Goal: Task Accomplishment & Management: Manage account settings

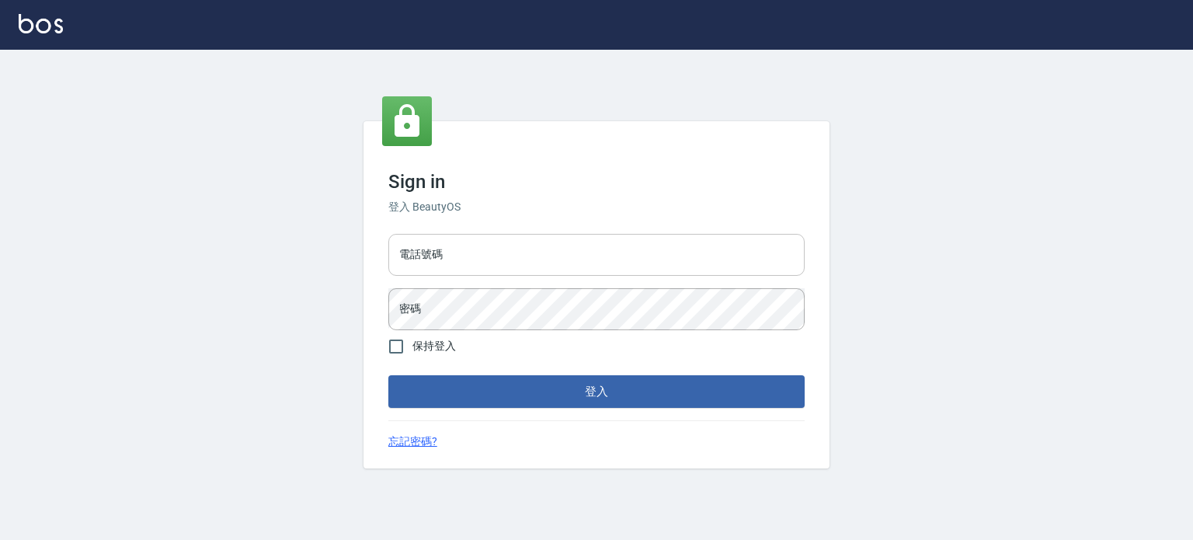
click at [481, 259] on input "電話號碼" at bounding box center [596, 255] width 416 height 42
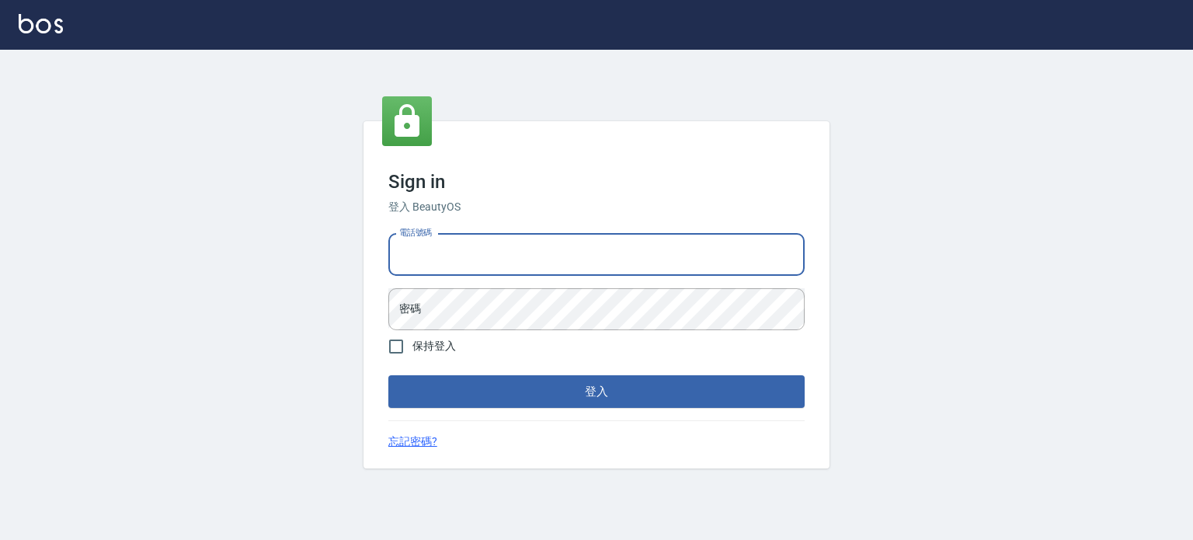
type input "0987925494"
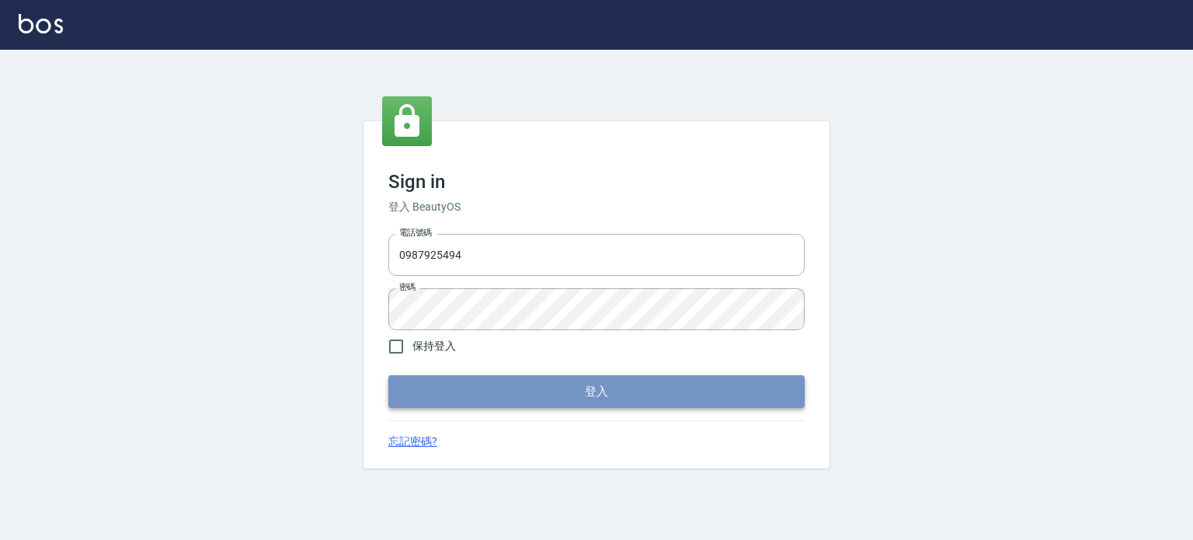
click at [563, 391] on button "登入" at bounding box center [596, 391] width 416 height 33
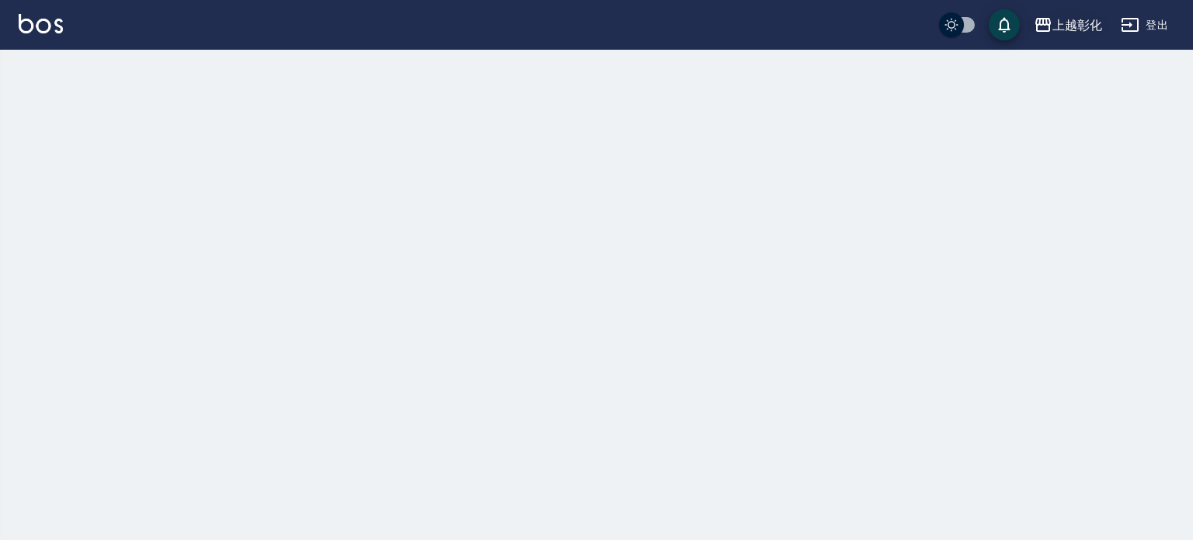
click at [1063, 25] on div "上越彰化" at bounding box center [1078, 25] width 50 height 19
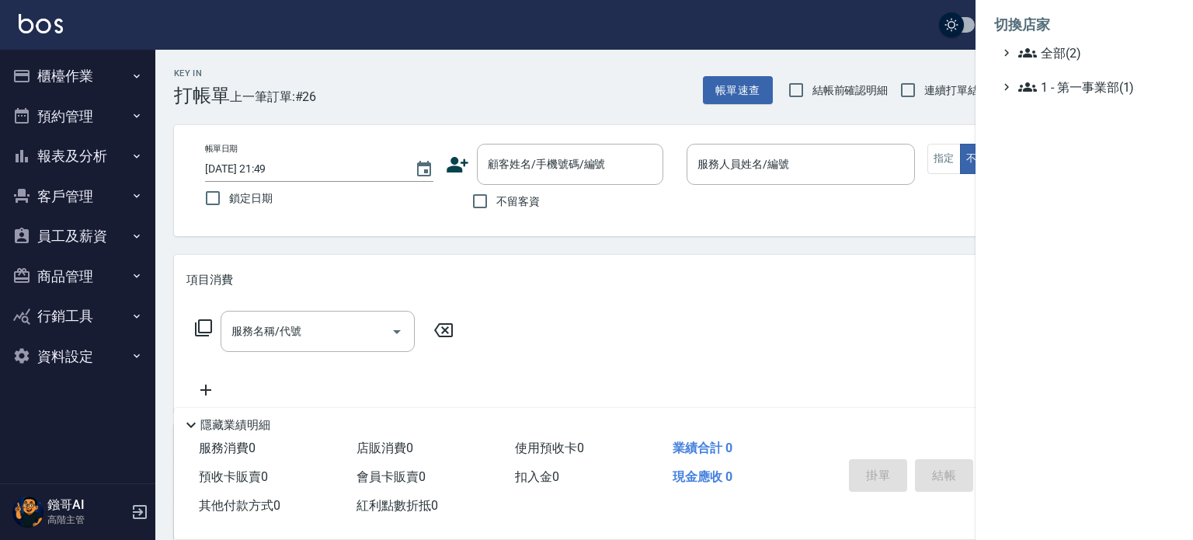
click at [117, 86] on div at bounding box center [596, 270] width 1193 height 540
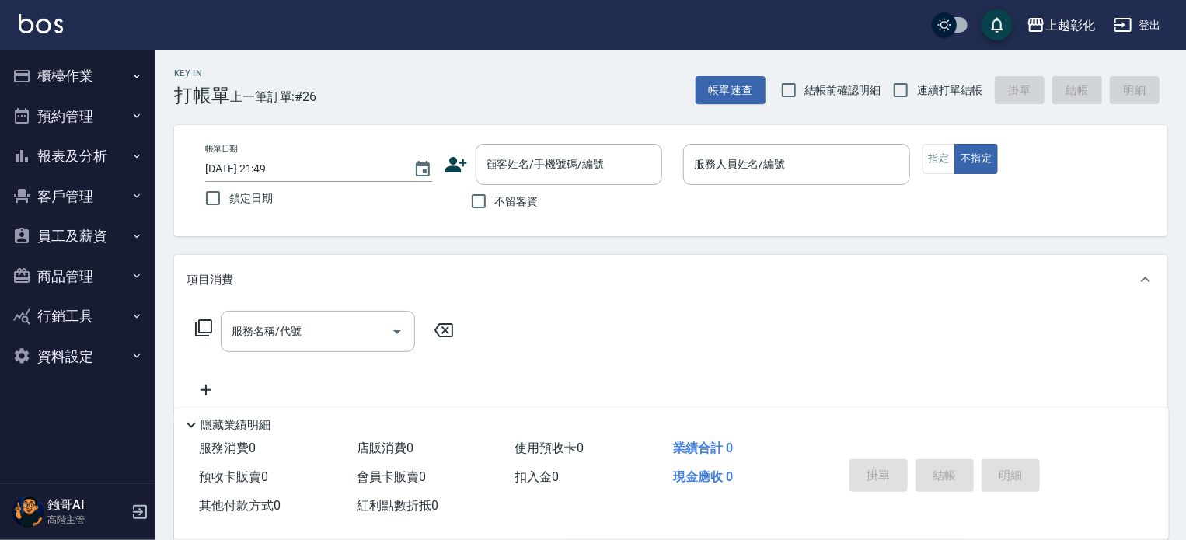
click at [1056, 30] on div "上越彰化" at bounding box center [1070, 25] width 50 height 19
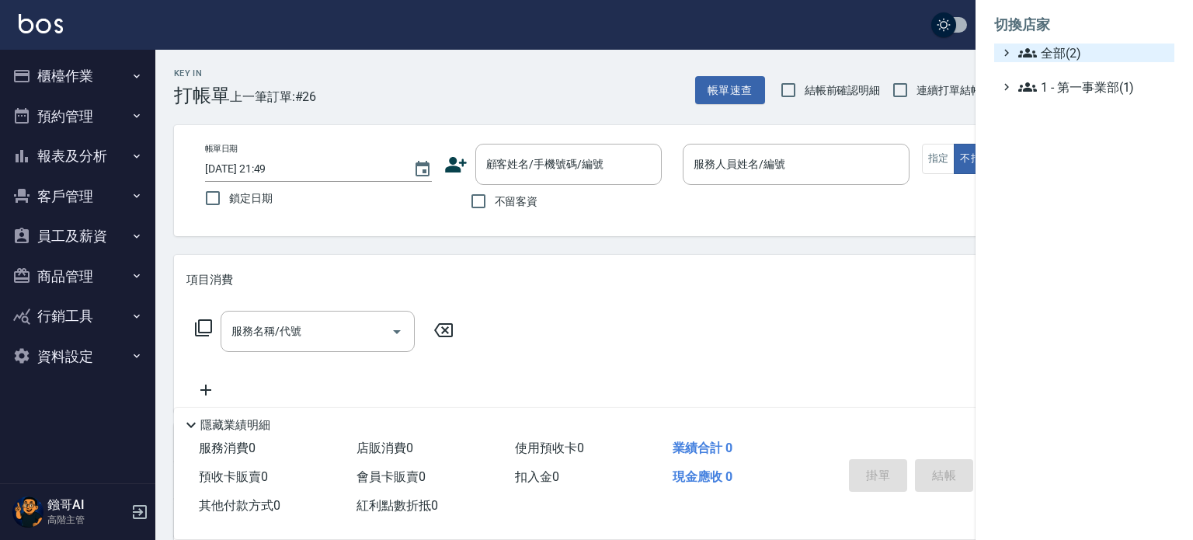
click at [1053, 51] on span "全部(2)" at bounding box center [1094, 53] width 150 height 19
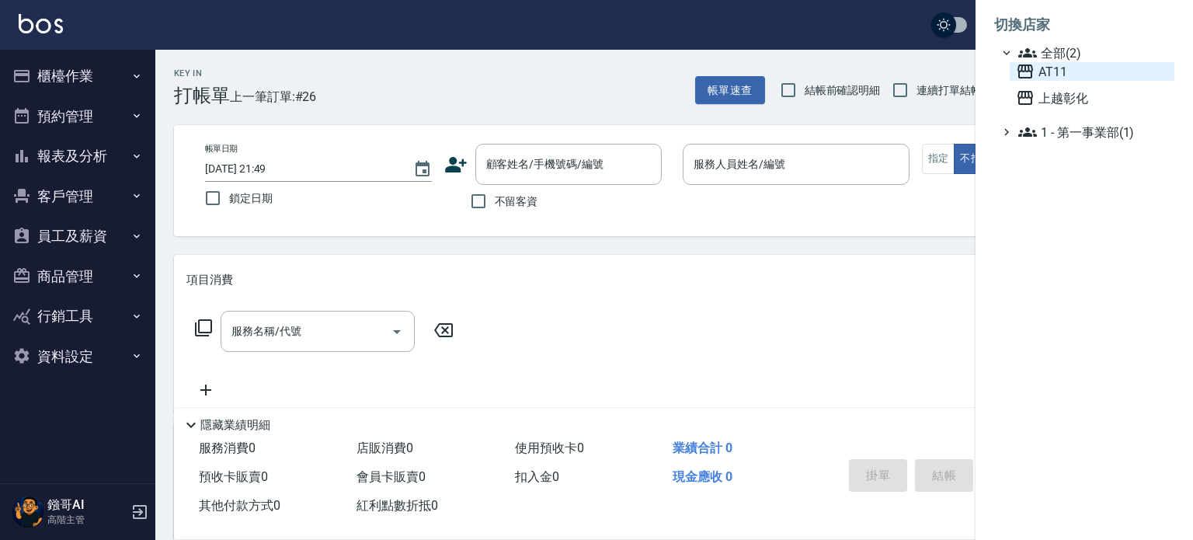
click at [1055, 65] on span "AT11" at bounding box center [1092, 71] width 152 height 19
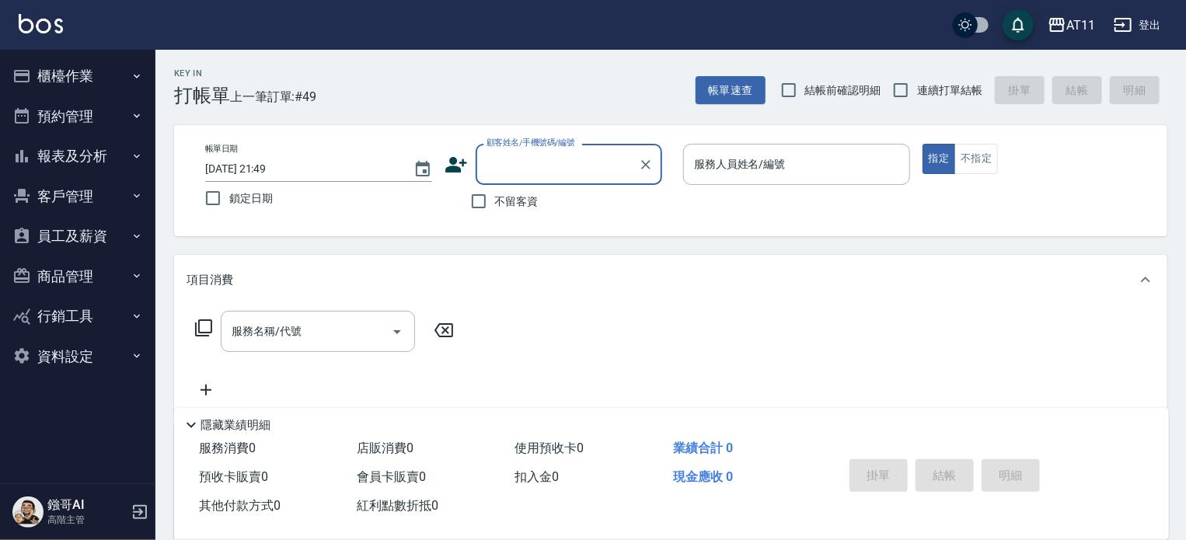
click at [106, 225] on button "員工及薪資" at bounding box center [77, 236] width 143 height 40
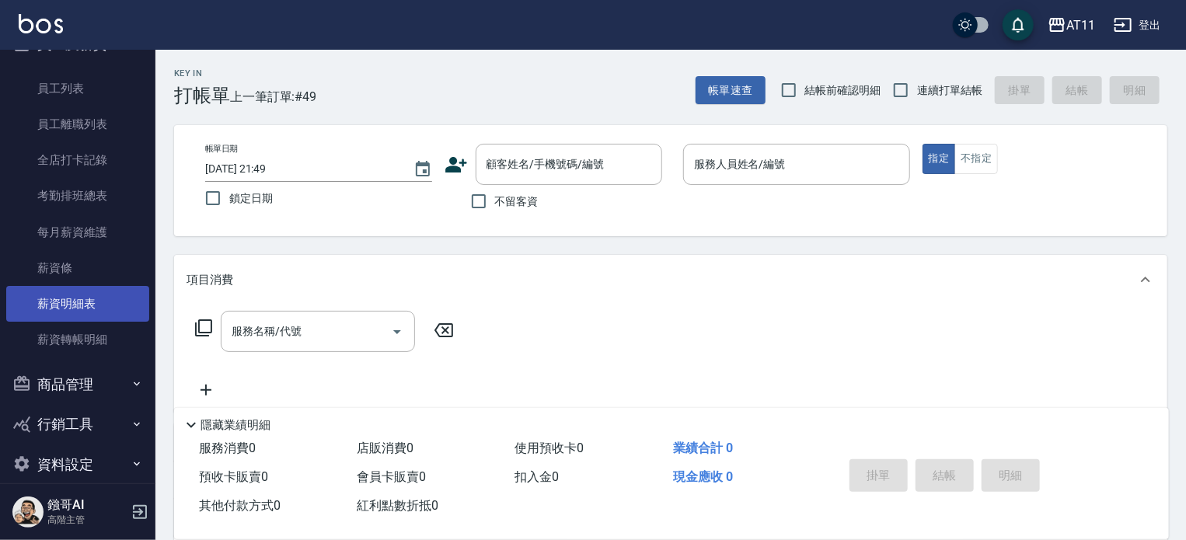
scroll to position [211, 0]
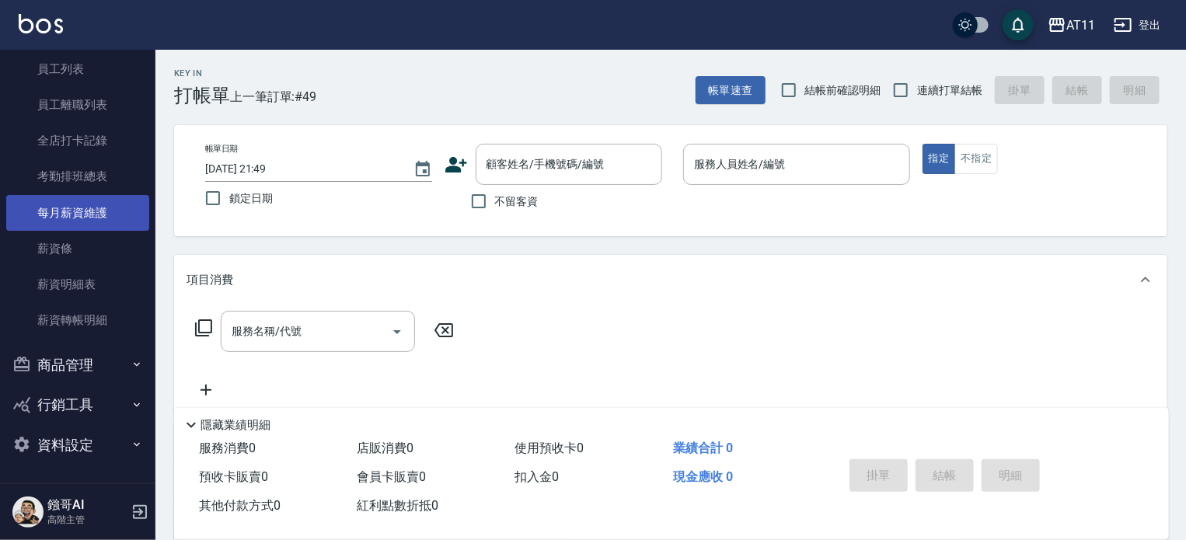
click at [99, 221] on link "每月薪資維護" at bounding box center [77, 213] width 143 height 36
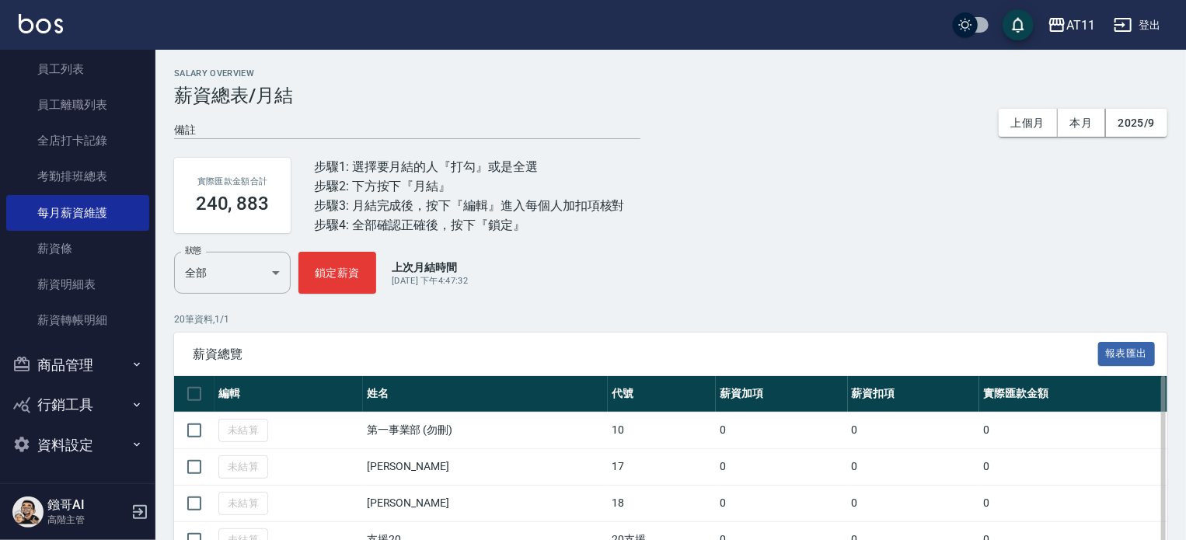
scroll to position [78, 0]
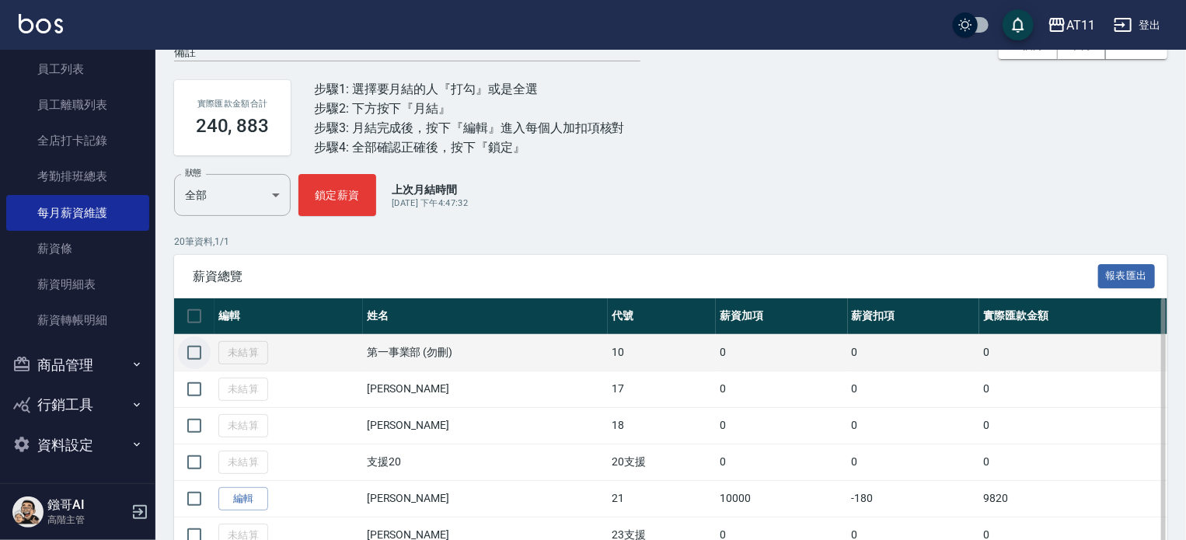
click at [200, 351] on input "checkbox" at bounding box center [194, 352] width 33 height 33
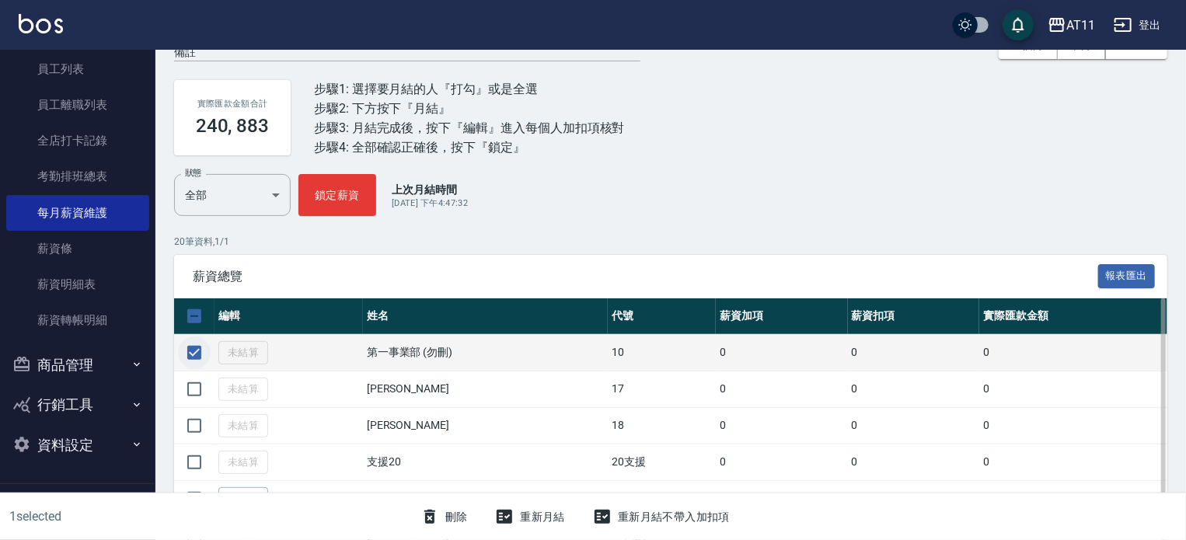
click at [196, 350] on input "checkbox" at bounding box center [194, 352] width 33 height 33
checkbox input "false"
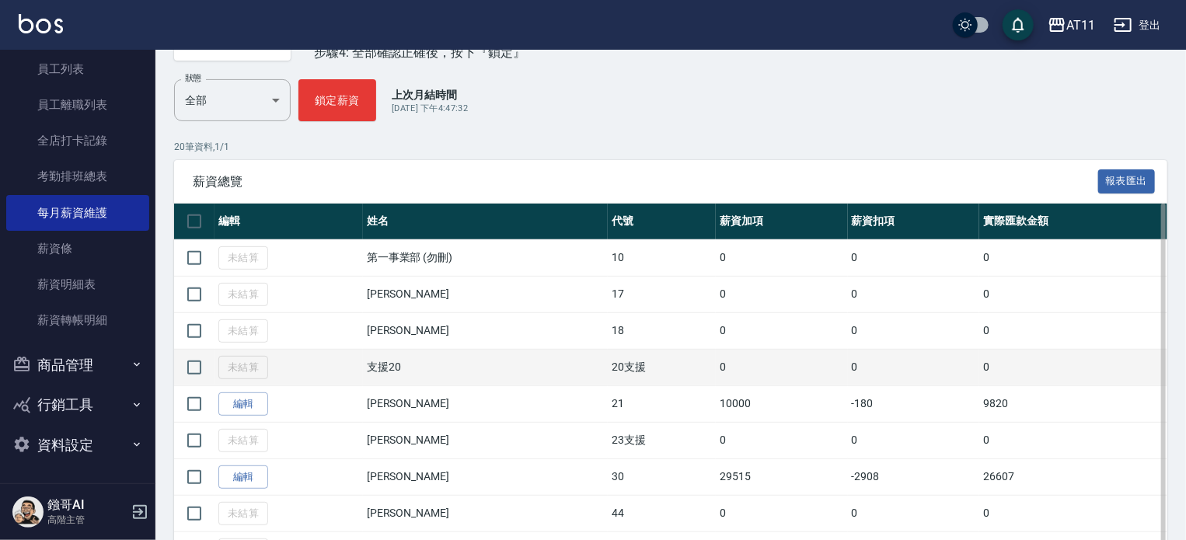
scroll to position [233, 0]
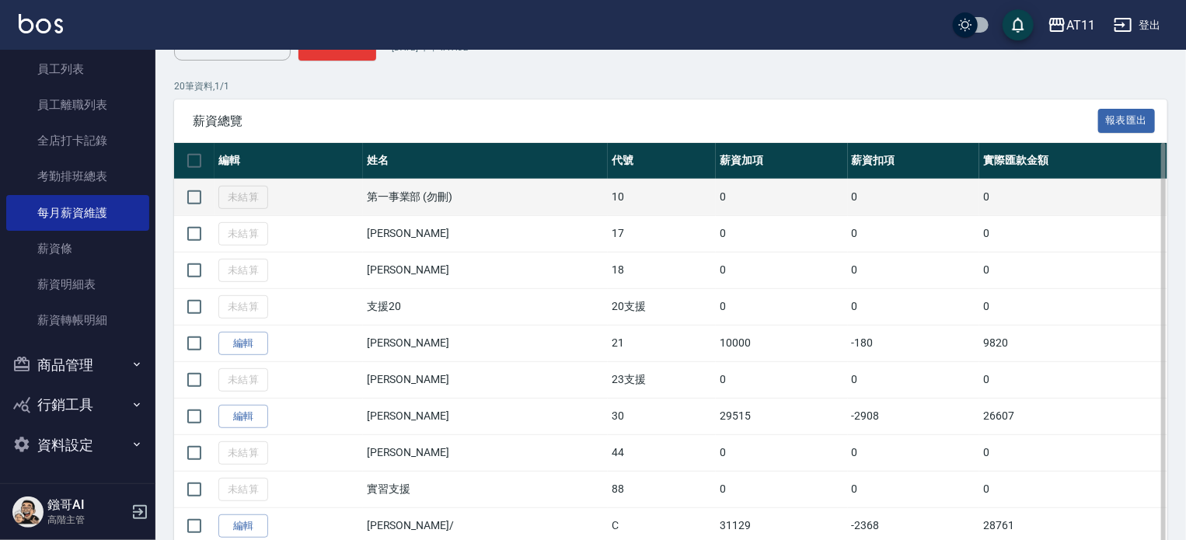
click at [425, 192] on td "第一事業部 (勿刪)" at bounding box center [485, 197] width 245 height 37
click at [240, 199] on td "未結算" at bounding box center [288, 197] width 148 height 37
click at [471, 197] on td "第一事業部 (勿刪)" at bounding box center [485, 197] width 245 height 37
click at [409, 197] on td "第一事業部 (勿刪)" at bounding box center [485, 197] width 245 height 37
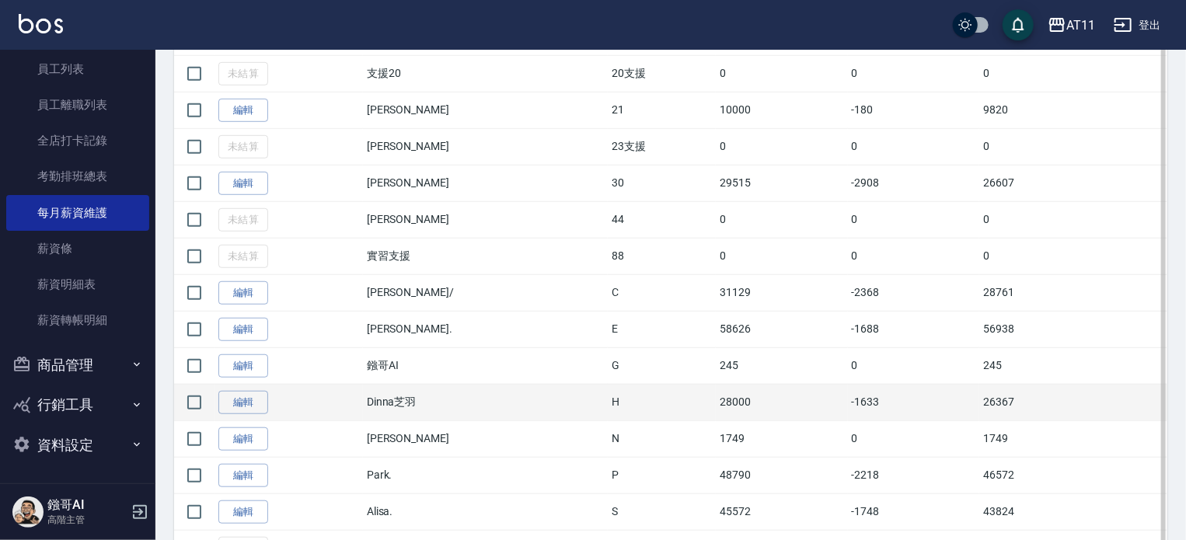
scroll to position [493, 0]
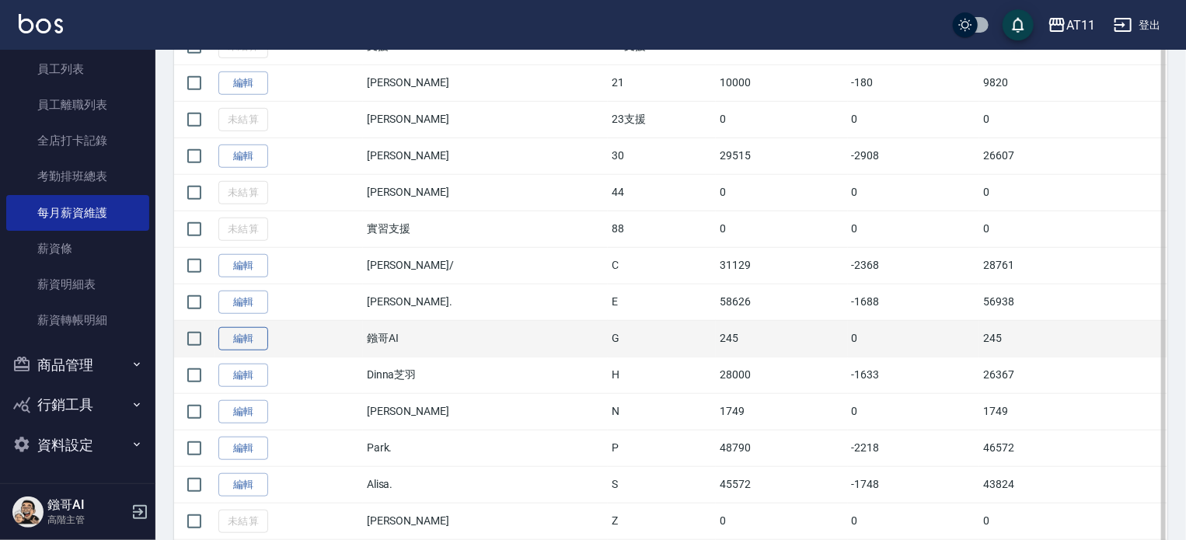
click at [258, 336] on link "編輯" at bounding box center [243, 339] width 50 height 24
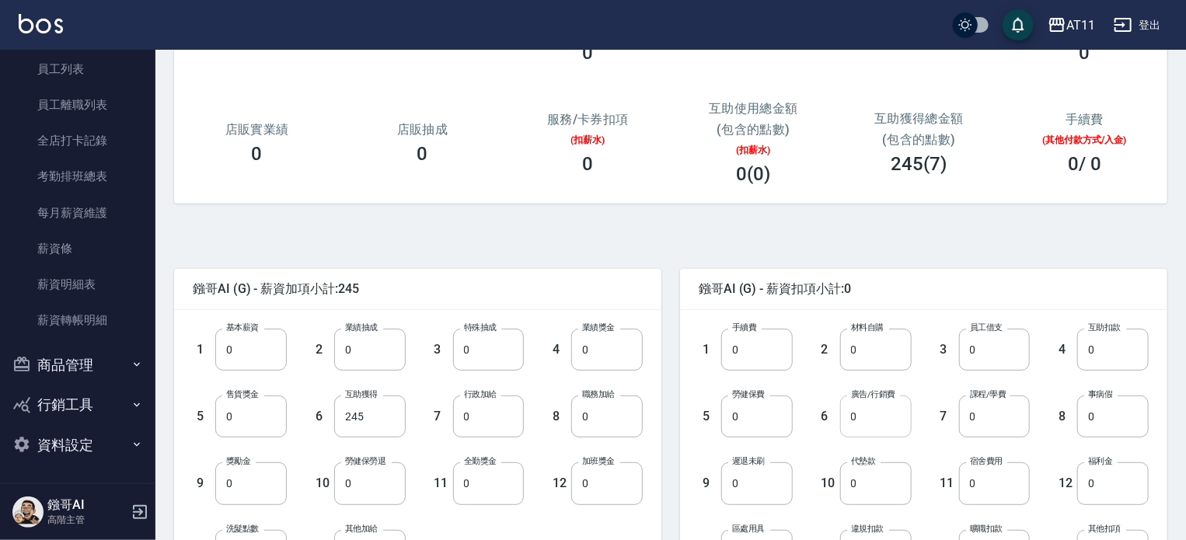
scroll to position [311, 0]
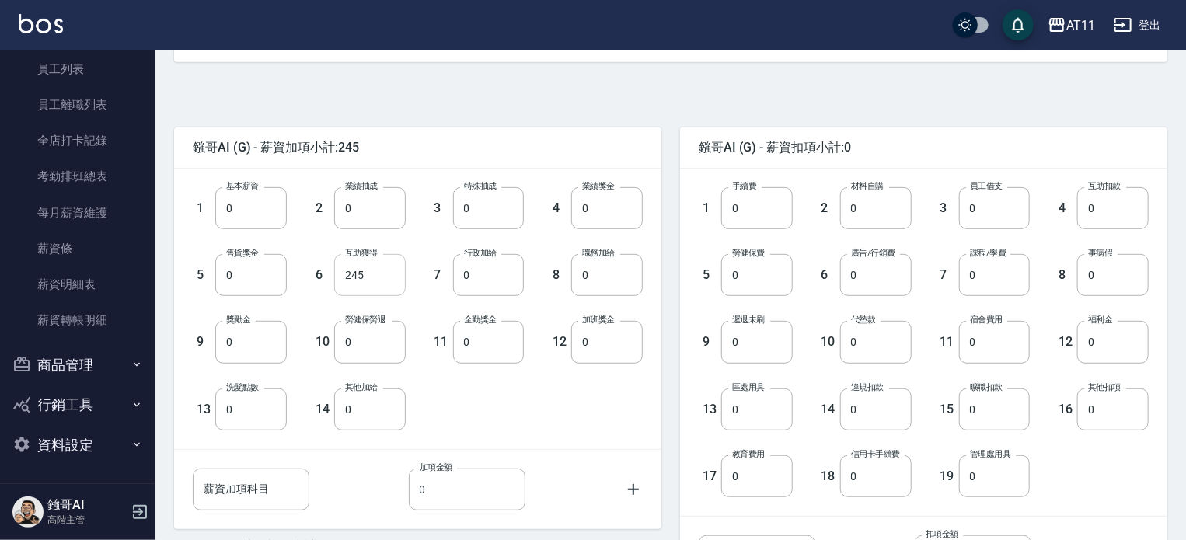
click at [388, 265] on input "245" at bounding box center [369, 275] width 71 height 42
type input "280"
click at [613, 117] on div "鏹哥AI (G) - 薪資加項小計:280 1 基本薪資 0 基本薪資 2 業績抽成 0 業績抽成 3 特殊抽成 0 特殊抽成 4 業績獎金 0 業績獎金 5…" at bounding box center [408, 365] width 506 height 512
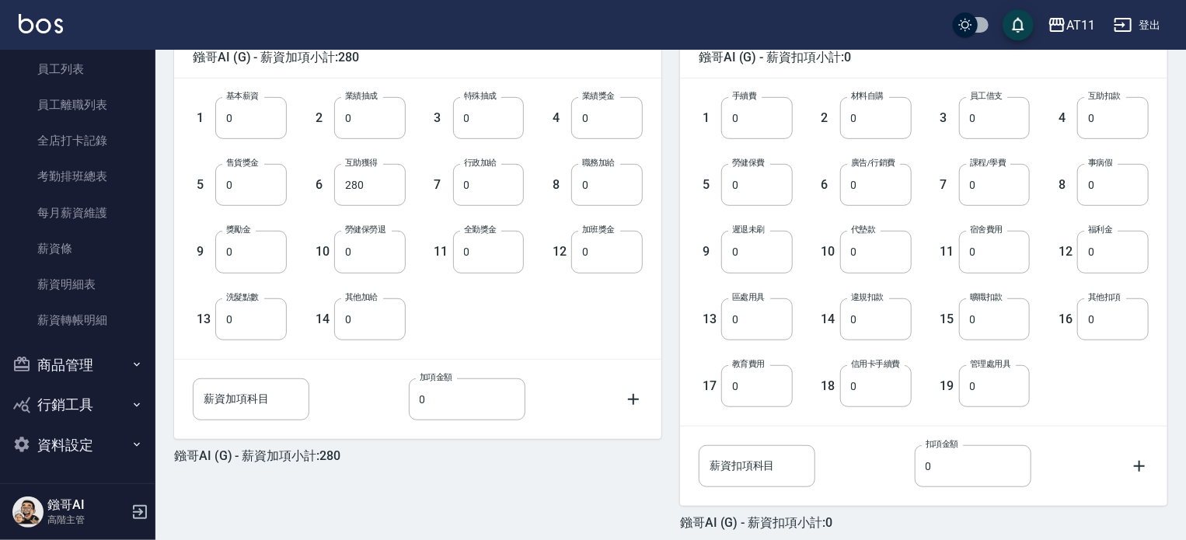
scroll to position [469, 0]
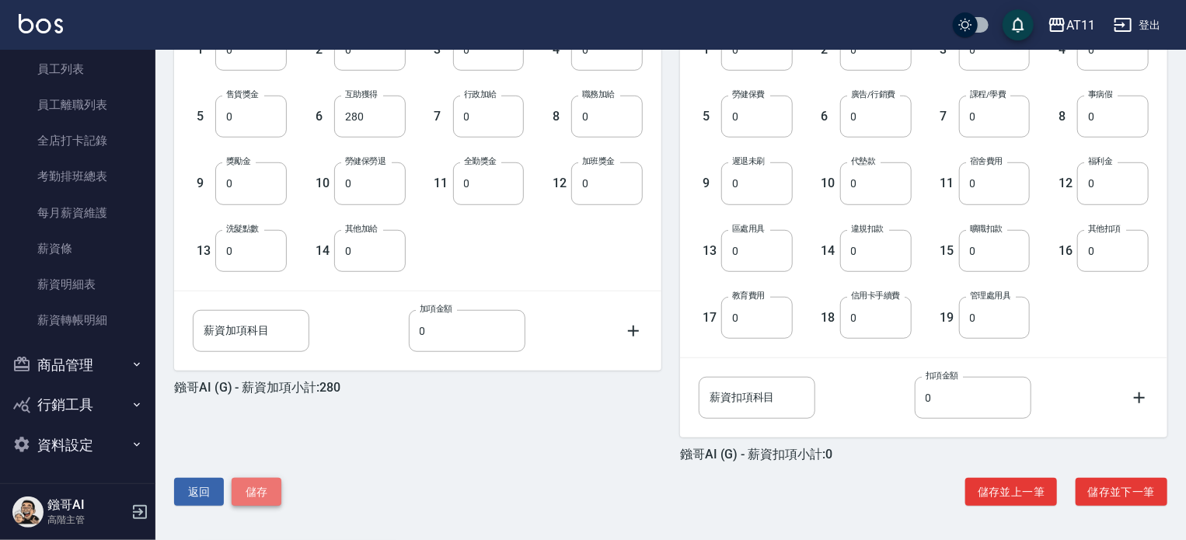
click at [249, 479] on button "儲存" at bounding box center [257, 492] width 50 height 29
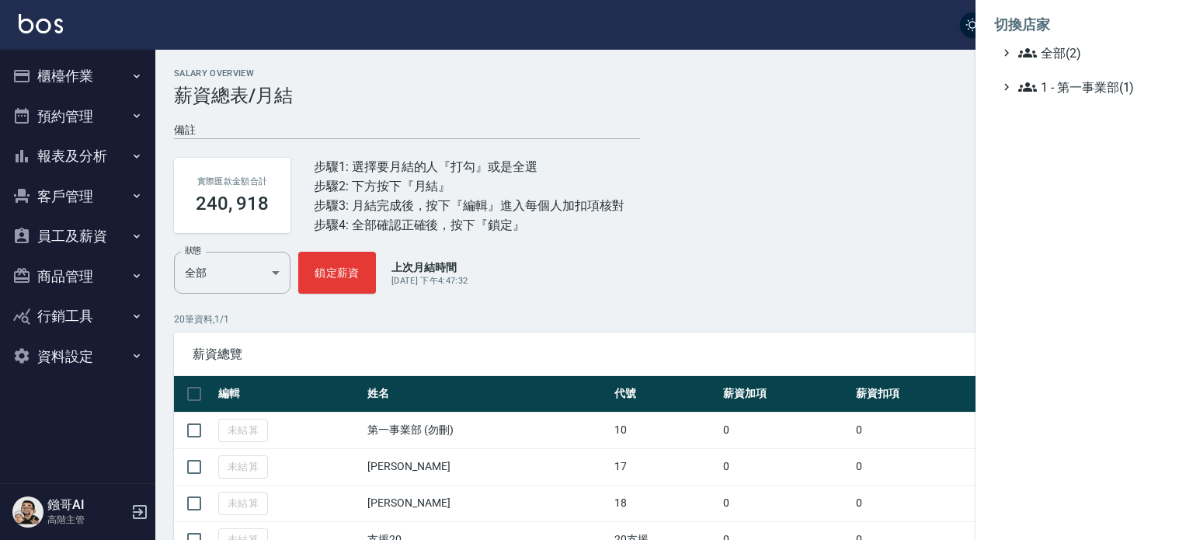
click at [1063, 40] on li "切換店家" at bounding box center [1085, 24] width 180 height 37
click at [1065, 46] on span "全部(2)" at bounding box center [1094, 53] width 150 height 19
click at [1065, 92] on span "上越彰化" at bounding box center [1092, 98] width 152 height 19
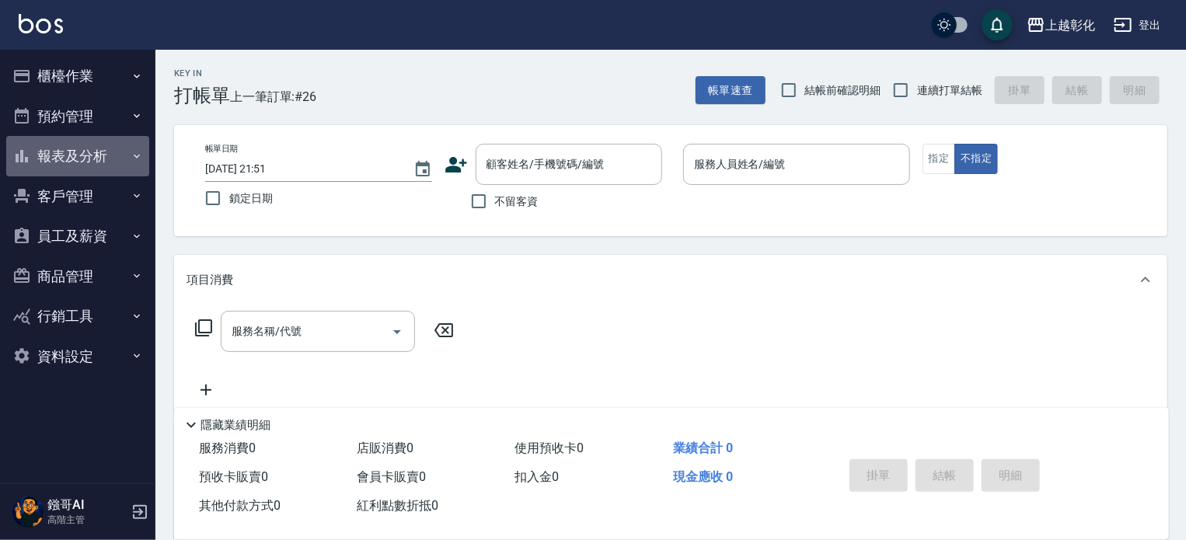
click at [106, 169] on button "報表及分析" at bounding box center [77, 156] width 143 height 40
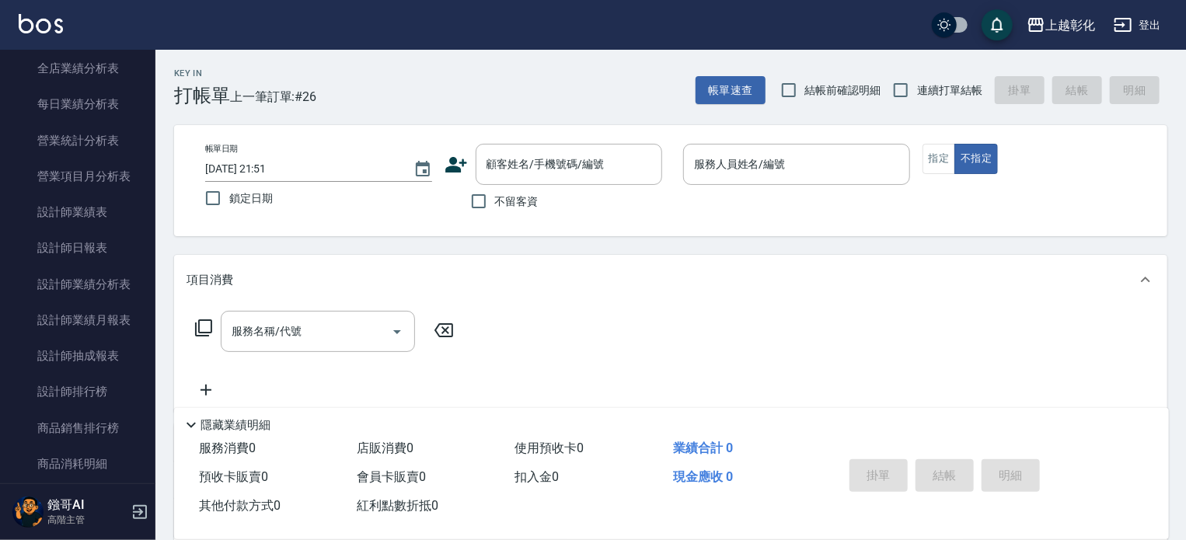
scroll to position [544, 0]
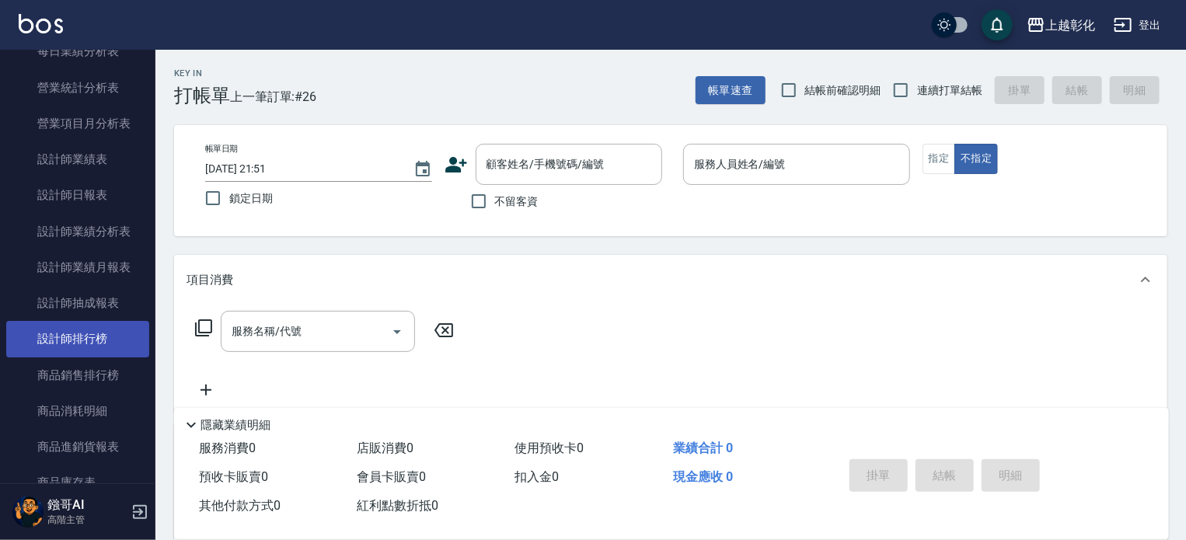
click at [89, 344] on link "設計師排行榜" at bounding box center [77, 339] width 143 height 36
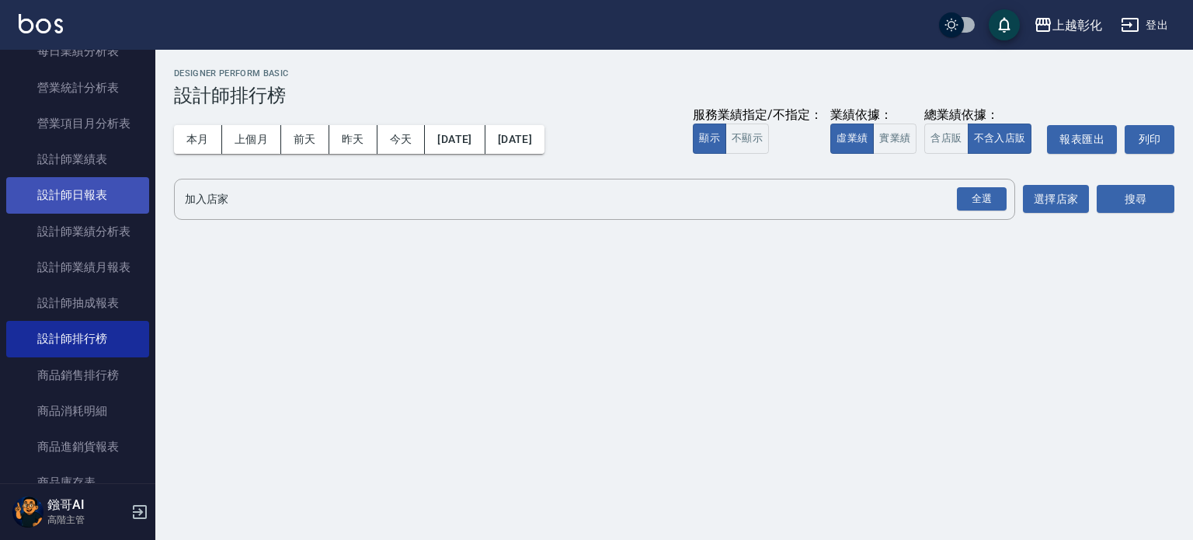
click at [81, 199] on link "設計師日報表" at bounding box center [77, 195] width 143 height 36
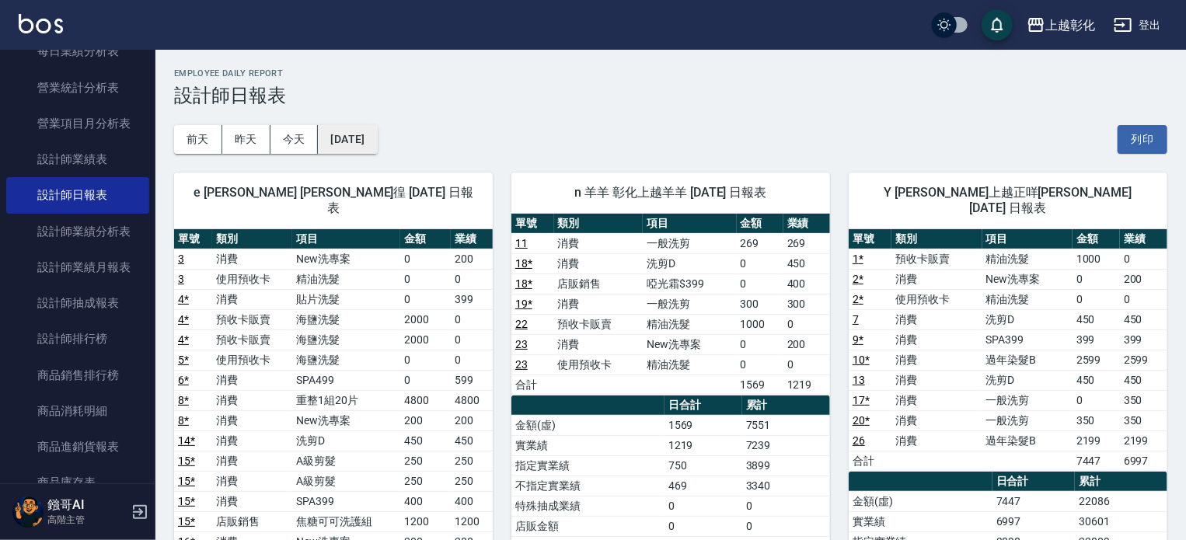
click at [377, 144] on button "[DATE]" at bounding box center [347, 139] width 59 height 29
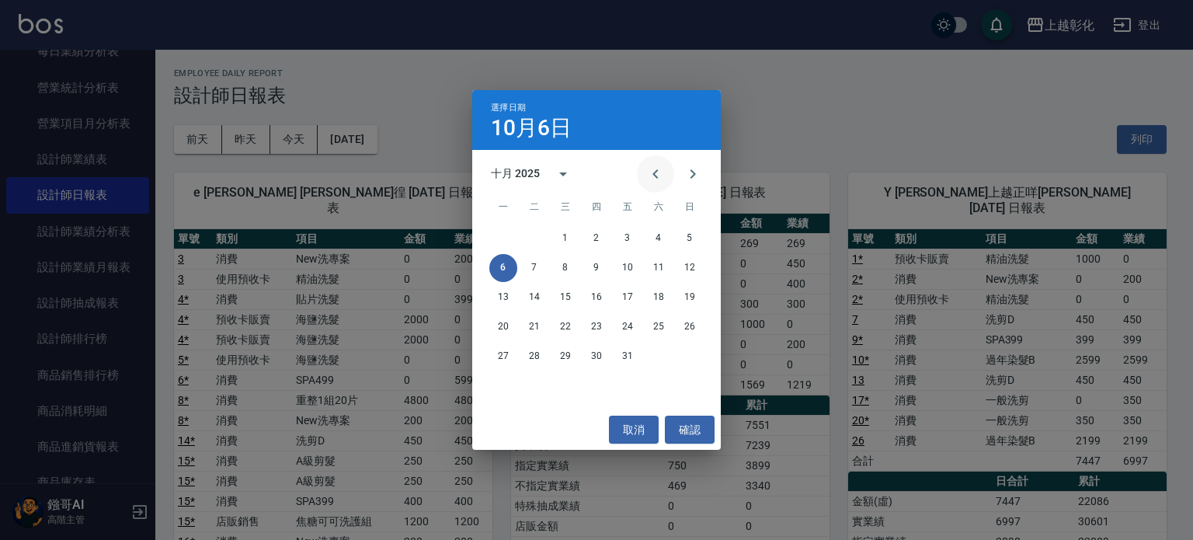
click at [651, 176] on icon "Previous month" at bounding box center [655, 174] width 19 height 19
click at [650, 329] on button "27" at bounding box center [659, 327] width 28 height 28
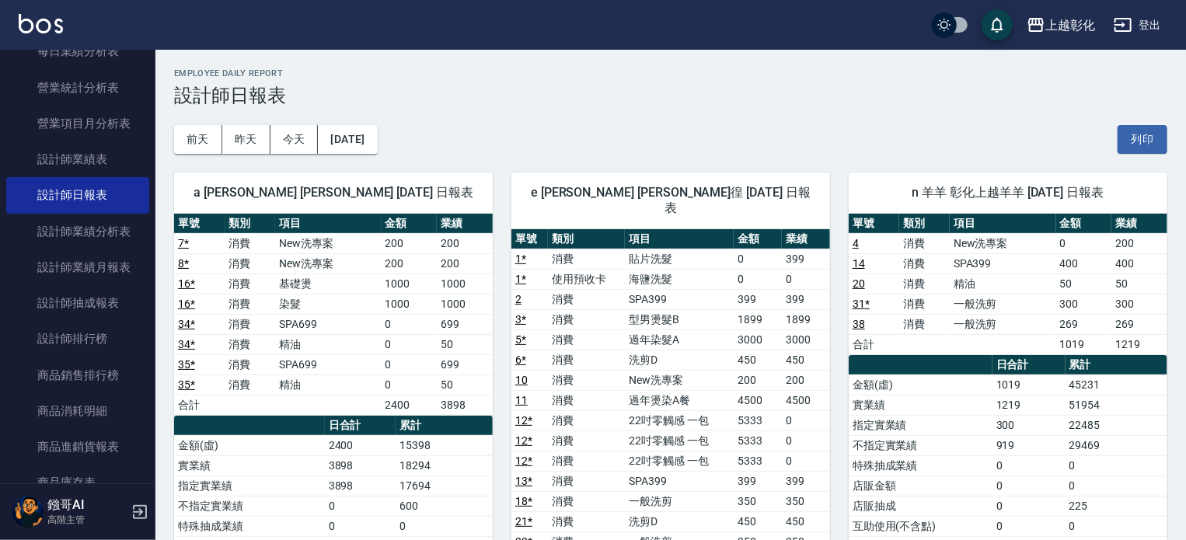
click at [377, 132] on button "2025/09/27" at bounding box center [347, 139] width 59 height 29
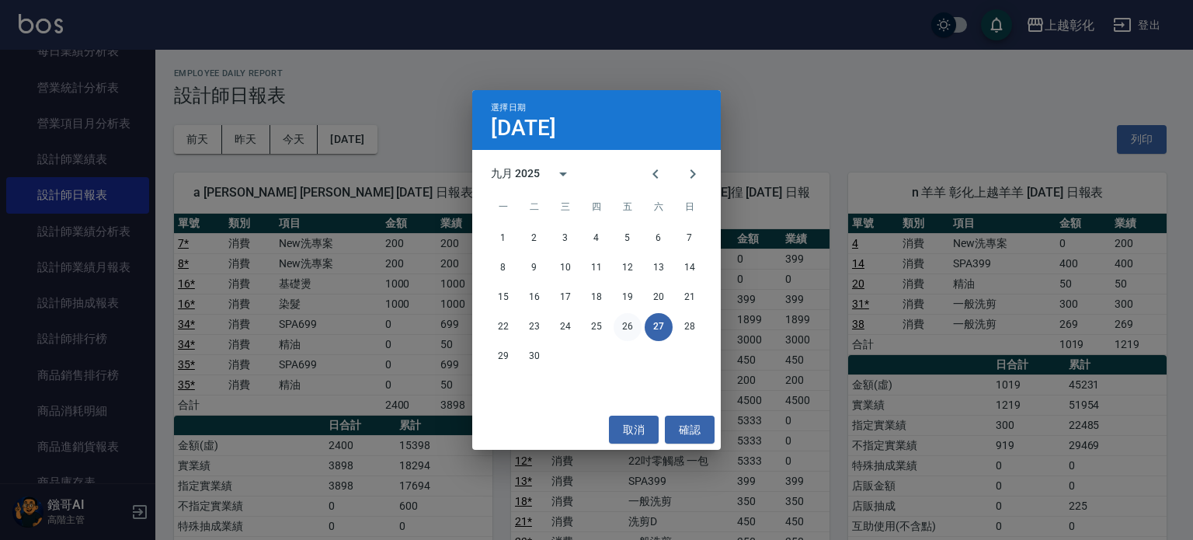
click at [625, 319] on button "26" at bounding box center [628, 327] width 28 height 28
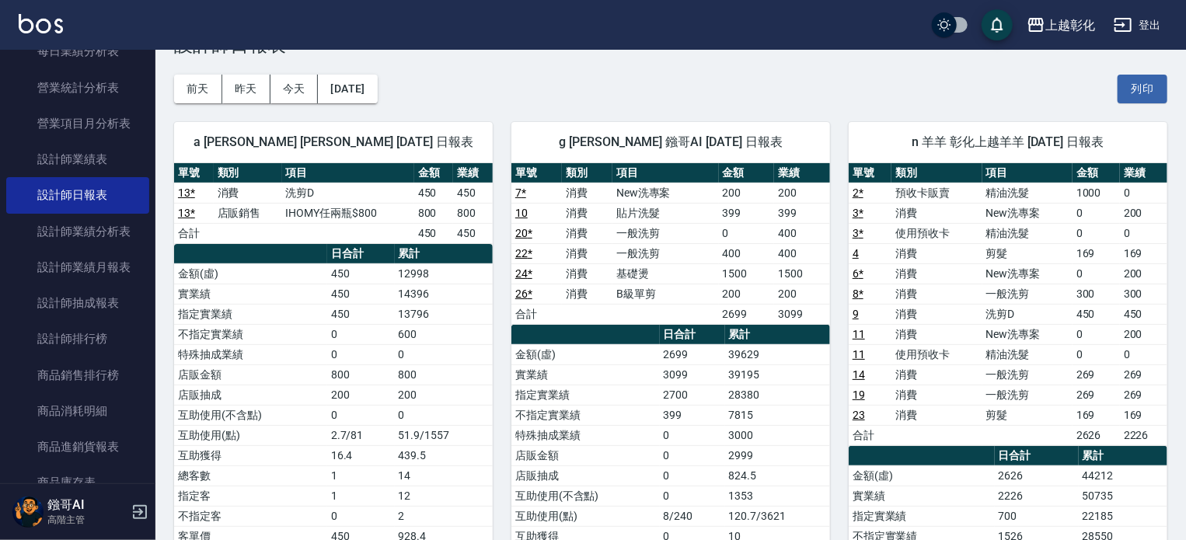
scroll to position [78, 0]
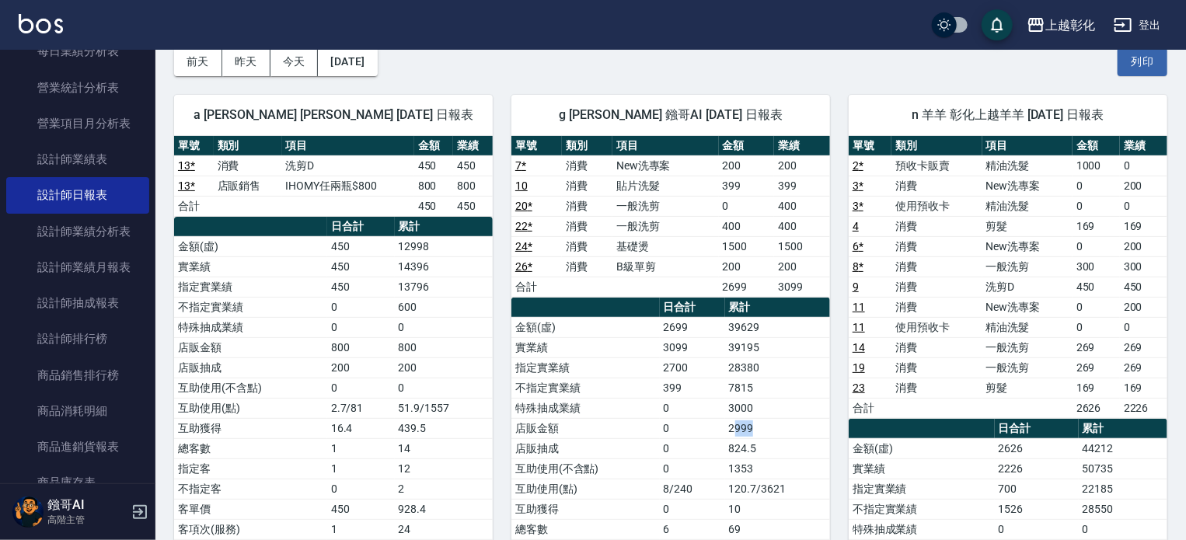
drag, startPoint x: 738, startPoint y: 428, endPoint x: 761, endPoint y: 425, distance: 23.5
click at [761, 425] on td "2999" at bounding box center [777, 428] width 105 height 20
click at [1066, 18] on div "上越彰化" at bounding box center [1070, 25] width 50 height 19
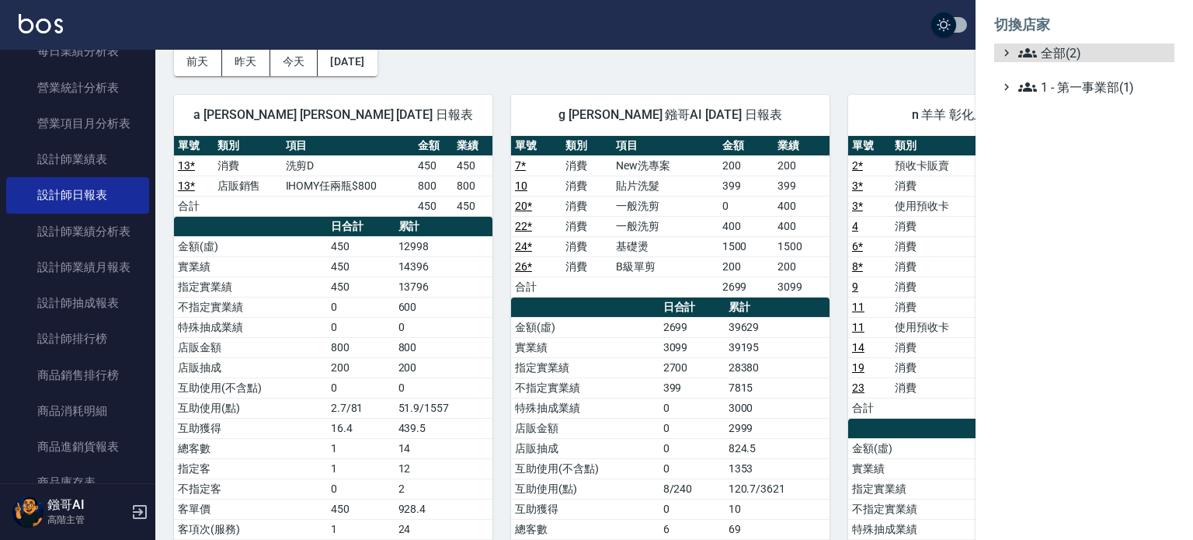
click at [1072, 75] on ul "全部(2) 1 - 第一事業部(1)" at bounding box center [1085, 70] width 180 height 53
click at [1072, 82] on span "1 - 第一事業部(1)" at bounding box center [1094, 87] width 150 height 19
click at [1070, 92] on span "1 - 第一事業部(1)" at bounding box center [1094, 87] width 150 height 19
click at [1071, 92] on span "1 - 第一事業部(1)" at bounding box center [1094, 87] width 150 height 19
click at [1071, 86] on span "1 - 第一事業部(1)" at bounding box center [1094, 87] width 150 height 19
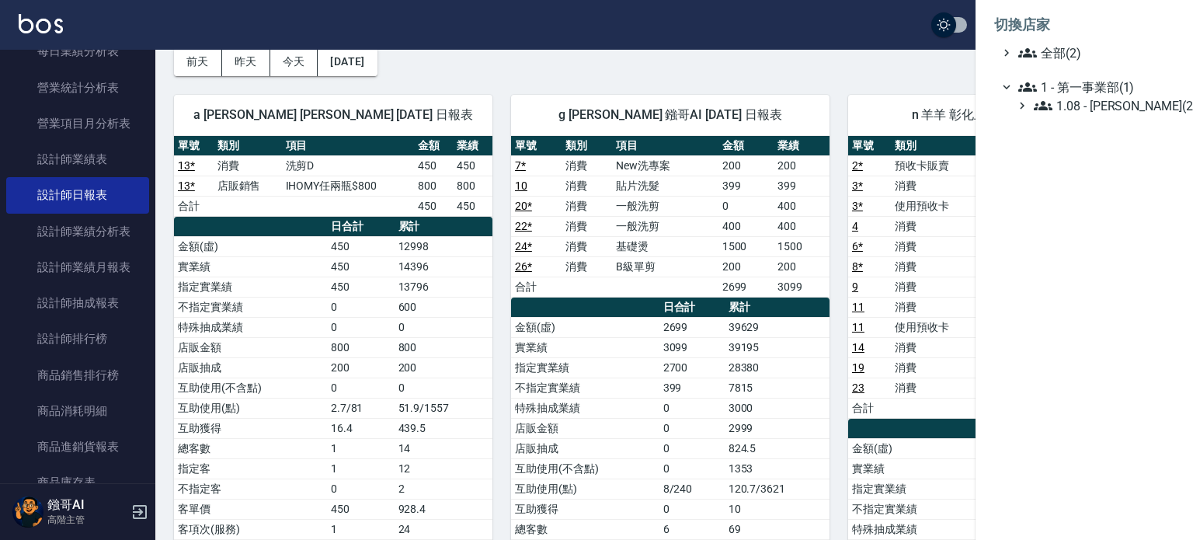
click at [1071, 86] on span "1 - 第一事業部(1)" at bounding box center [1094, 87] width 150 height 19
click at [68, 303] on div at bounding box center [596, 270] width 1193 height 540
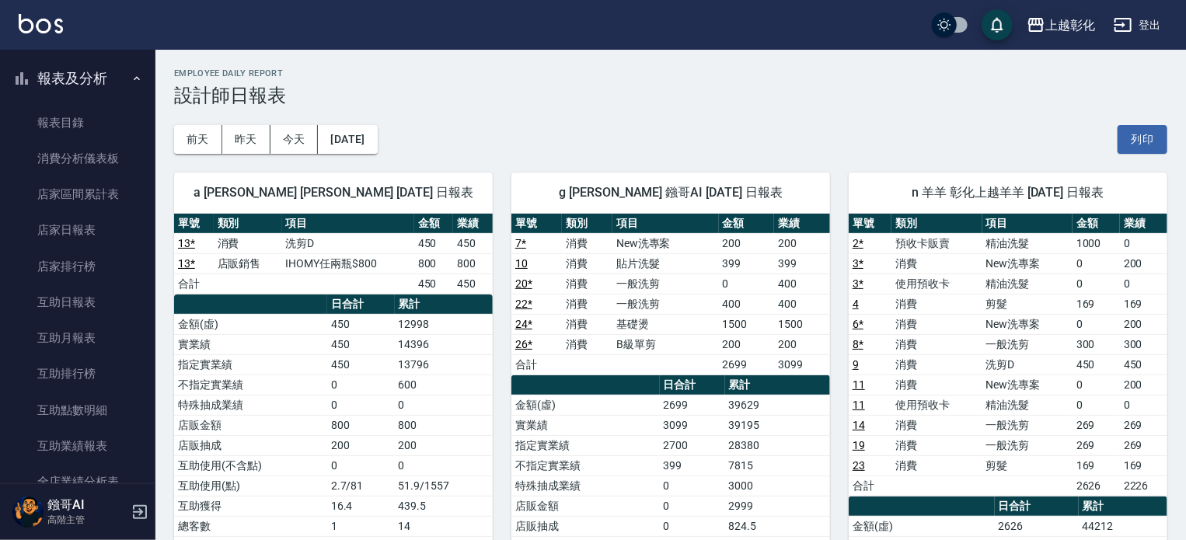
click at [1056, 12] on button "上越彰化" at bounding box center [1060, 25] width 81 height 32
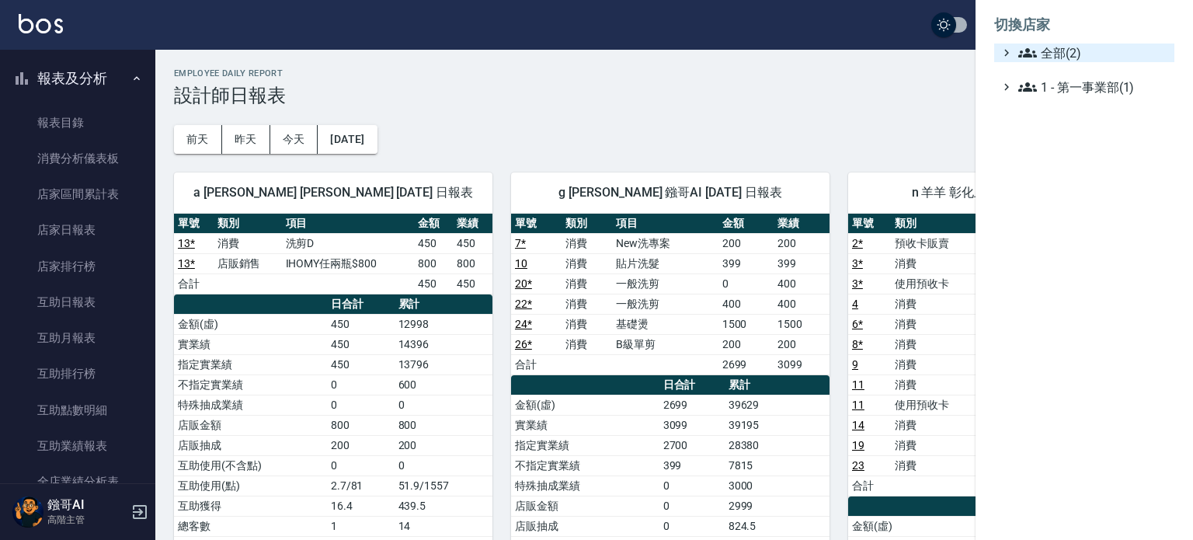
click at [1057, 47] on span "全部(2)" at bounding box center [1094, 53] width 150 height 19
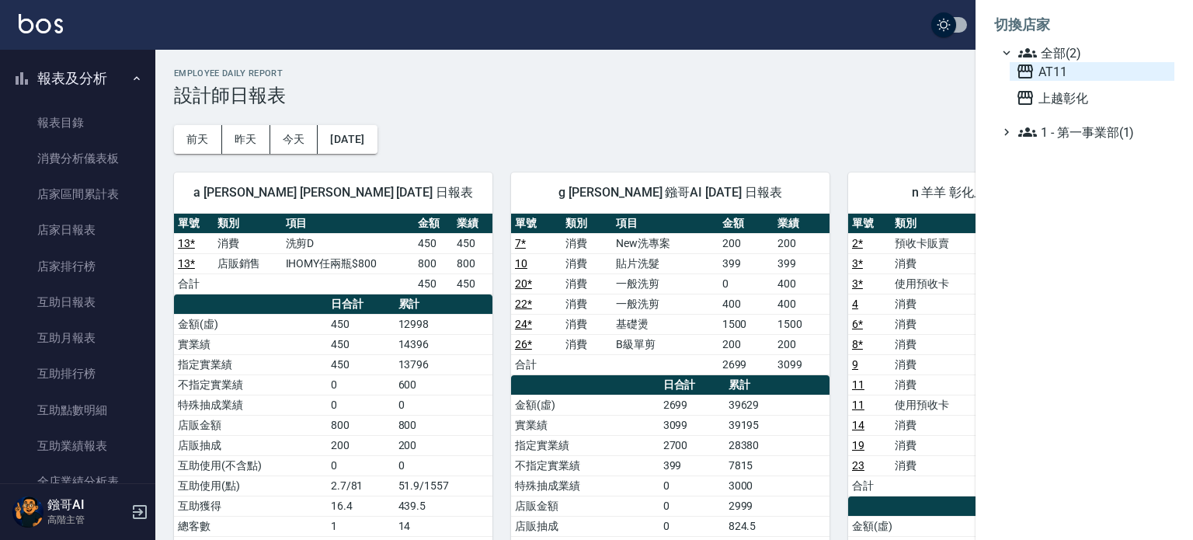
click at [1057, 73] on span "AT11" at bounding box center [1092, 71] width 152 height 19
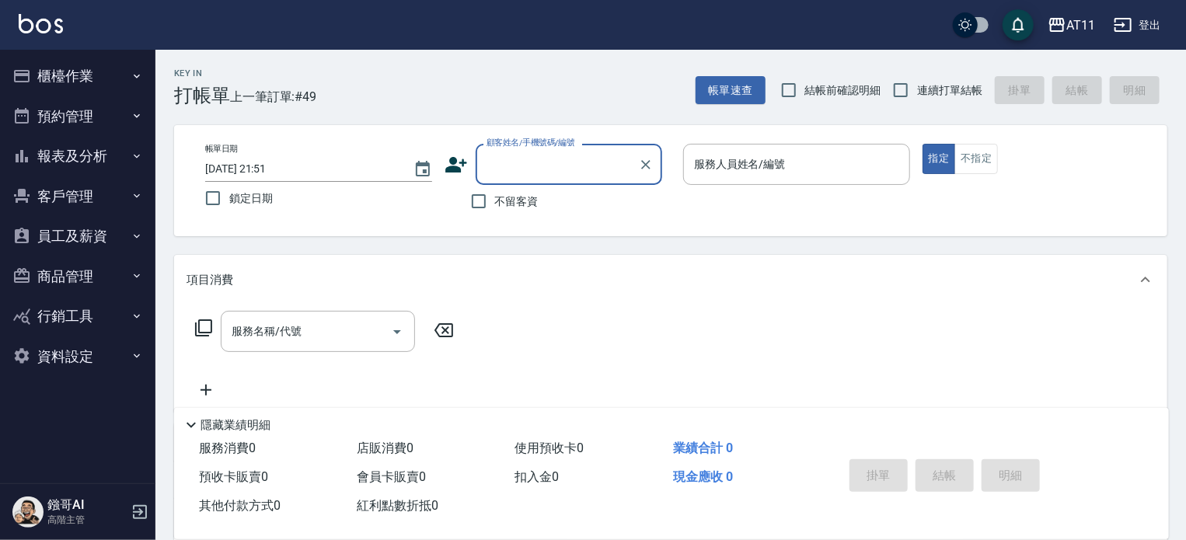
click at [99, 156] on button "報表及分析" at bounding box center [77, 156] width 143 height 40
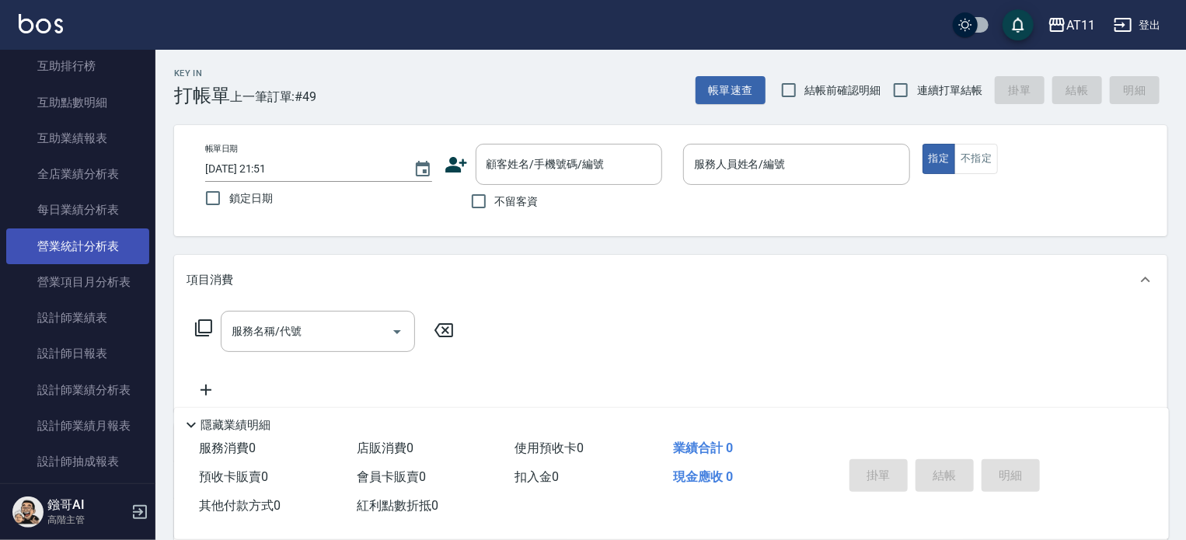
scroll to position [388, 0]
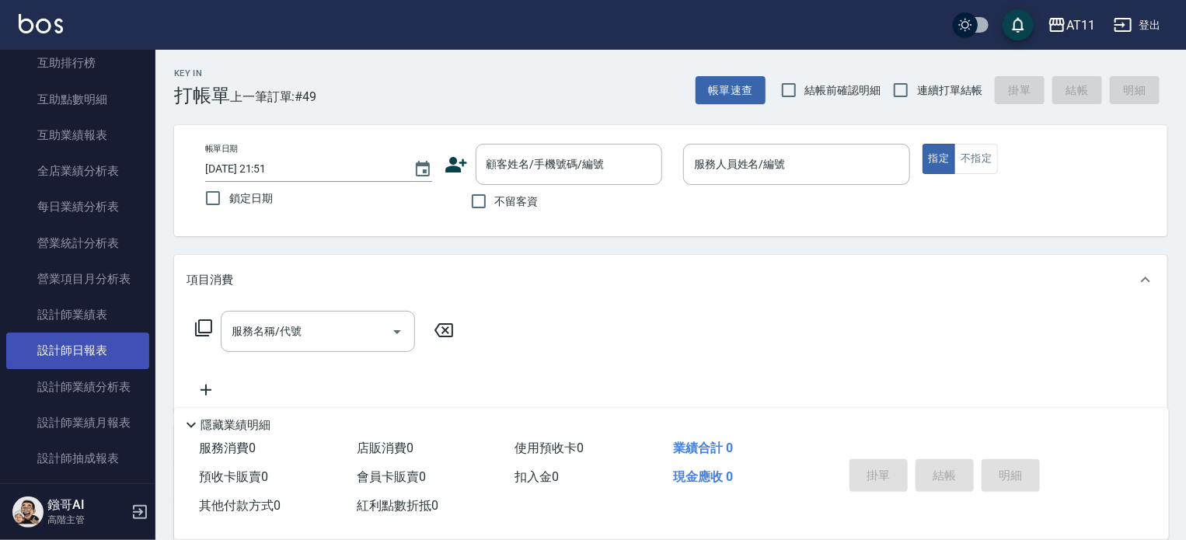
click at [94, 352] on link "設計師日報表" at bounding box center [77, 351] width 143 height 36
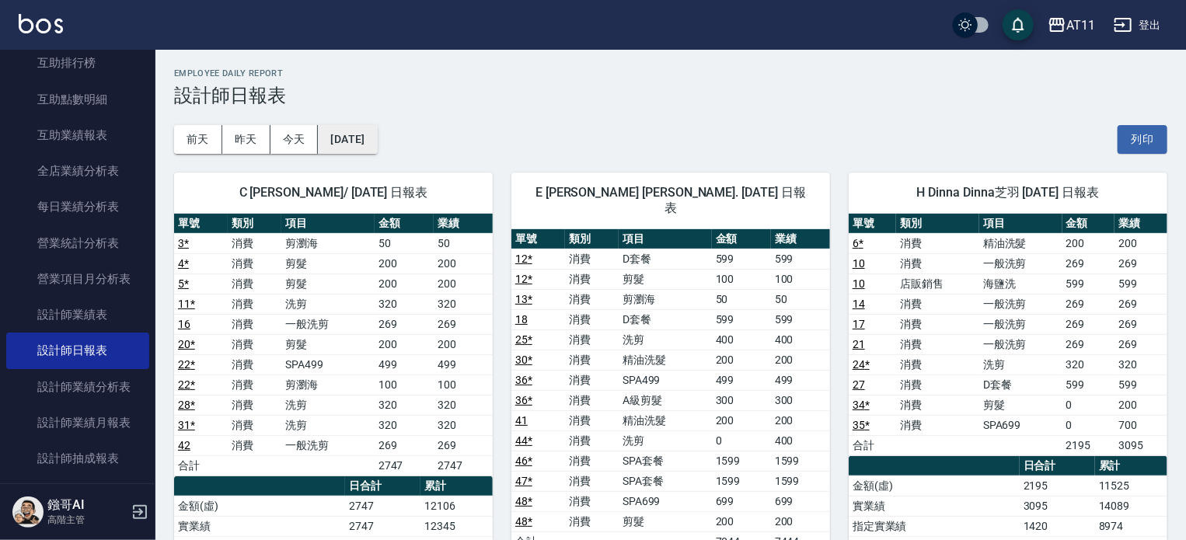
click at [357, 145] on button "[DATE]" at bounding box center [347, 139] width 59 height 29
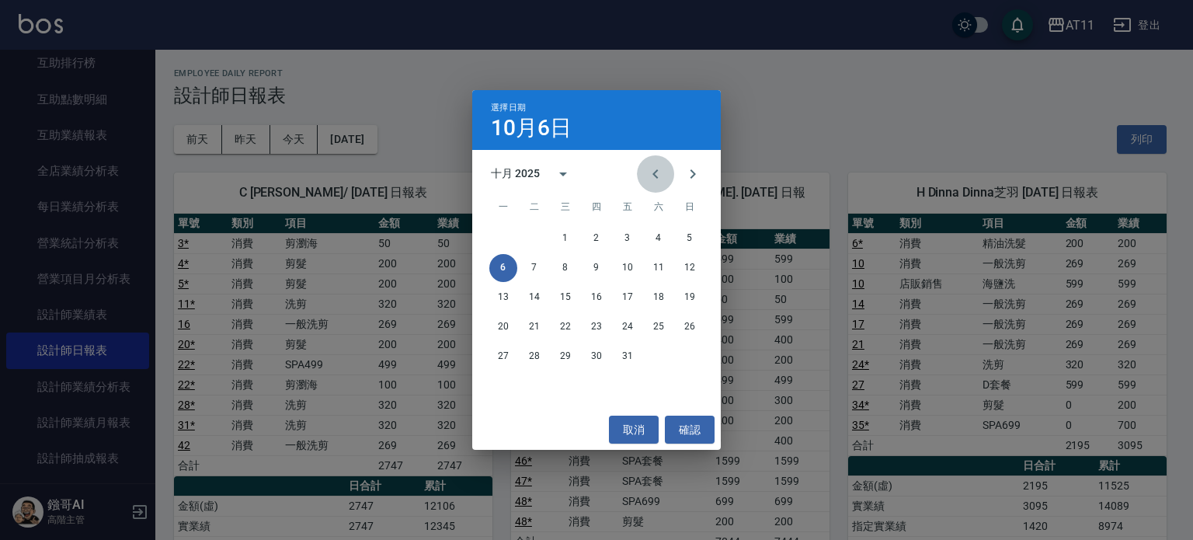
click at [653, 170] on icon "Previous month" at bounding box center [655, 174] width 19 height 19
click at [597, 329] on button "25" at bounding box center [597, 327] width 28 height 28
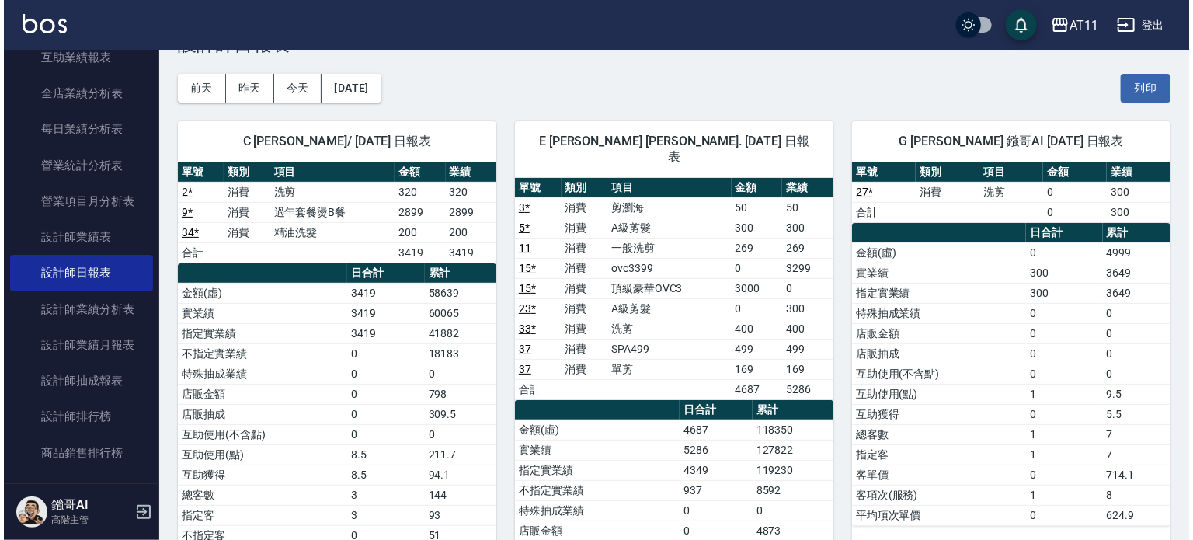
scroll to position [78, 0]
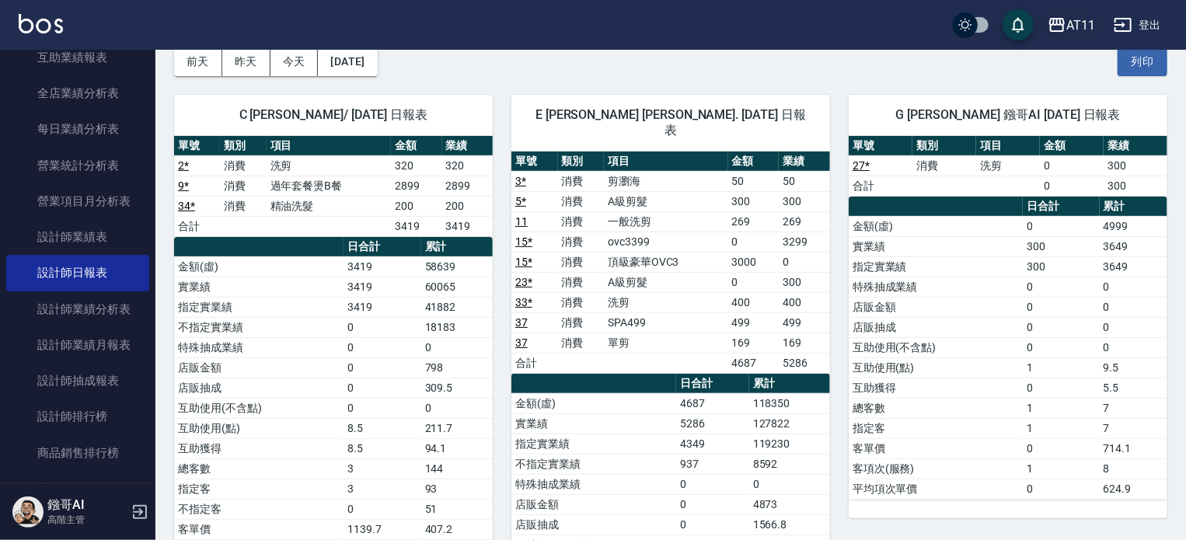
click at [1071, 30] on div "AT11" at bounding box center [1080, 25] width 29 height 19
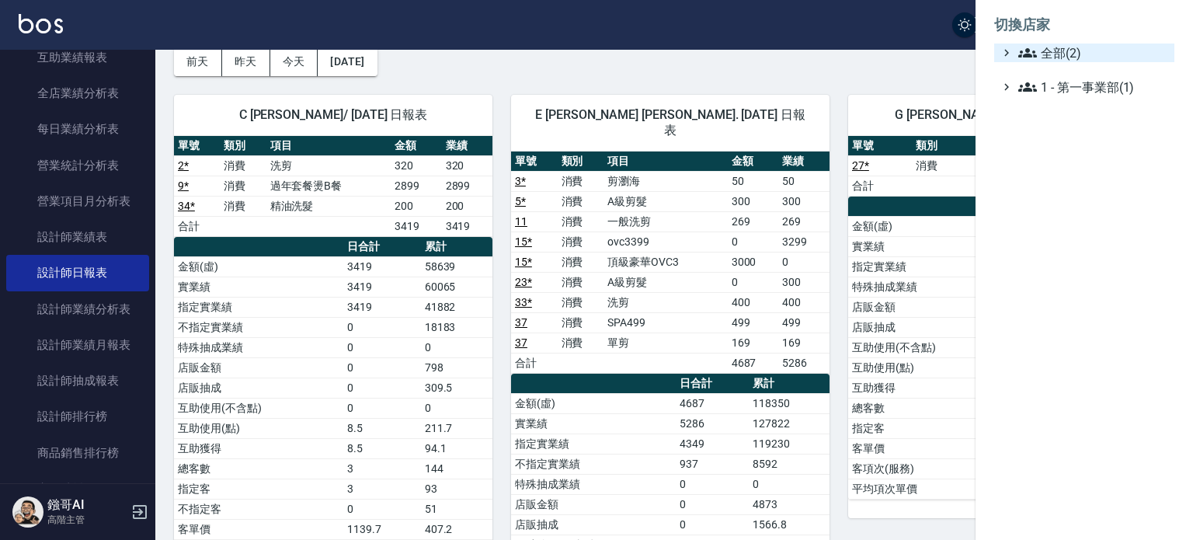
click at [1064, 53] on span "全部(2)" at bounding box center [1094, 53] width 150 height 19
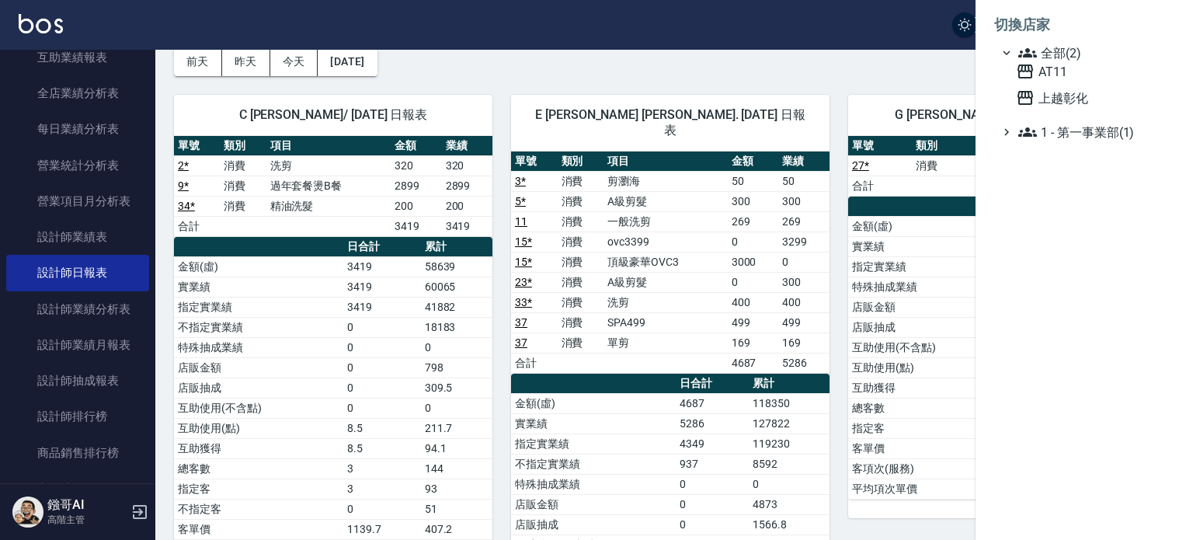
click at [1070, 86] on div "AT11 上越彰化" at bounding box center [1092, 84] width 165 height 45
click at [1069, 91] on span "上越彰化" at bounding box center [1092, 98] width 152 height 19
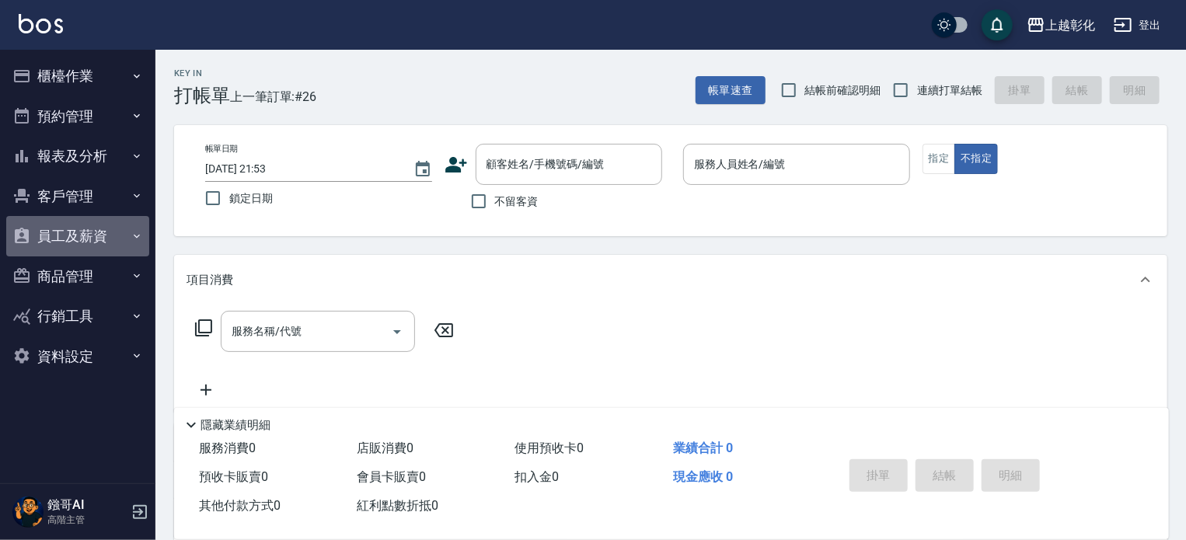
click at [89, 235] on button "員工及薪資" at bounding box center [77, 236] width 143 height 40
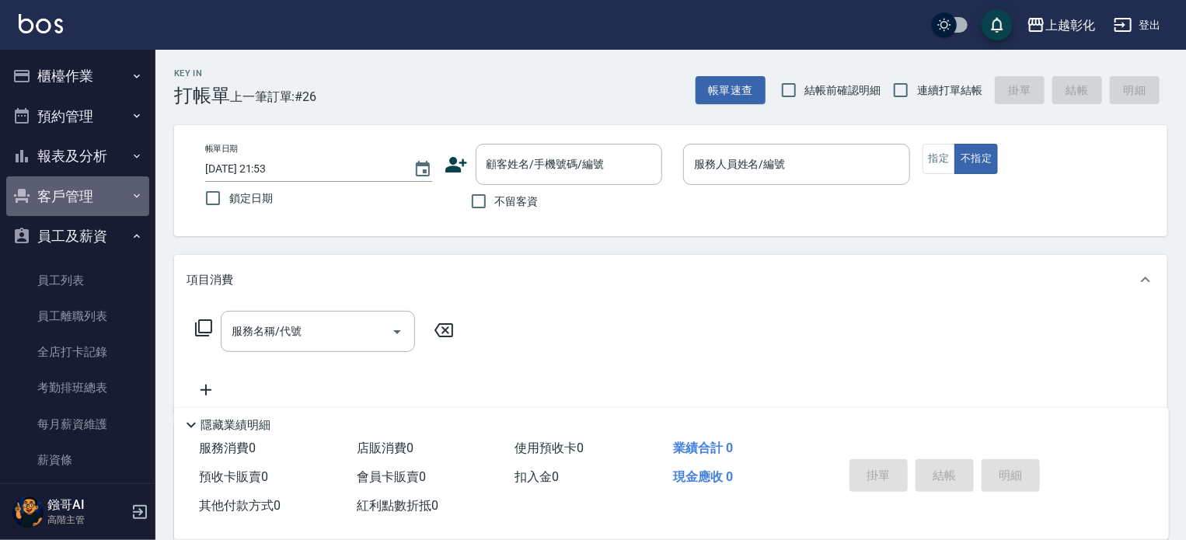
click at [91, 176] on button "客戶管理" at bounding box center [77, 196] width 143 height 40
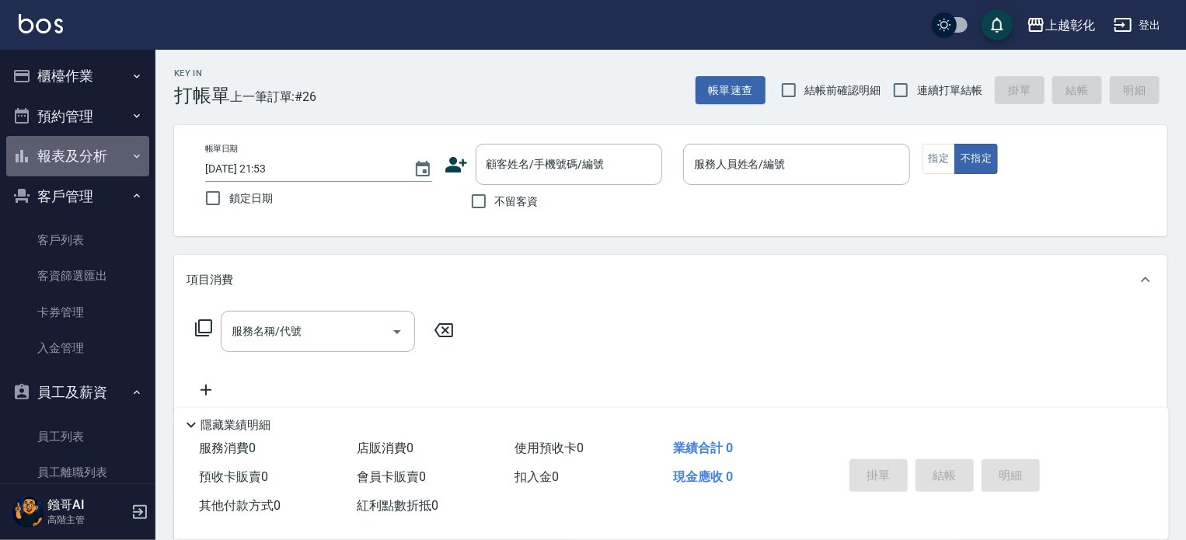
click at [93, 162] on button "報表及分析" at bounding box center [77, 156] width 143 height 40
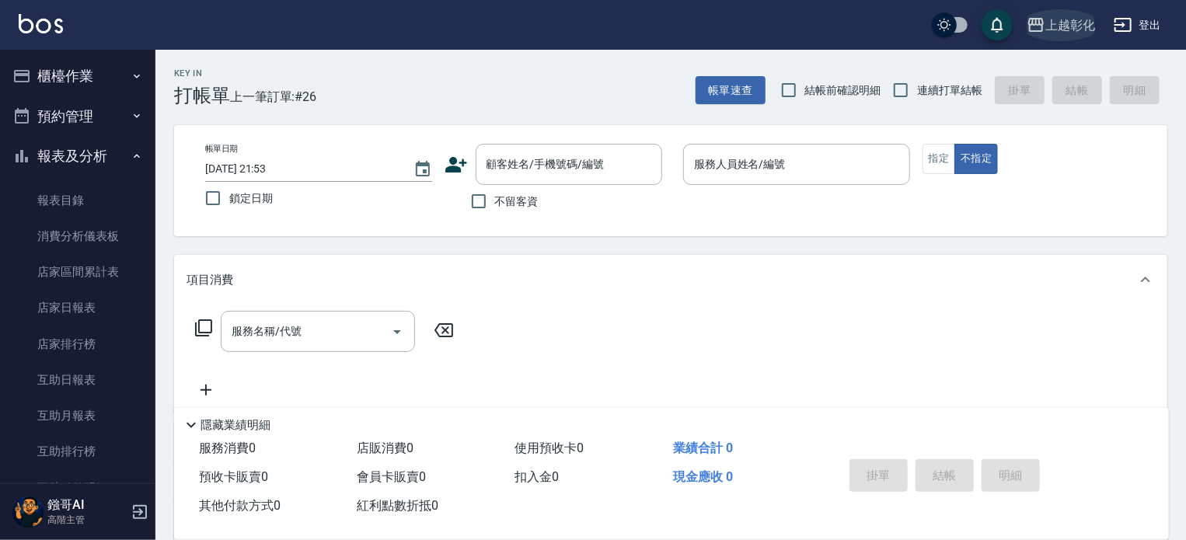
click at [1042, 23] on icon "button" at bounding box center [1035, 25] width 19 height 19
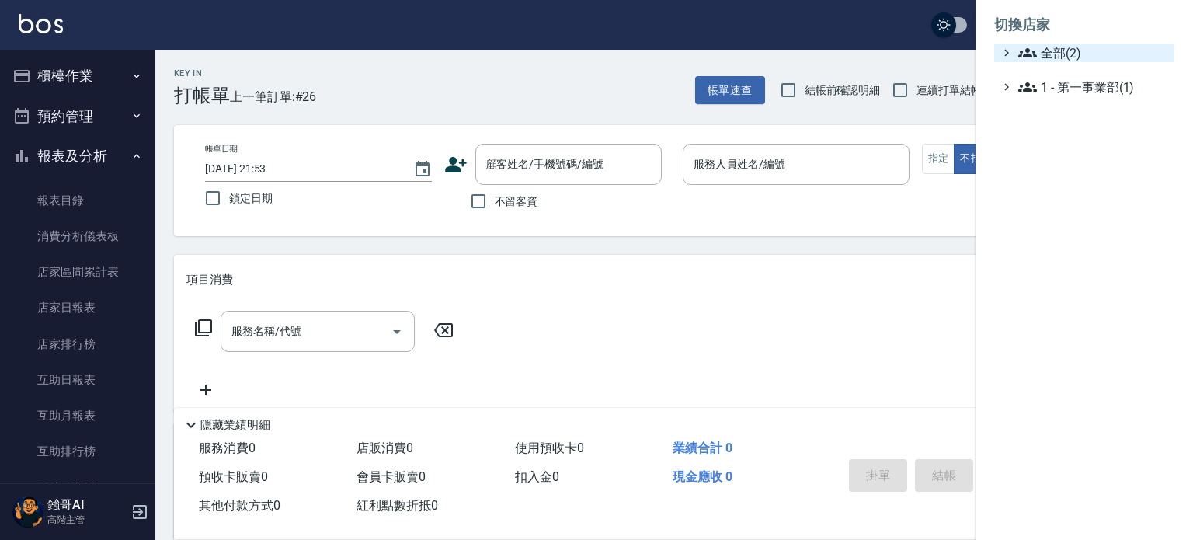
click at [1071, 53] on span "全部(2)" at bounding box center [1094, 53] width 150 height 19
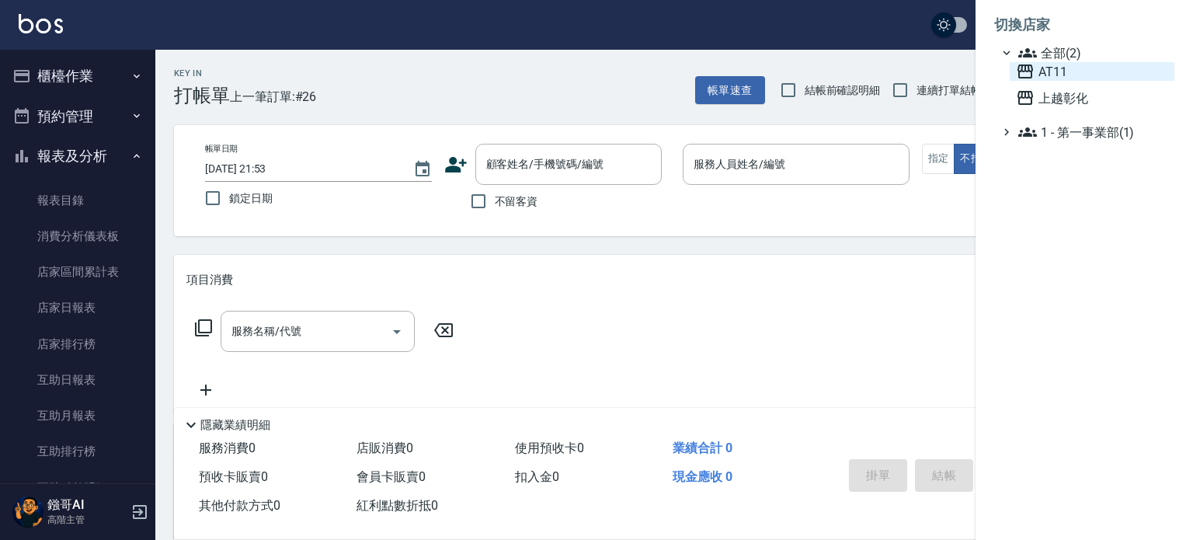
click at [1064, 66] on span "AT11" at bounding box center [1092, 71] width 152 height 19
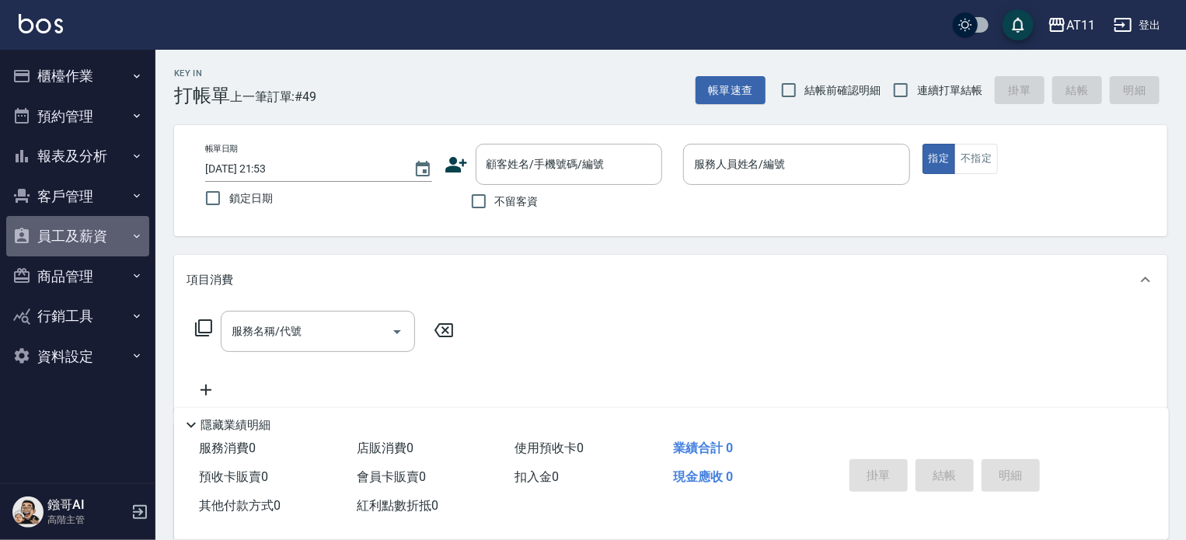
click at [98, 226] on button "員工及薪資" at bounding box center [77, 236] width 143 height 40
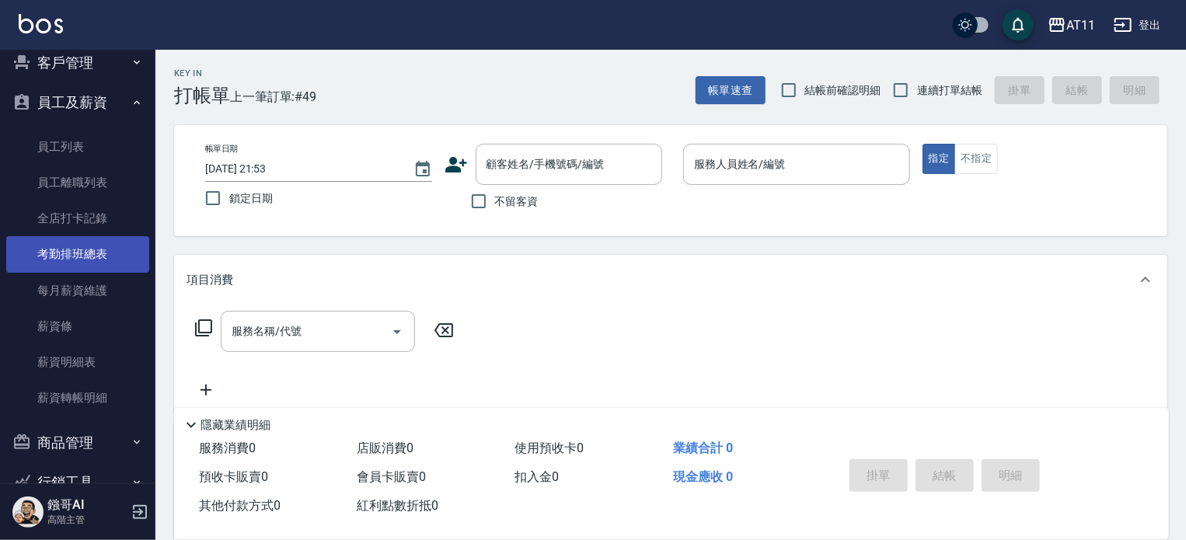
scroll to position [155, 0]
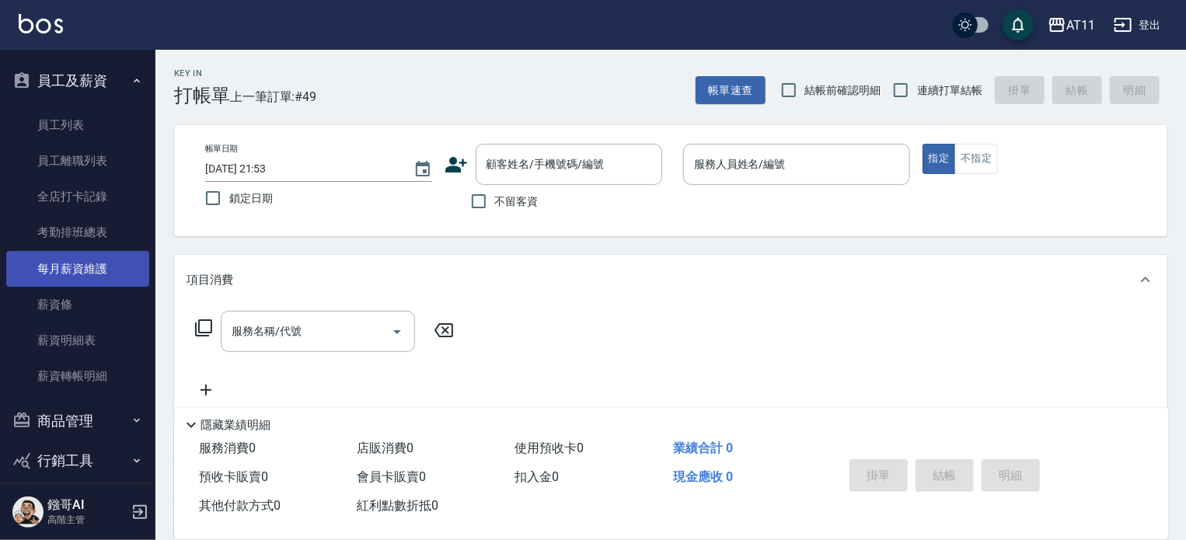
click at [101, 269] on link "每月薪資維護" at bounding box center [77, 269] width 143 height 36
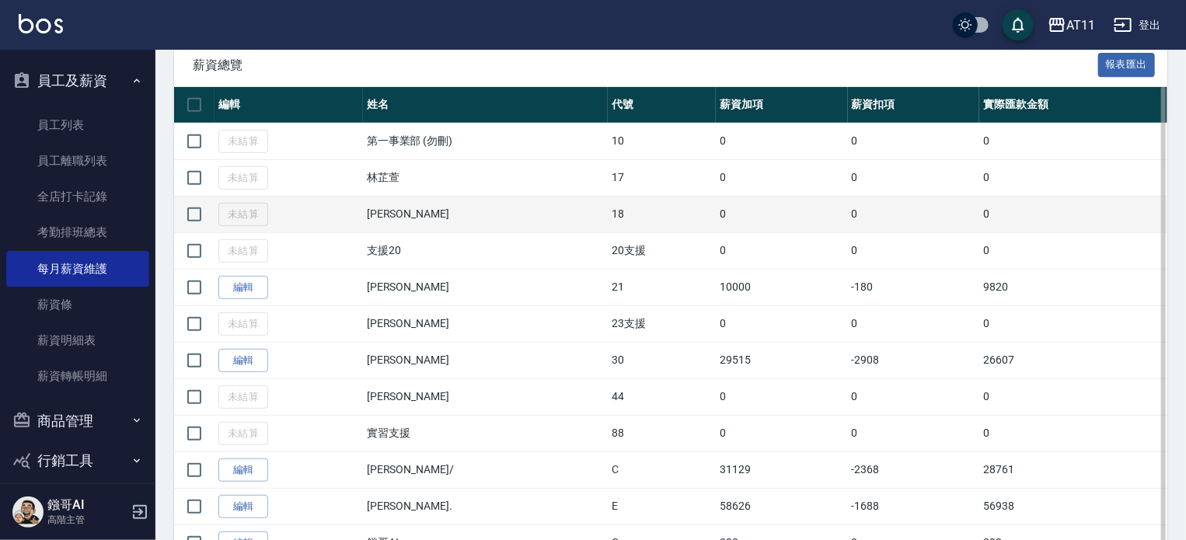
scroll to position [311, 0]
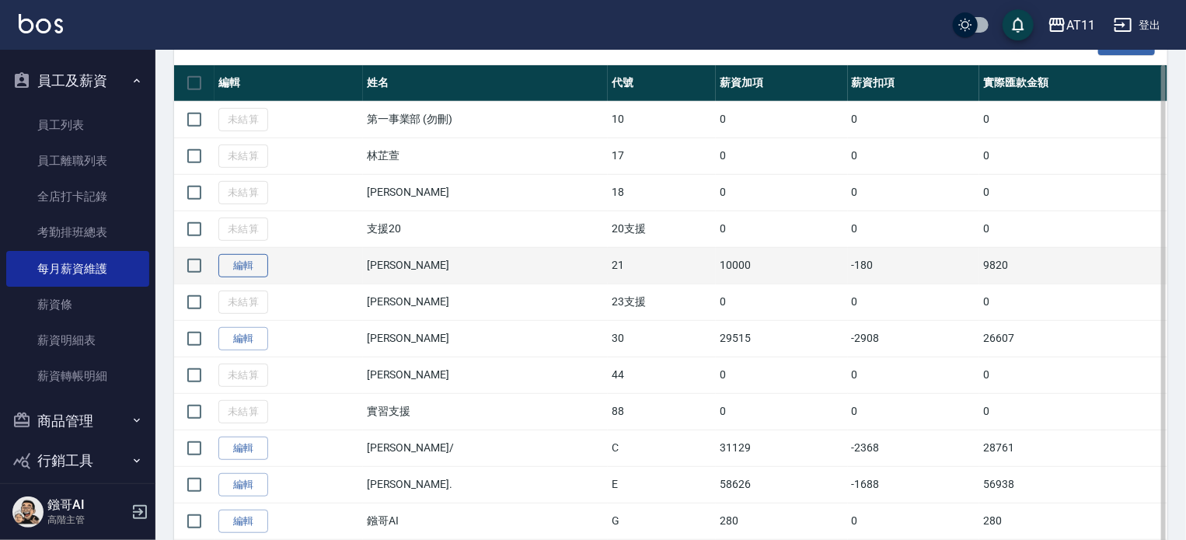
click at [261, 260] on link "編輯" at bounding box center [243, 266] width 50 height 24
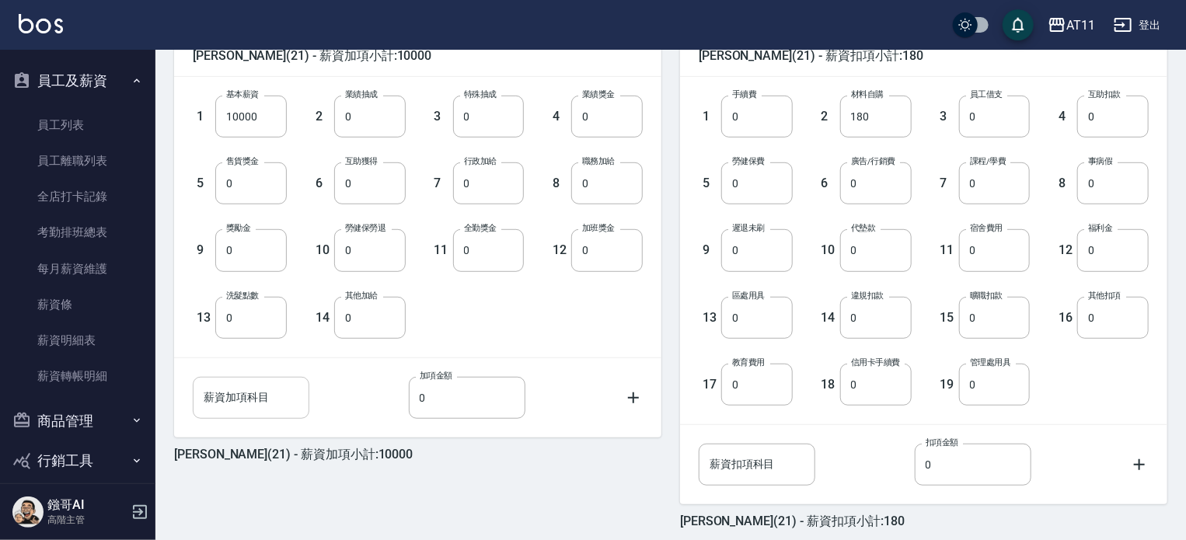
scroll to position [469, 0]
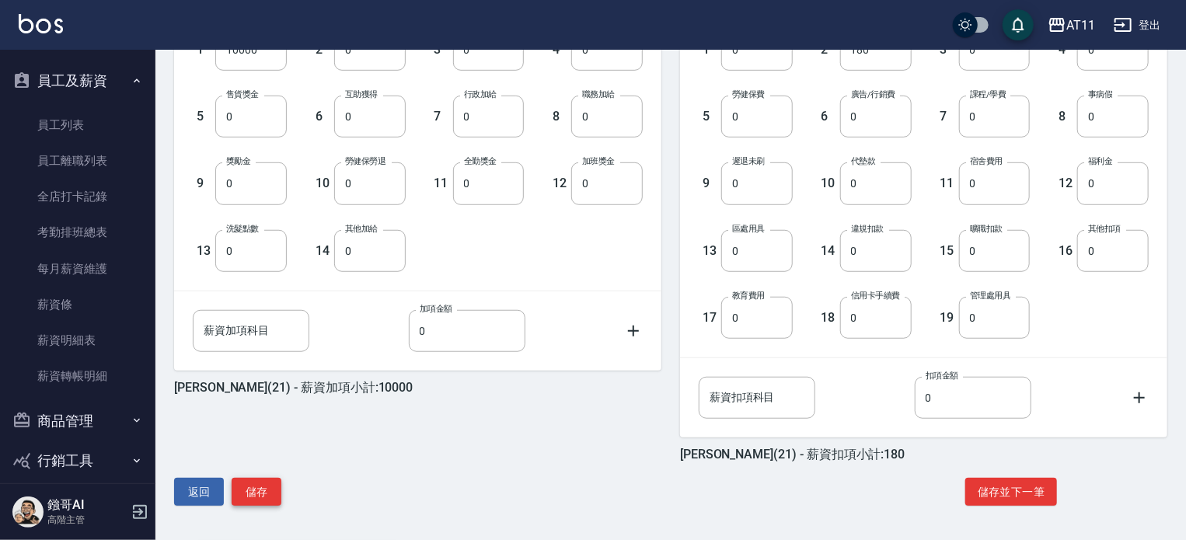
click at [239, 489] on button "儲存" at bounding box center [257, 492] width 50 height 29
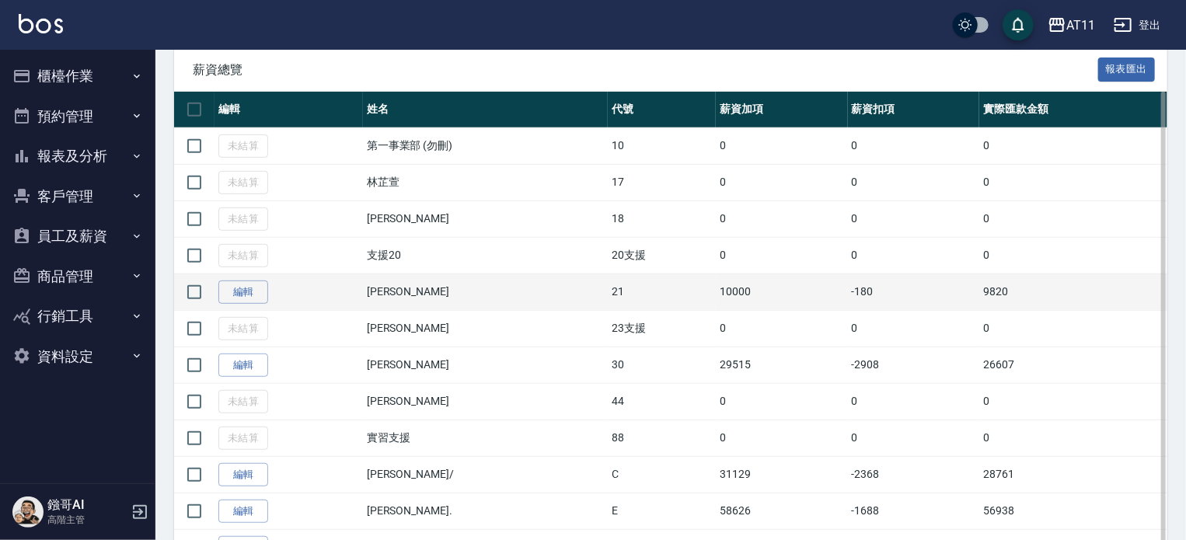
scroll to position [311, 0]
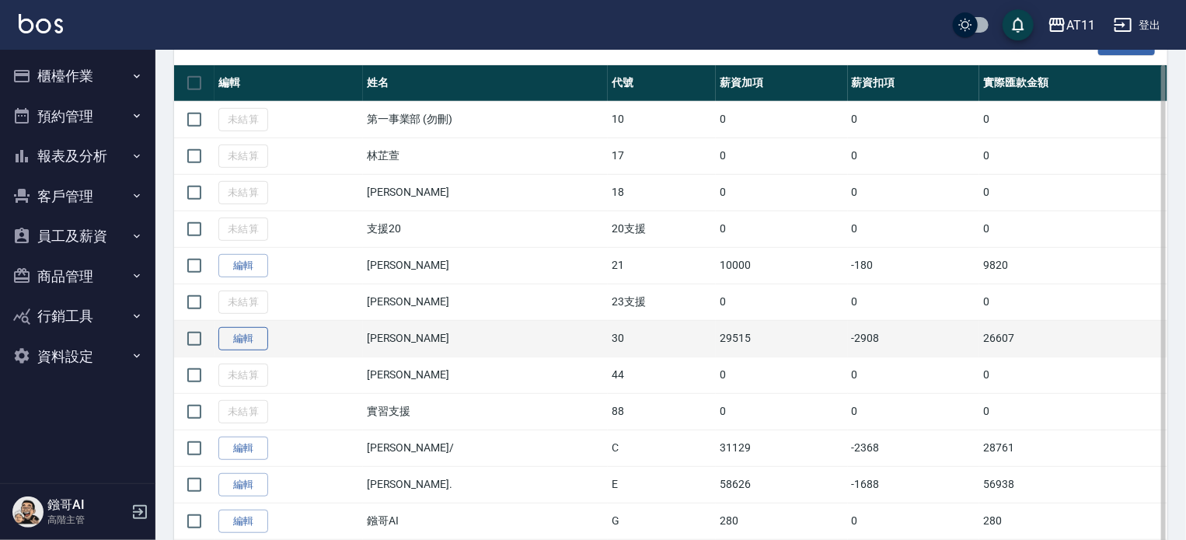
click at [247, 346] on link "編輯" at bounding box center [243, 339] width 50 height 24
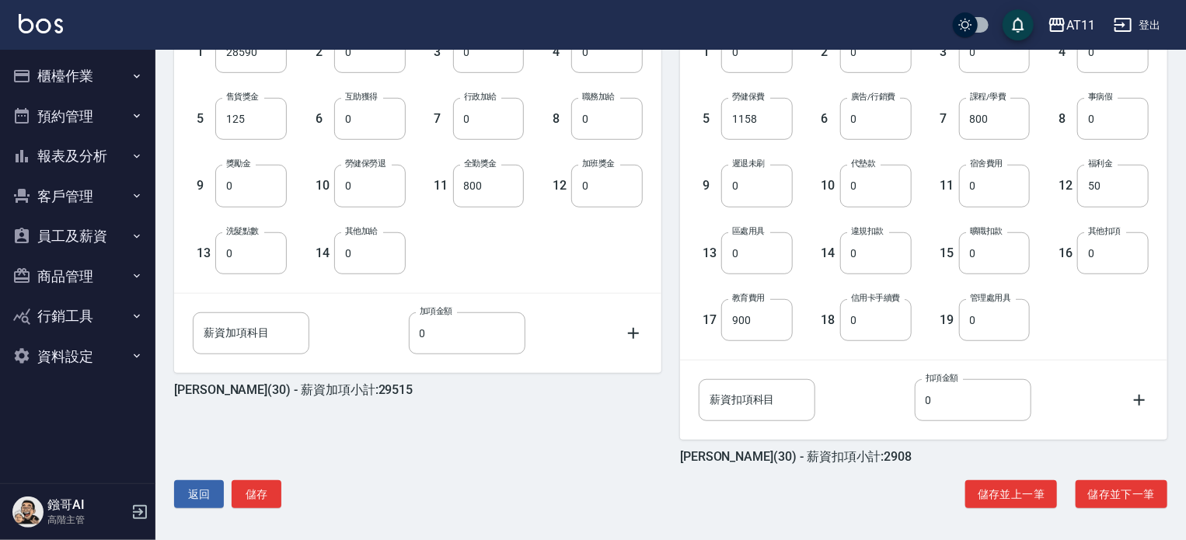
scroll to position [469, 0]
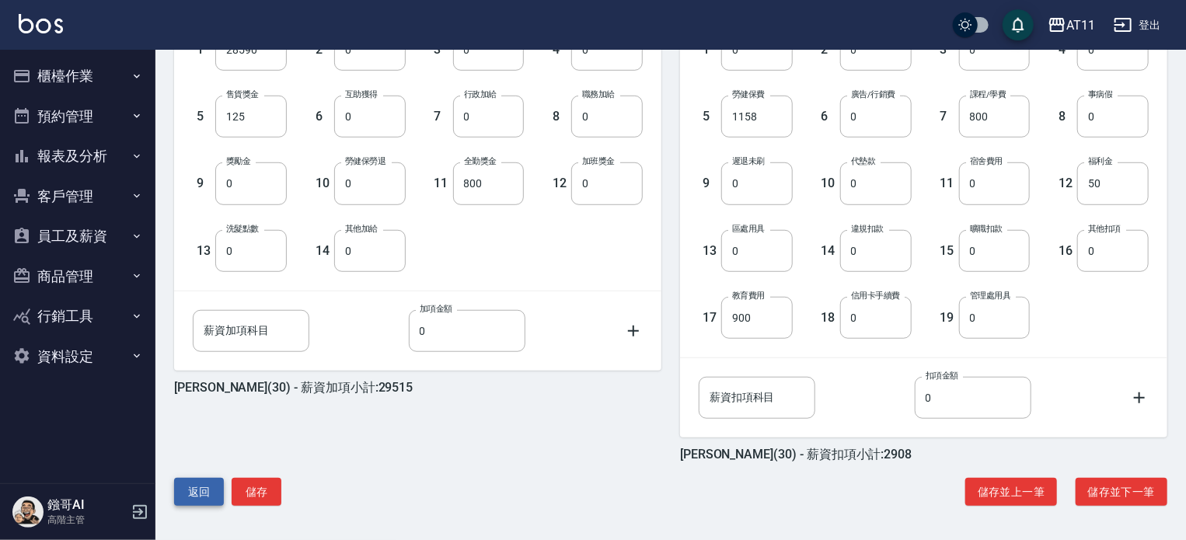
click at [202, 490] on button "返回" at bounding box center [199, 492] width 50 height 29
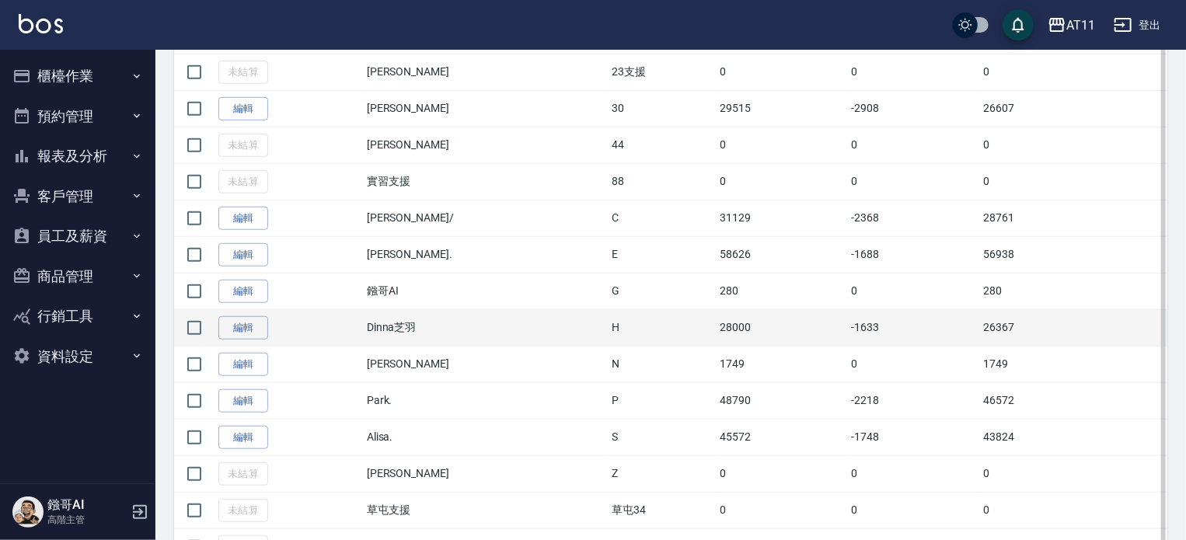
scroll to position [544, 0]
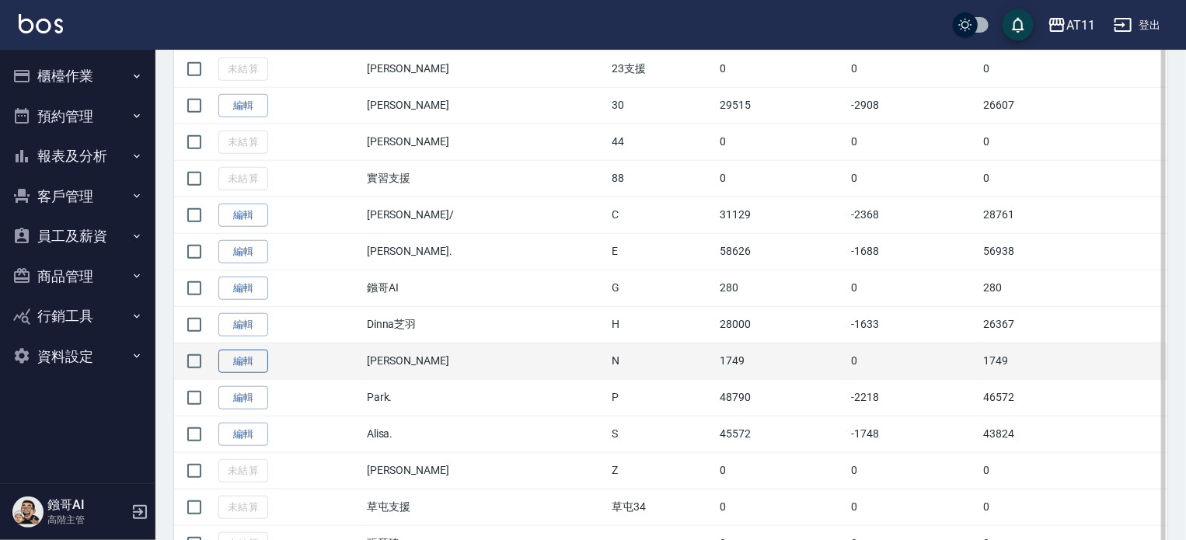
click at [249, 350] on link "編輯" at bounding box center [243, 362] width 50 height 24
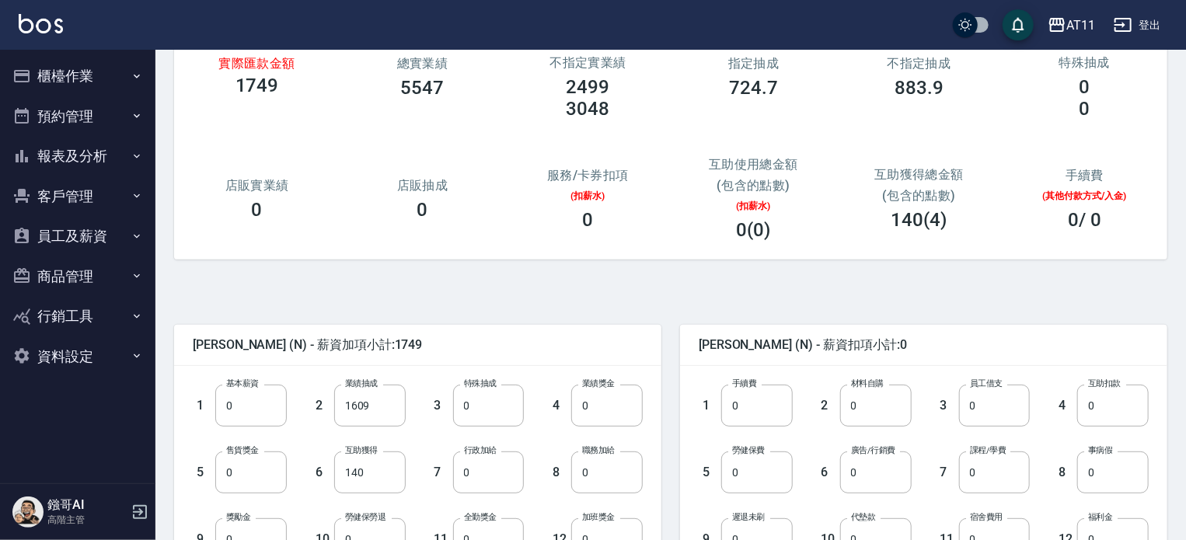
scroll to position [78, 0]
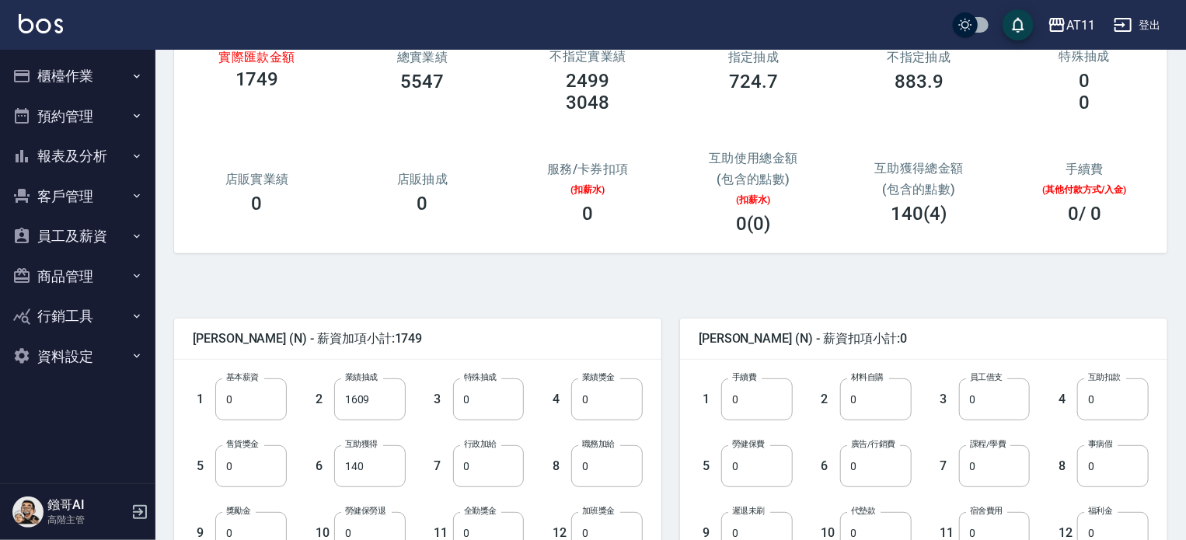
scroll to position [155, 0]
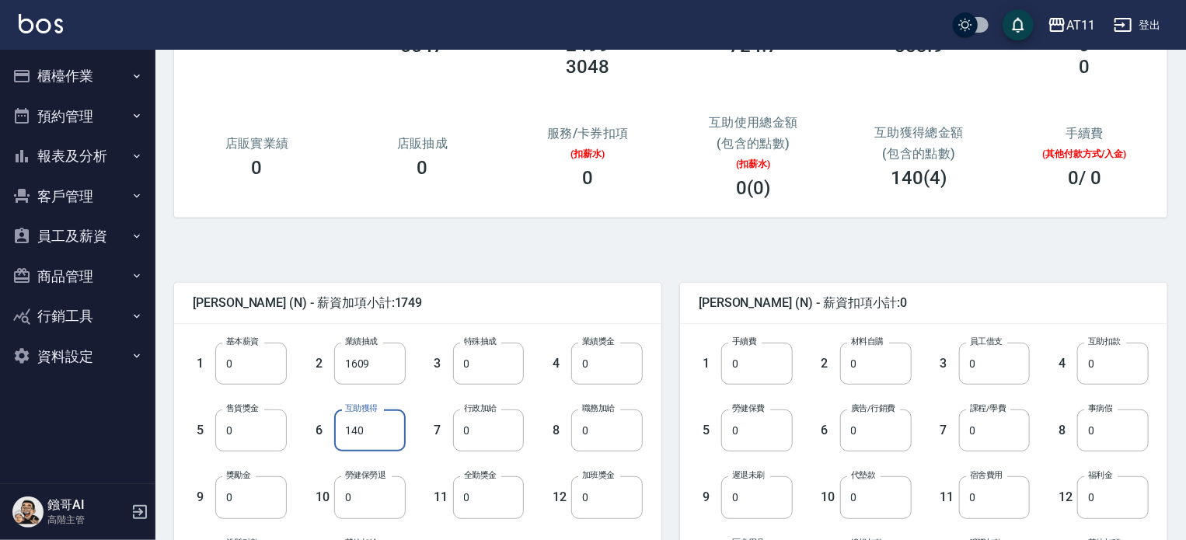
click at [385, 435] on input "140" at bounding box center [369, 430] width 71 height 42
type input "120"
click at [705, 233] on div "實際匯款金額 1729 總實業績 5547 指定實業績 不指定實業績 2499 3048 指定抽成 724.7 不指定抽成 883.9 特殊業績 特殊抽成 0…" at bounding box center [664, 90] width 1005 height 294
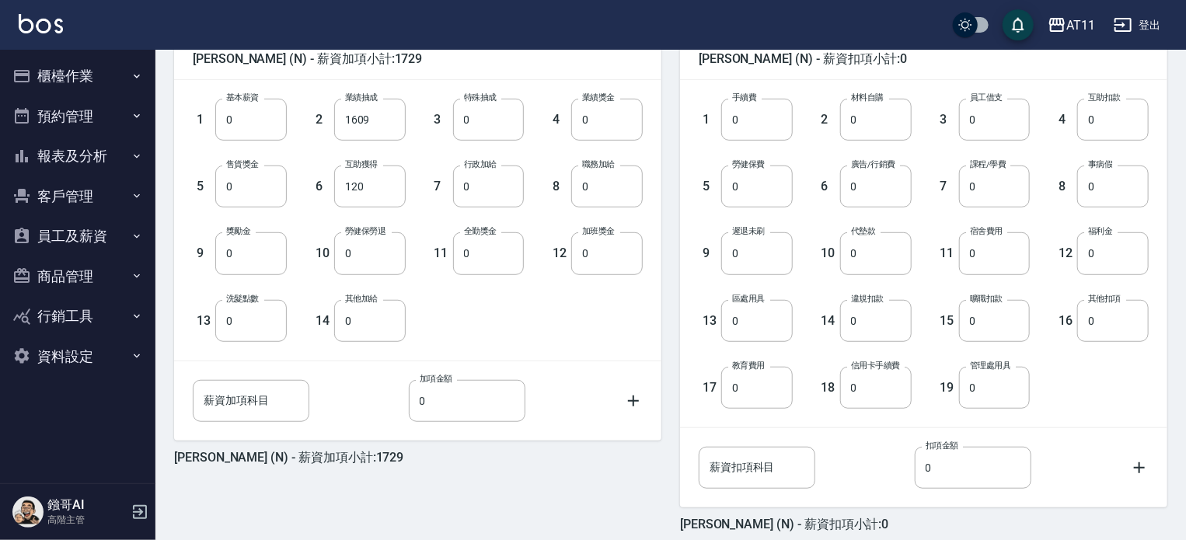
scroll to position [469, 0]
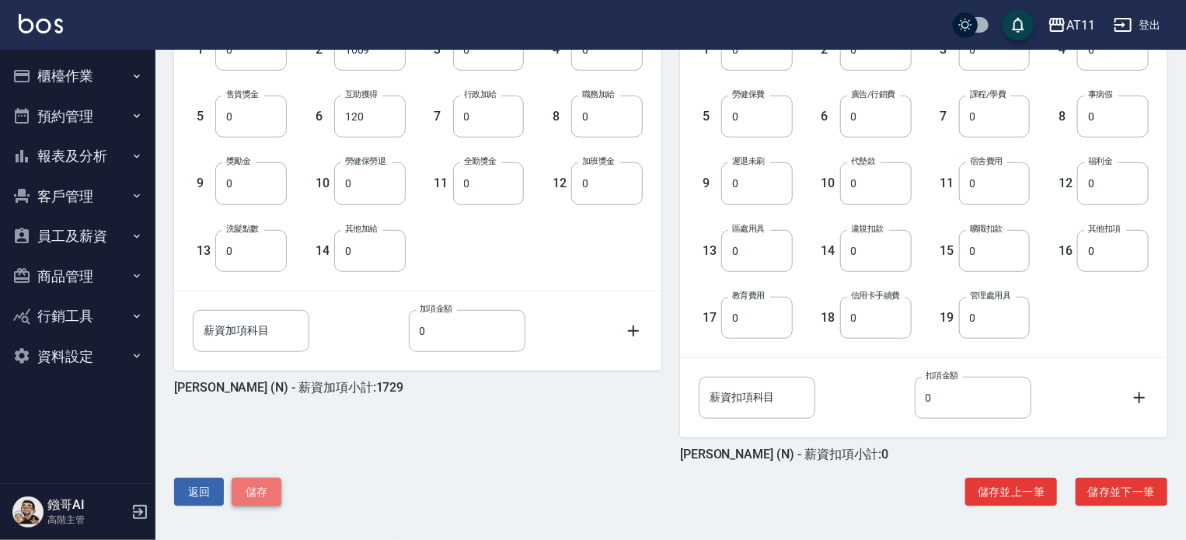
click at [269, 492] on button "儲存" at bounding box center [257, 492] width 50 height 29
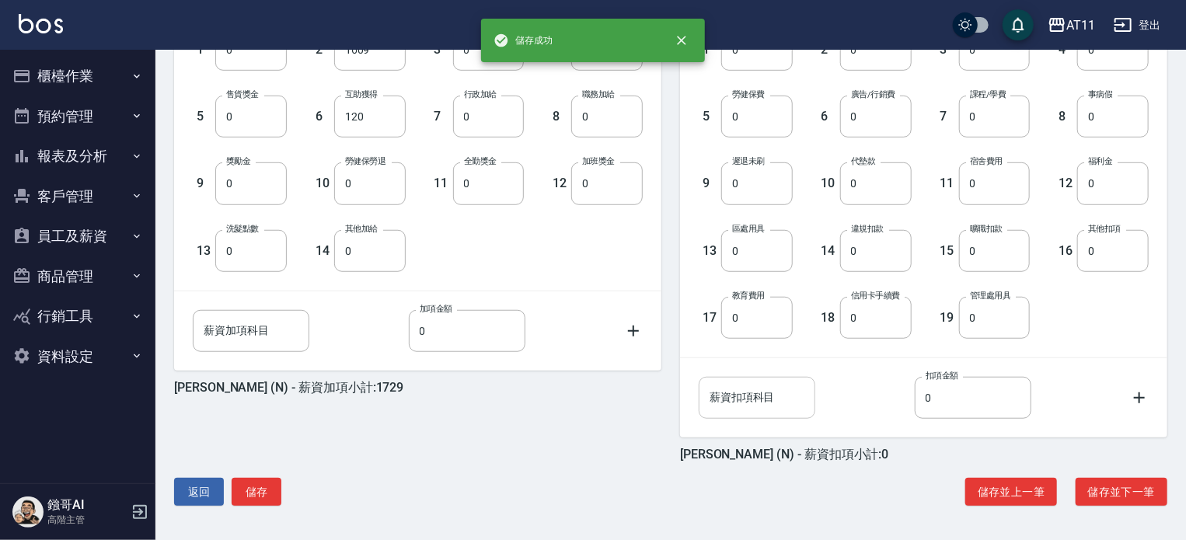
scroll to position [314, 0]
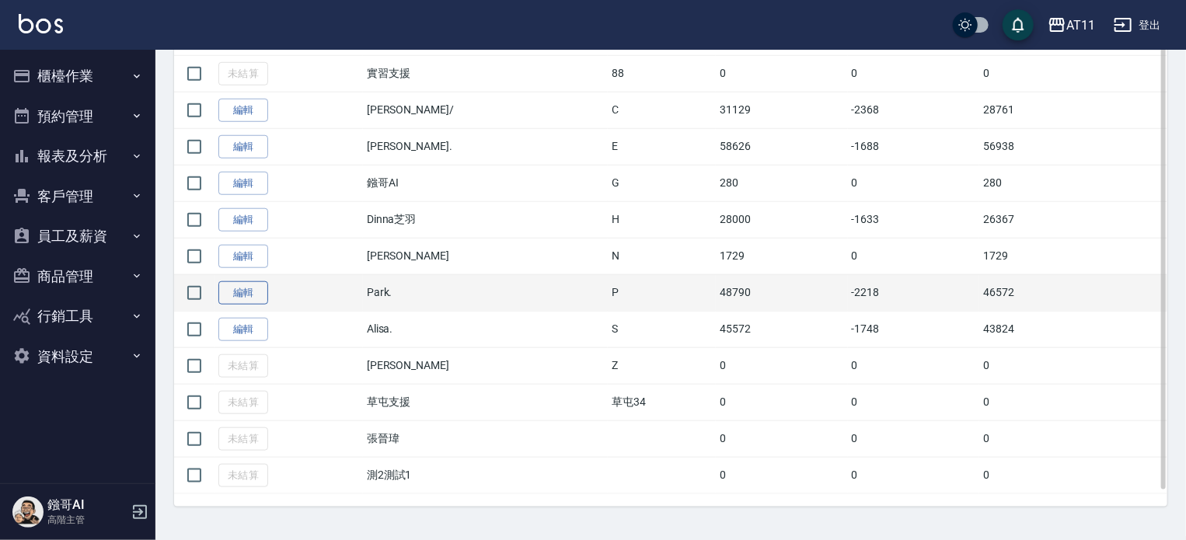
scroll to position [571, 0]
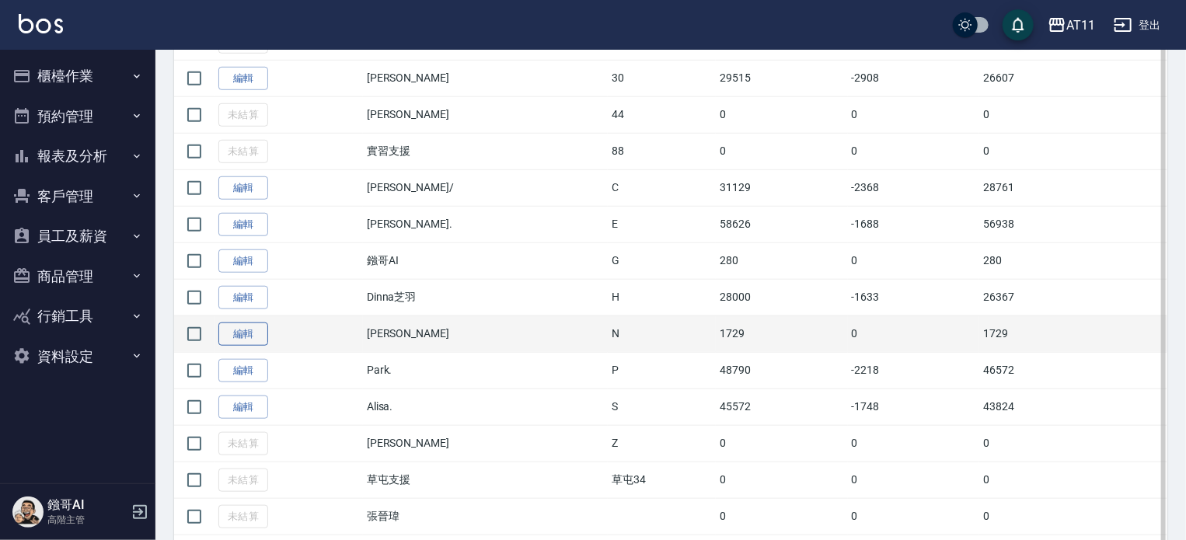
click at [250, 329] on link "編輯" at bounding box center [243, 334] width 50 height 24
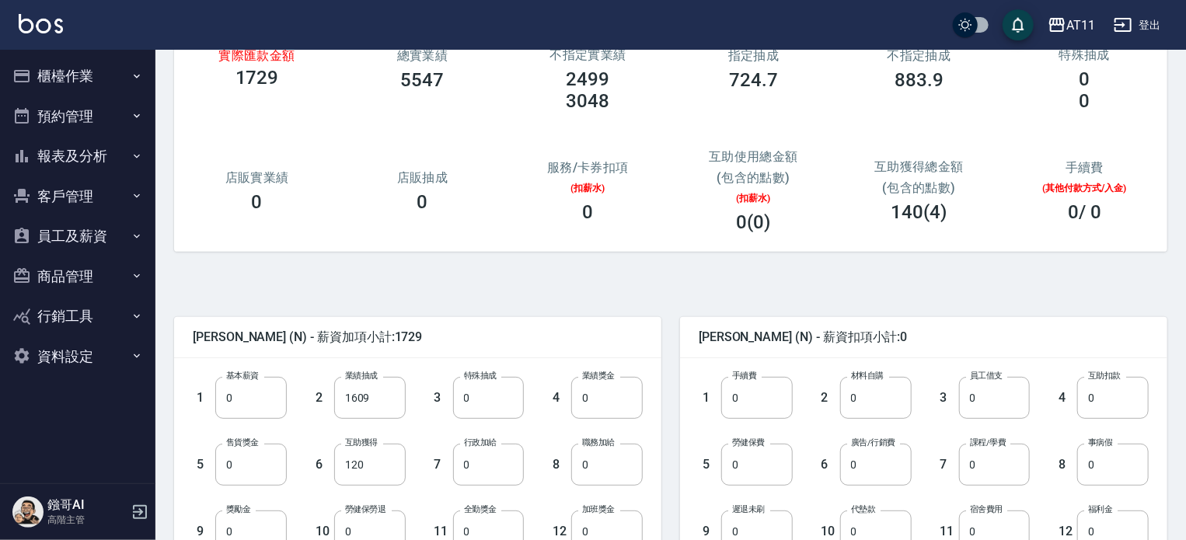
scroll to position [78, 0]
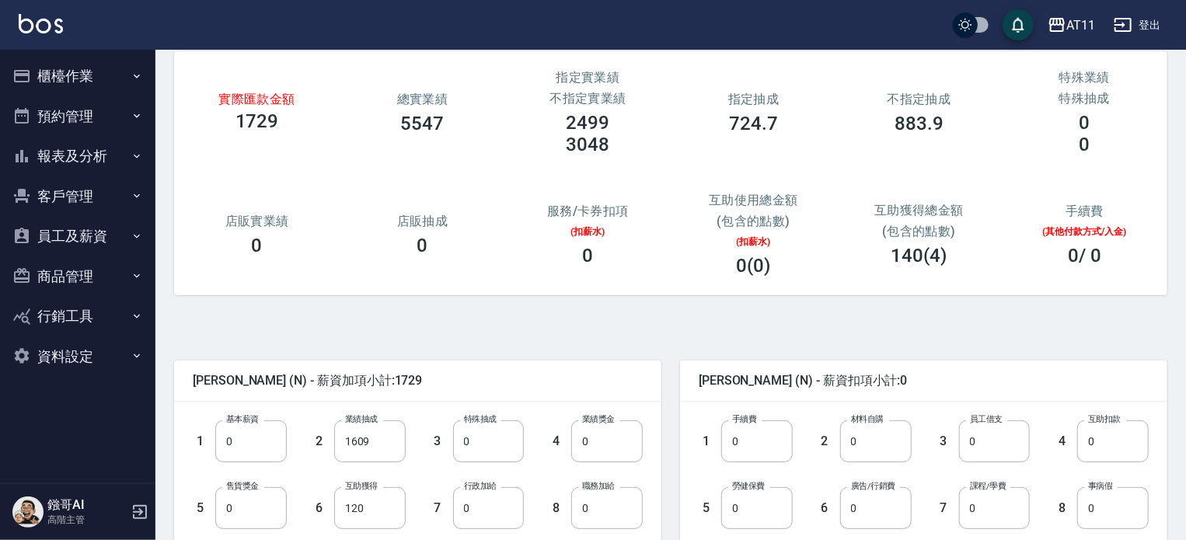
click at [107, 168] on button "報表及分析" at bounding box center [77, 156] width 143 height 40
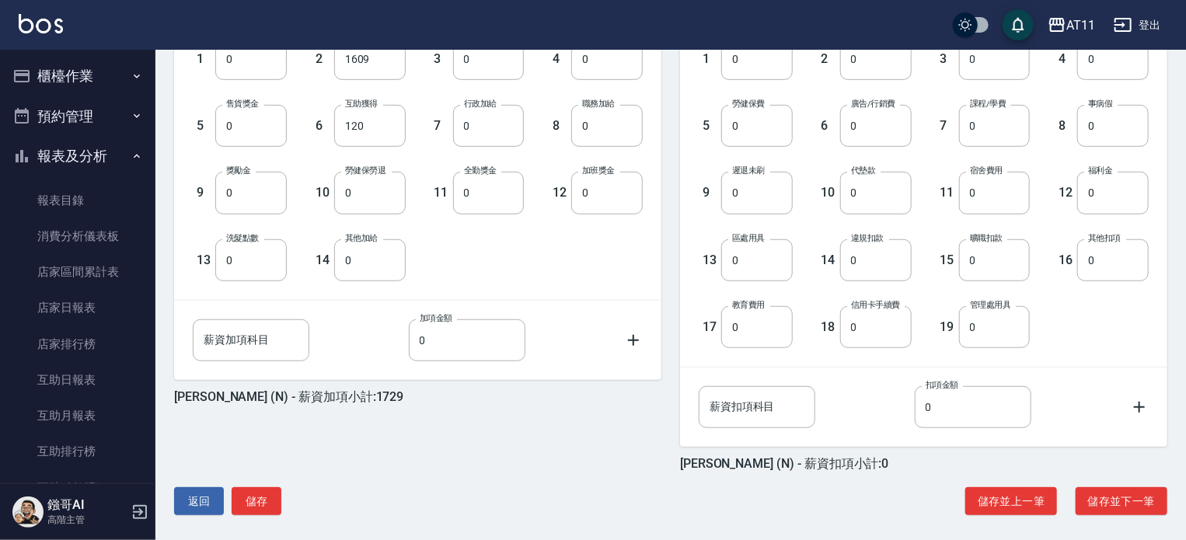
scroll to position [469, 0]
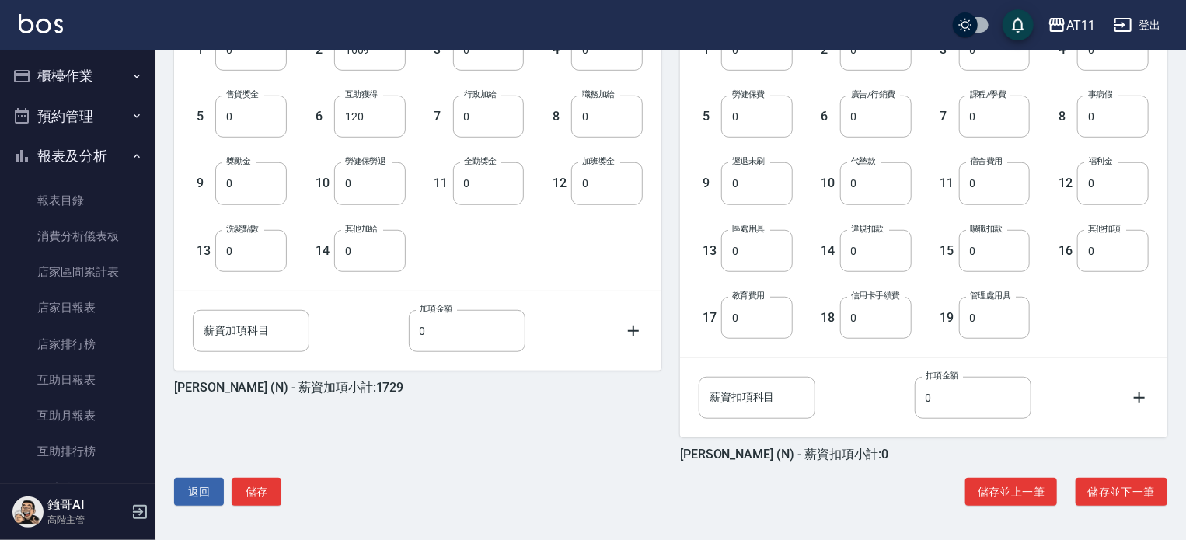
click at [213, 475] on div "[PERSON_NAME] (N) - 薪資加項小計:1729 1 基本薪資 0 基本薪資 2 業績抽成 1609 業績抽成 3 特殊抽成 0 特殊抽成 4 …" at bounding box center [664, 221] width 1005 height 599
click at [208, 483] on button "返回" at bounding box center [199, 492] width 50 height 29
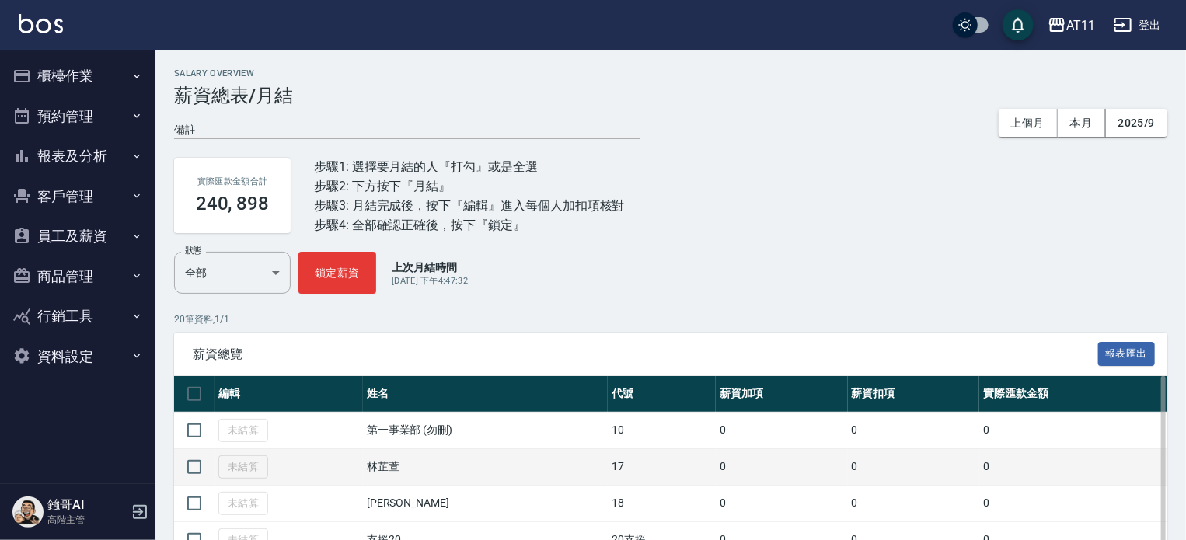
scroll to position [388, 0]
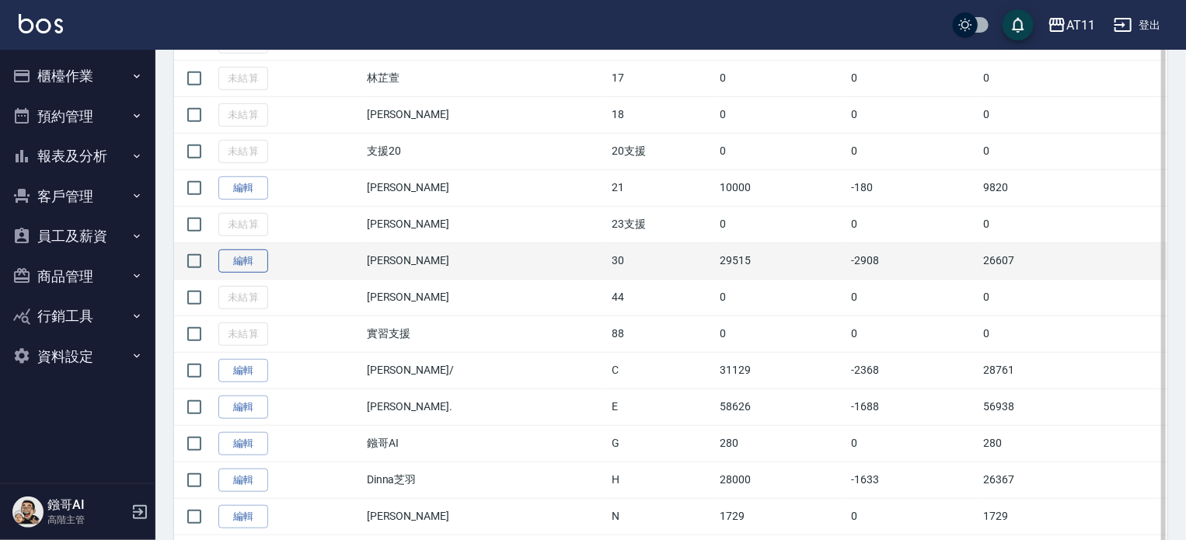
click at [249, 255] on link "編輯" at bounding box center [243, 261] width 50 height 24
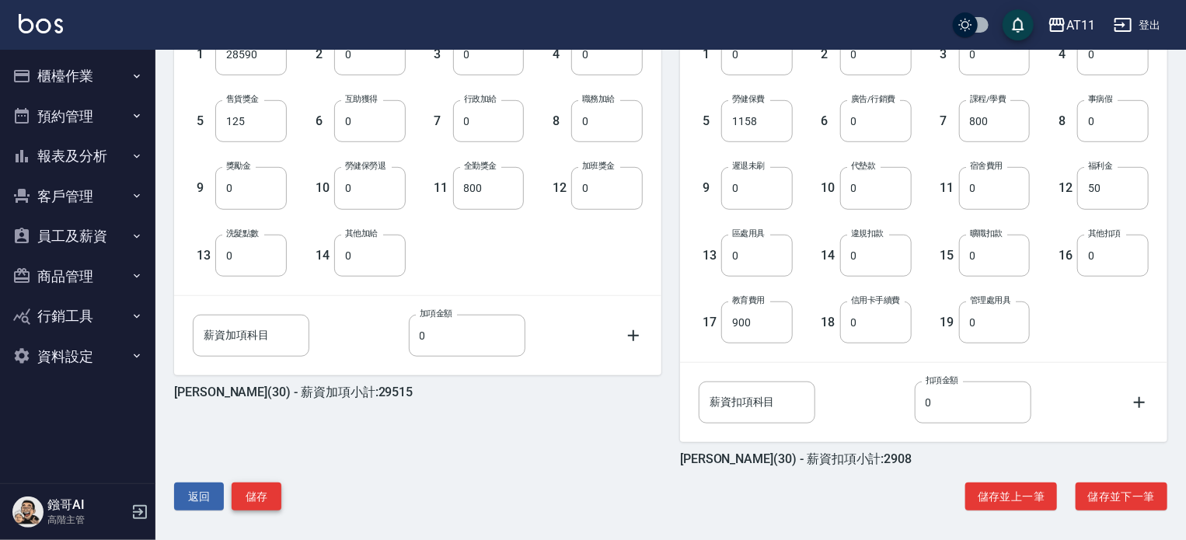
scroll to position [469, 0]
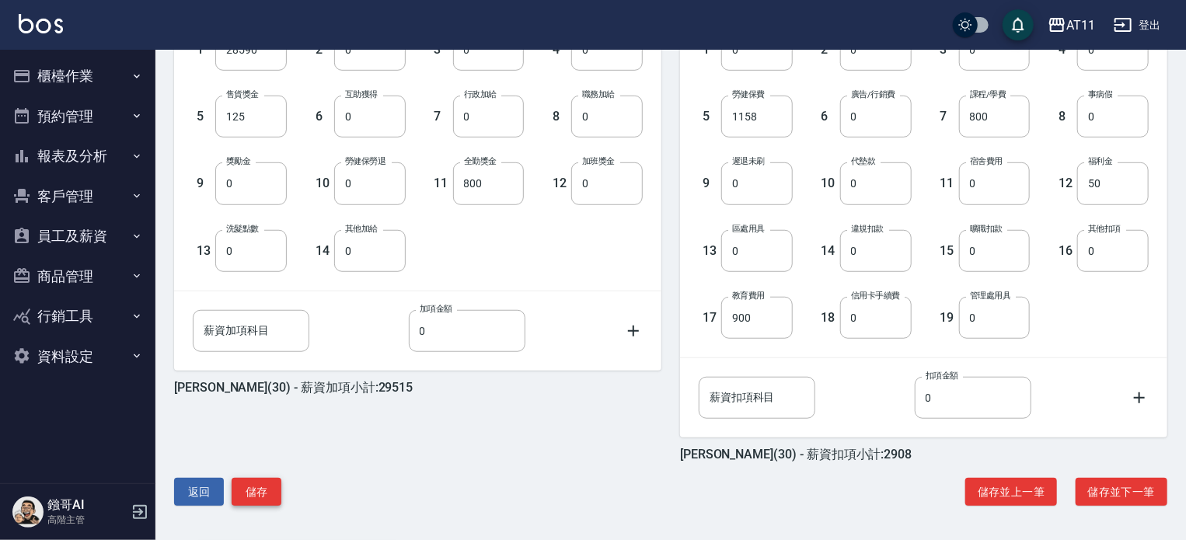
click at [249, 487] on button "儲存" at bounding box center [257, 492] width 50 height 29
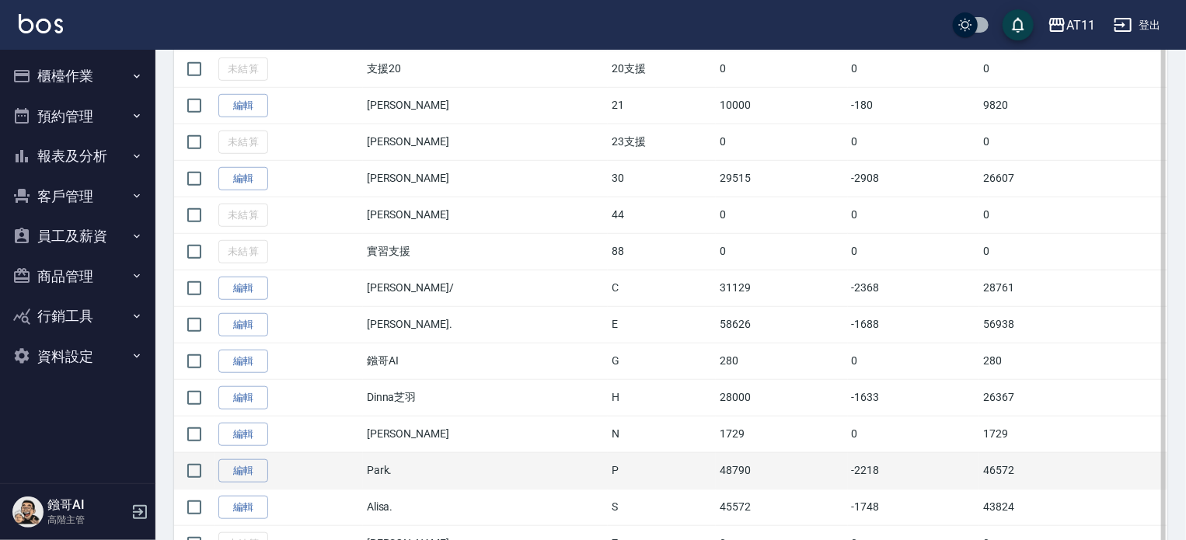
scroll to position [544, 0]
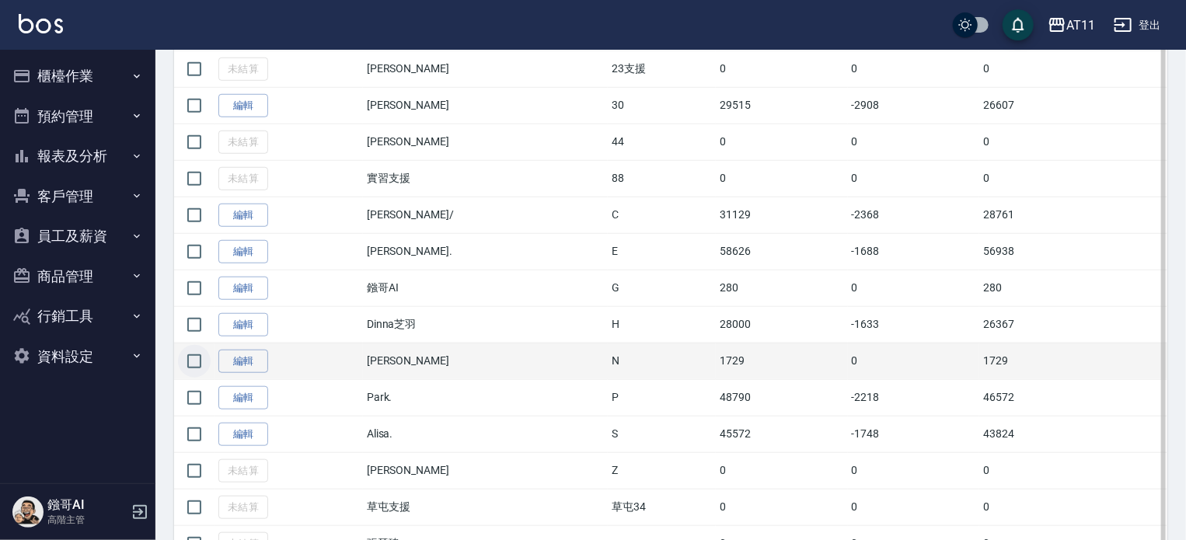
click at [182, 355] on input "checkbox" at bounding box center [194, 361] width 33 height 33
checkbox input "true"
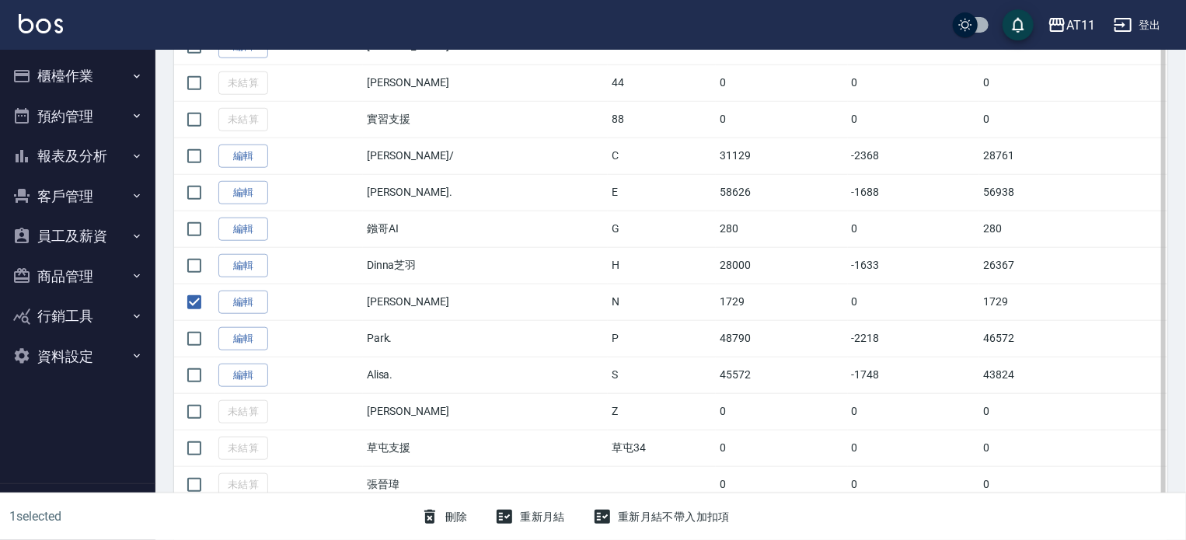
scroll to position [649, 0]
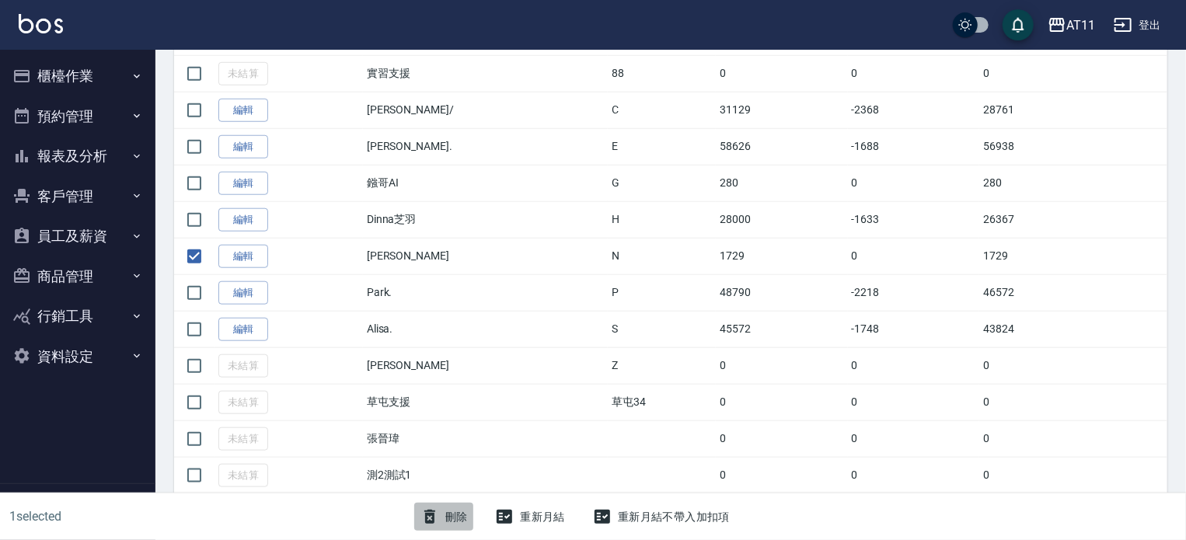
click at [443, 517] on button "刪除" at bounding box center [444, 517] width 60 height 29
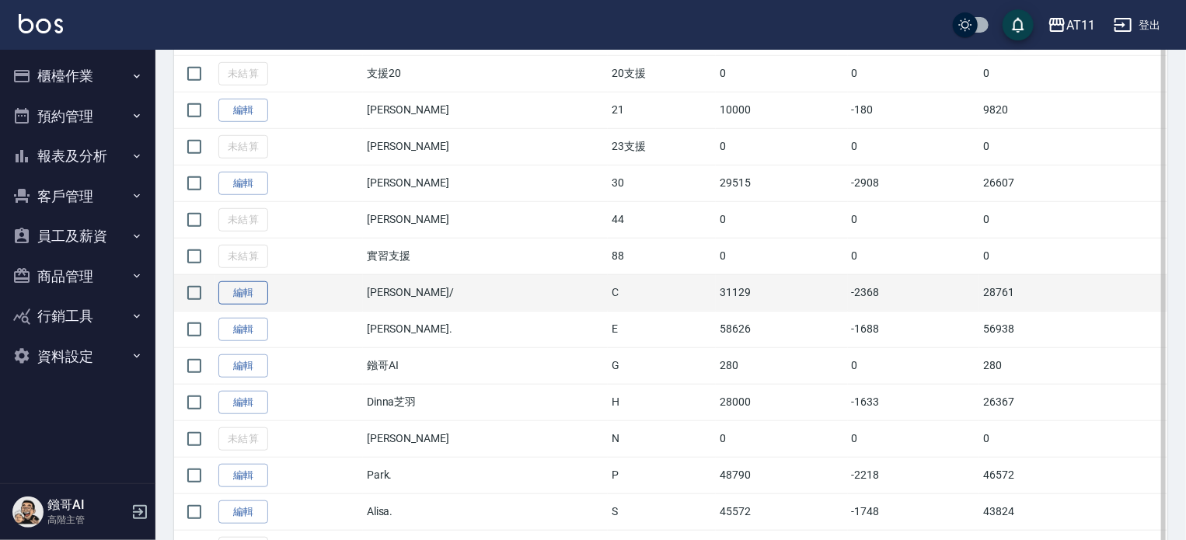
scroll to position [388, 0]
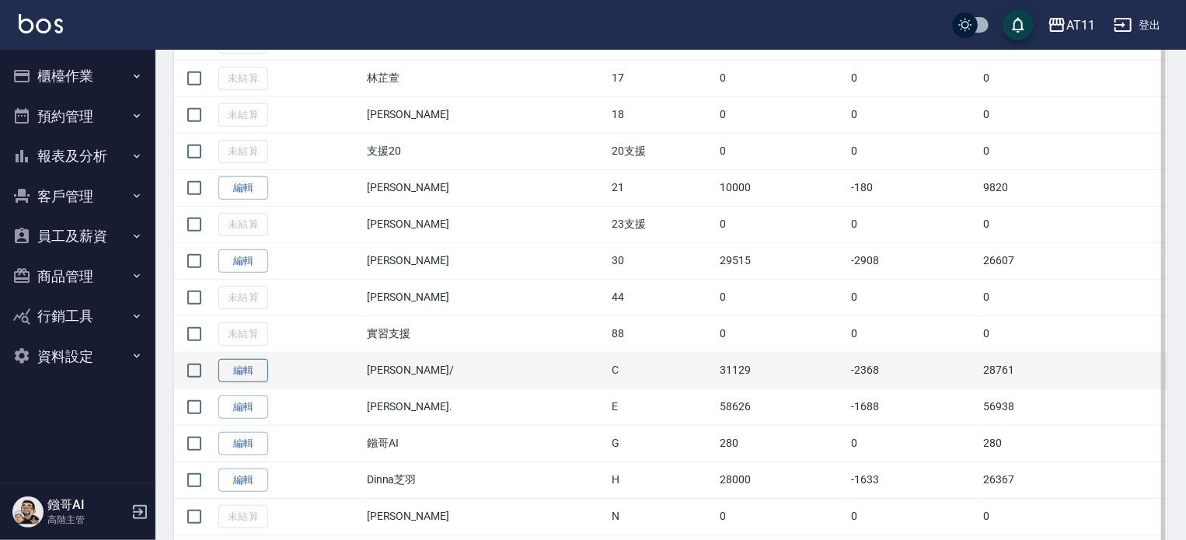
click at [249, 363] on link "編輯" at bounding box center [243, 371] width 50 height 24
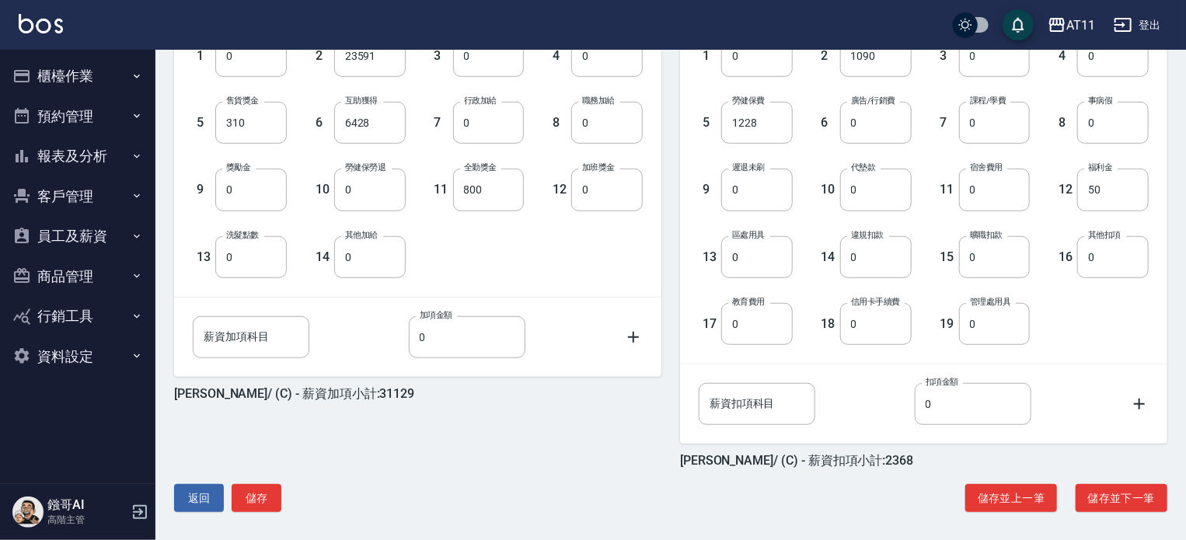
scroll to position [466, 0]
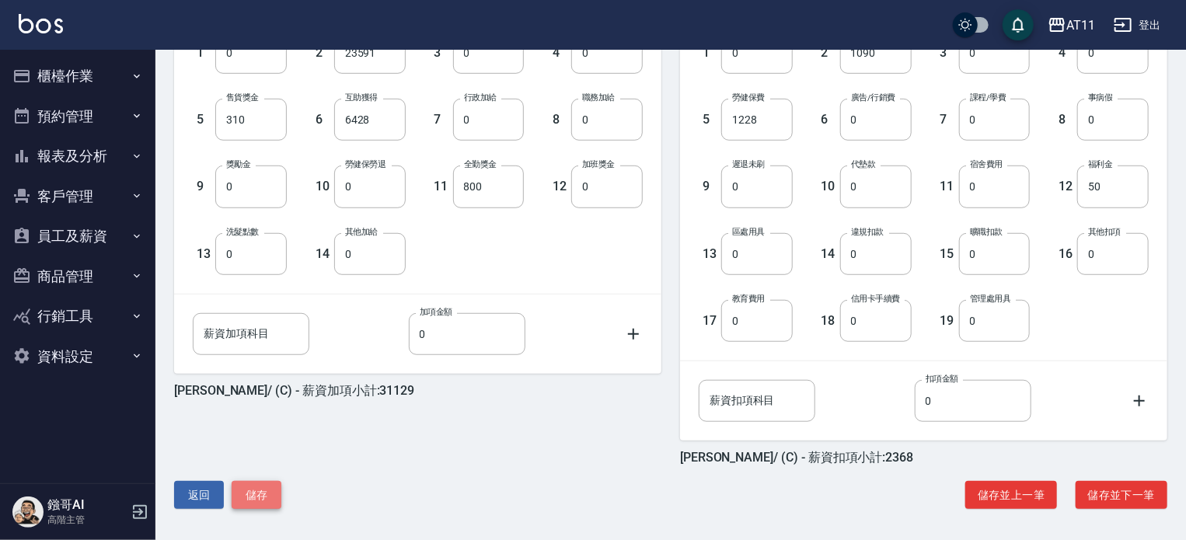
click at [246, 489] on button "儲存" at bounding box center [257, 495] width 50 height 29
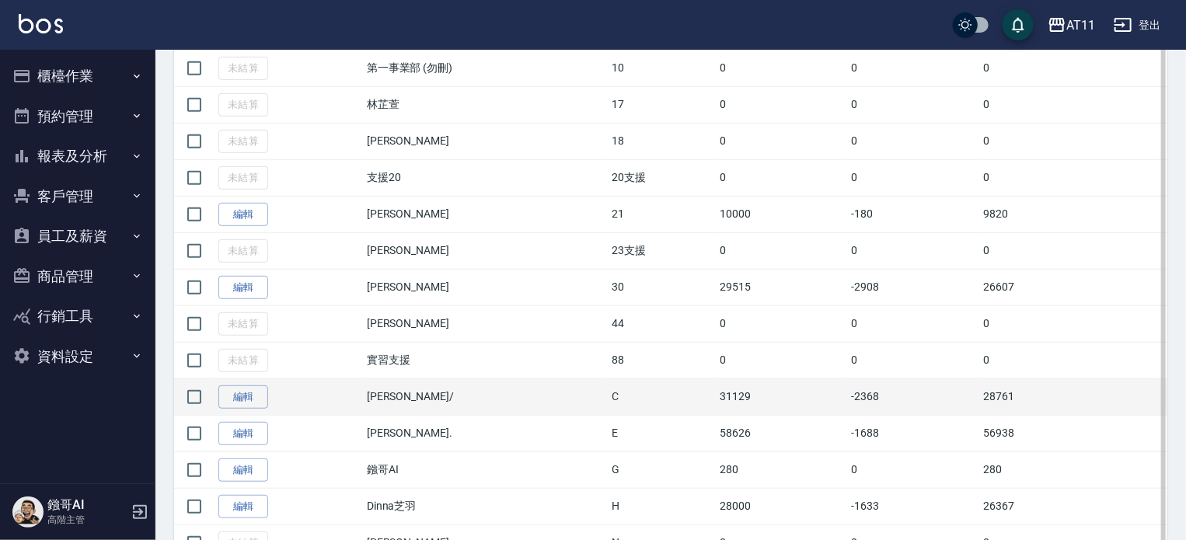
scroll to position [388, 0]
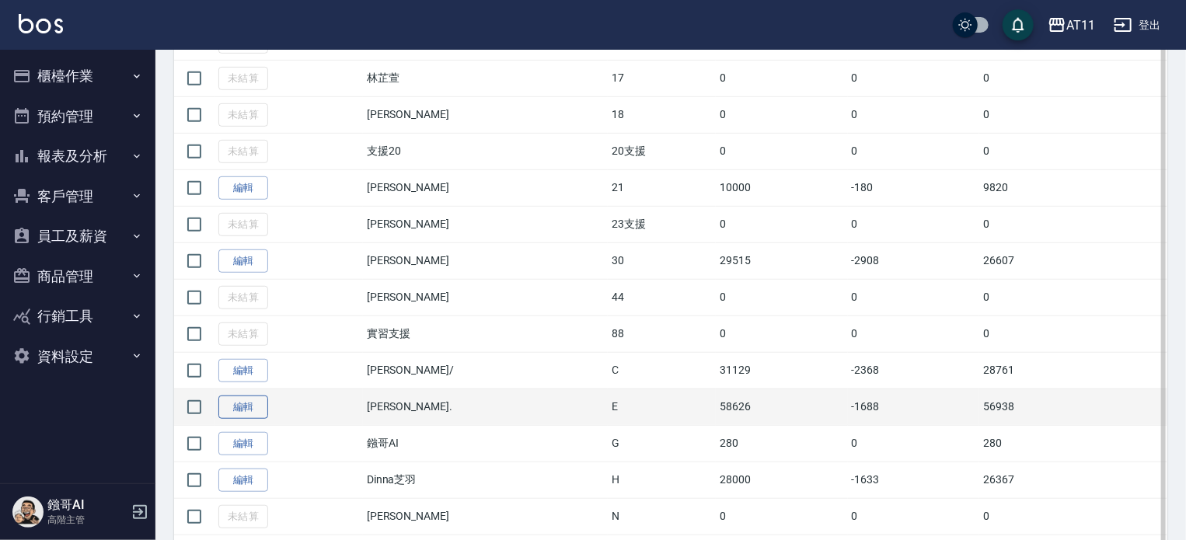
click at [240, 406] on link "編輯" at bounding box center [243, 407] width 50 height 24
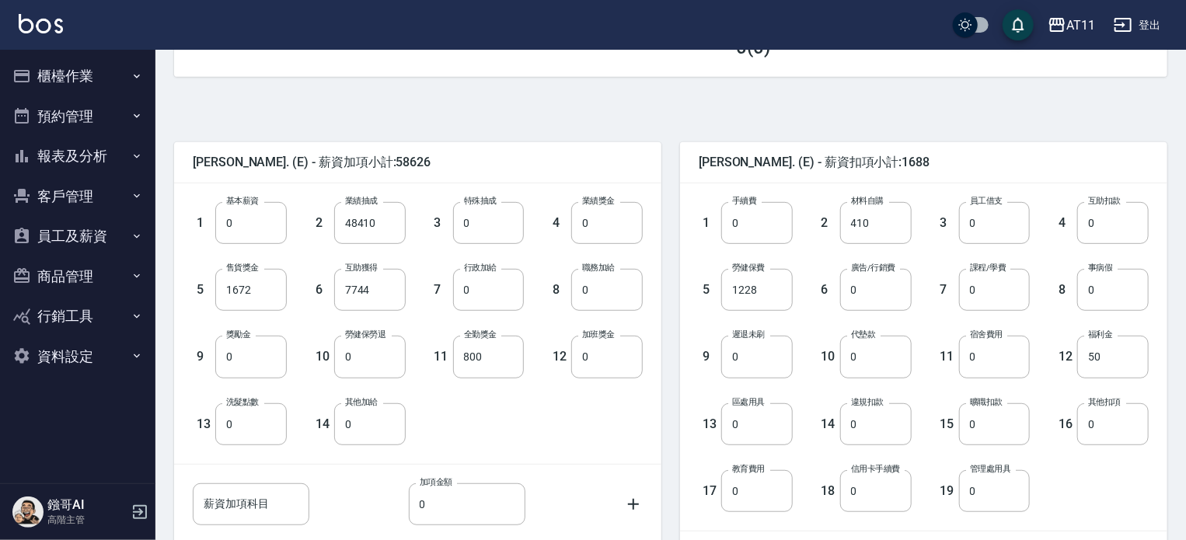
scroll to position [469, 0]
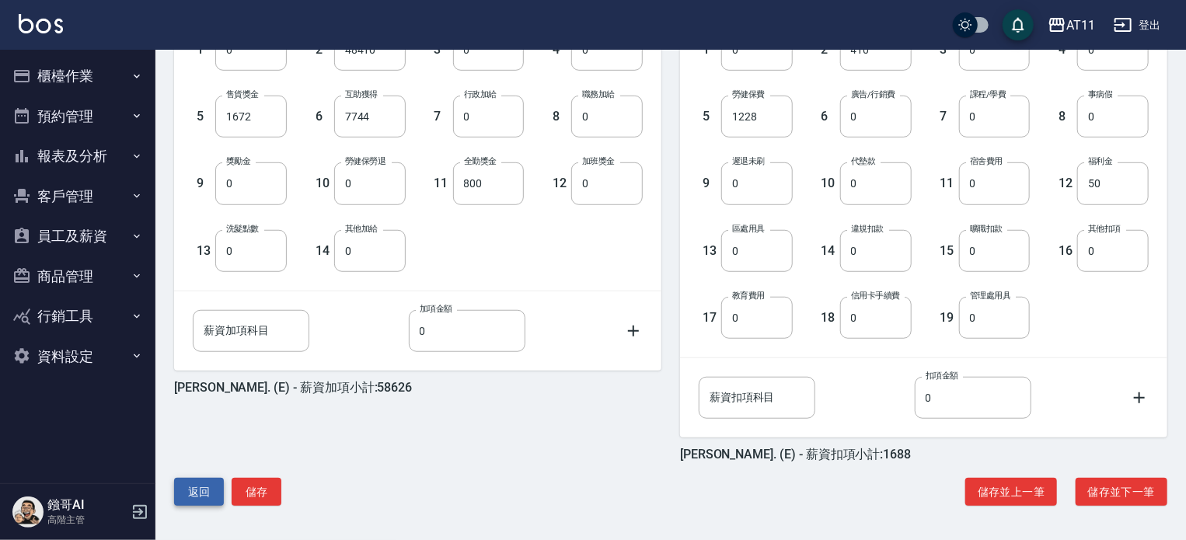
click at [188, 491] on button "返回" at bounding box center [199, 492] width 50 height 29
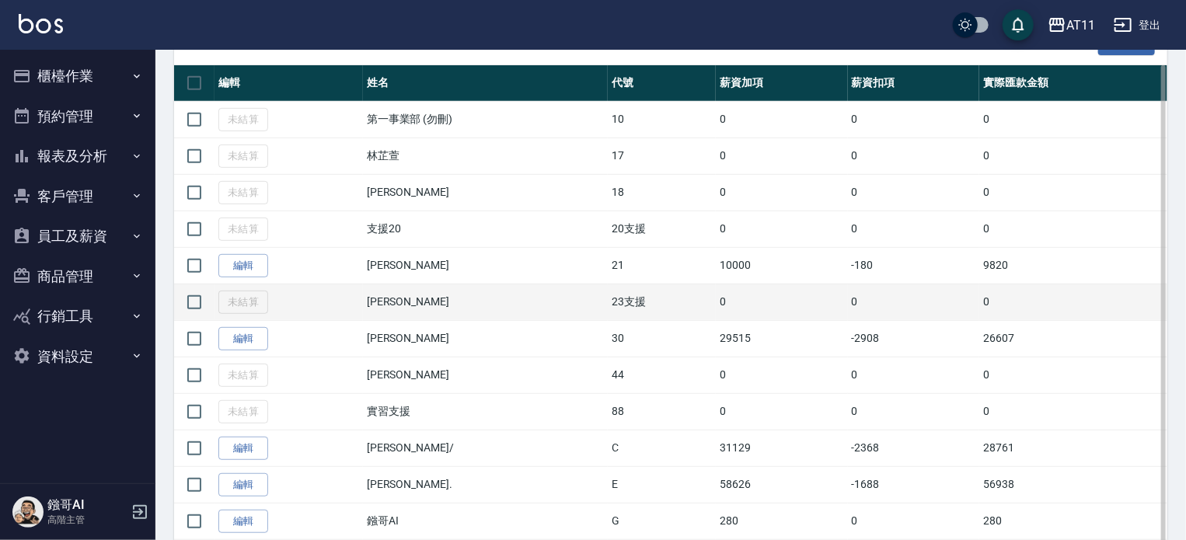
scroll to position [466, 0]
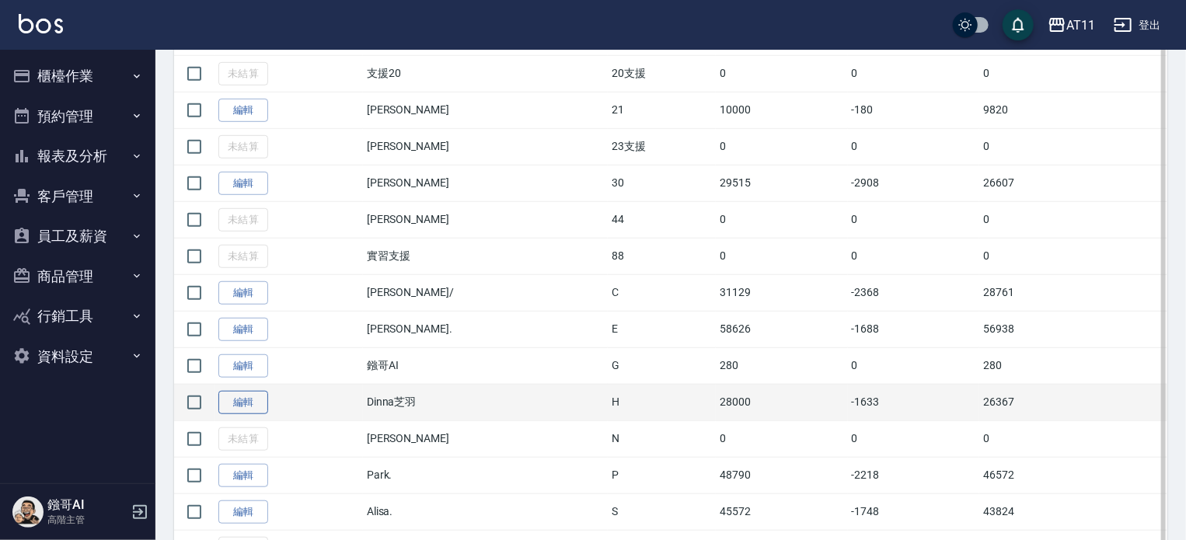
click at [258, 396] on link "編輯" at bounding box center [243, 403] width 50 height 24
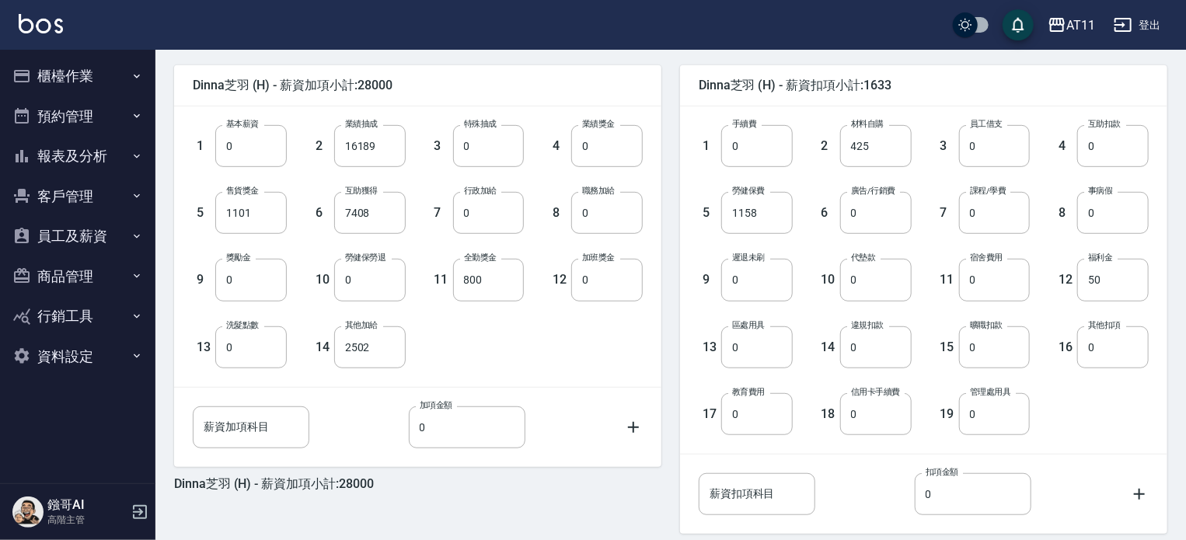
scroll to position [388, 0]
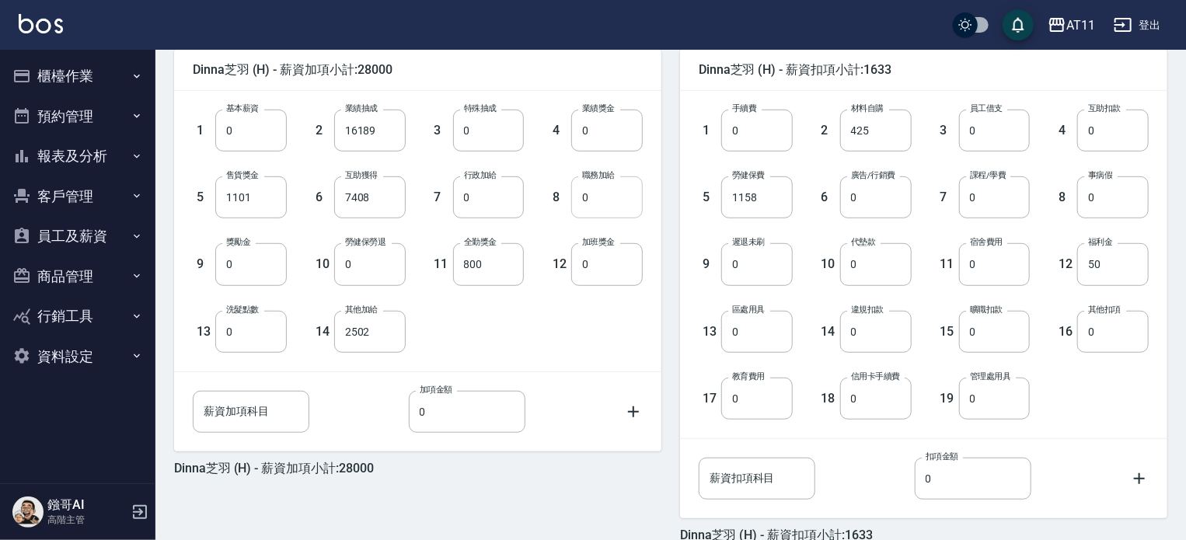
click at [594, 205] on input "0" at bounding box center [606, 197] width 71 height 42
type input "1000"
click at [587, 337] on div "1 基本薪資 0 基本薪資 2 業績抽成 16189 業績抽成 3 特殊抽成 0 特殊抽成 4 業績獎金 0 業績獎金 5 售貨獎金 1101 售貨獎金 6 …" at bounding box center [405, 219] width 475 height 268
click at [352, 334] on input "2502" at bounding box center [369, 332] width 71 height 42
type input "1502"
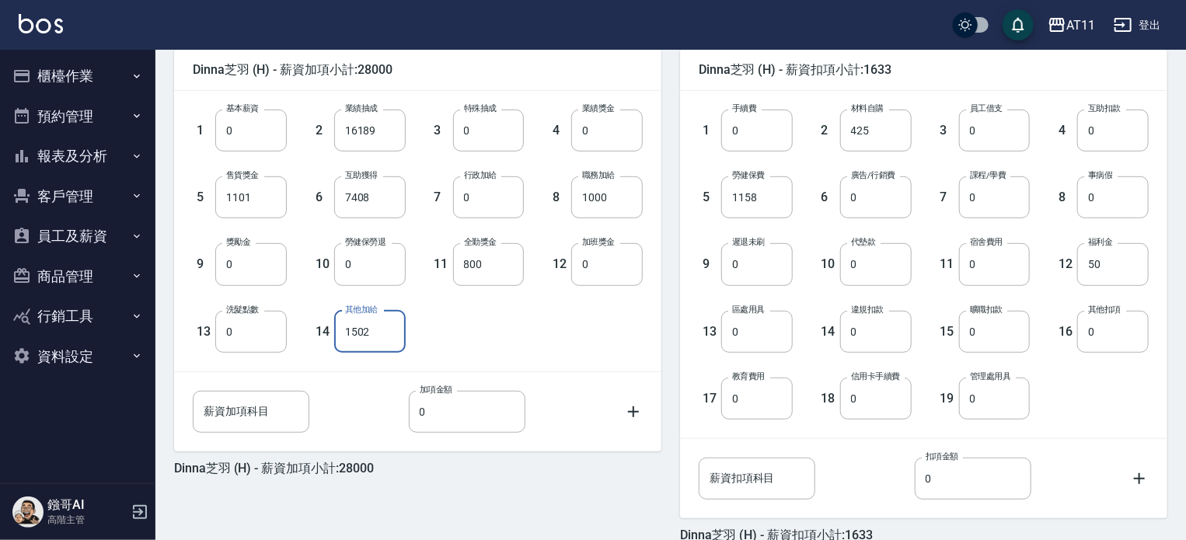
click at [509, 338] on div "1 基本薪資 0 基本薪資 2 業績抽成 16189 業績抽成 3 特殊抽成 0 特殊抽成 4 業績獎金 0 業績獎金 5 售貨獎金 1101 售貨獎金 6 …" at bounding box center [405, 219] width 475 height 268
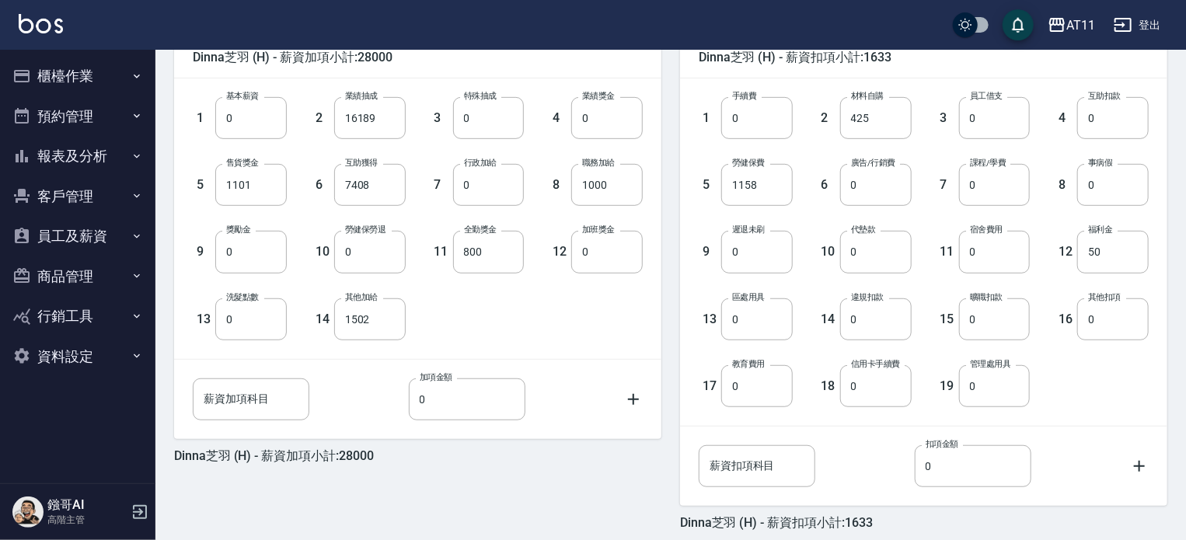
scroll to position [469, 0]
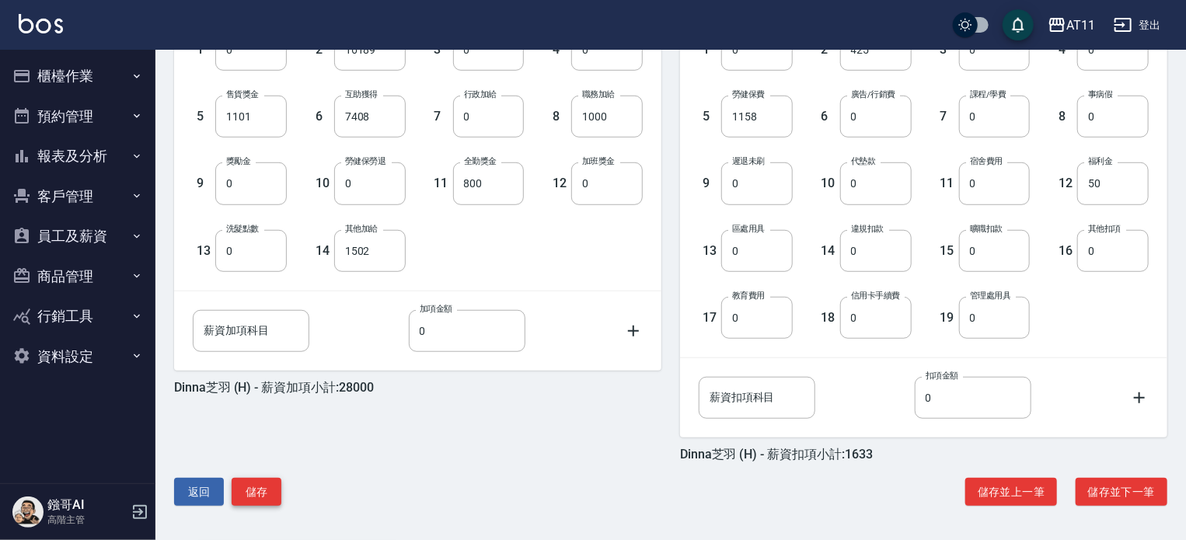
click at [267, 482] on button "儲存" at bounding box center [257, 492] width 50 height 29
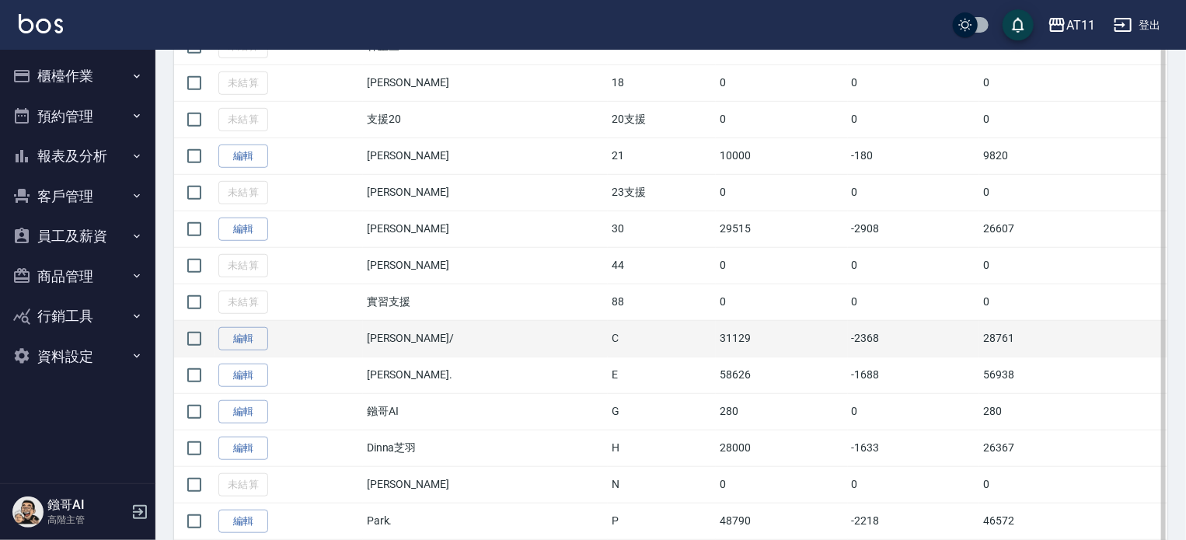
scroll to position [544, 0]
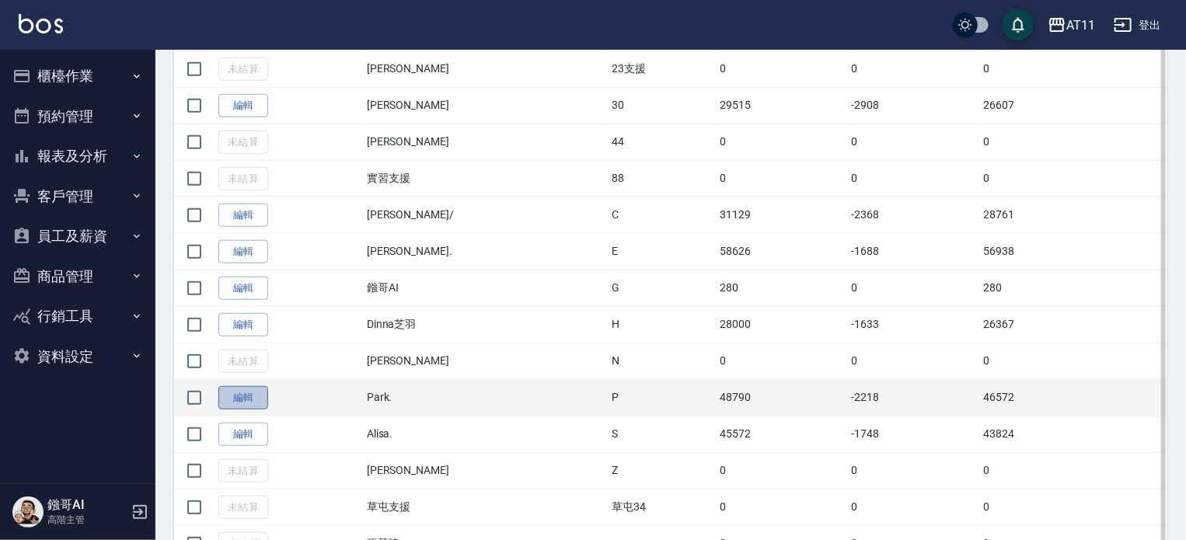
click at [263, 395] on link "編輯" at bounding box center [243, 398] width 50 height 24
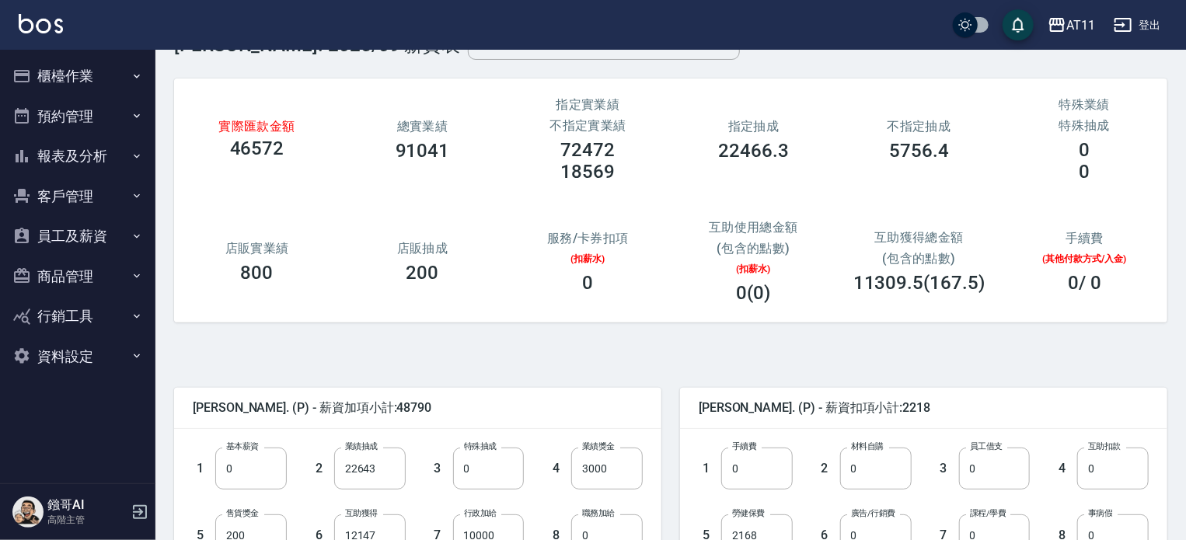
scroll to position [155, 0]
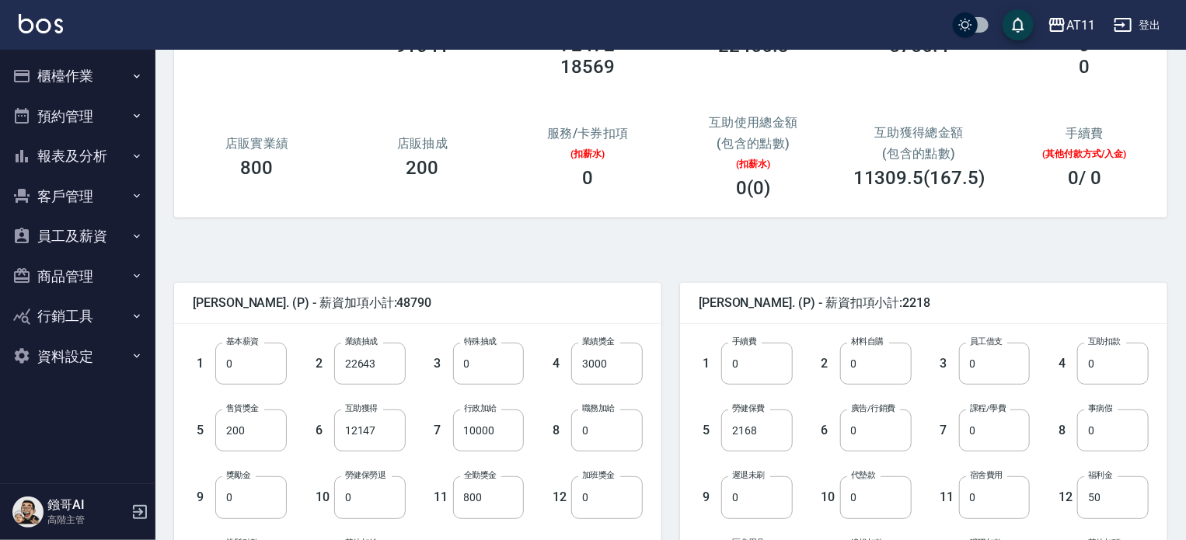
click at [982, 259] on div "Park. (P) - 薪資加項小計:48790 1 基本薪資 0 基本薪資 2 業績抽成 22643 業績抽成 3 特殊抽成 0 特殊抽成 4 業績獎金 3…" at bounding box center [664, 535] width 1005 height 599
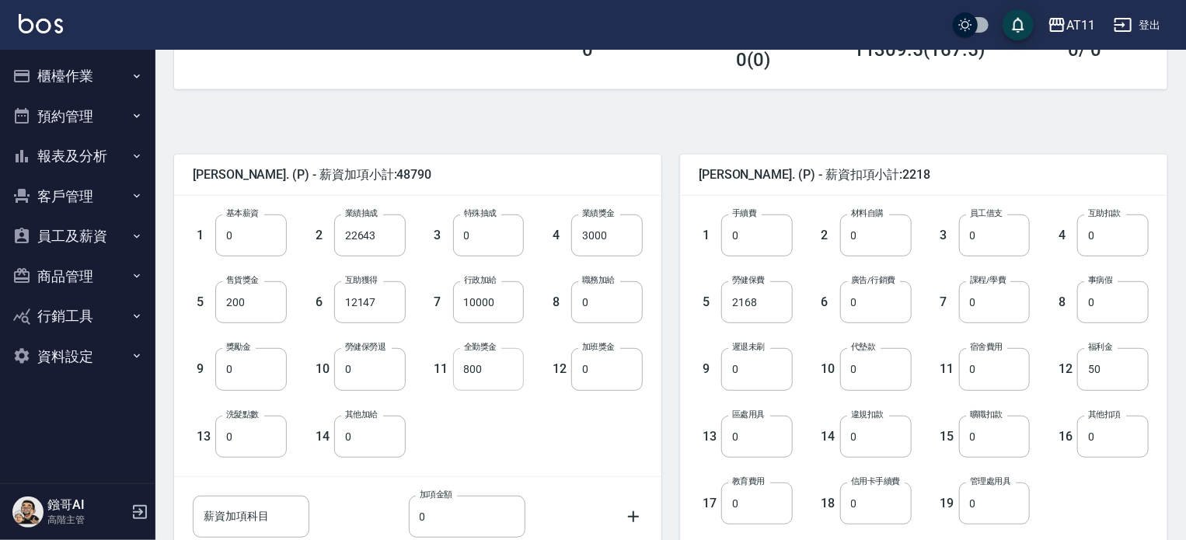
scroll to position [311, 0]
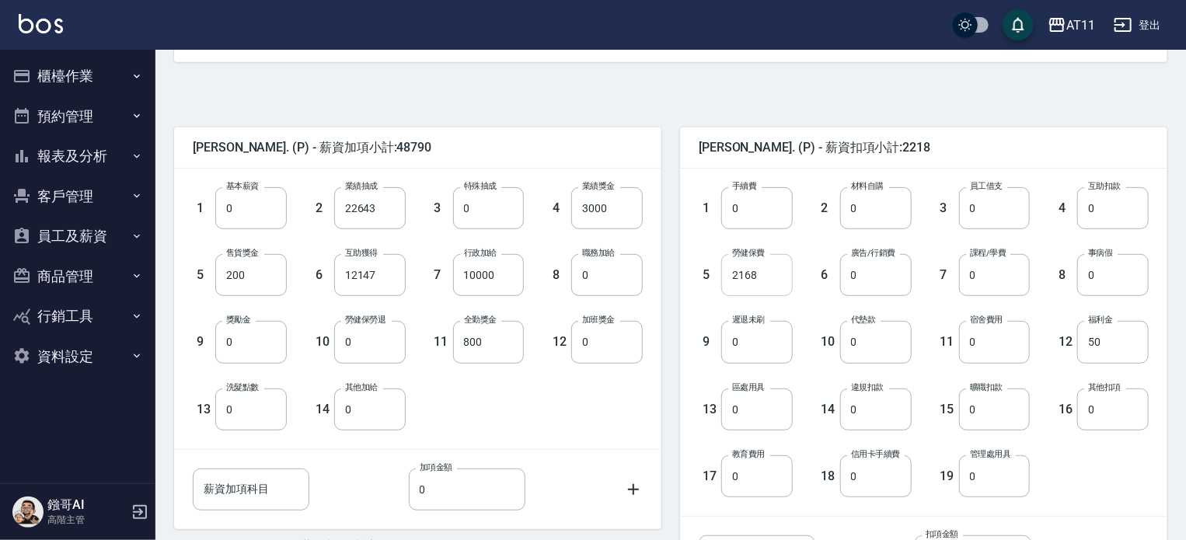
click at [777, 270] on input "2168" at bounding box center [756, 275] width 71 height 42
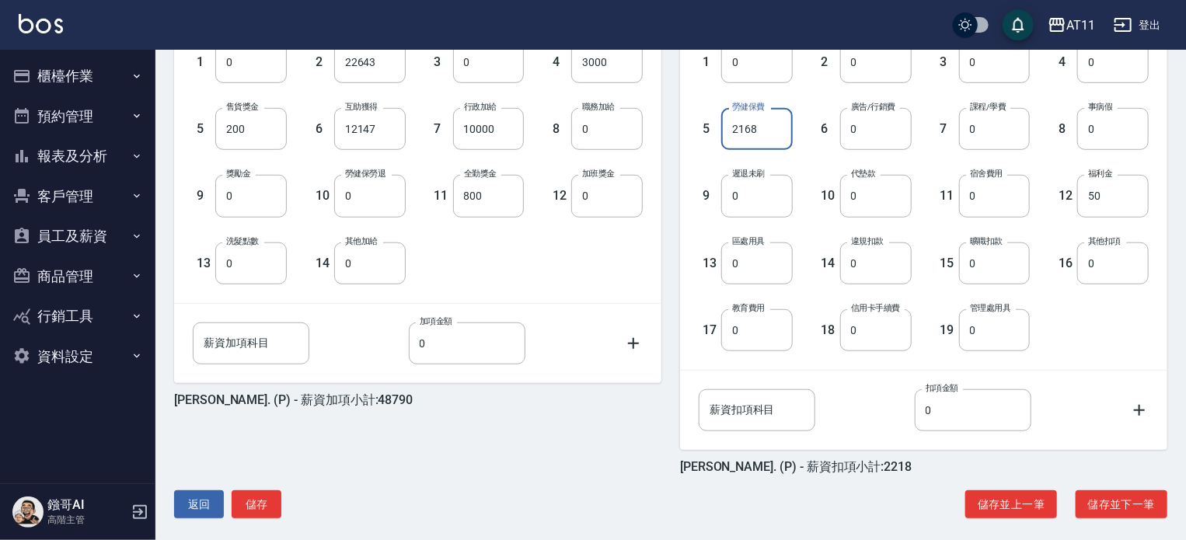
scroll to position [466, 0]
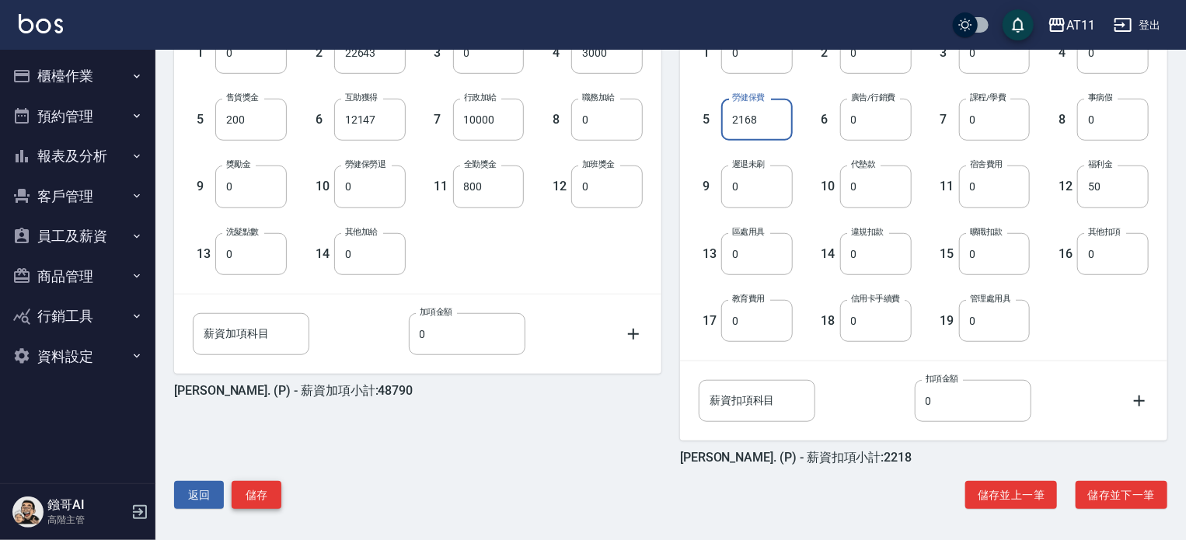
click at [260, 482] on button "儲存" at bounding box center [257, 495] width 50 height 29
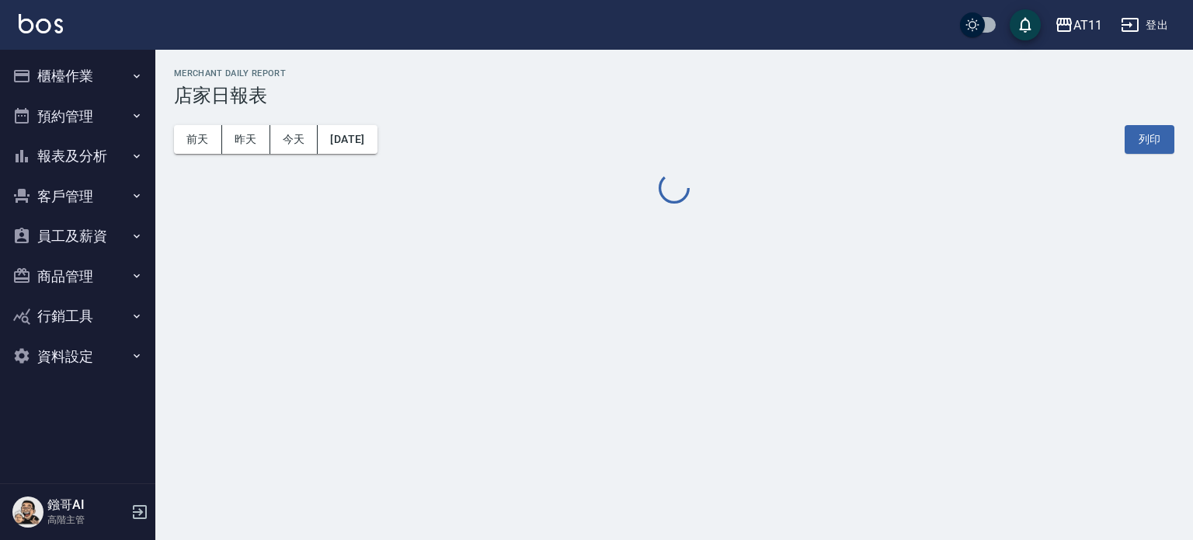
click at [113, 158] on button "報表及分析" at bounding box center [77, 156] width 143 height 40
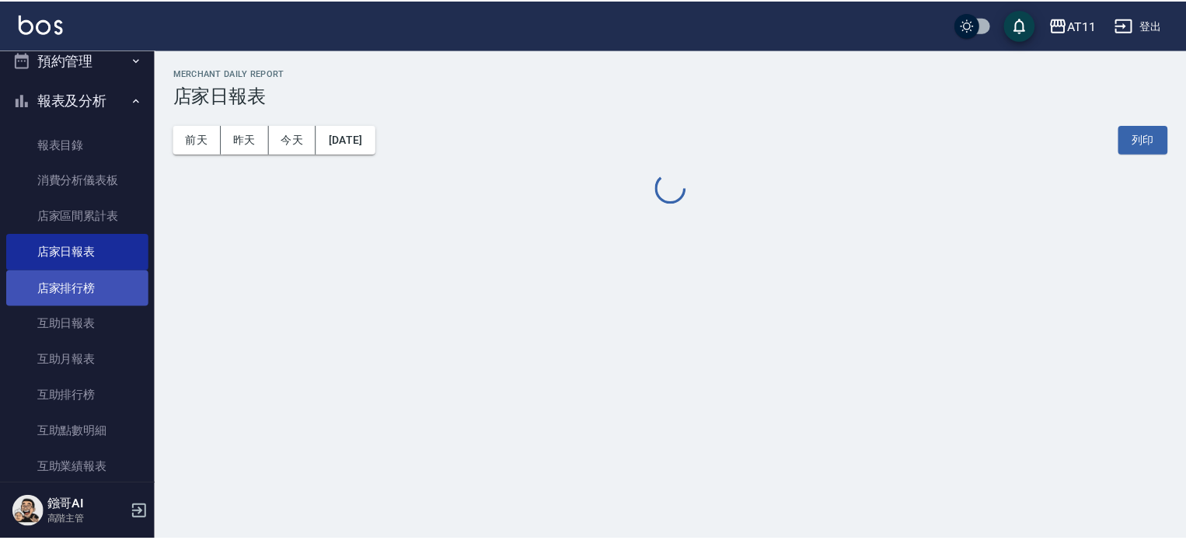
scroll to position [155, 0]
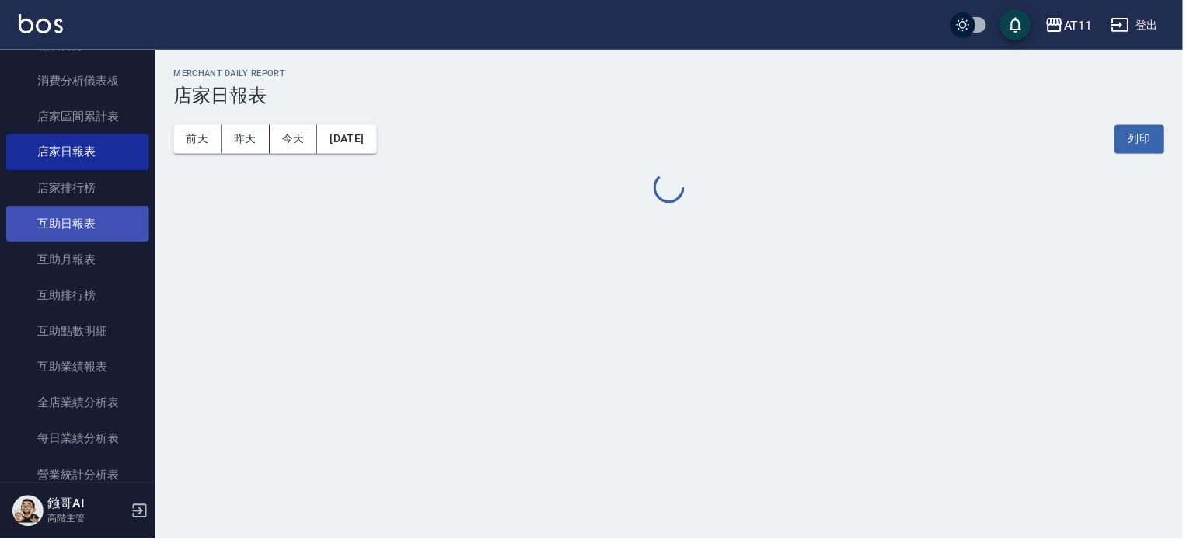
click at [96, 232] on link "互助日報表" at bounding box center [77, 225] width 143 height 36
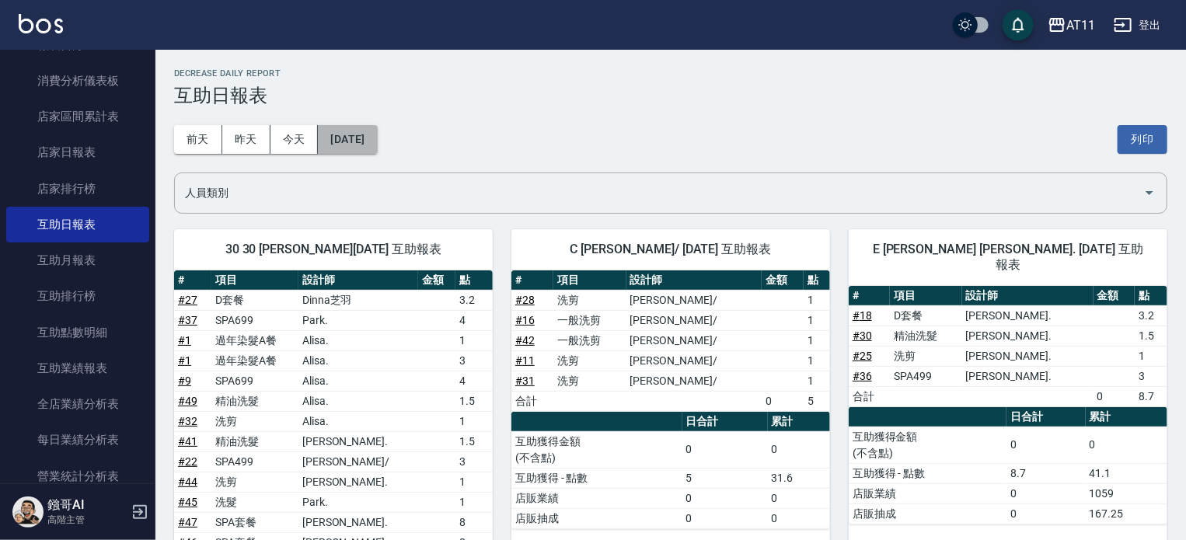
click at [357, 140] on button "2025/10/06" at bounding box center [347, 139] width 59 height 29
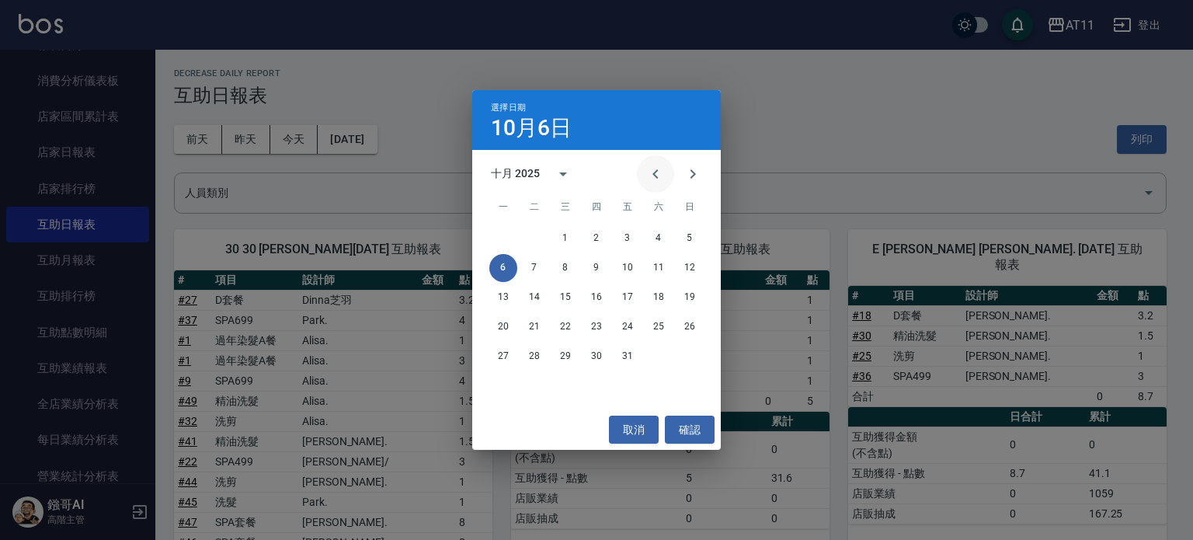
click at [668, 179] on button "Previous month" at bounding box center [655, 173] width 37 height 37
click at [537, 357] on button "30" at bounding box center [535, 357] width 28 height 28
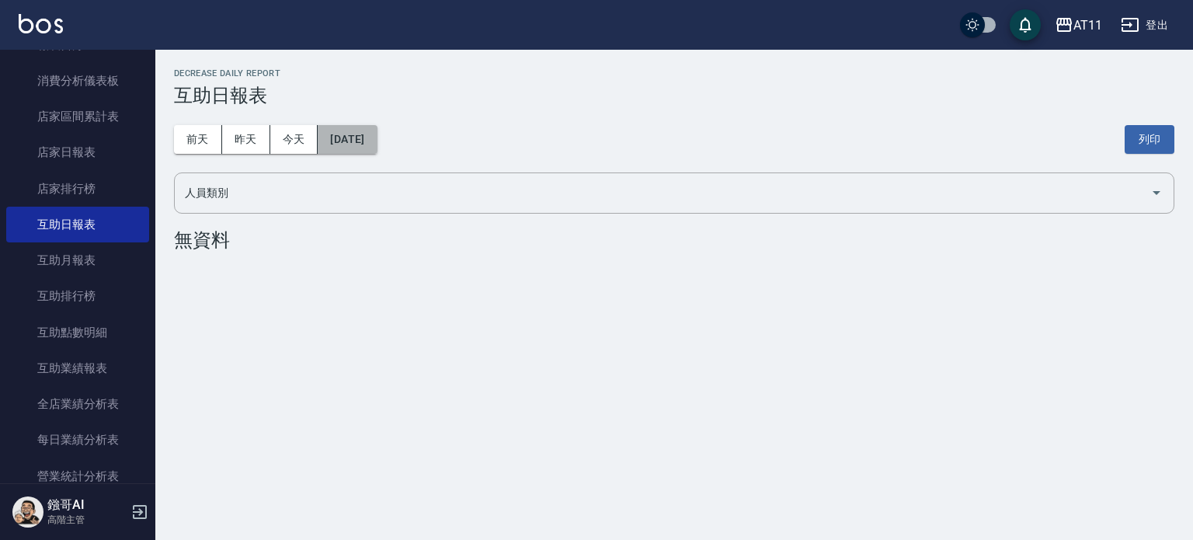
click at [370, 141] on button "2025/09/30" at bounding box center [347, 139] width 59 height 29
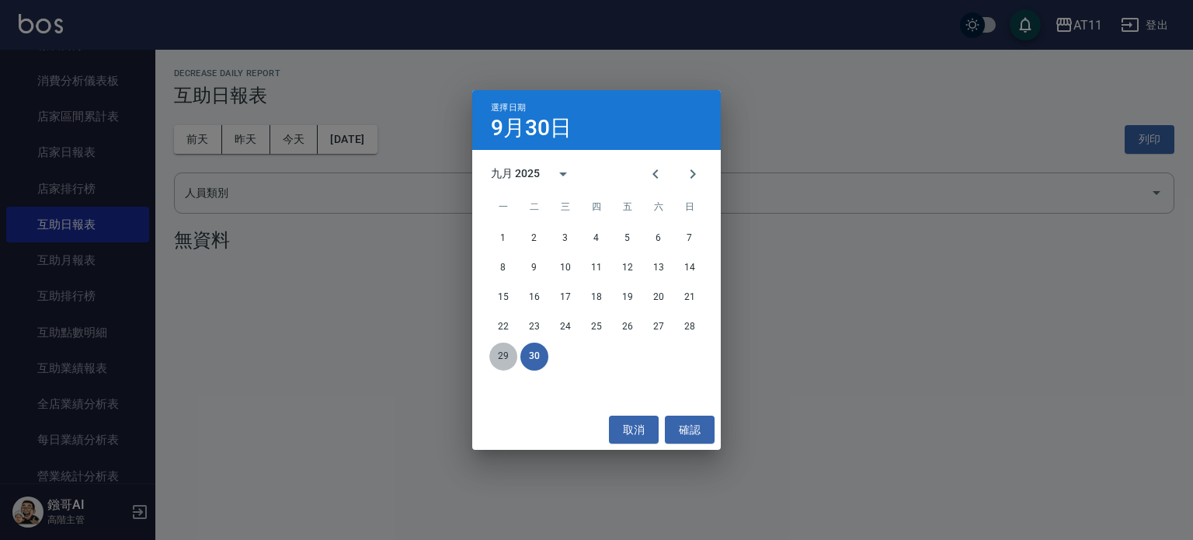
click at [507, 354] on button "29" at bounding box center [503, 357] width 28 height 28
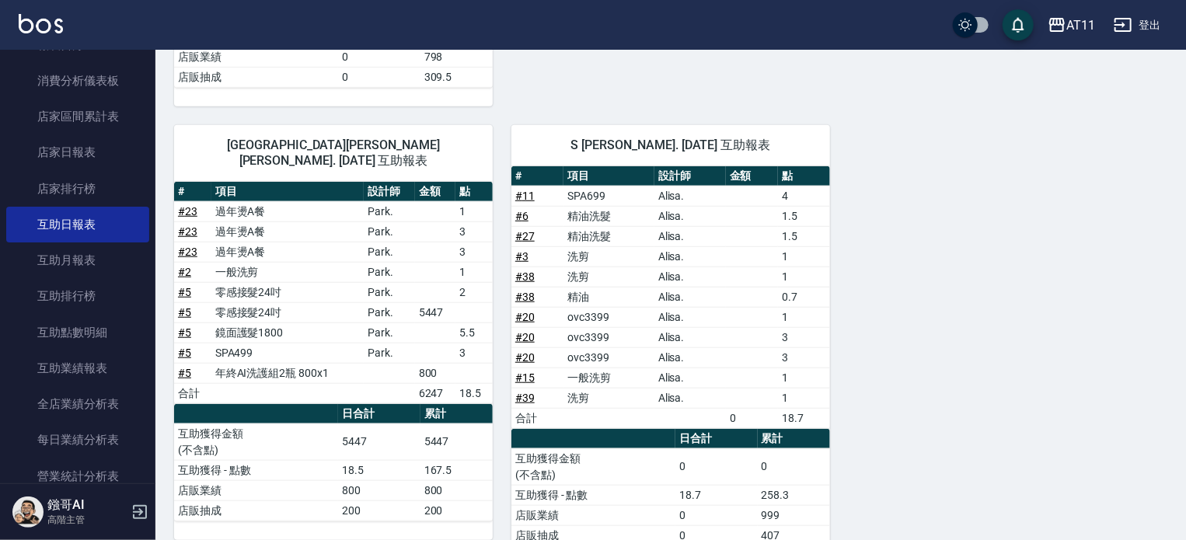
scroll to position [544, 0]
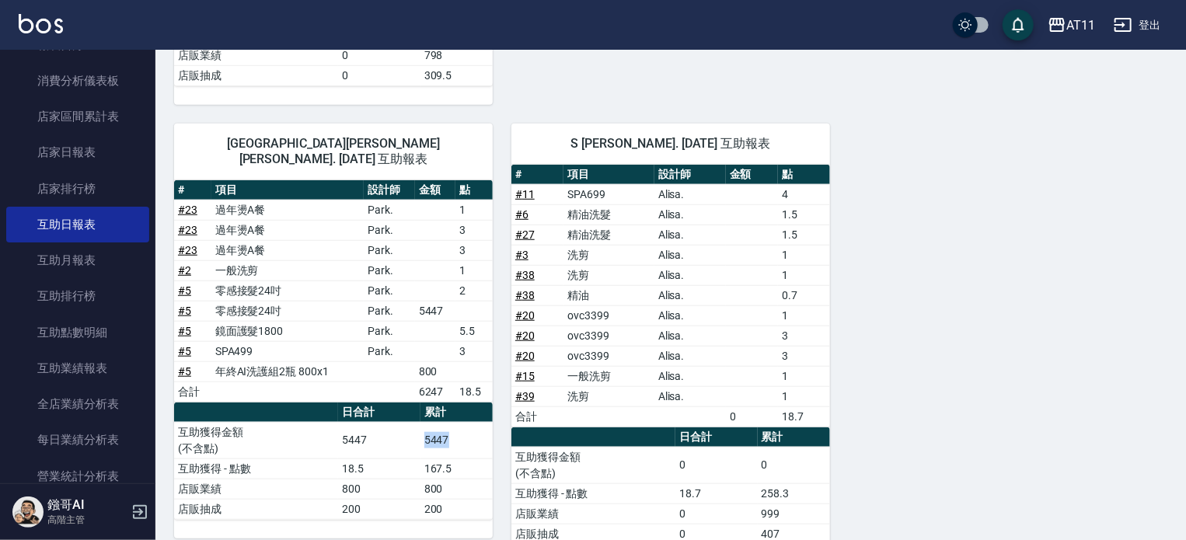
drag, startPoint x: 423, startPoint y: 420, endPoint x: 458, endPoint y: 419, distance: 35.0
click at [458, 422] on td "5447" at bounding box center [456, 440] width 72 height 37
drag, startPoint x: 461, startPoint y: 419, endPoint x: 464, endPoint y: 433, distance: 14.3
click at [462, 422] on td "5447" at bounding box center [456, 440] width 72 height 37
click at [460, 458] on td "167.5" at bounding box center [456, 468] width 72 height 20
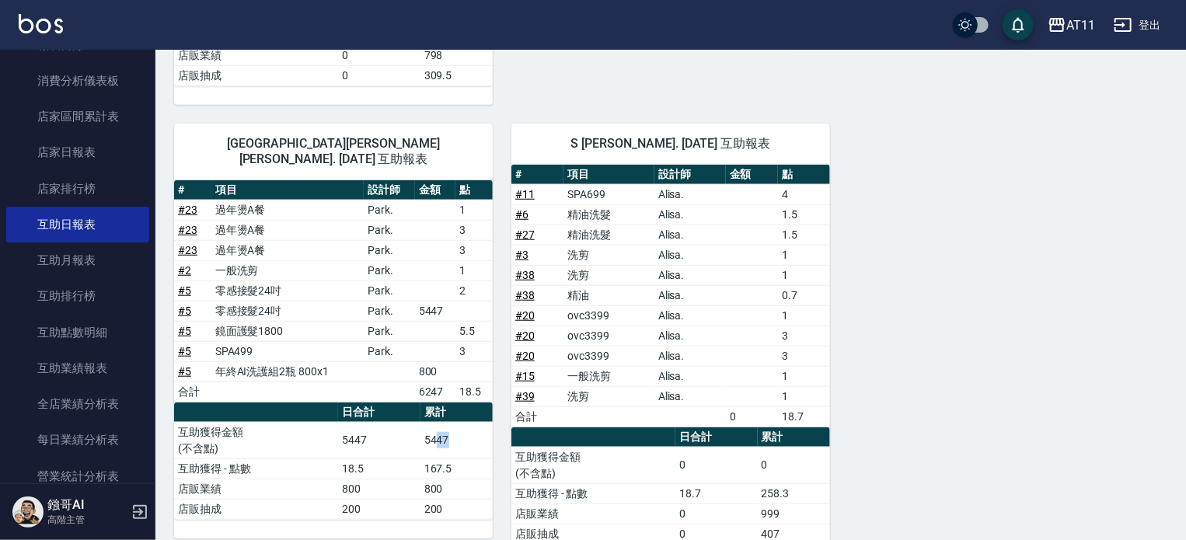
drag, startPoint x: 464, startPoint y: 422, endPoint x: 436, endPoint y: 418, distance: 28.2
click at [436, 422] on td "5447" at bounding box center [456, 440] width 72 height 37
click at [413, 301] on td "Park." at bounding box center [389, 311] width 51 height 20
drag, startPoint x: 413, startPoint y: 291, endPoint x: 460, endPoint y: 288, distance: 47.5
click at [460, 301] on tr "# 5 零感接髮24吋 Park. 5447" at bounding box center [333, 311] width 319 height 20
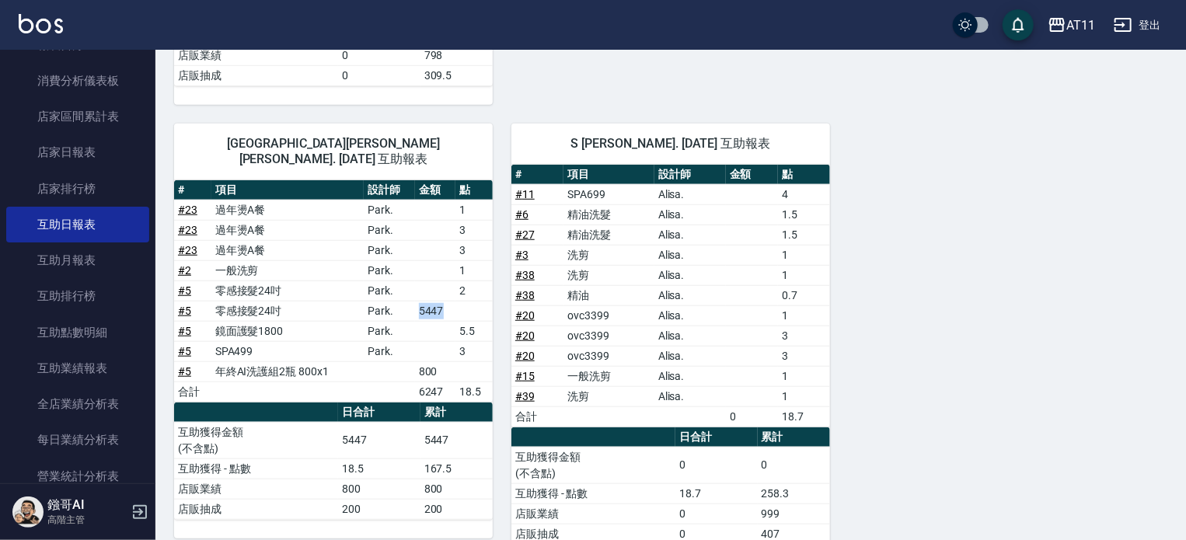
click at [460, 301] on td "a dense table" at bounding box center [473, 311] width 37 height 20
drag, startPoint x: 451, startPoint y: 413, endPoint x: 428, endPoint y: 413, distance: 23.3
click at [428, 422] on td "5447" at bounding box center [456, 440] width 72 height 37
click at [454, 422] on td "5447" at bounding box center [456, 440] width 72 height 37
drag, startPoint x: 455, startPoint y: 419, endPoint x: 426, endPoint y: 420, distance: 28.8
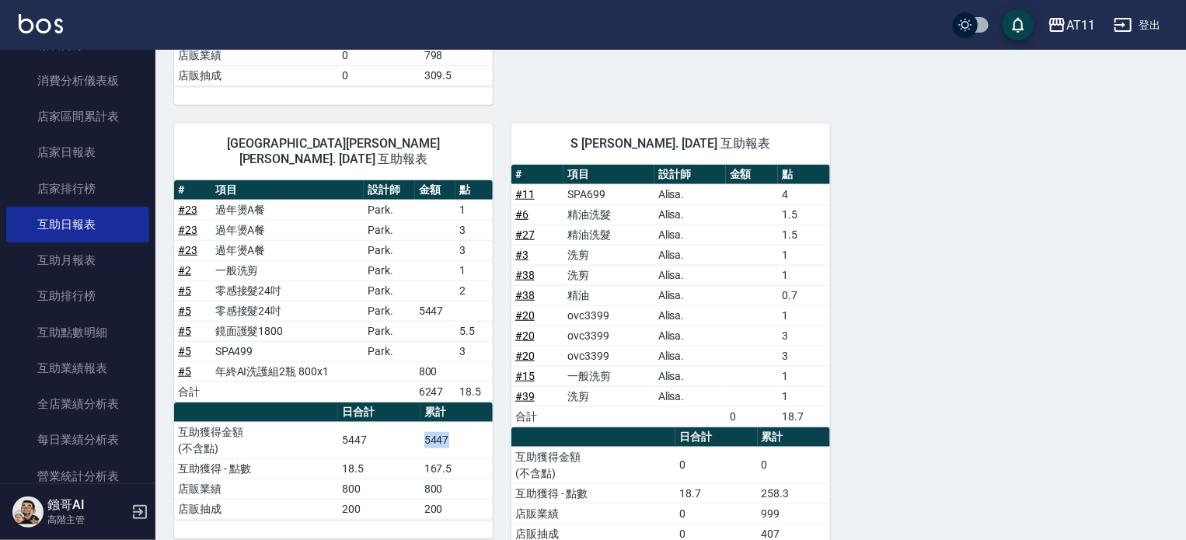
click at [426, 422] on td "5447" at bounding box center [456, 440] width 72 height 37
drag, startPoint x: 418, startPoint y: 292, endPoint x: 445, endPoint y: 292, distance: 27.2
click at [444, 301] on td "5447" at bounding box center [435, 311] width 41 height 20
click at [445, 301] on td "5447" at bounding box center [435, 311] width 41 height 20
click at [450, 301] on td "5447" at bounding box center [435, 311] width 41 height 20
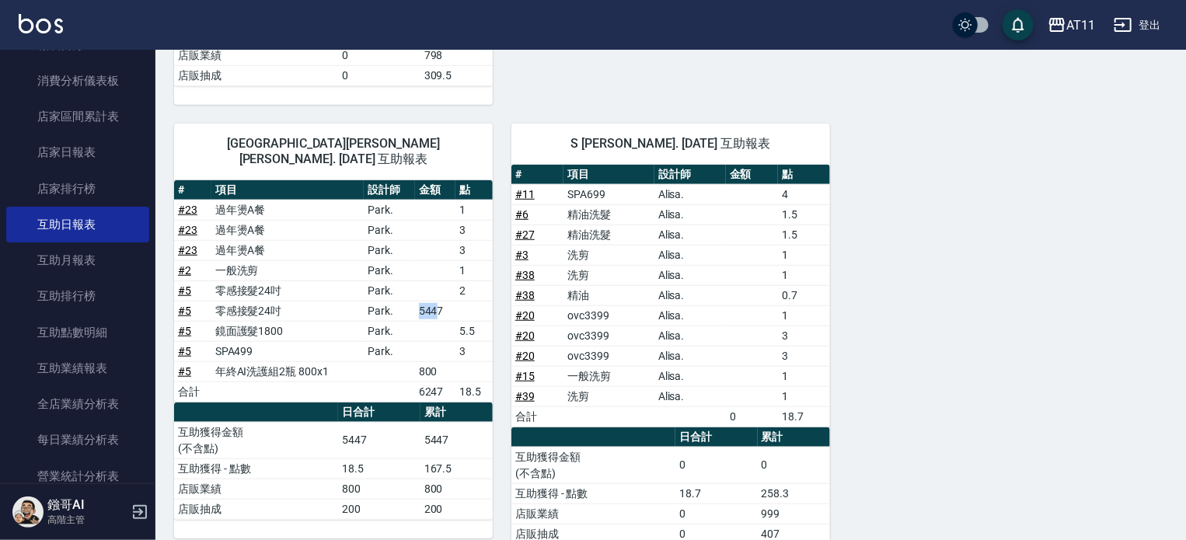
drag, startPoint x: 432, startPoint y: 293, endPoint x: 420, endPoint y: 292, distance: 11.7
click at [420, 301] on td "5447" at bounding box center [435, 311] width 41 height 20
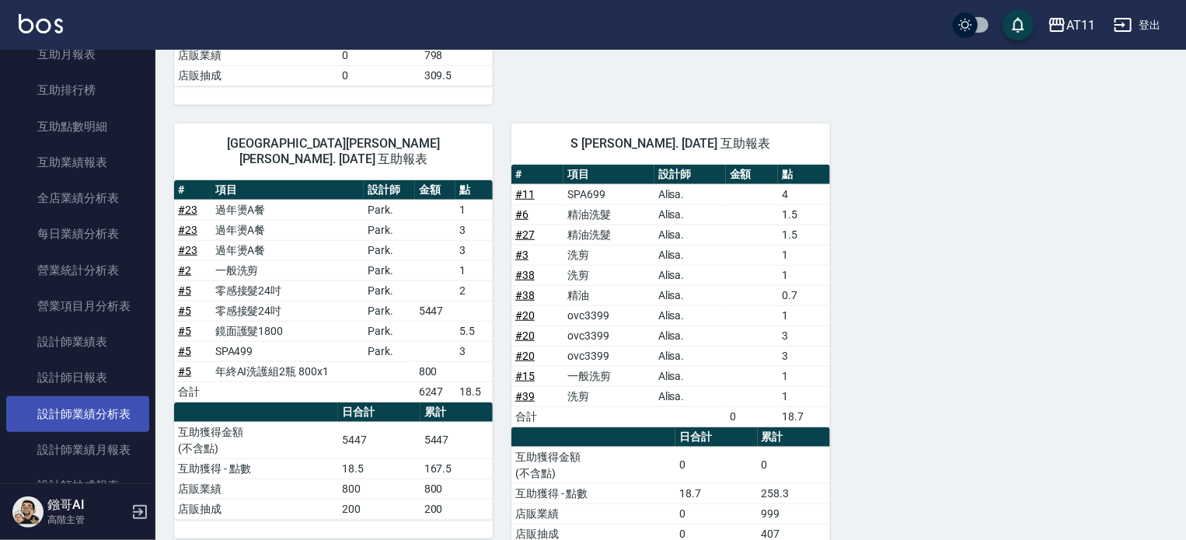
scroll to position [388, 0]
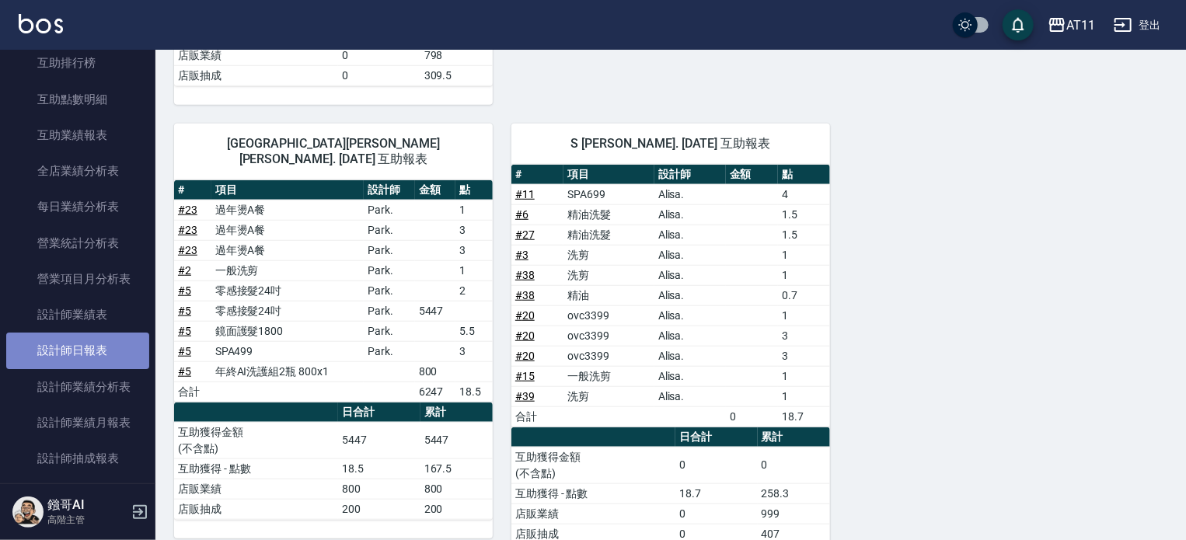
click at [91, 346] on link "設計師日報表" at bounding box center [77, 351] width 143 height 36
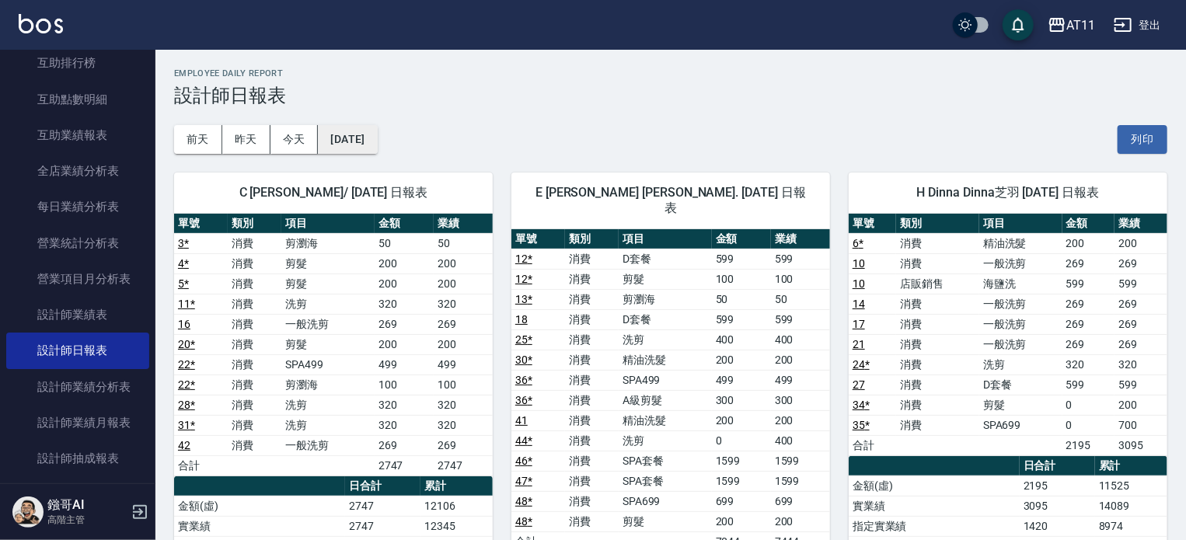
click at [377, 127] on button "[DATE]" at bounding box center [347, 139] width 59 height 29
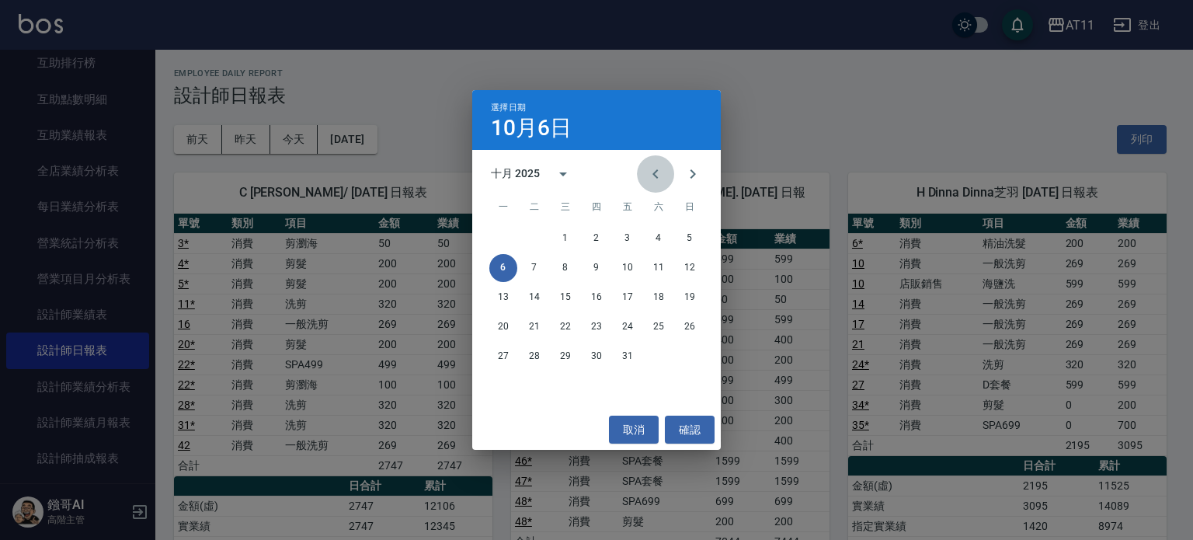
click at [658, 179] on icon "Previous month" at bounding box center [655, 174] width 19 height 19
click at [506, 357] on button "29" at bounding box center [503, 357] width 28 height 28
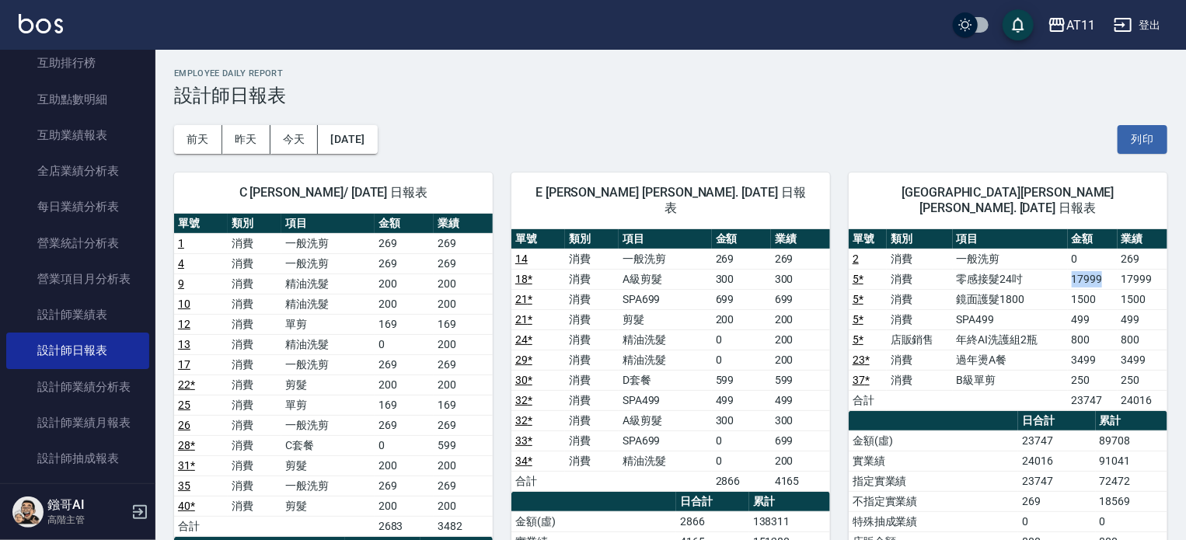
drag, startPoint x: 1073, startPoint y: 265, endPoint x: 1115, endPoint y: 265, distance: 42.0
click at [1115, 269] on td "17999" at bounding box center [1093, 279] width 50 height 20
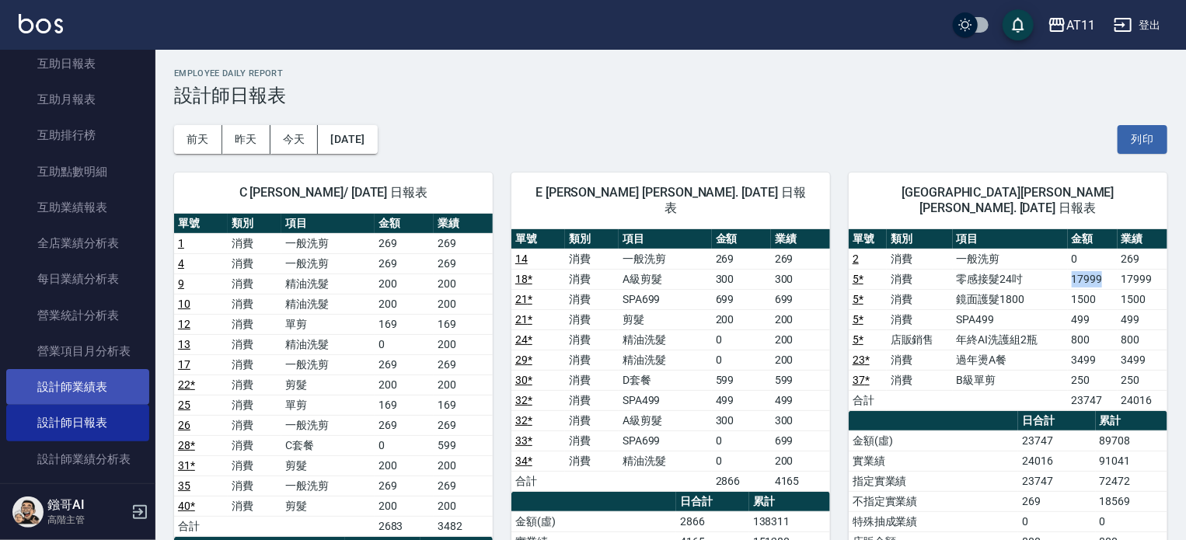
scroll to position [233, 0]
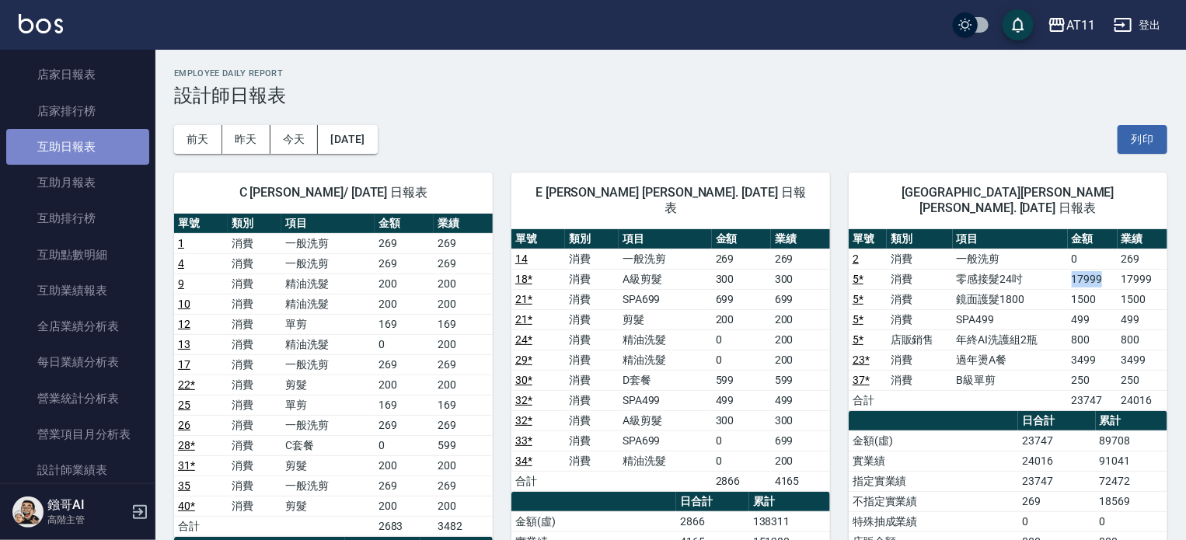
click at [78, 152] on link "互助日報表" at bounding box center [77, 147] width 143 height 36
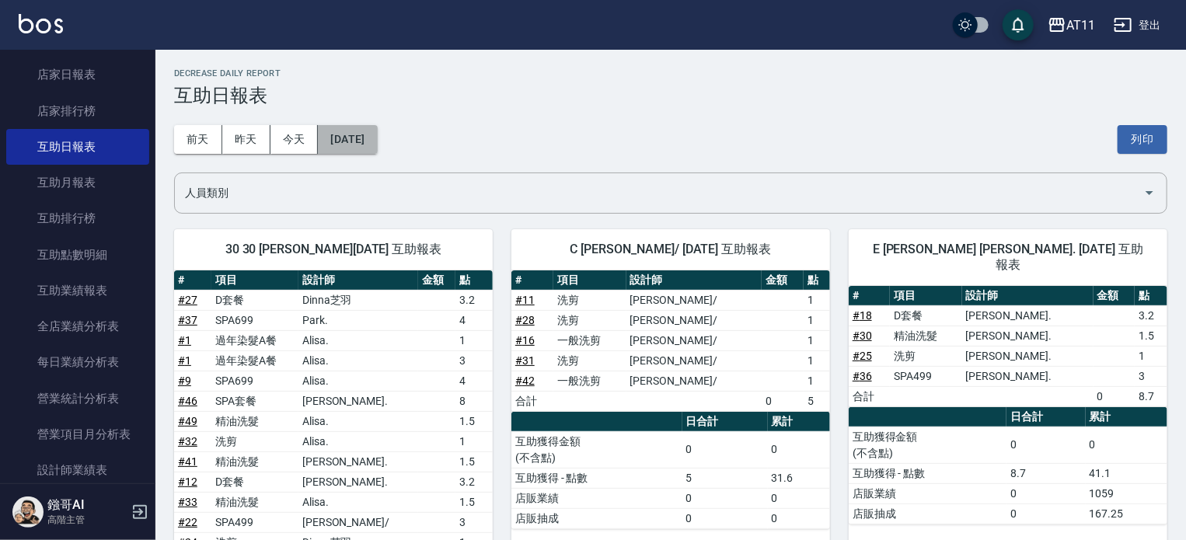
click at [365, 137] on button "[DATE]" at bounding box center [347, 139] width 59 height 29
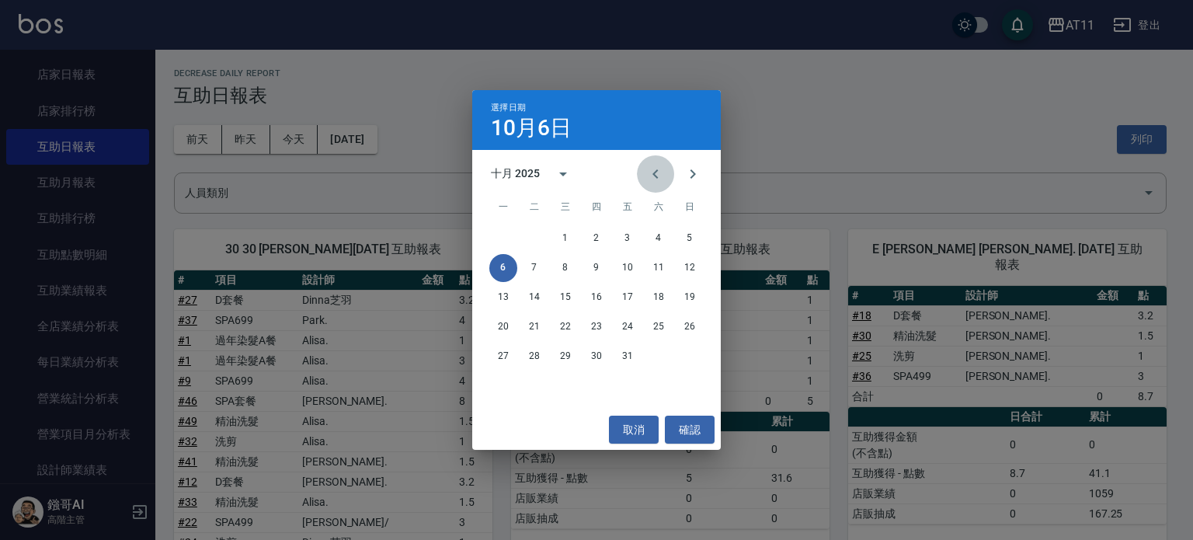
click at [662, 170] on icon "Previous month" at bounding box center [655, 174] width 19 height 19
click at [528, 350] on button "30" at bounding box center [535, 357] width 28 height 28
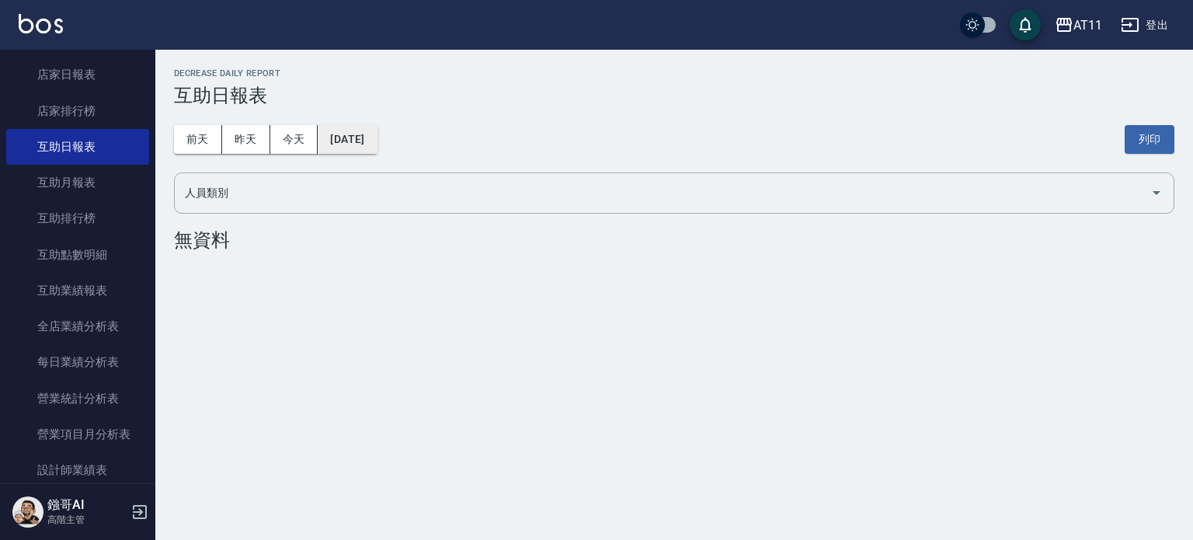
click at [351, 137] on button "[DATE]" at bounding box center [347, 139] width 59 height 29
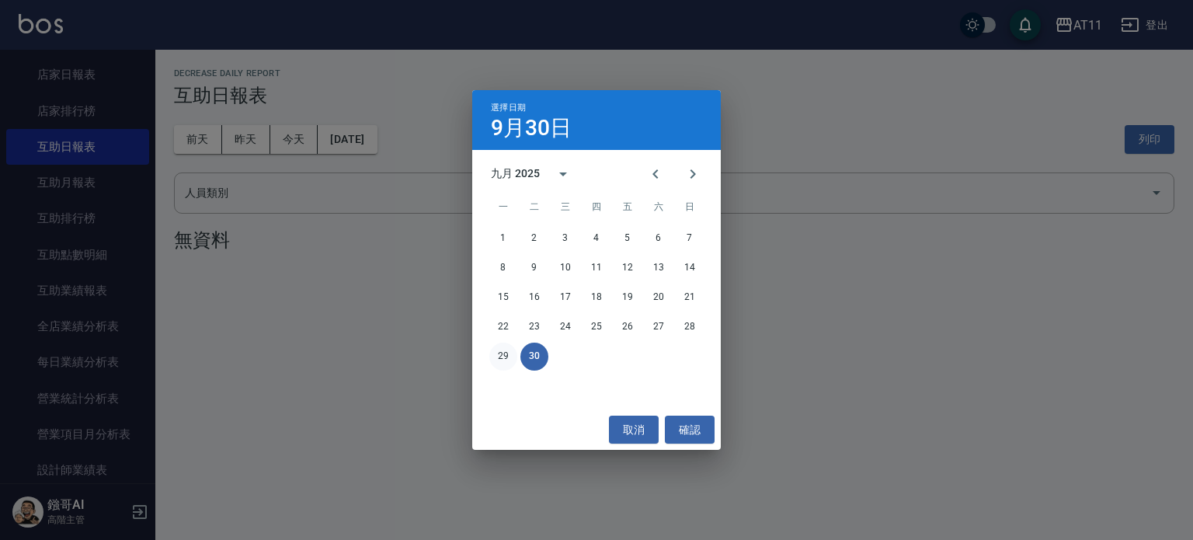
click at [501, 345] on button "29" at bounding box center [503, 357] width 28 height 28
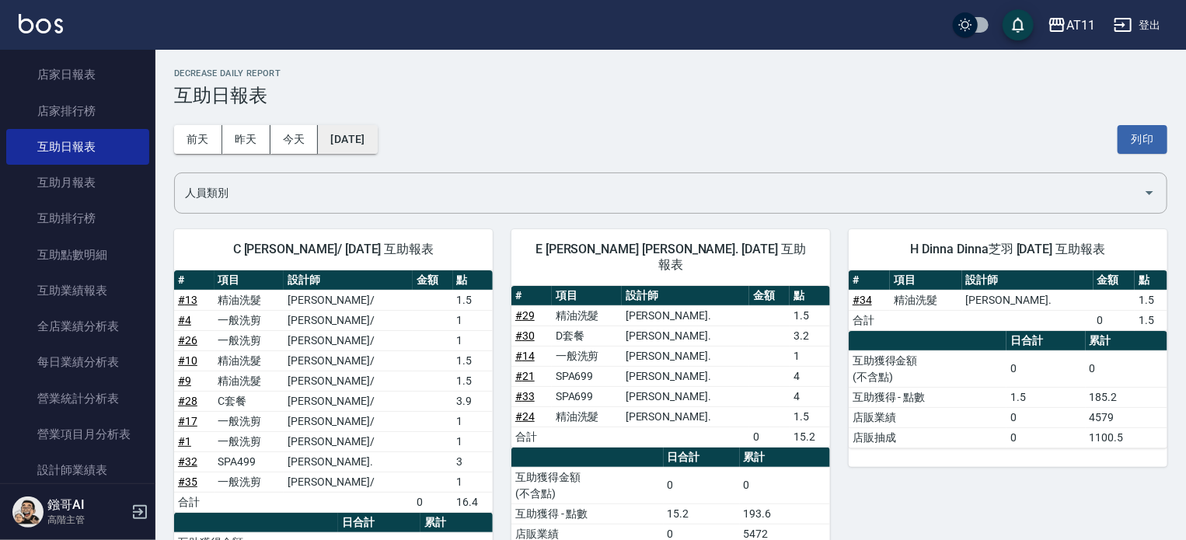
click at [364, 148] on button "[DATE]" at bounding box center [347, 139] width 59 height 29
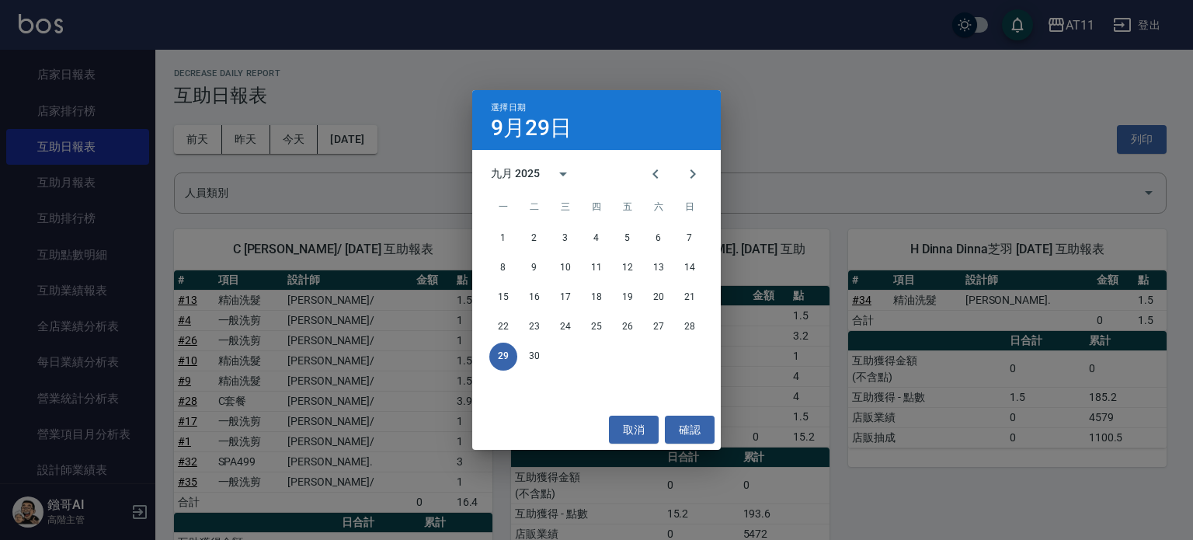
click at [465, 96] on div "選擇日期 9月29日 九月 2025 一 二 三 四 五 六 日 1 2 3 4 5 6 7 8 9 10 11 12 13 14 15 16 17 18 1…" at bounding box center [596, 270] width 1193 height 540
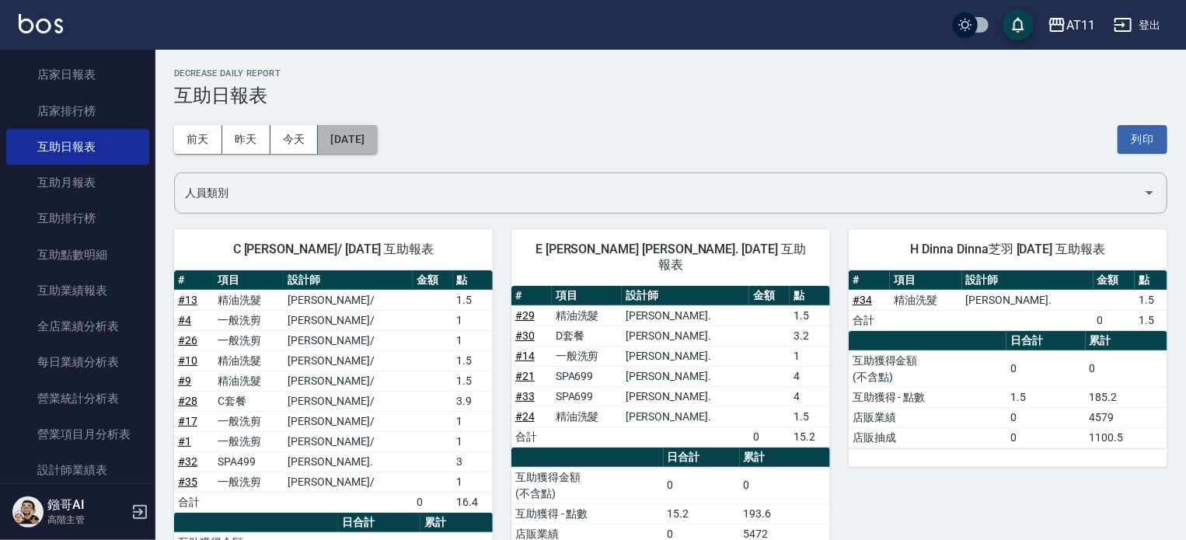
click at [377, 133] on button "[DATE]" at bounding box center [347, 139] width 59 height 29
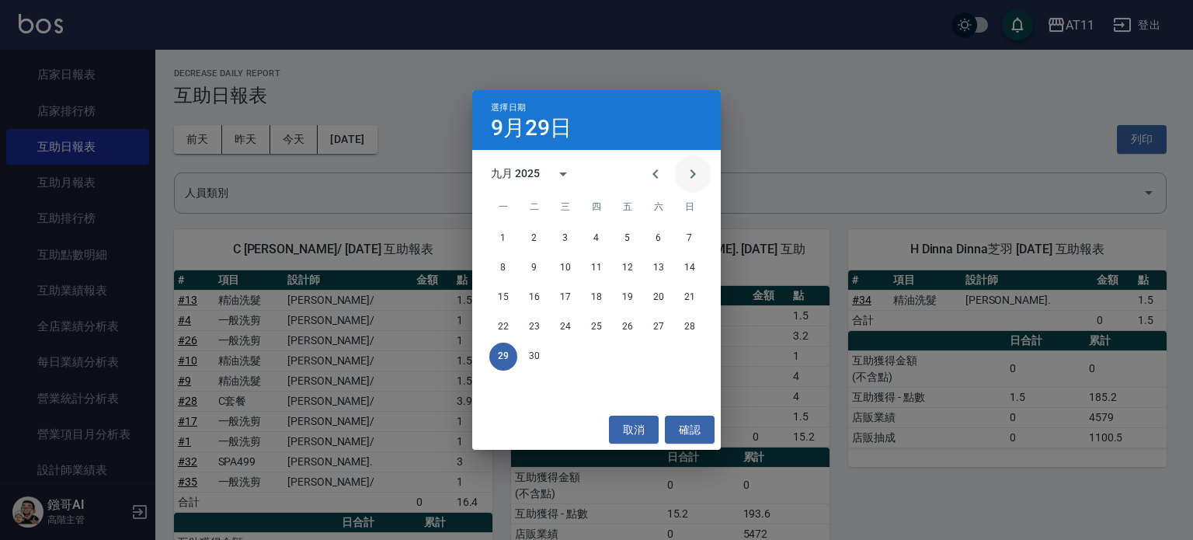
click at [690, 176] on icon "Next month" at bounding box center [693, 174] width 19 height 19
click at [566, 233] on button "1" at bounding box center [566, 239] width 28 height 28
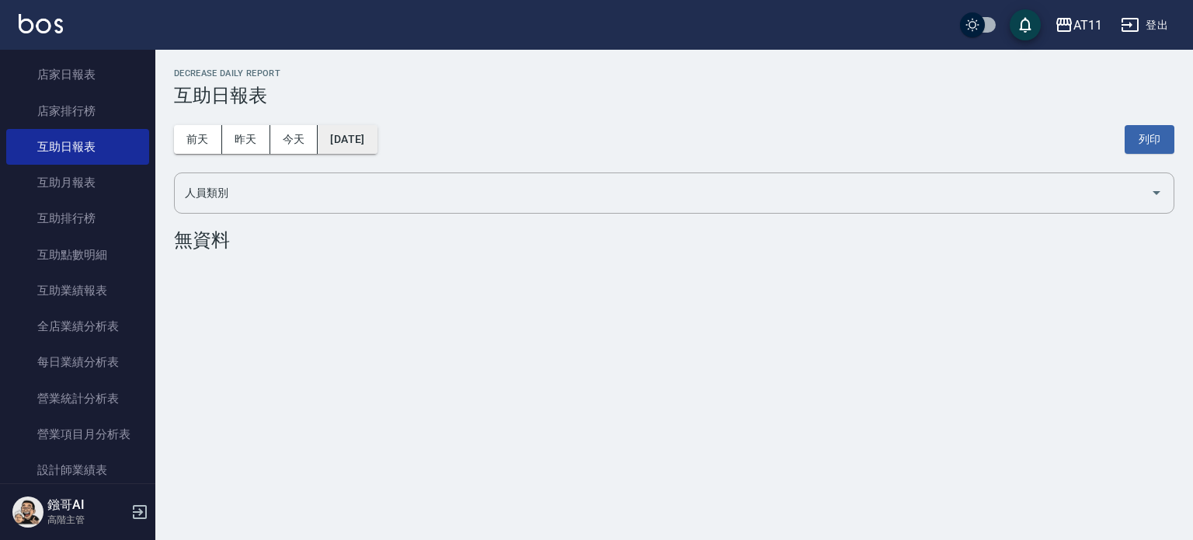
click at [367, 133] on button "[DATE]" at bounding box center [347, 139] width 59 height 29
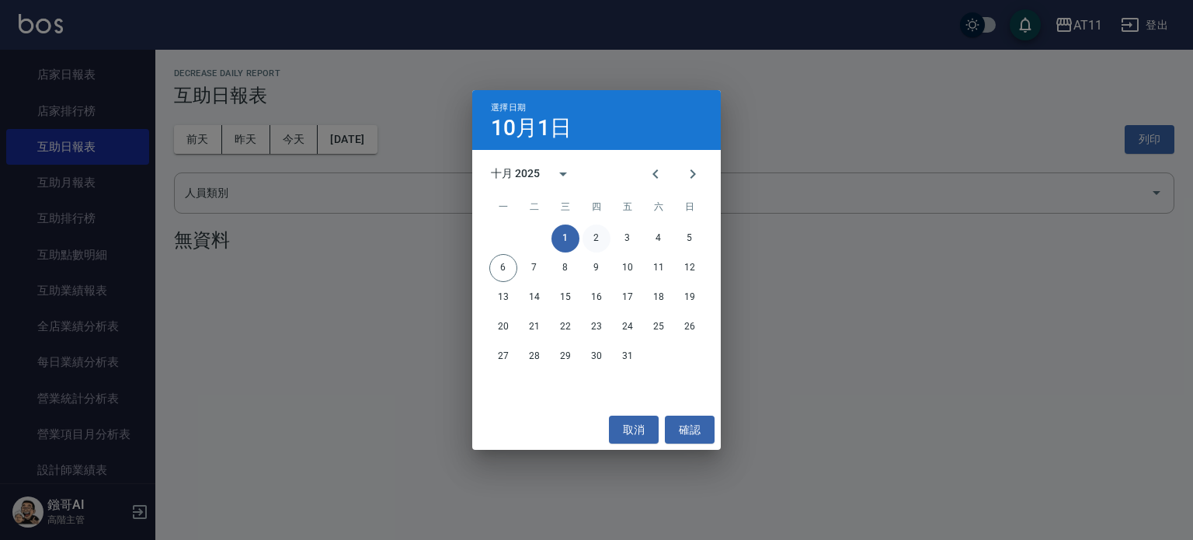
click at [587, 235] on button "2" at bounding box center [597, 239] width 28 height 28
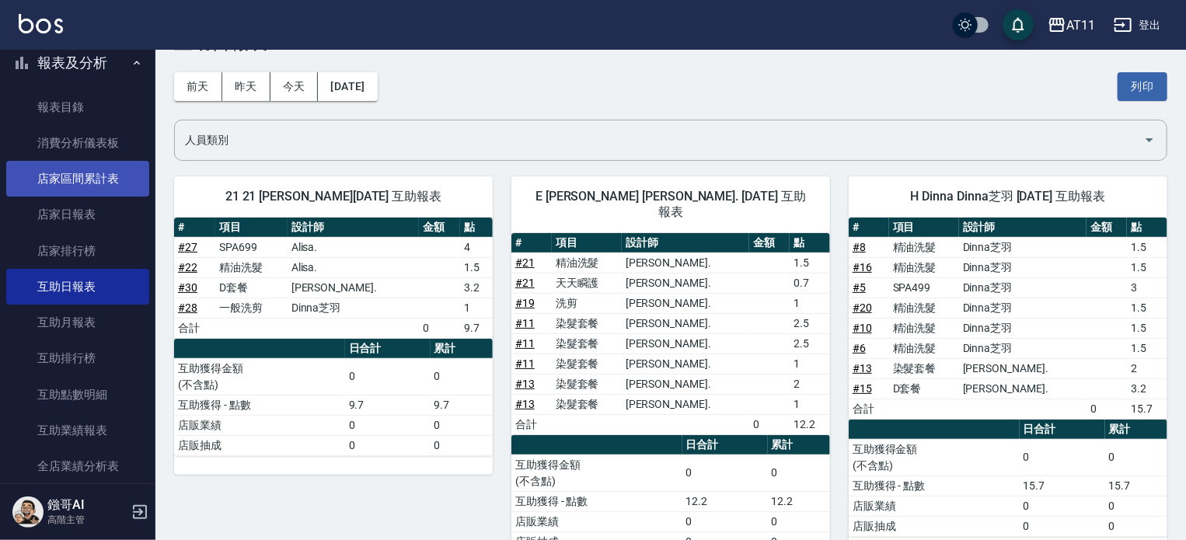
scroll to position [78, 0]
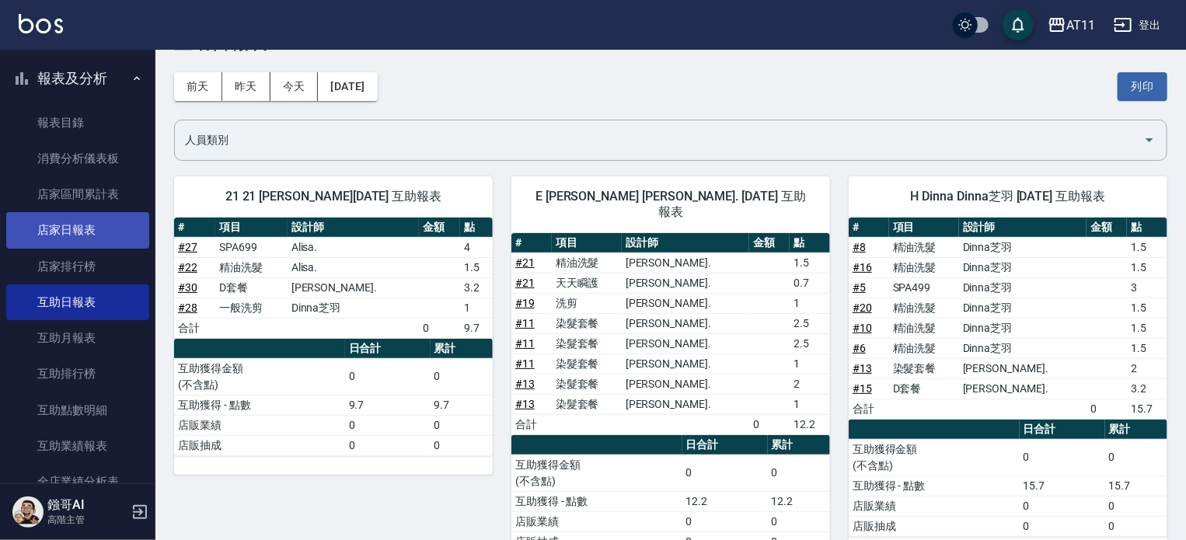
click at [99, 239] on link "店家日報表" at bounding box center [77, 230] width 143 height 36
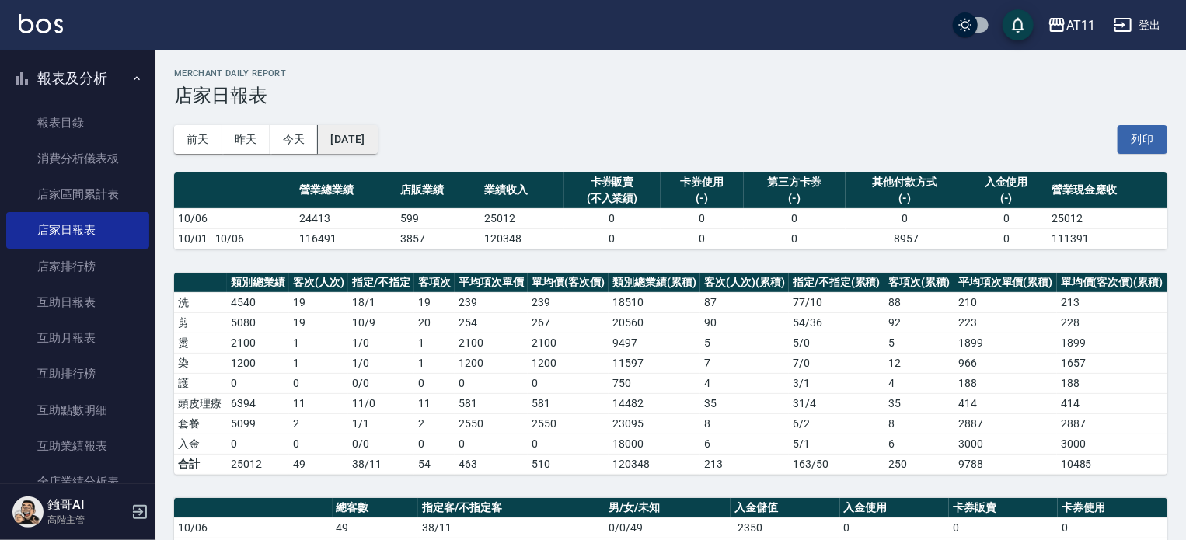
click at [357, 145] on button "[DATE]" at bounding box center [347, 139] width 59 height 29
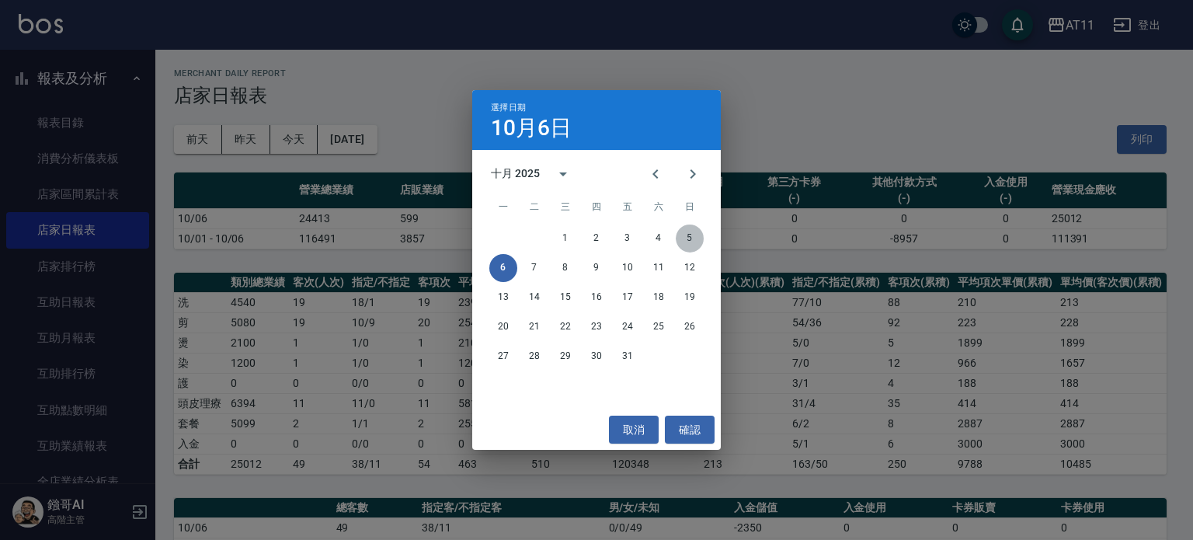
click at [690, 235] on button "5" at bounding box center [690, 239] width 28 height 28
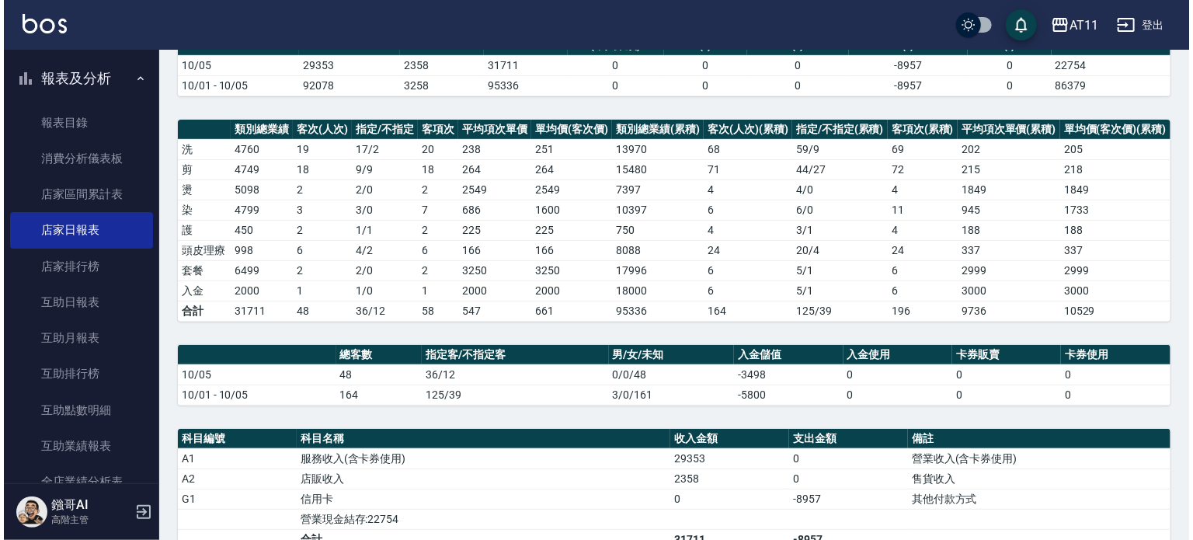
scroll to position [78, 0]
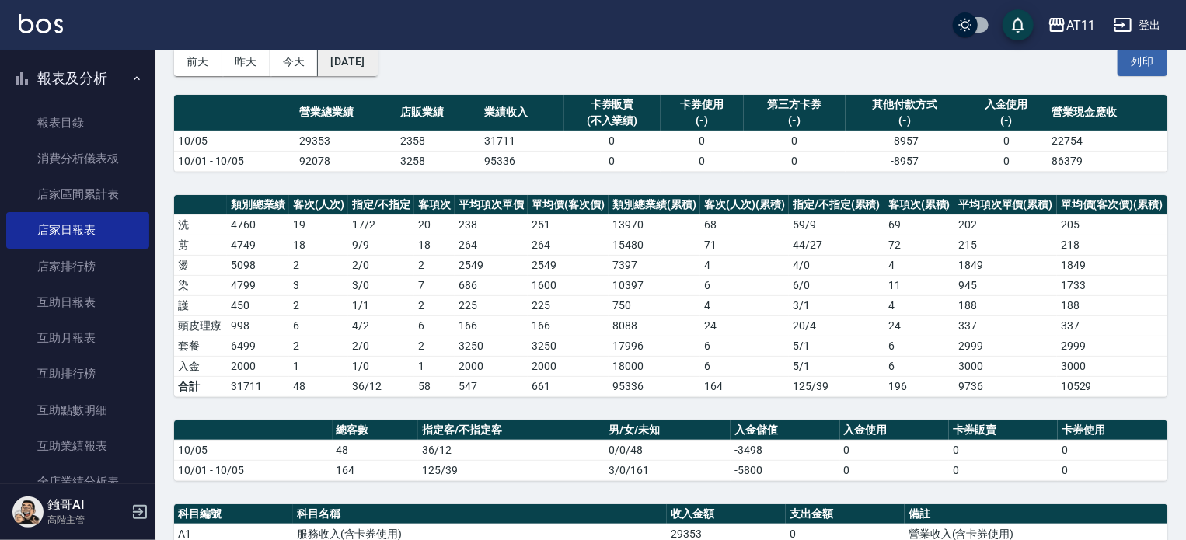
click at [377, 64] on button "[DATE]" at bounding box center [347, 61] width 59 height 29
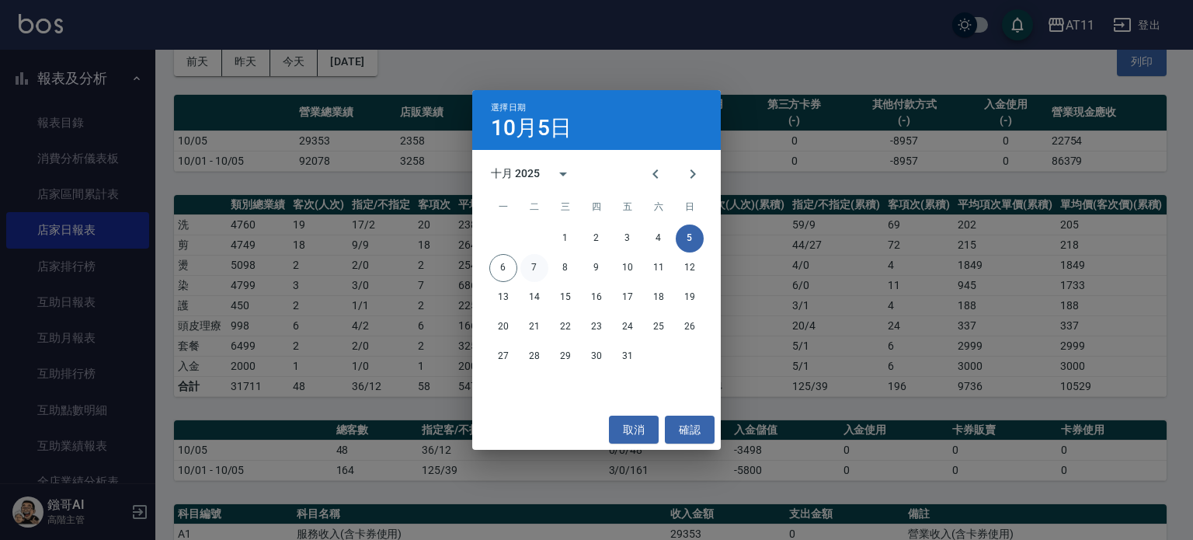
click at [534, 266] on button "7" at bounding box center [535, 268] width 28 height 28
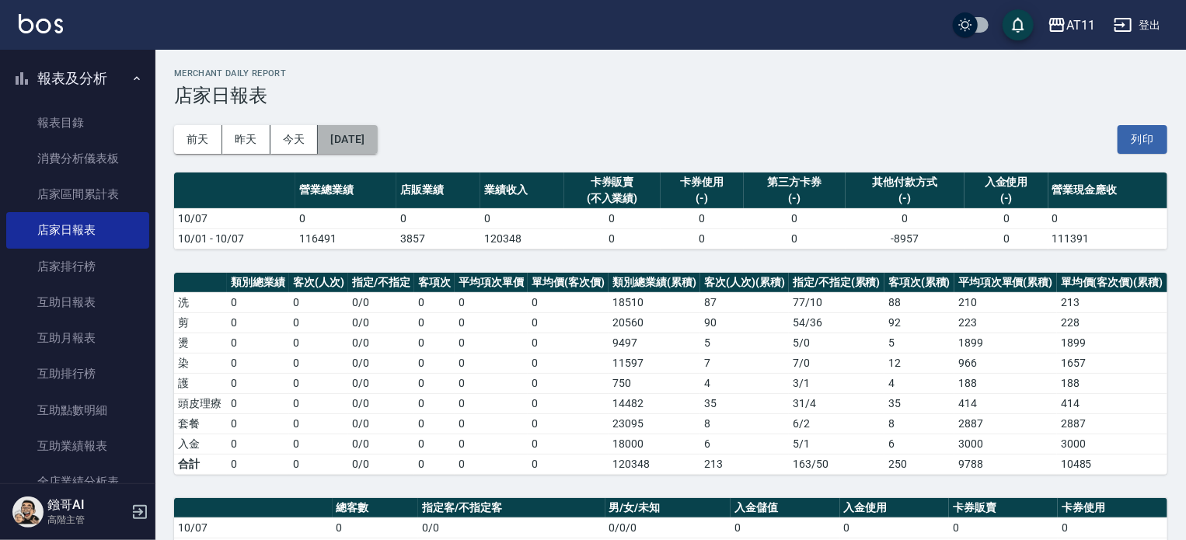
click at [371, 134] on button "2025/10/07" at bounding box center [347, 139] width 59 height 29
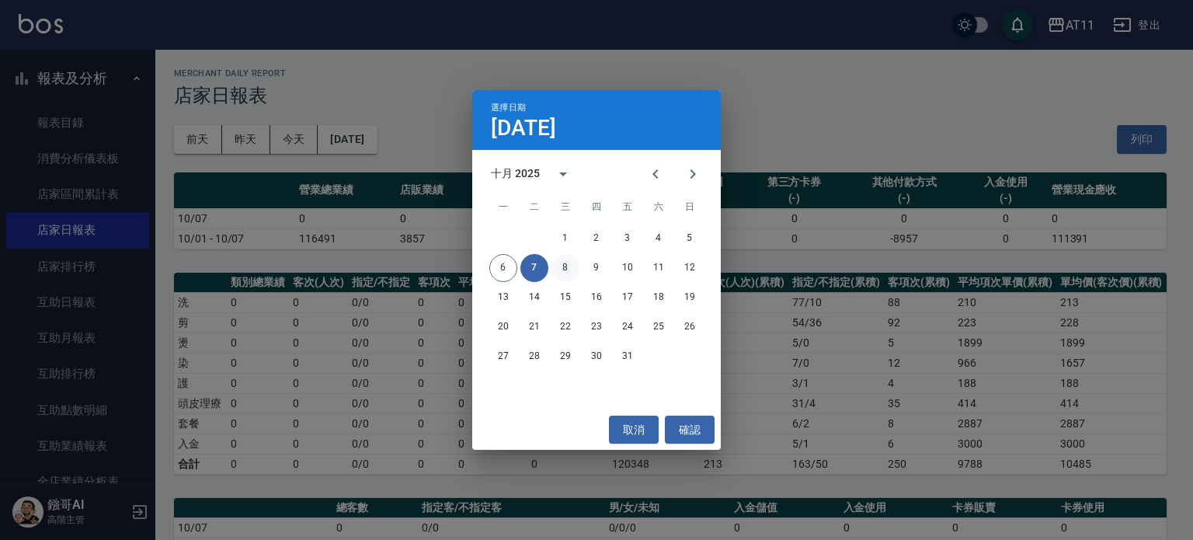
click at [575, 270] on button "8" at bounding box center [566, 268] width 28 height 28
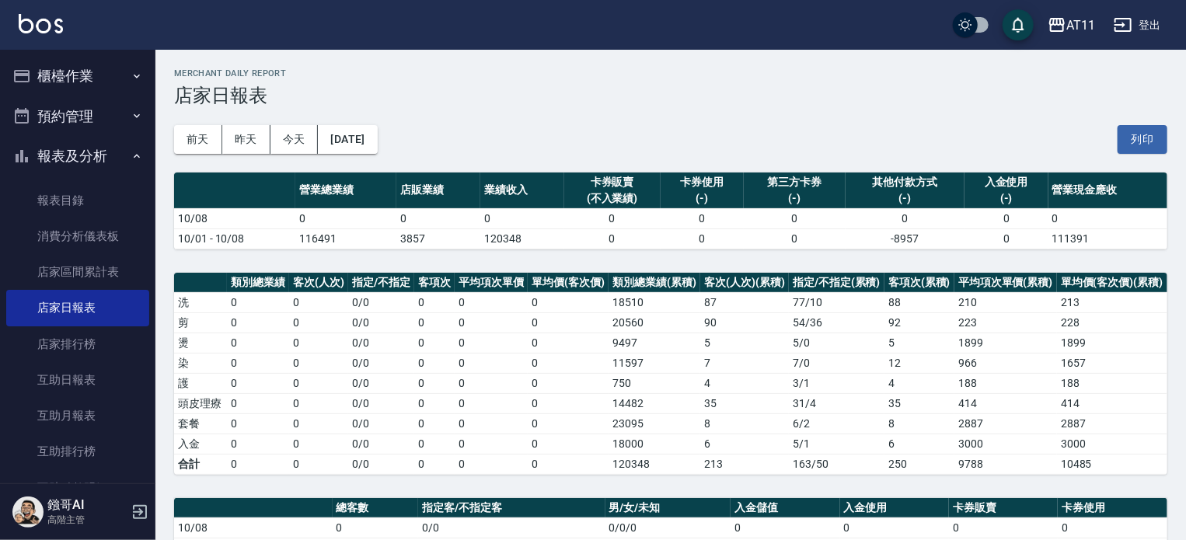
click at [102, 81] on button "櫃檯作業" at bounding box center [77, 76] width 143 height 40
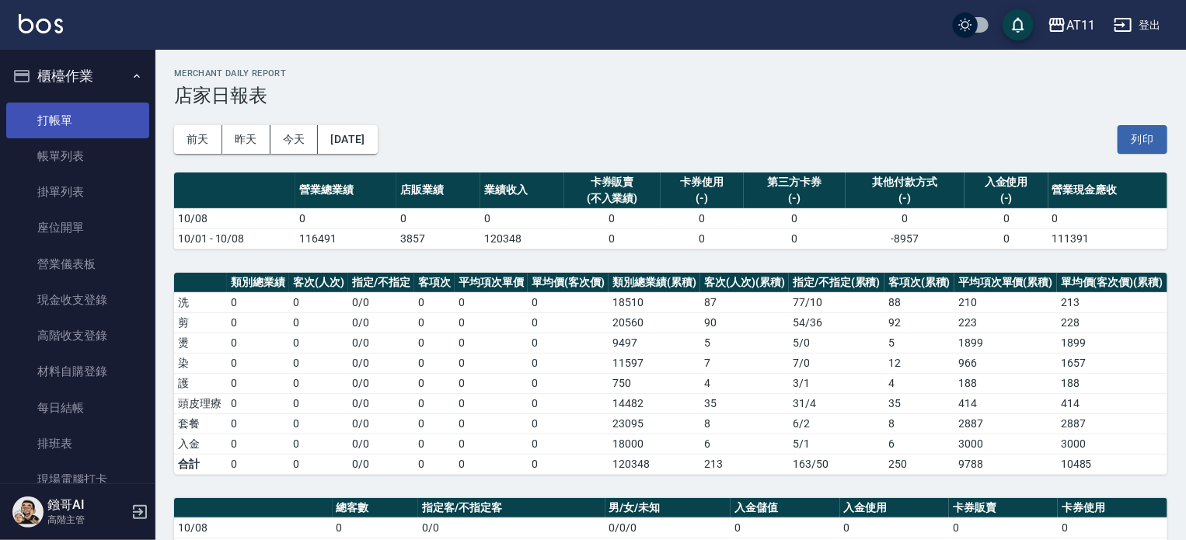
click at [96, 130] on link "打帳單" at bounding box center [77, 121] width 143 height 36
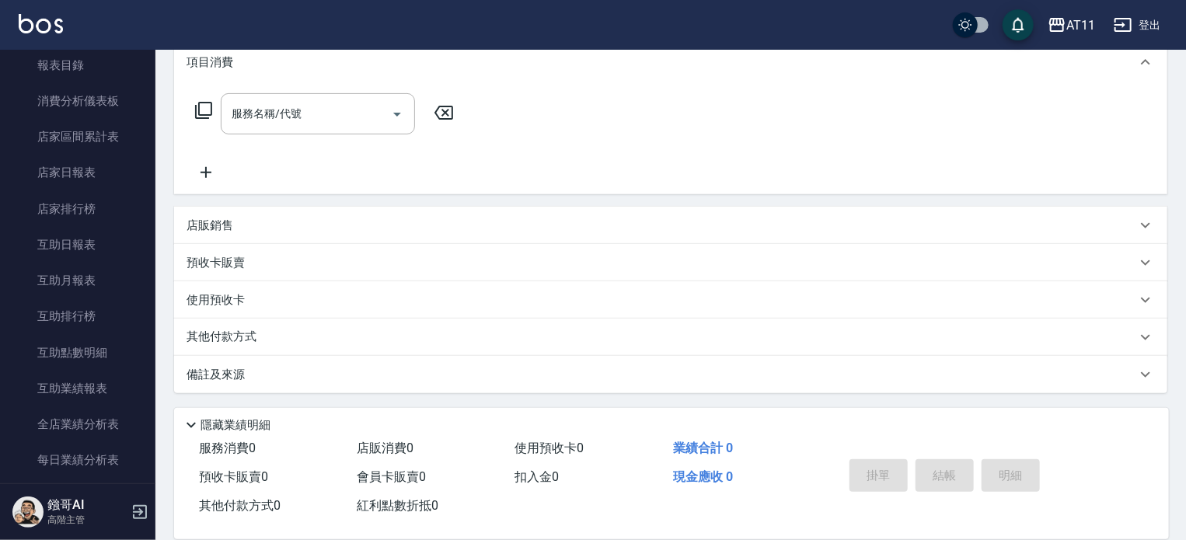
scroll to position [777, 0]
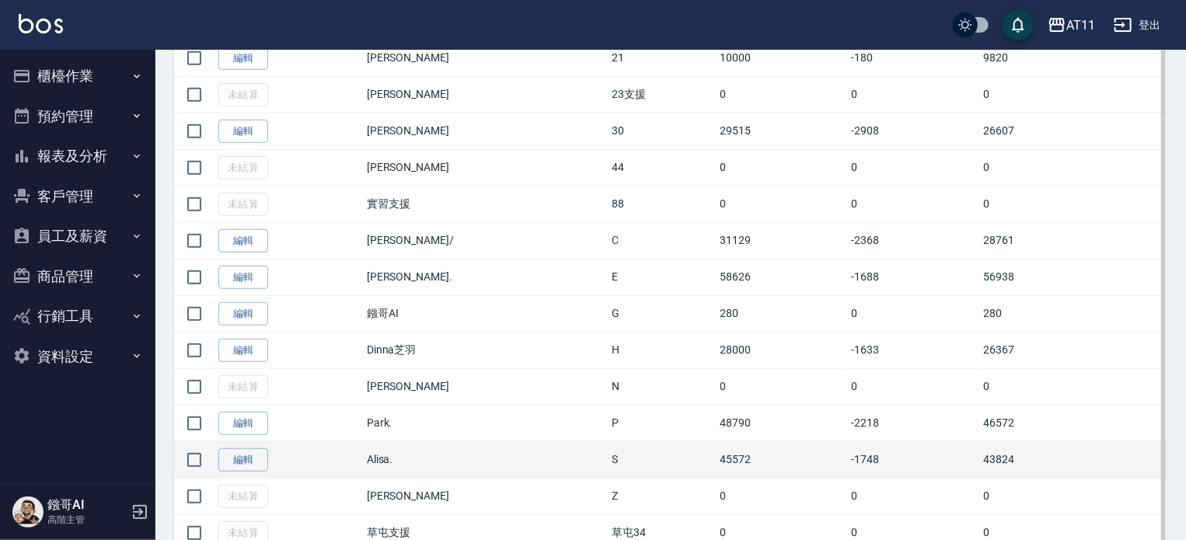
scroll to position [544, 0]
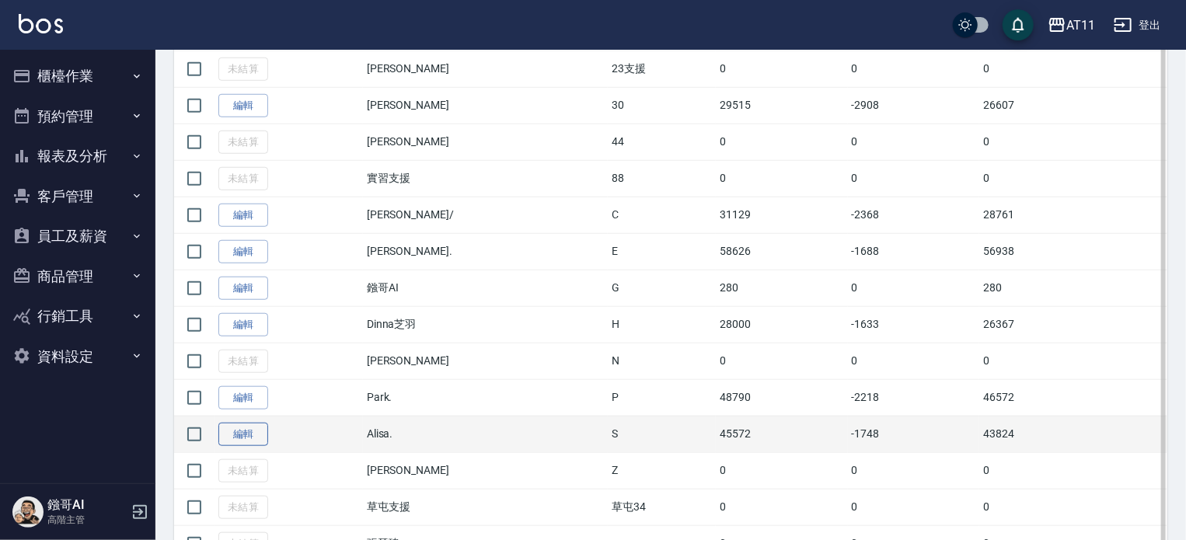
click at [261, 432] on link "編輯" at bounding box center [243, 435] width 50 height 24
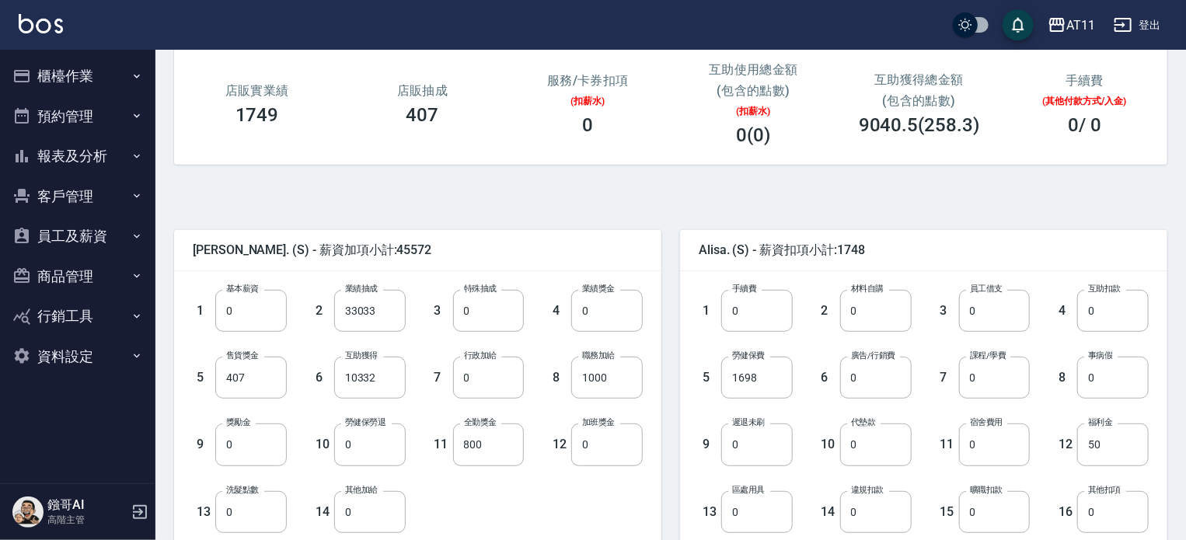
scroll to position [233, 0]
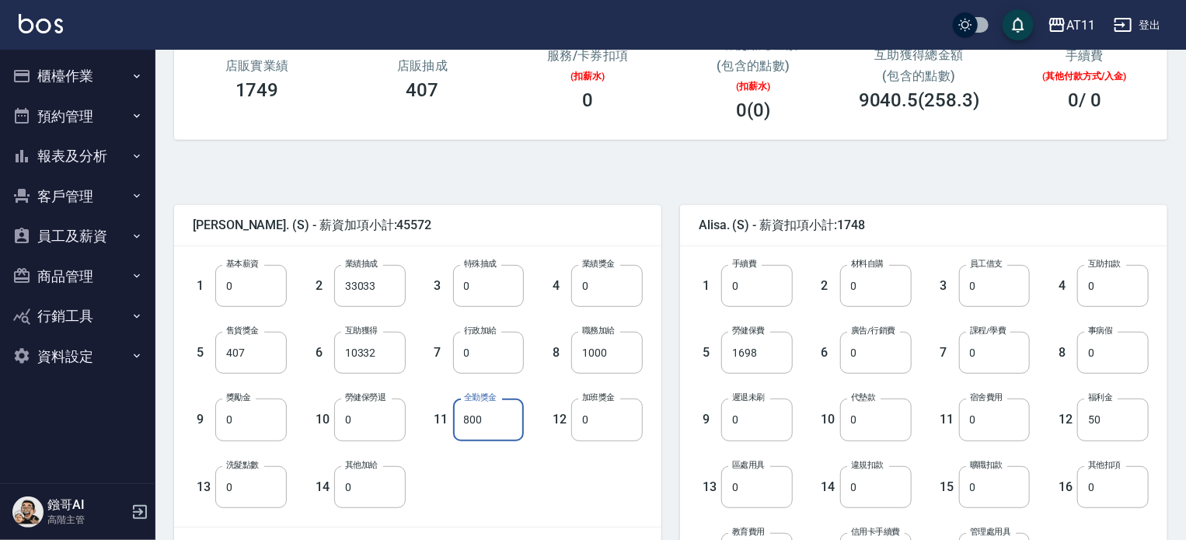
click at [513, 413] on input "800" at bounding box center [488, 420] width 71 height 42
click at [572, 220] on span "[PERSON_NAME]. (S) - 薪資加項小計:45572" at bounding box center [418, 226] width 450 height 16
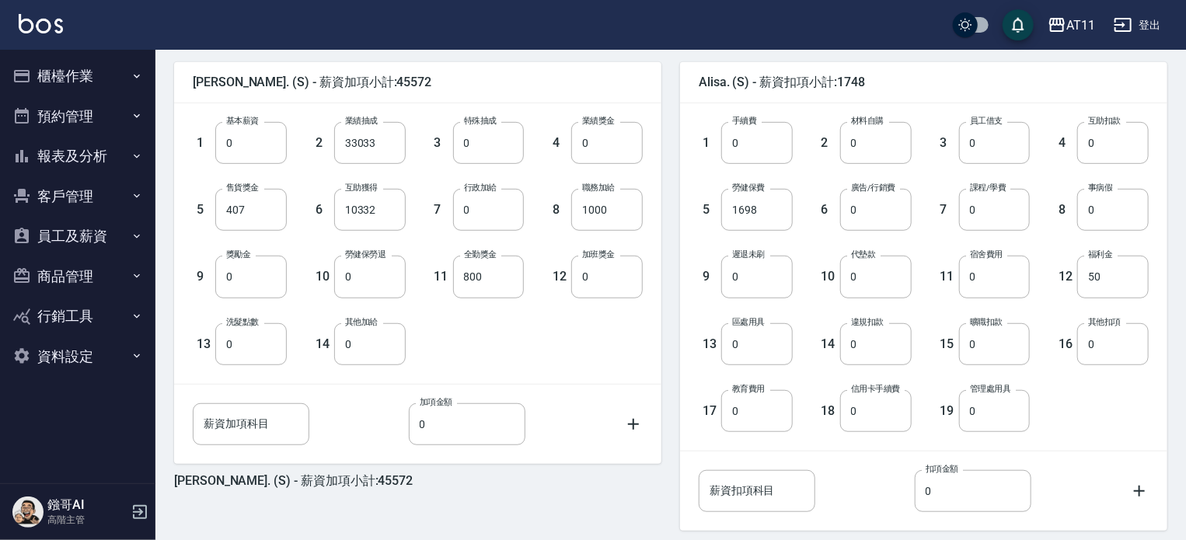
scroll to position [469, 0]
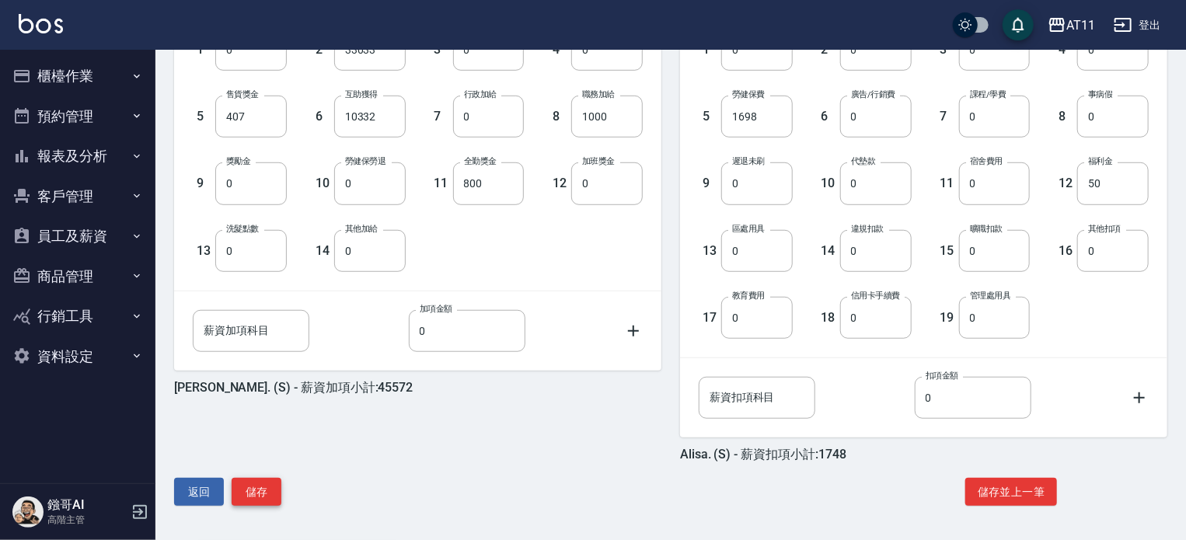
click at [262, 493] on button "儲存" at bounding box center [257, 492] width 50 height 29
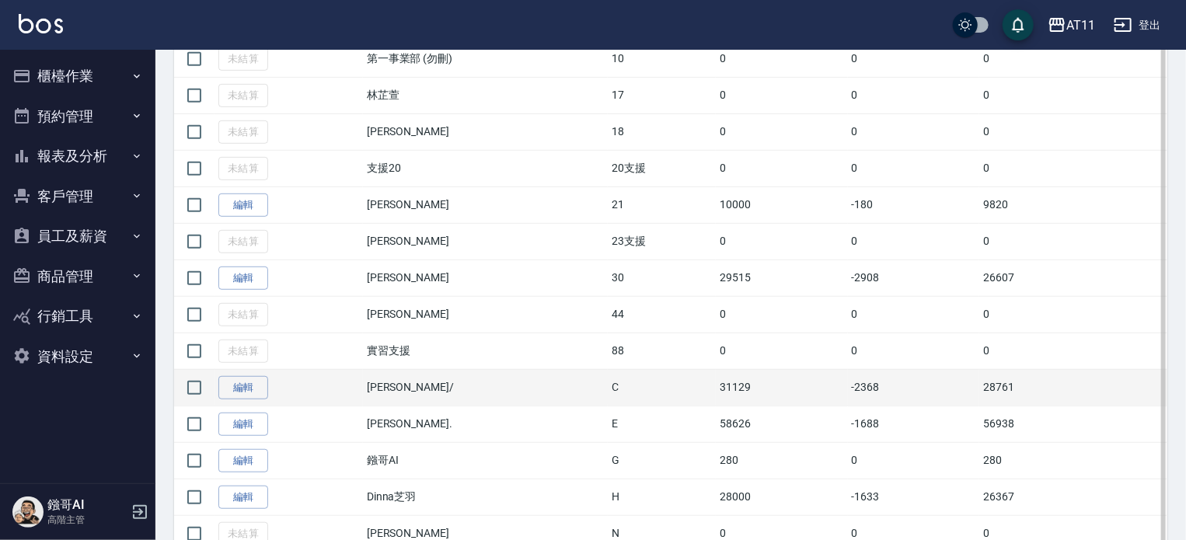
scroll to position [338, 0]
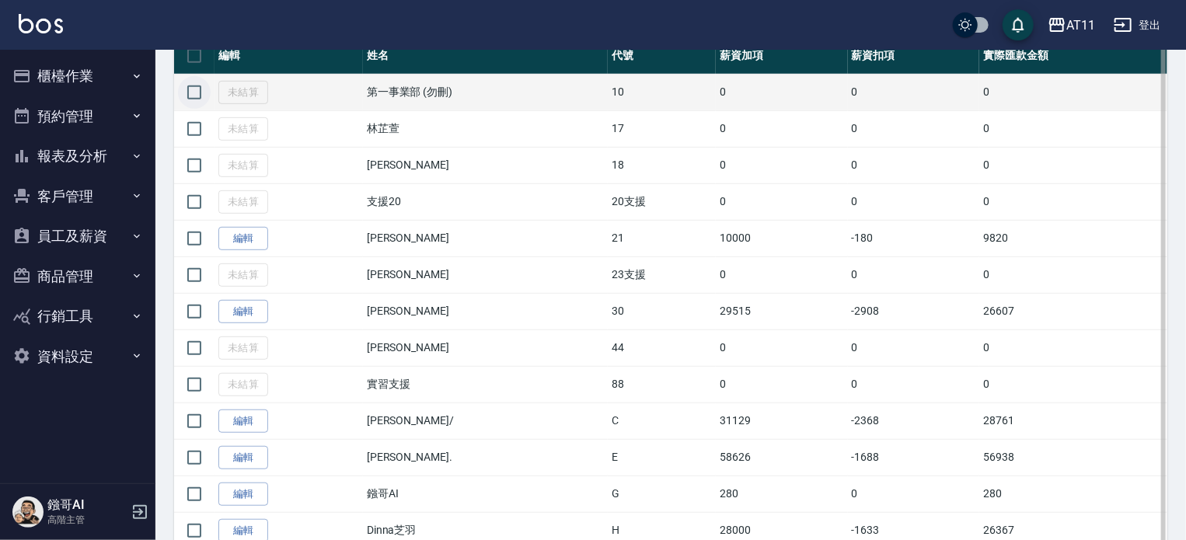
click at [200, 93] on input "checkbox" at bounding box center [194, 92] width 33 height 33
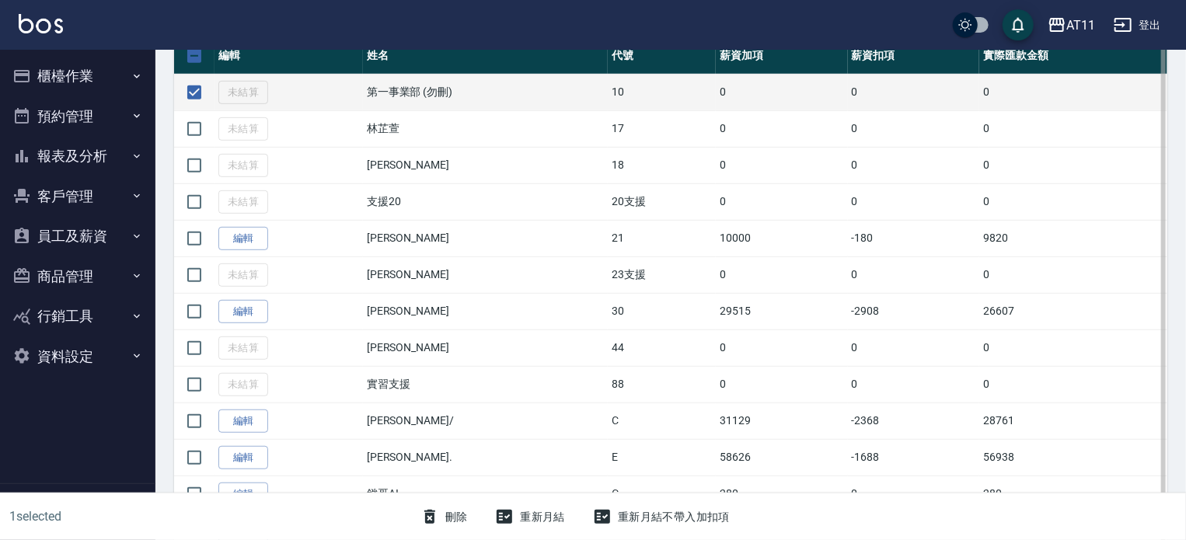
click at [307, 94] on td "未結算" at bounding box center [288, 92] width 148 height 37
click at [207, 99] on input "checkbox" at bounding box center [194, 92] width 33 height 33
checkbox input "false"
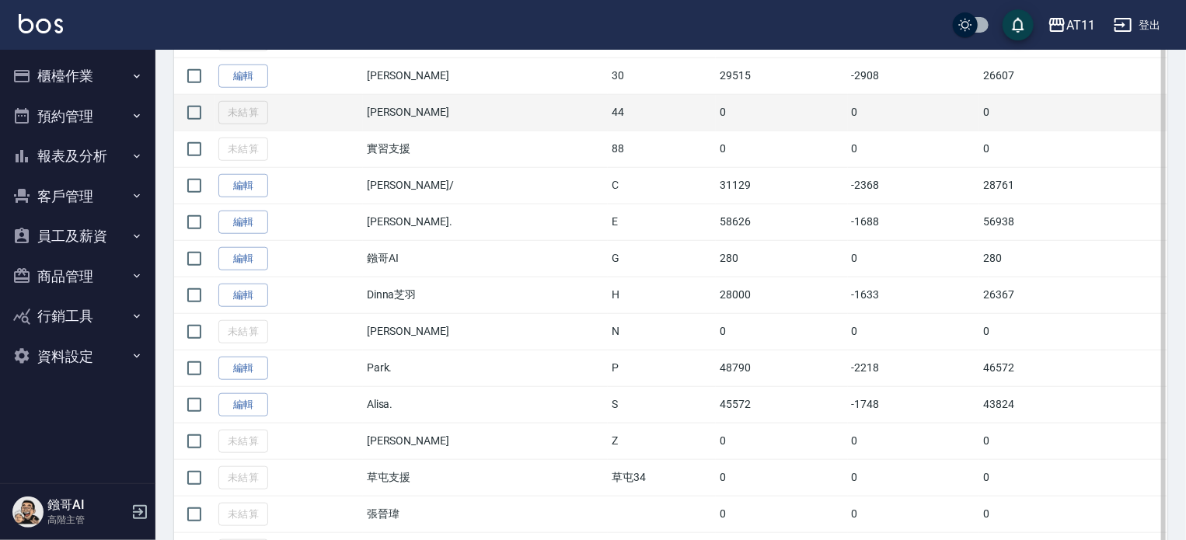
scroll to position [571, 0]
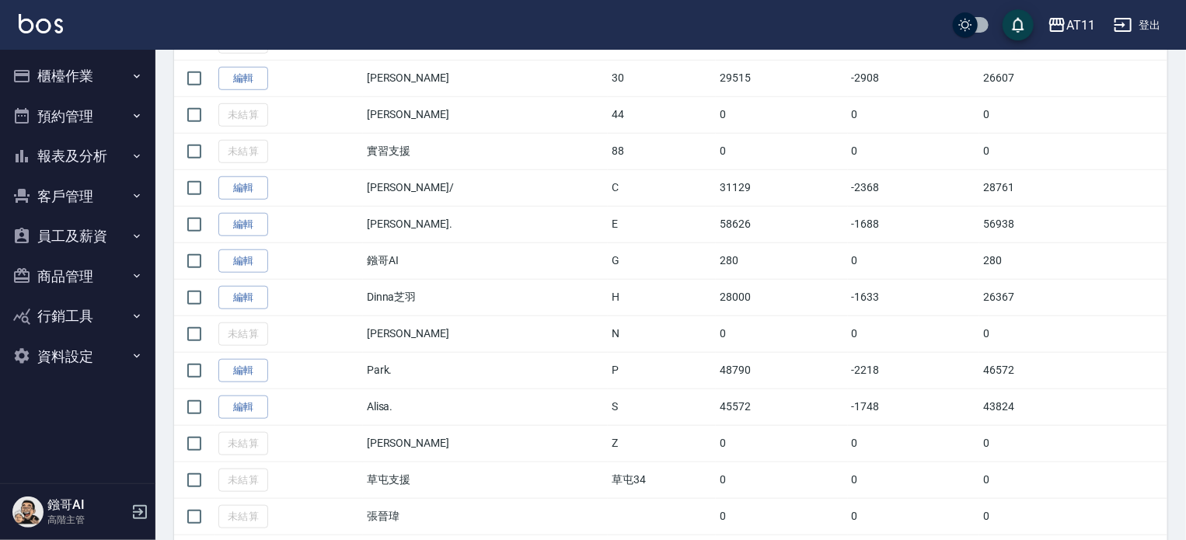
click at [1128, 24] on icon "button" at bounding box center [1122, 25] width 19 height 19
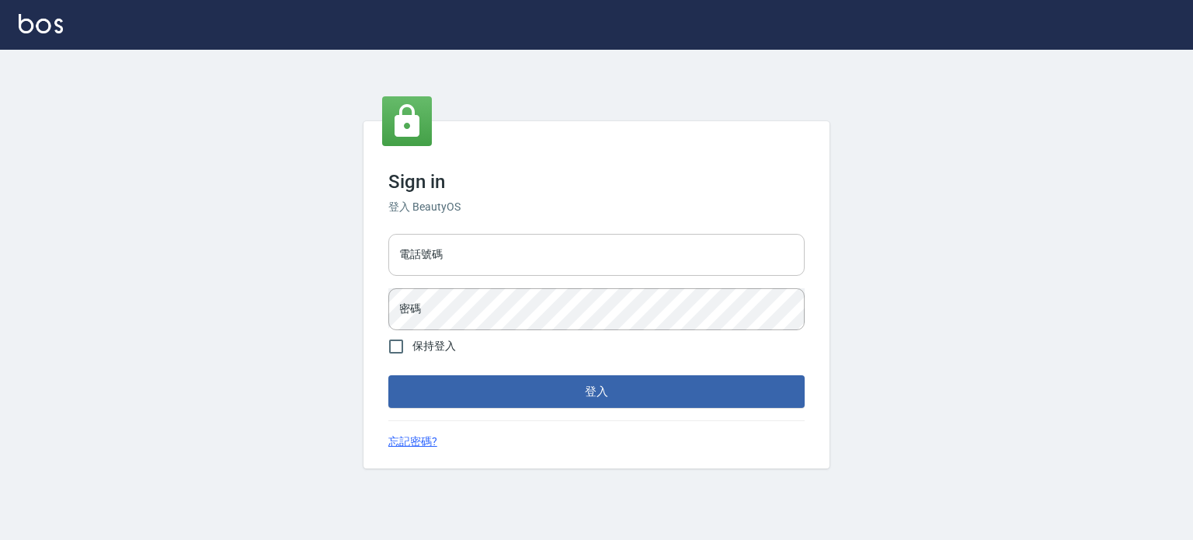
click at [545, 256] on input "電話號碼" at bounding box center [596, 255] width 416 height 42
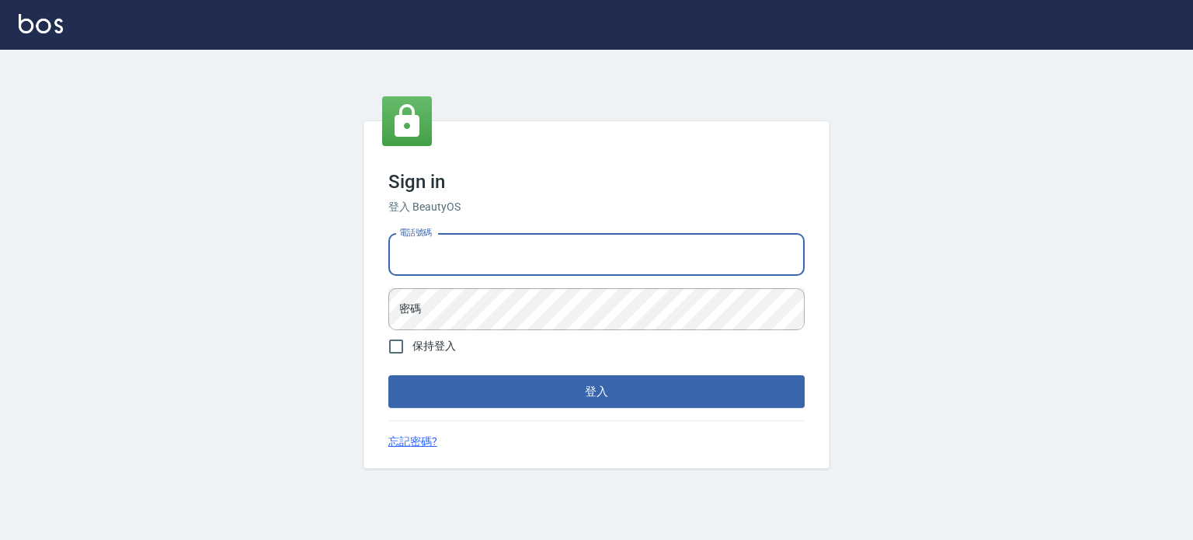
type input "0987925494"
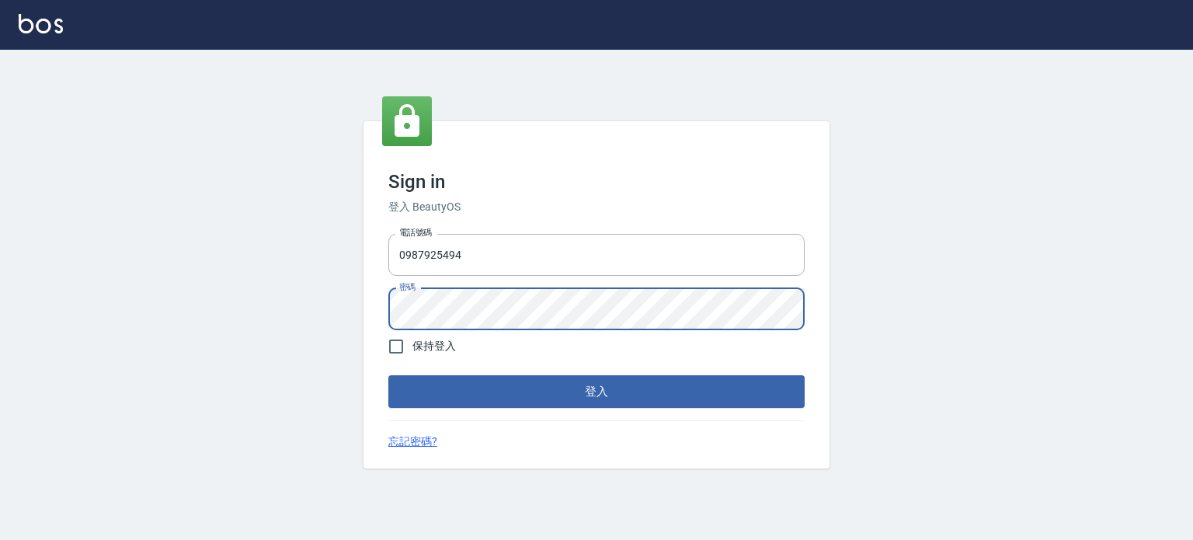
click at [388, 375] on button "登入" at bounding box center [596, 391] width 416 height 33
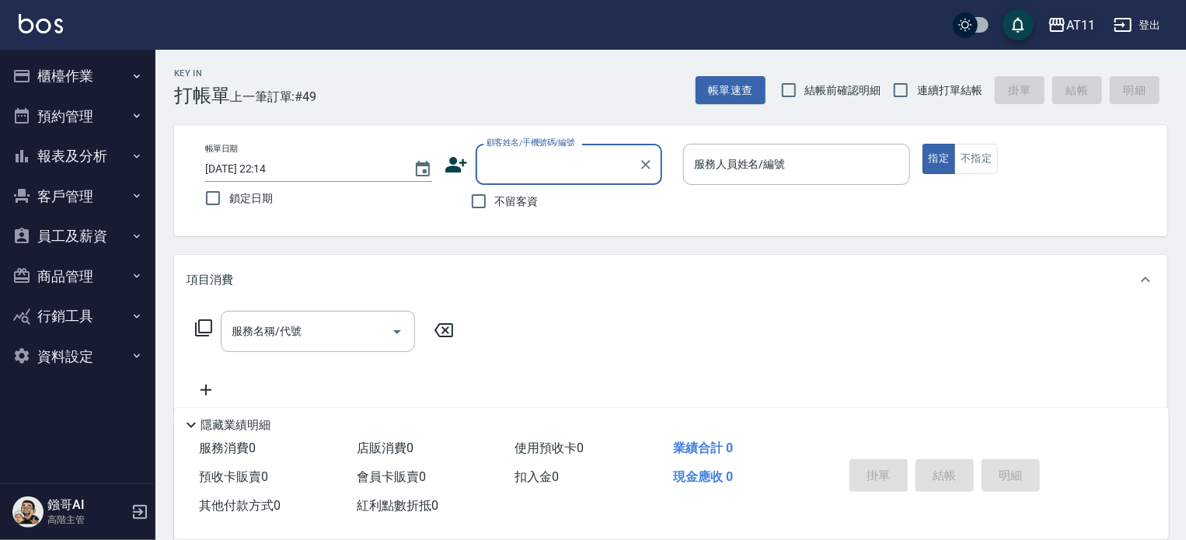
click at [1066, 30] on icon "button" at bounding box center [1056, 25] width 19 height 19
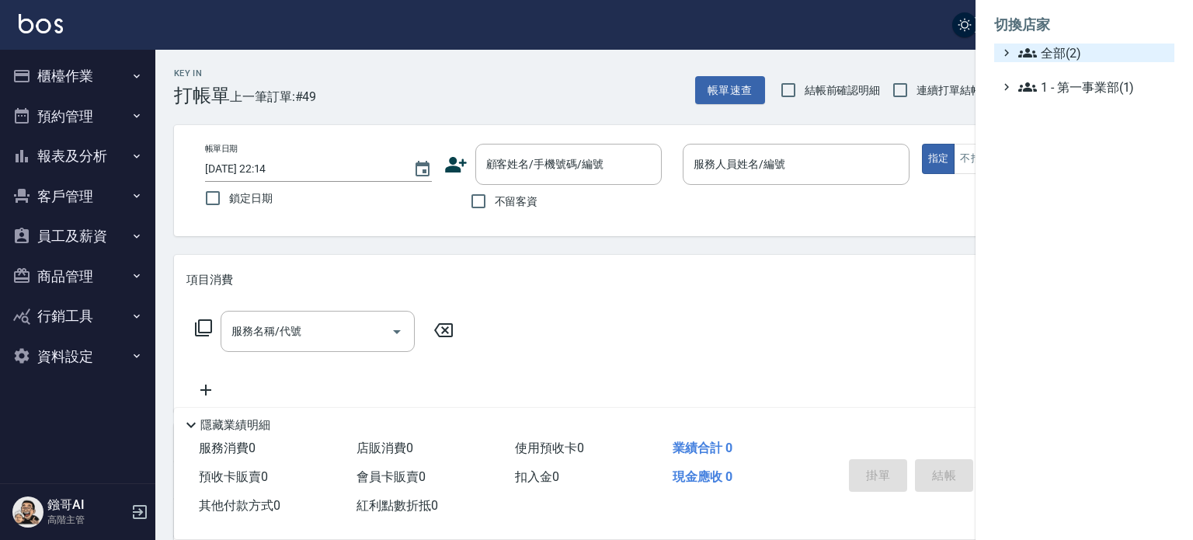
click at [1067, 58] on span "全部(2)" at bounding box center [1094, 53] width 150 height 19
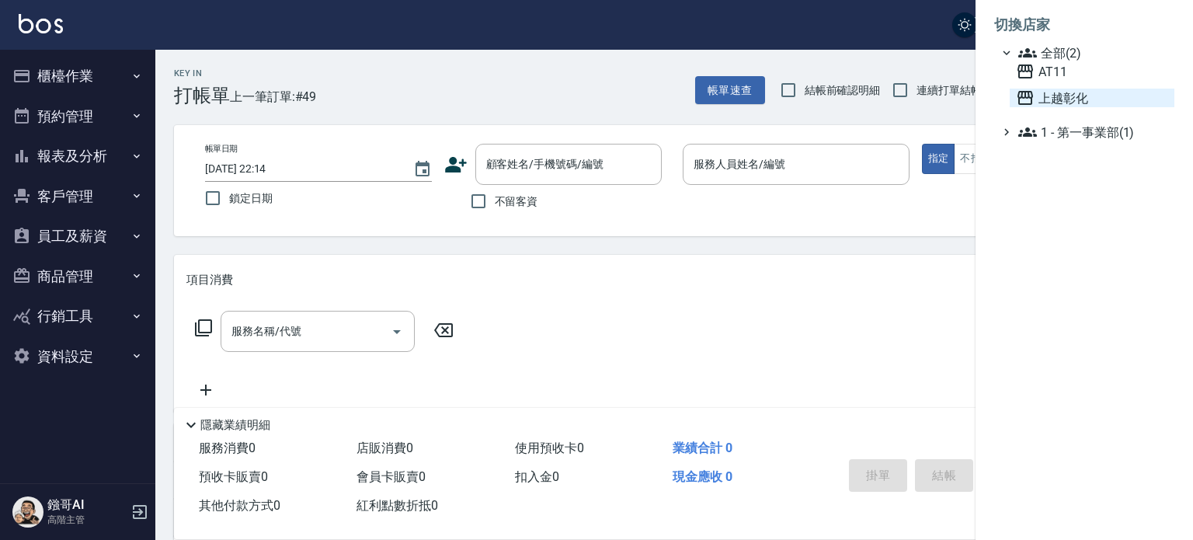
click at [1057, 103] on span "上越彰化" at bounding box center [1092, 98] width 152 height 19
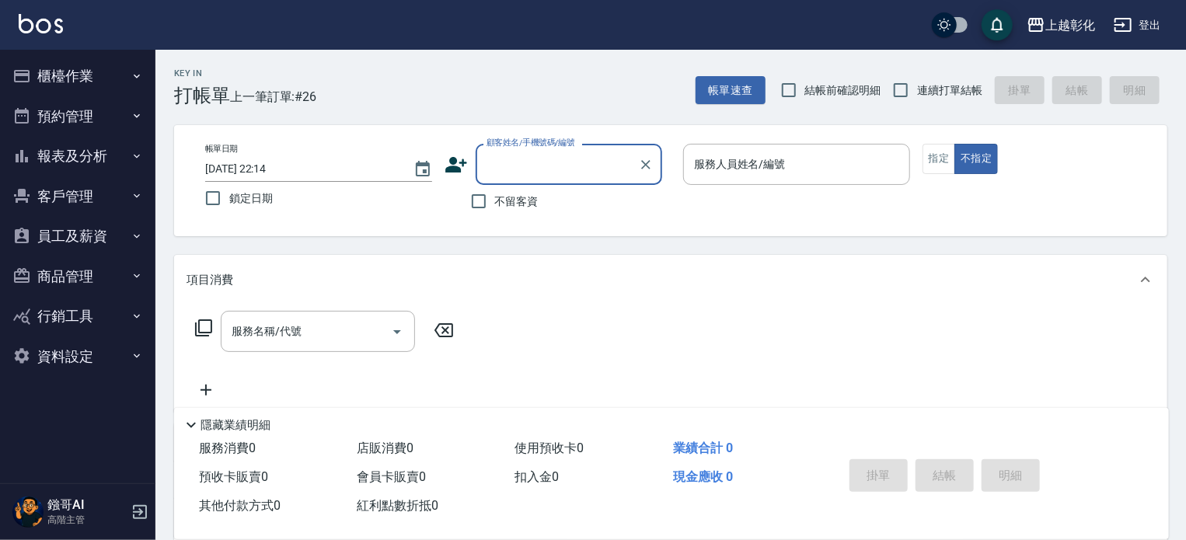
click at [99, 196] on button "客戶管理" at bounding box center [77, 196] width 143 height 40
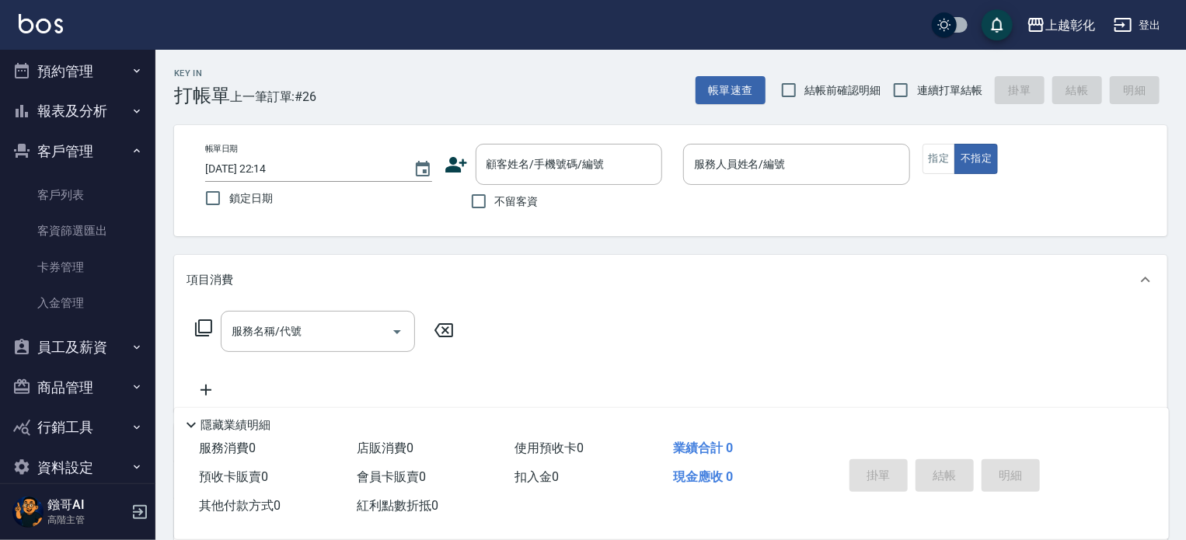
scroll to position [67, 0]
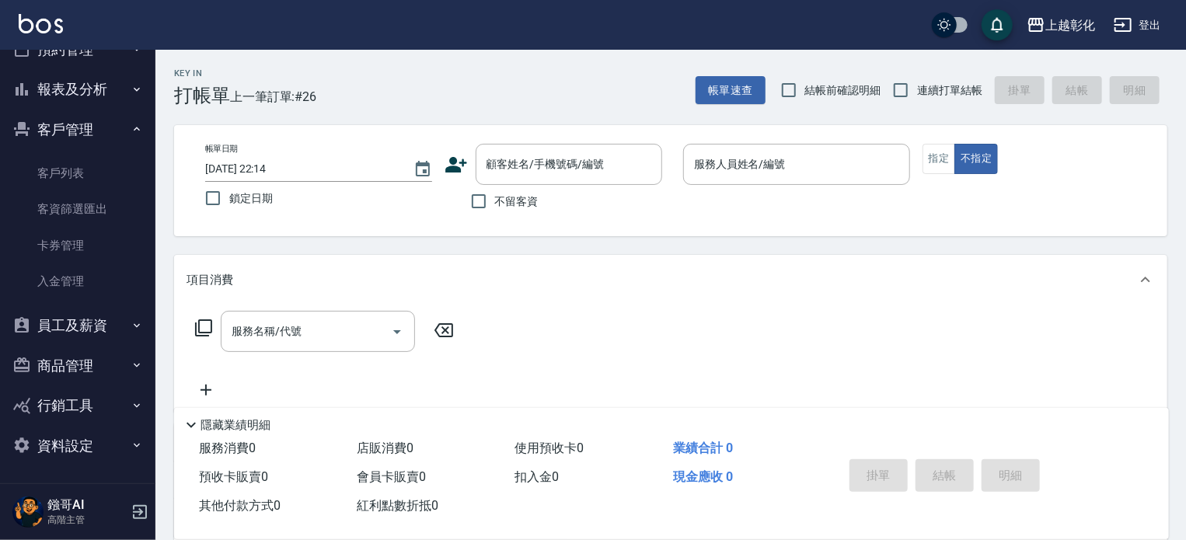
click at [96, 326] on button "員工及薪資" at bounding box center [77, 325] width 143 height 40
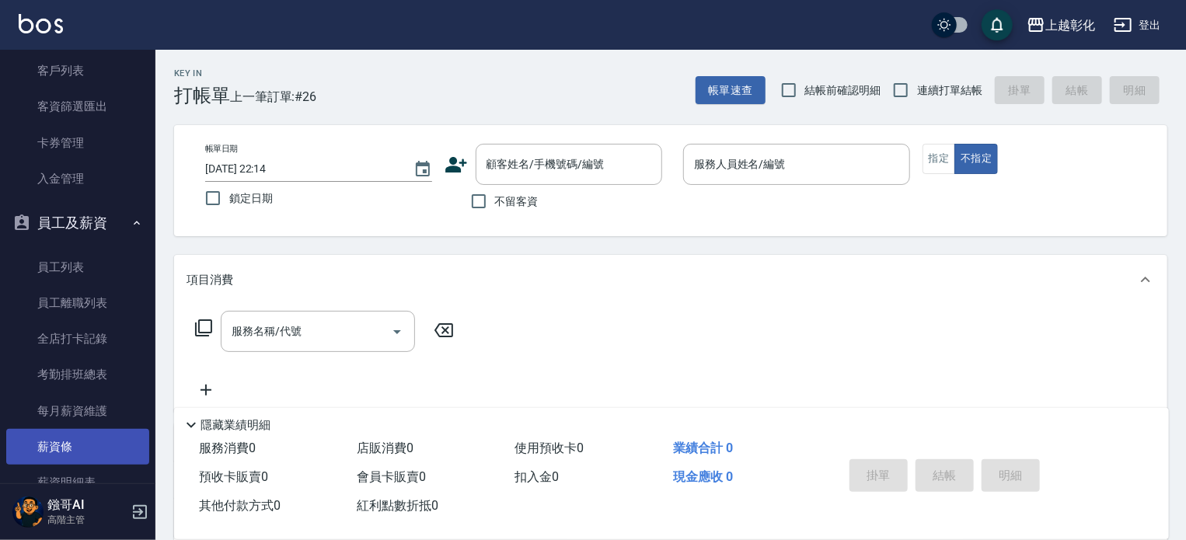
scroll to position [222, 0]
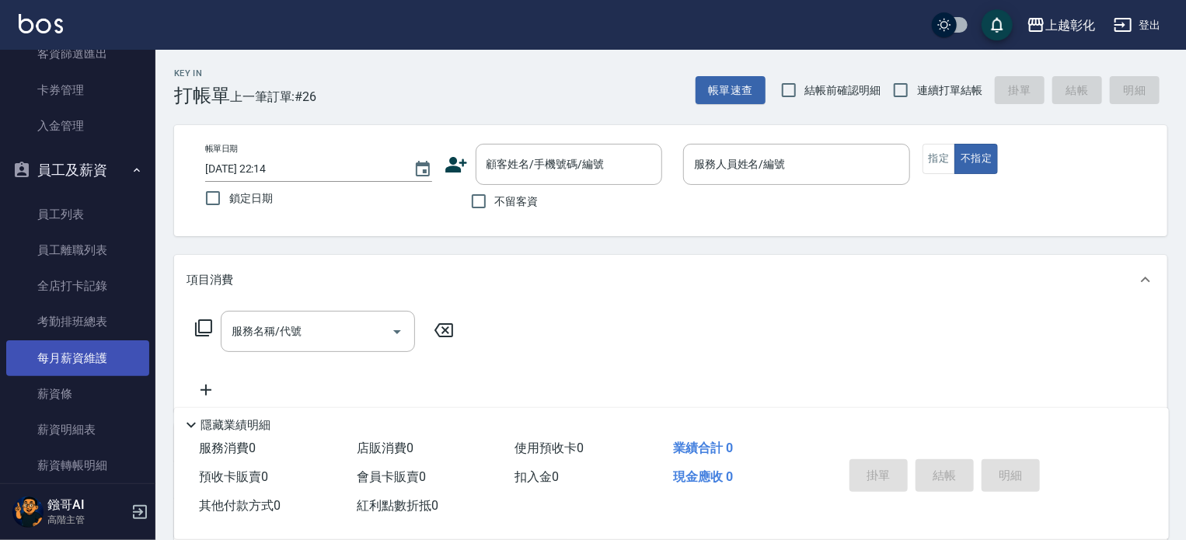
click at [84, 366] on link "每月薪資維護" at bounding box center [77, 358] width 143 height 36
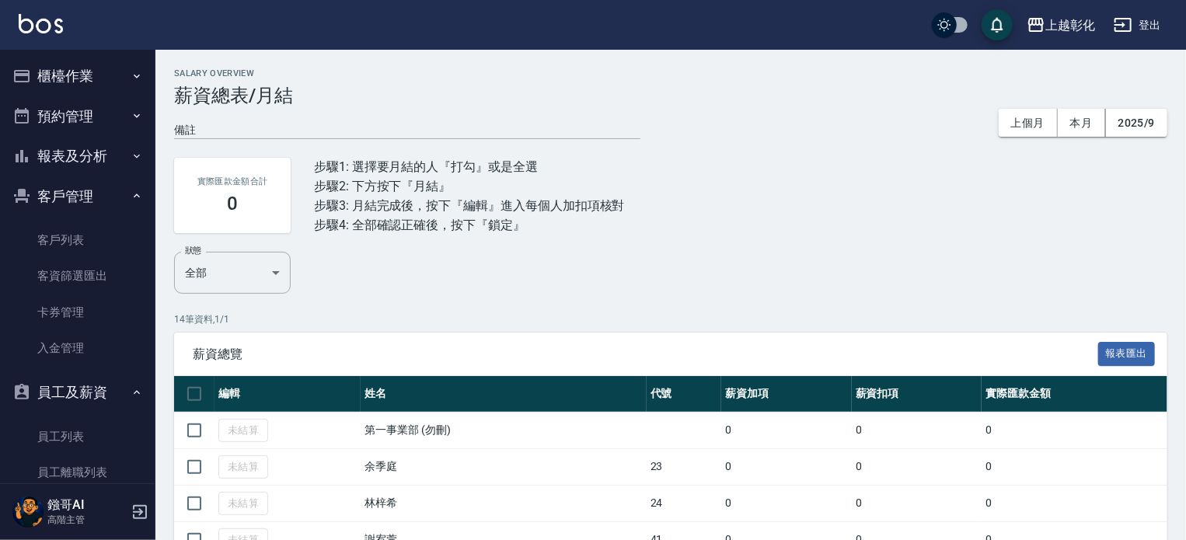
click at [99, 78] on button "櫃檯作業" at bounding box center [77, 76] width 143 height 40
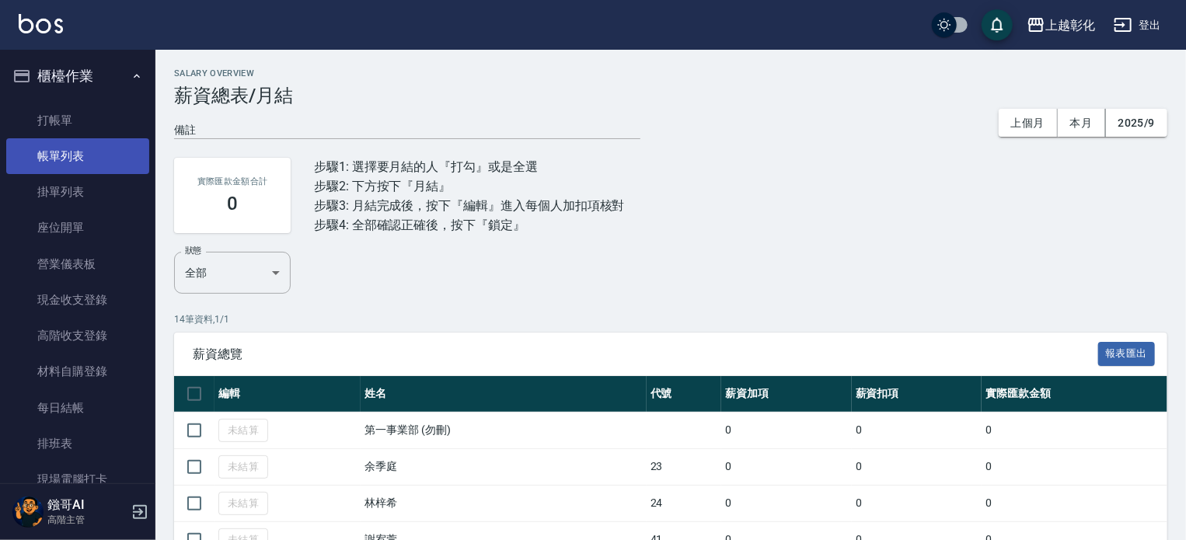
click at [66, 152] on link "帳單列表" at bounding box center [77, 156] width 143 height 36
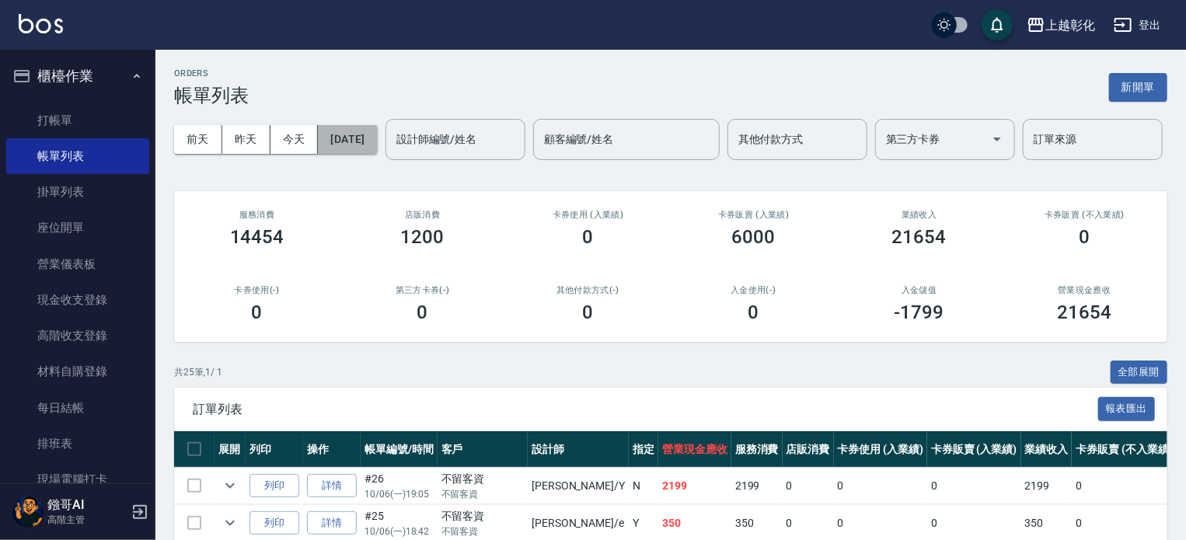
click at [377, 142] on button "[DATE]" at bounding box center [347, 139] width 59 height 29
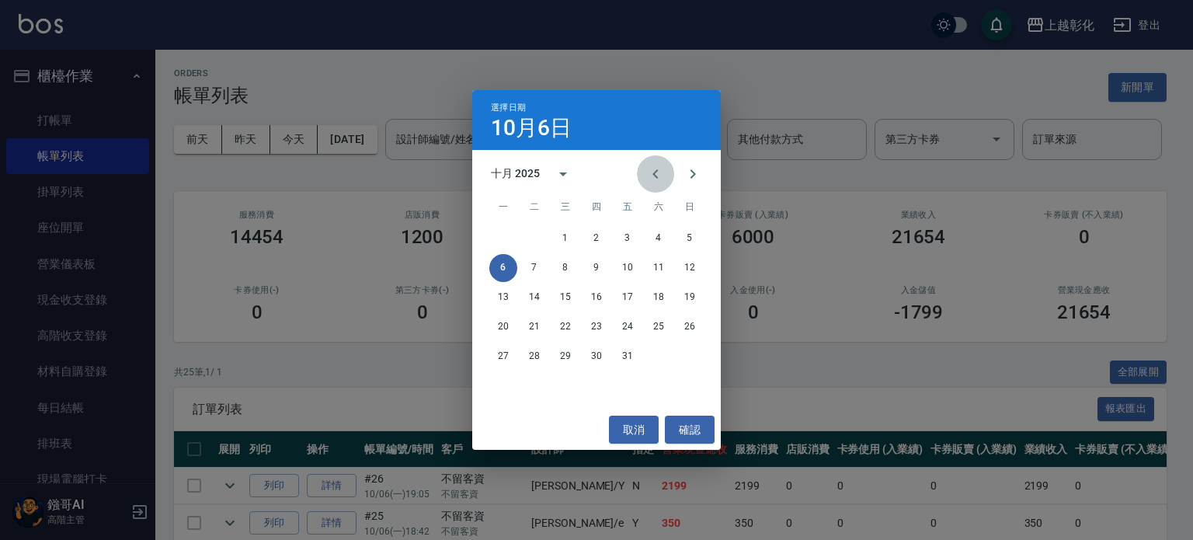
click at [661, 173] on icon "Previous month" at bounding box center [655, 174] width 19 height 19
click at [634, 326] on button "26" at bounding box center [628, 327] width 28 height 28
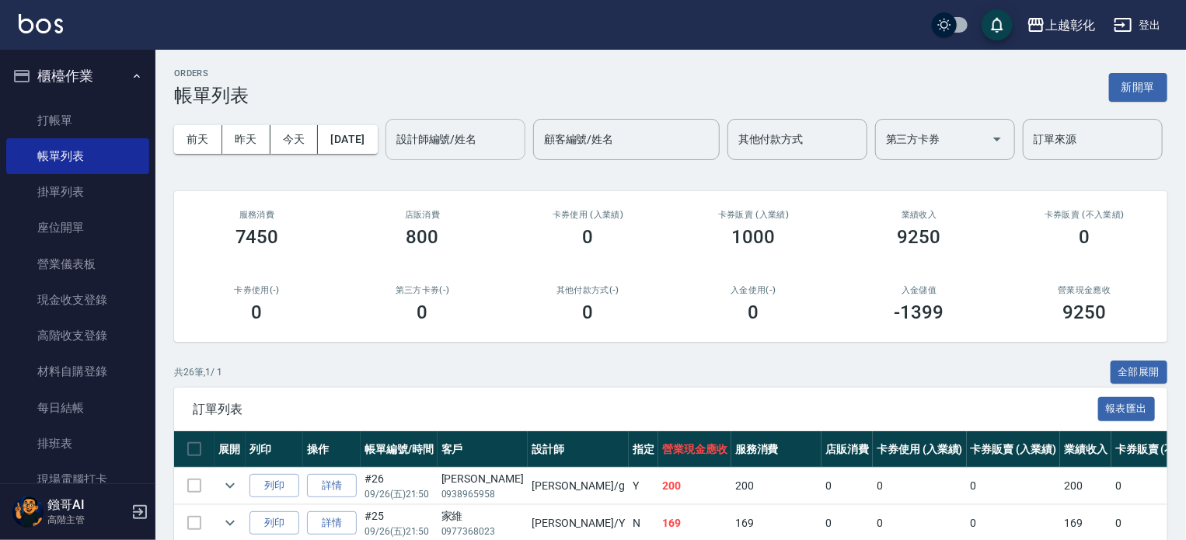
click at [385, 160] on div "設計師編號/姓名 設計師編號/姓名" at bounding box center [455, 139] width 140 height 41
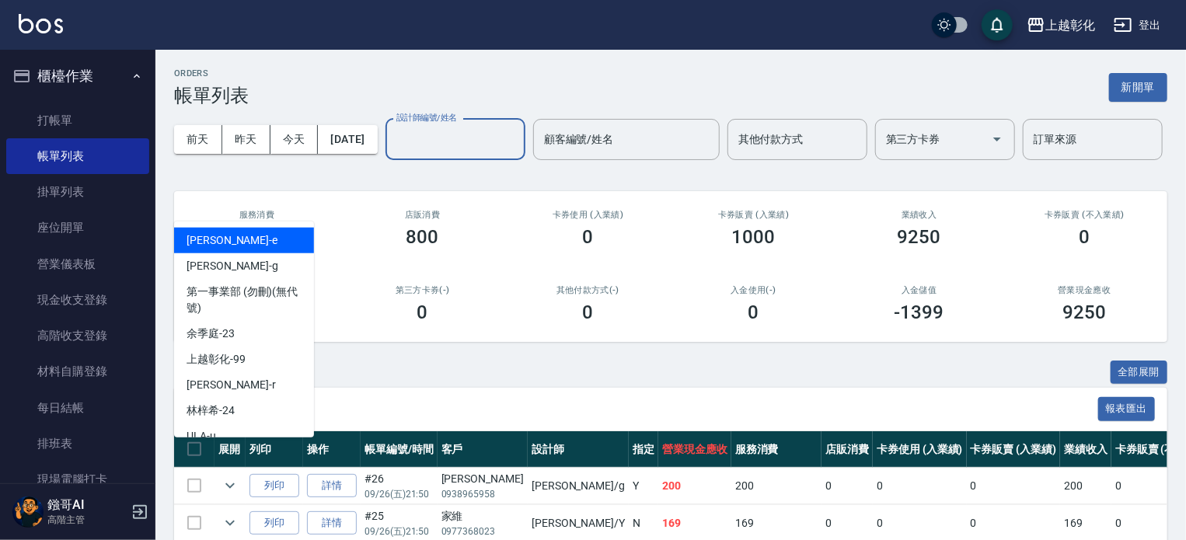
click at [226, 258] on div "Gary -g" at bounding box center [244, 266] width 140 height 26
type input "Gary-g"
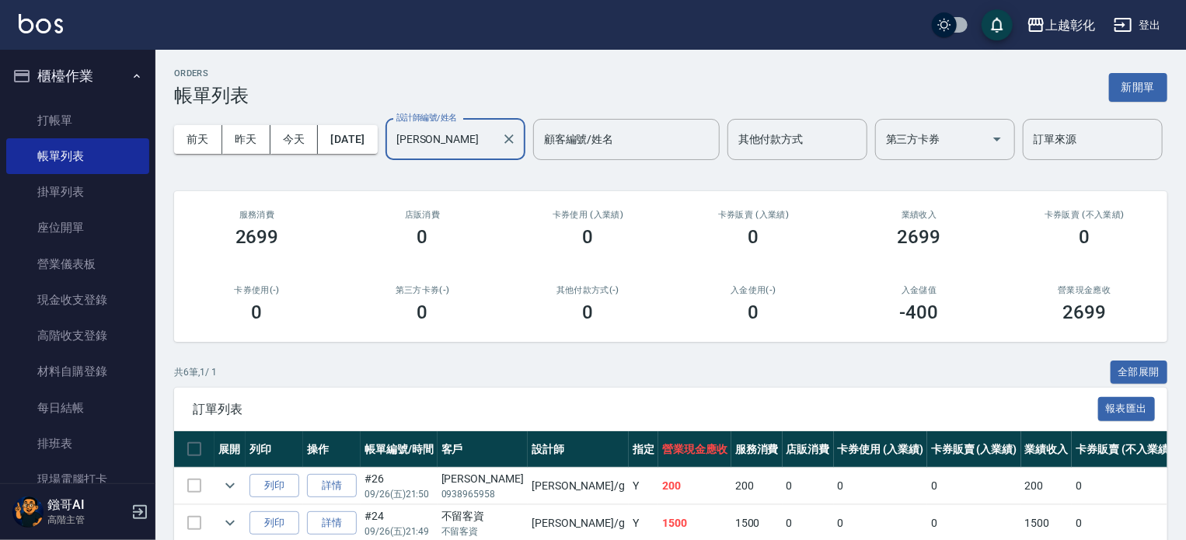
scroll to position [233, 0]
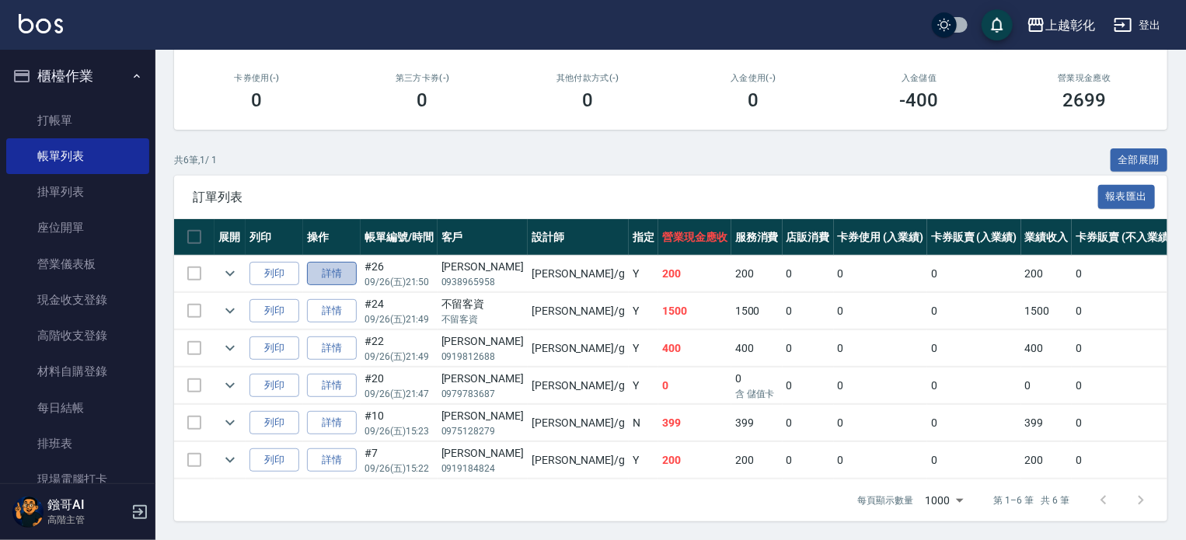
click at [354, 286] on link "詳情" at bounding box center [332, 274] width 50 height 24
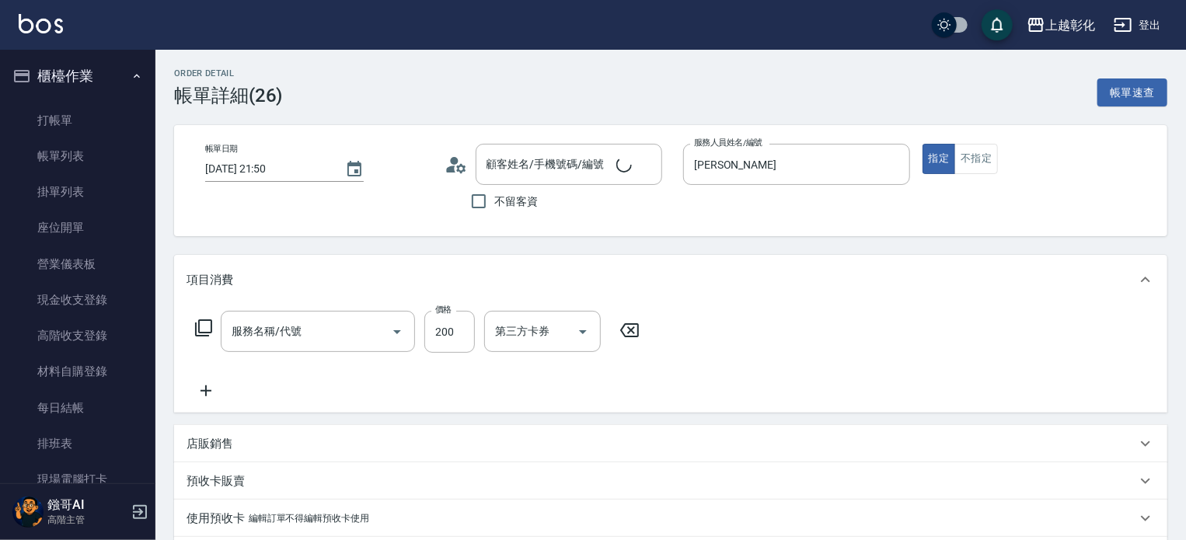
type input "2025/09/26 21:50"
type input "Gary-g"
type input "B級單剪(250)"
type input "黃柏錠/0938965958/null"
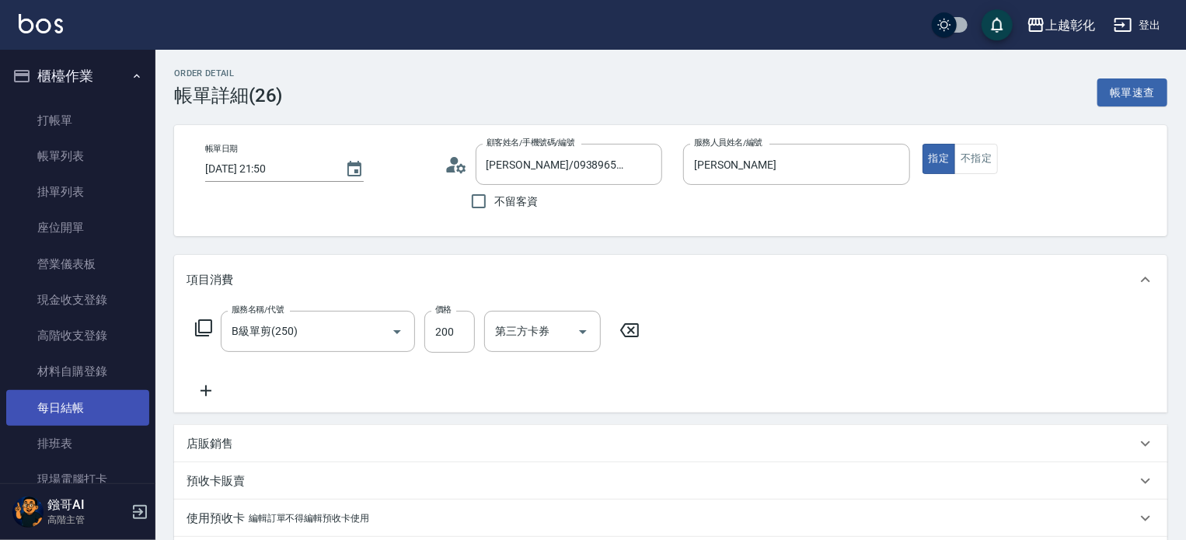
click at [73, 407] on link "每日結帳" at bounding box center [77, 408] width 143 height 36
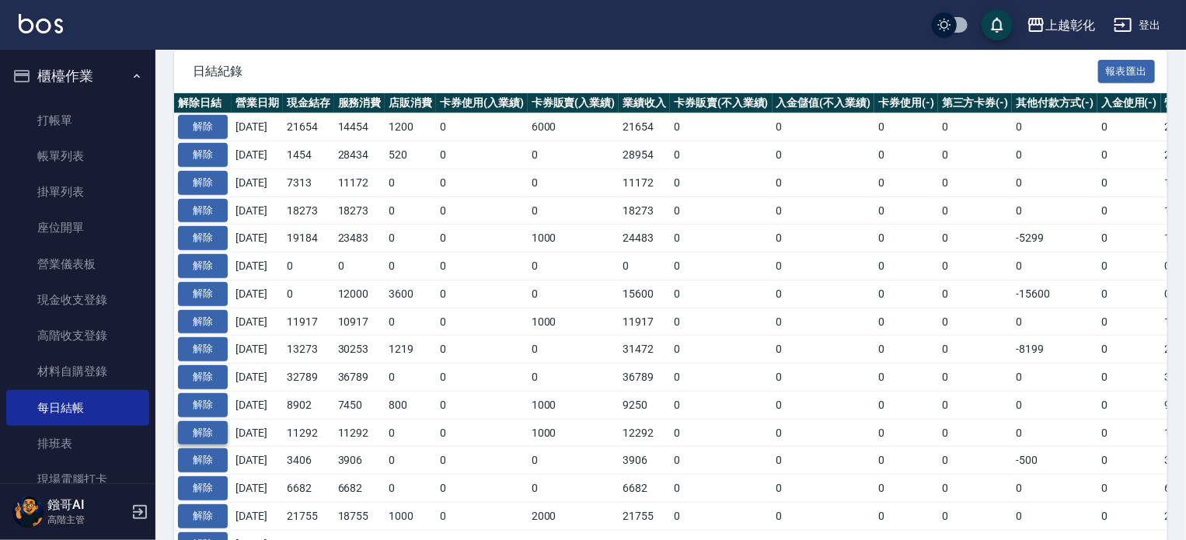
scroll to position [311, 0]
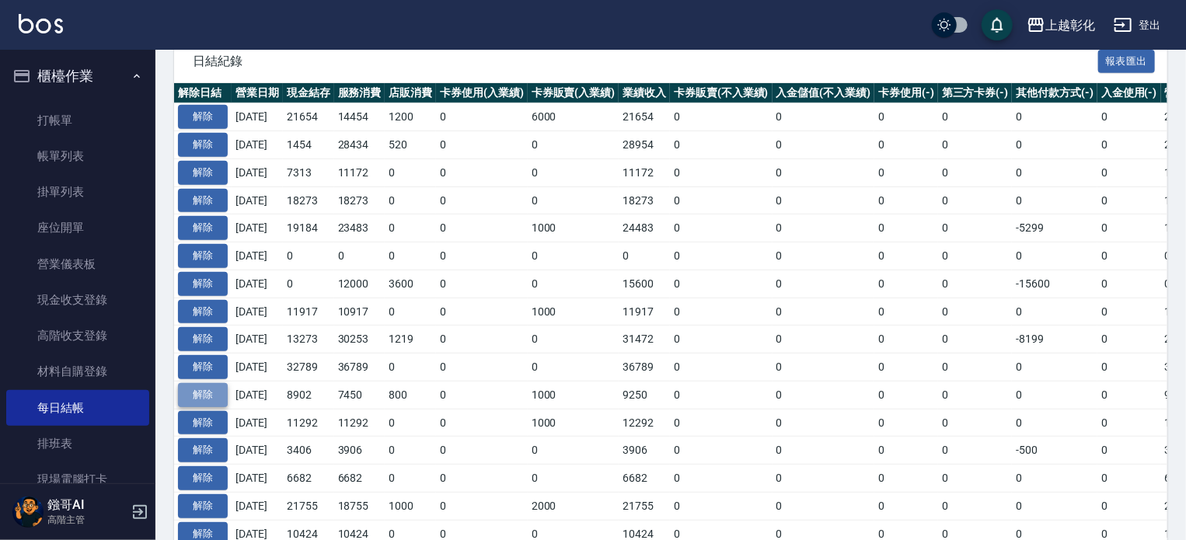
click at [214, 387] on button "解除" at bounding box center [203, 395] width 50 height 24
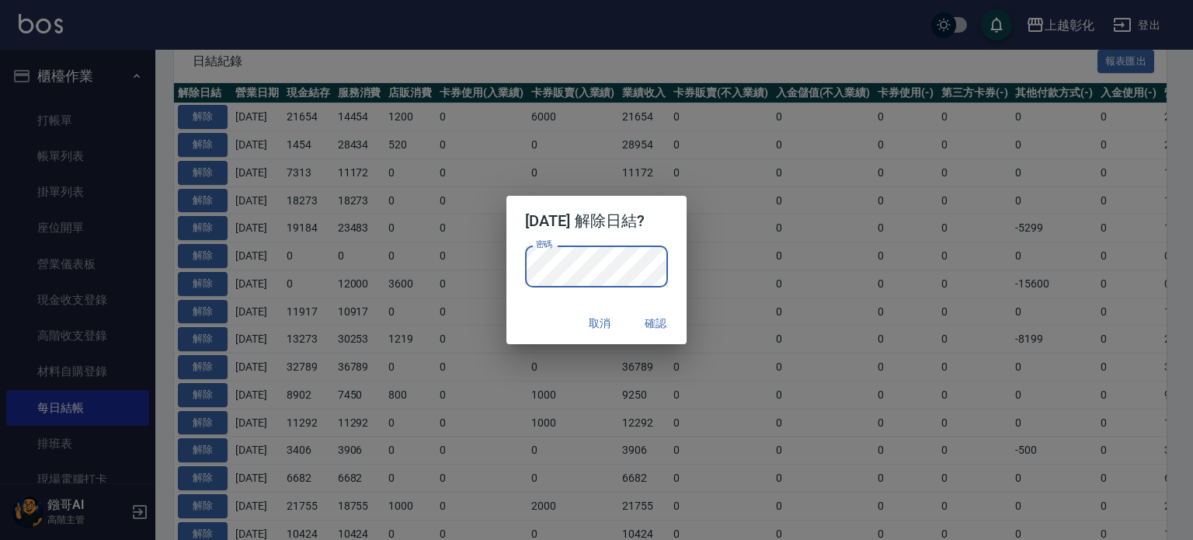
click at [333, 277] on div "2025/09/26 解除日結? 密碼 密碼 取消 確認" at bounding box center [596, 270] width 1193 height 540
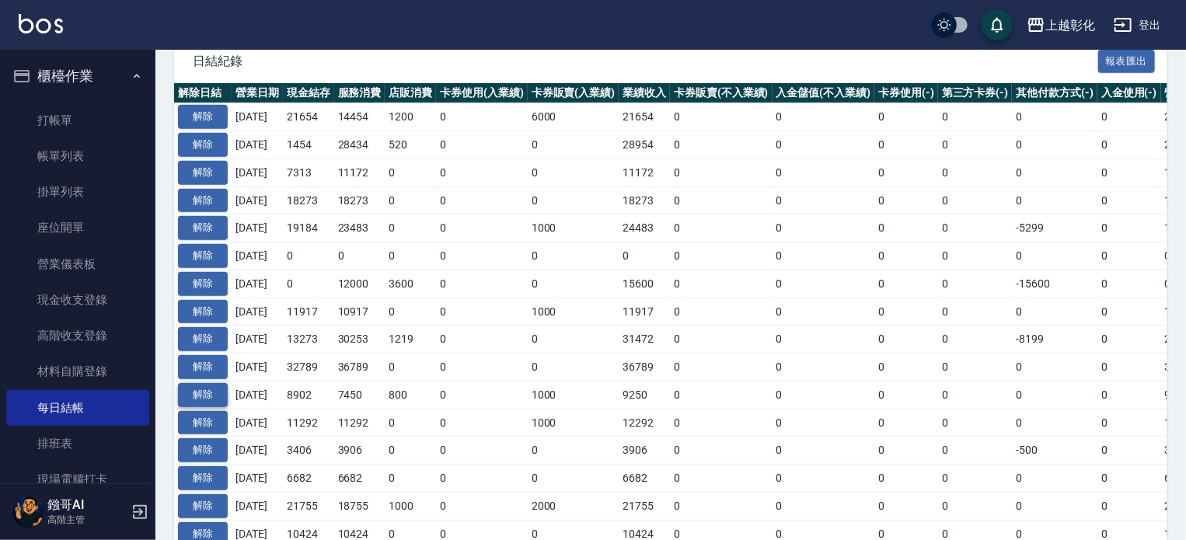
click at [207, 397] on button "解除" at bounding box center [203, 395] width 50 height 24
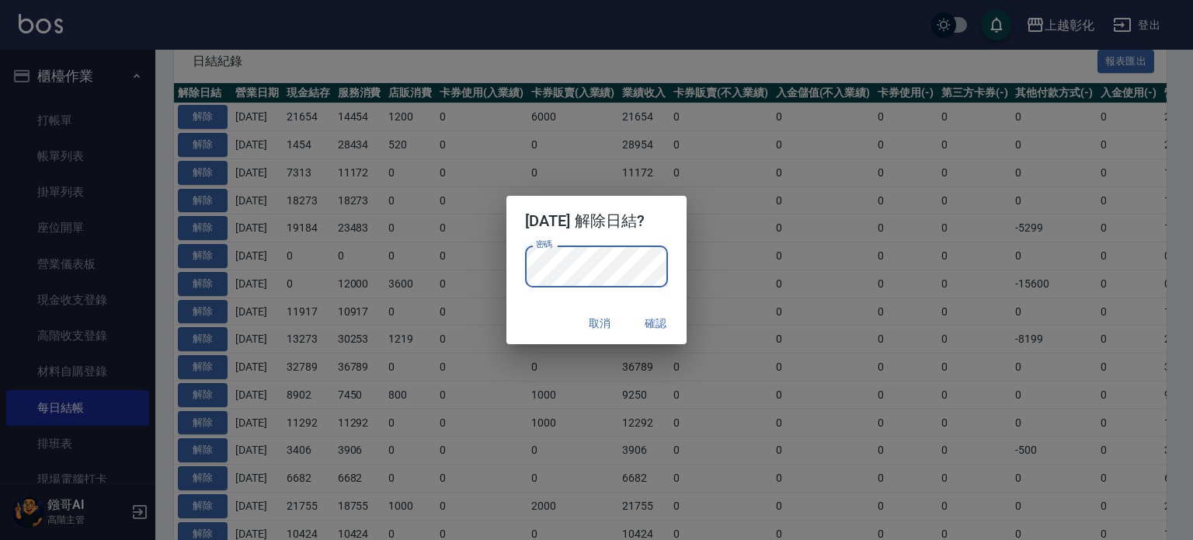
click at [664, 242] on h2 "2025/09/26 解除日結?" at bounding box center [597, 221] width 181 height 50
click at [667, 324] on button "確認" at bounding box center [656, 323] width 50 height 29
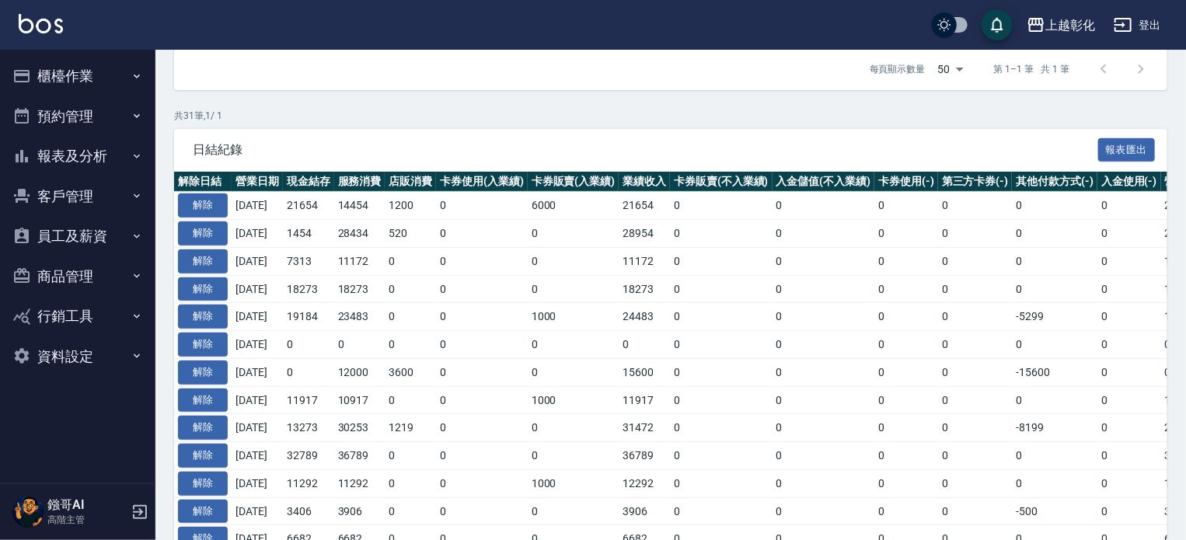
scroll to position [253, 0]
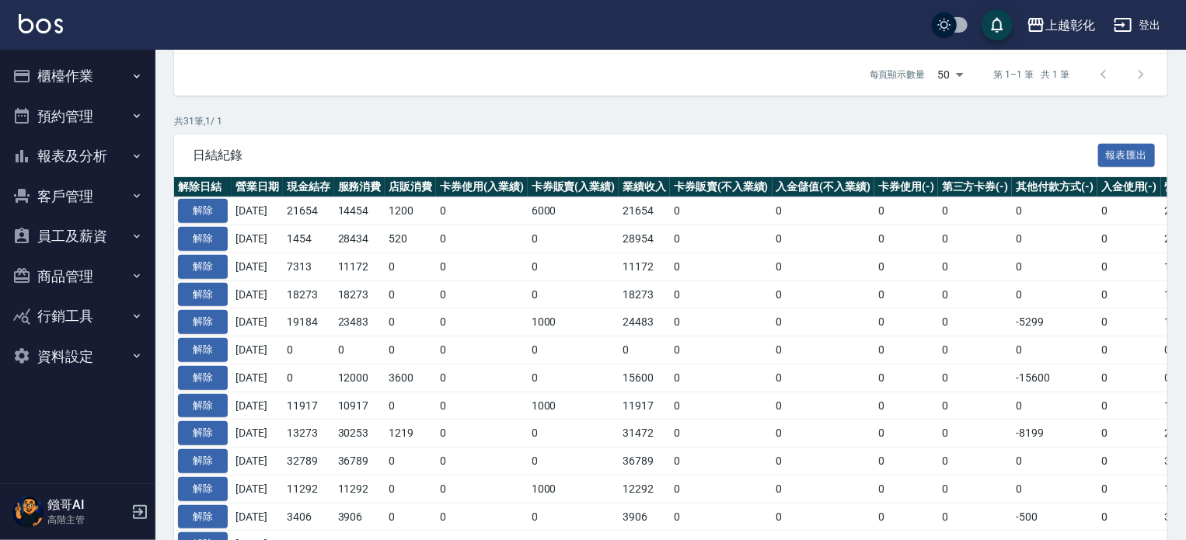
click at [94, 77] on button "櫃檯作業" at bounding box center [77, 76] width 143 height 40
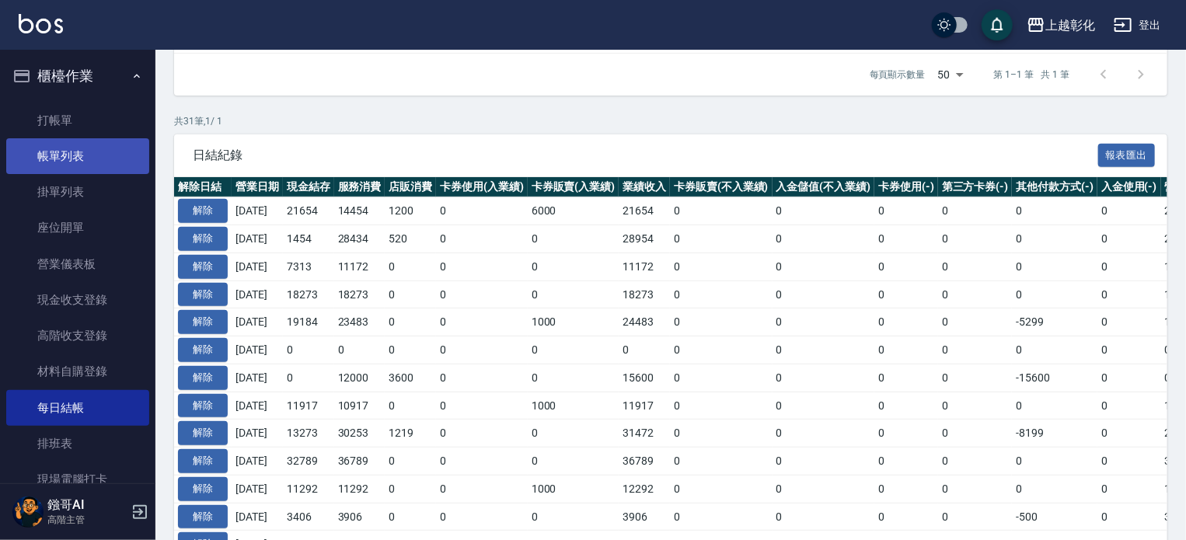
click at [78, 160] on link "帳單列表" at bounding box center [77, 156] width 143 height 36
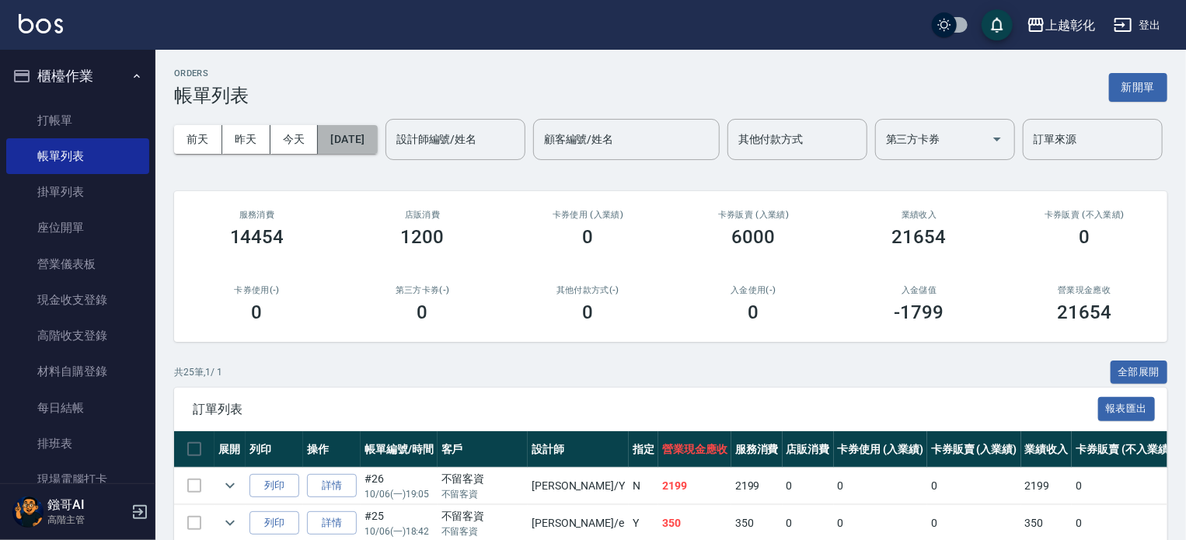
click at [371, 136] on button "2025/10/06" at bounding box center [347, 139] width 59 height 29
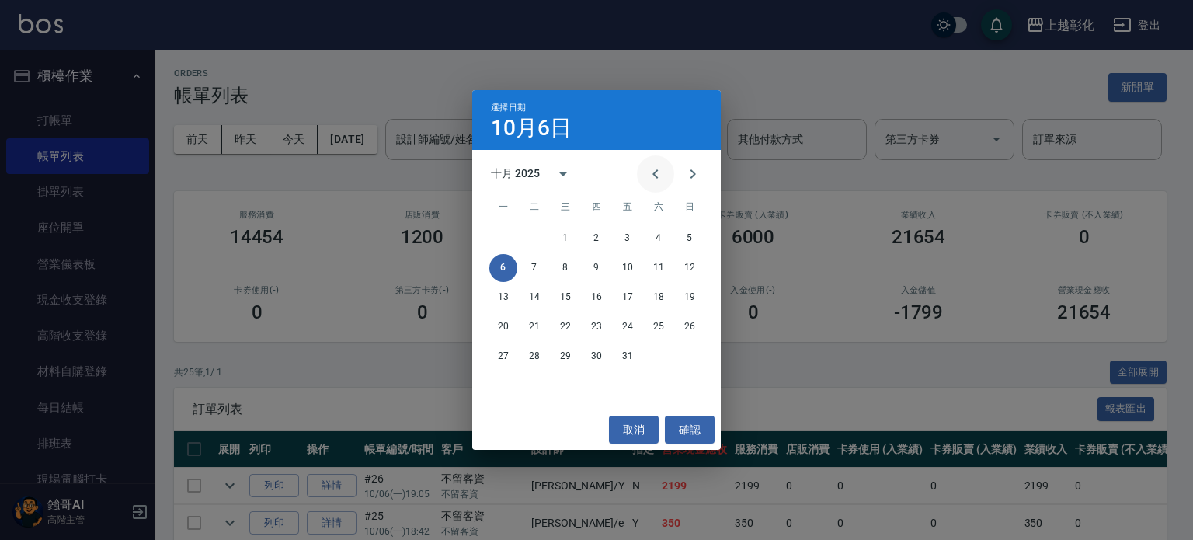
click at [651, 169] on icon "Previous month" at bounding box center [655, 174] width 19 height 19
click at [622, 327] on button "26" at bounding box center [628, 327] width 28 height 28
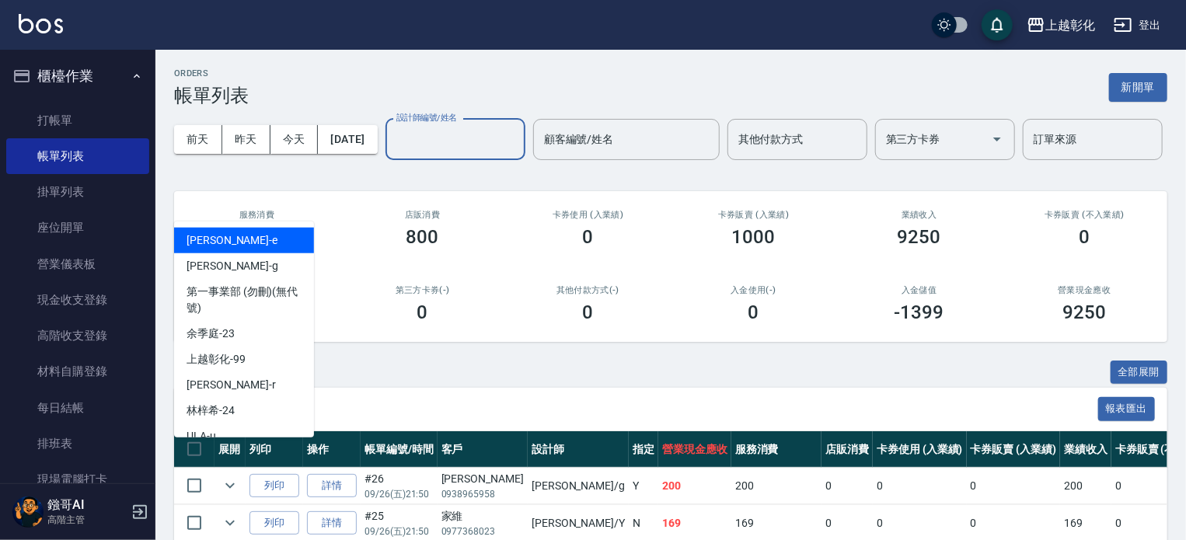
click at [385, 160] on div "設計師編號/姓名 設計師編號/姓名" at bounding box center [455, 139] width 140 height 41
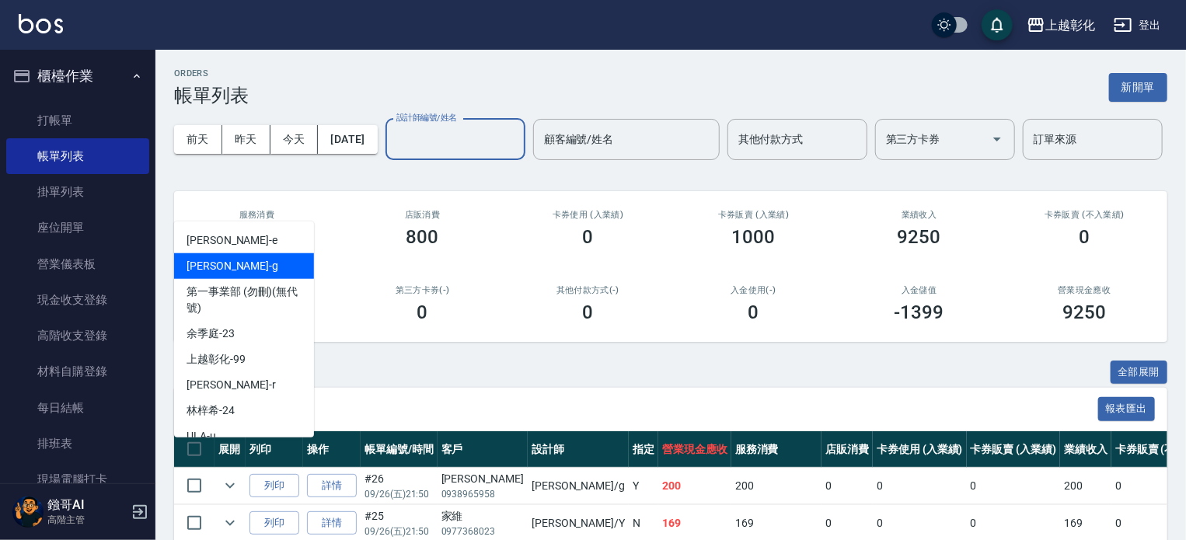
click at [228, 260] on div "Gary -g" at bounding box center [244, 266] width 140 height 26
type input "Gary-g"
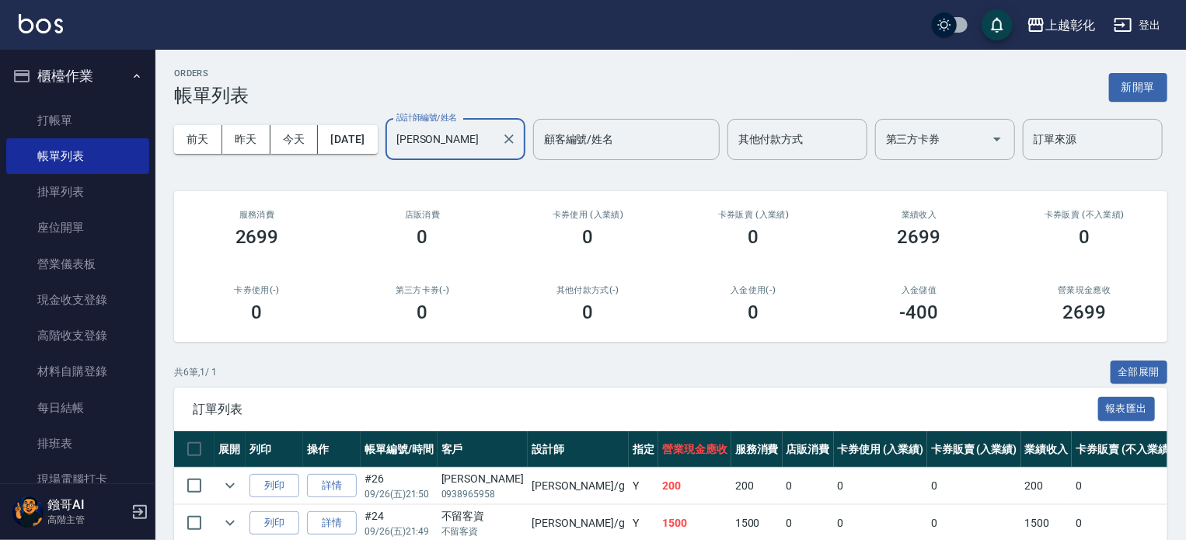
scroll to position [270, 0]
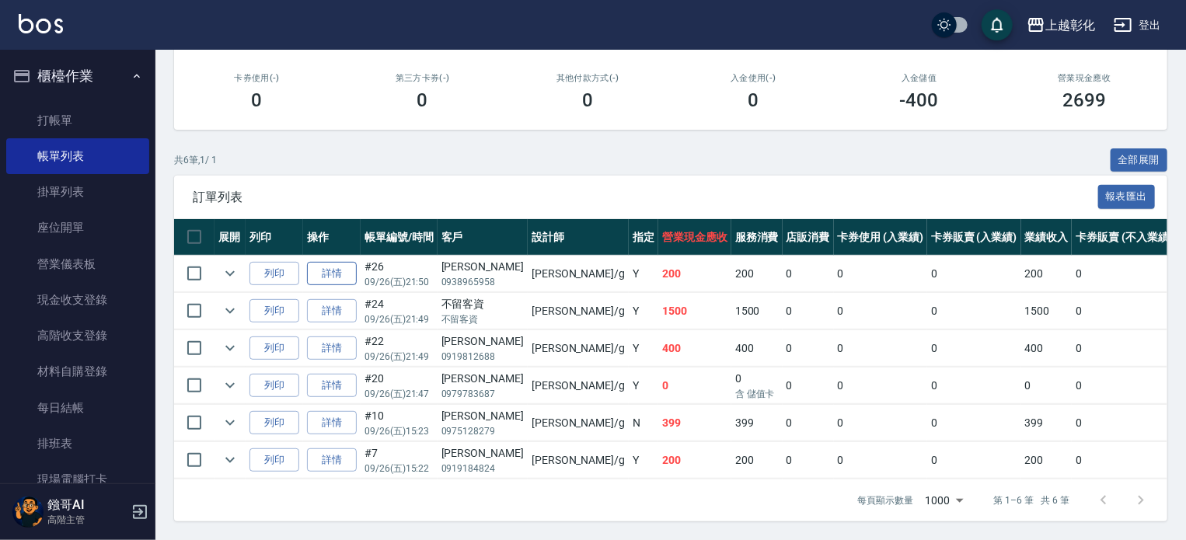
click at [341, 262] on link "詳情" at bounding box center [332, 274] width 50 height 24
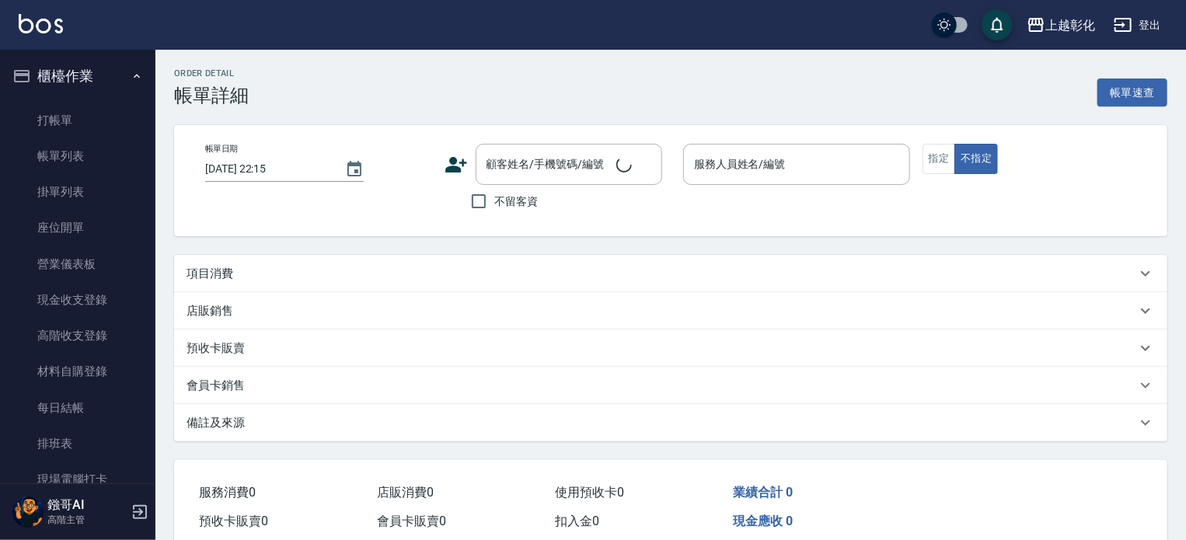
type input "2025/09/26 21:50"
type input "Gary-g"
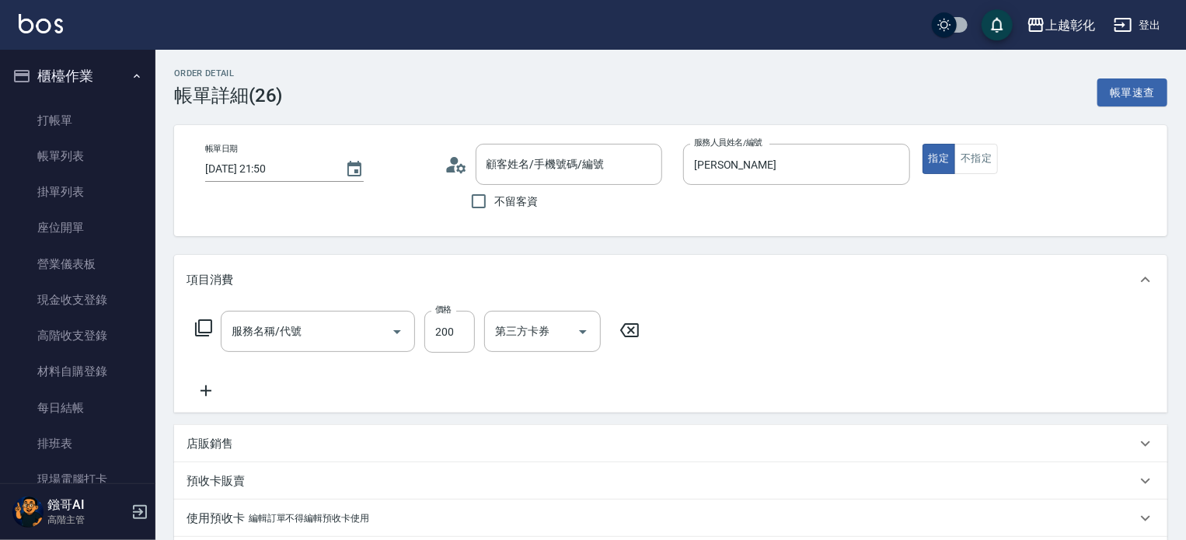
type input "黃柏錠/0938965958/null"
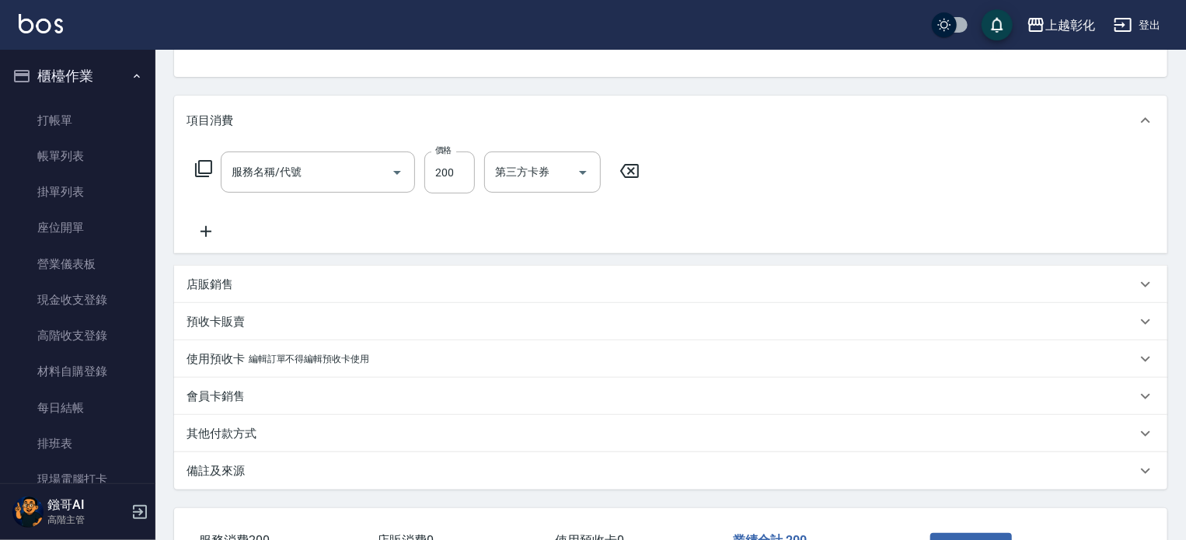
type input "B級單剪(250)"
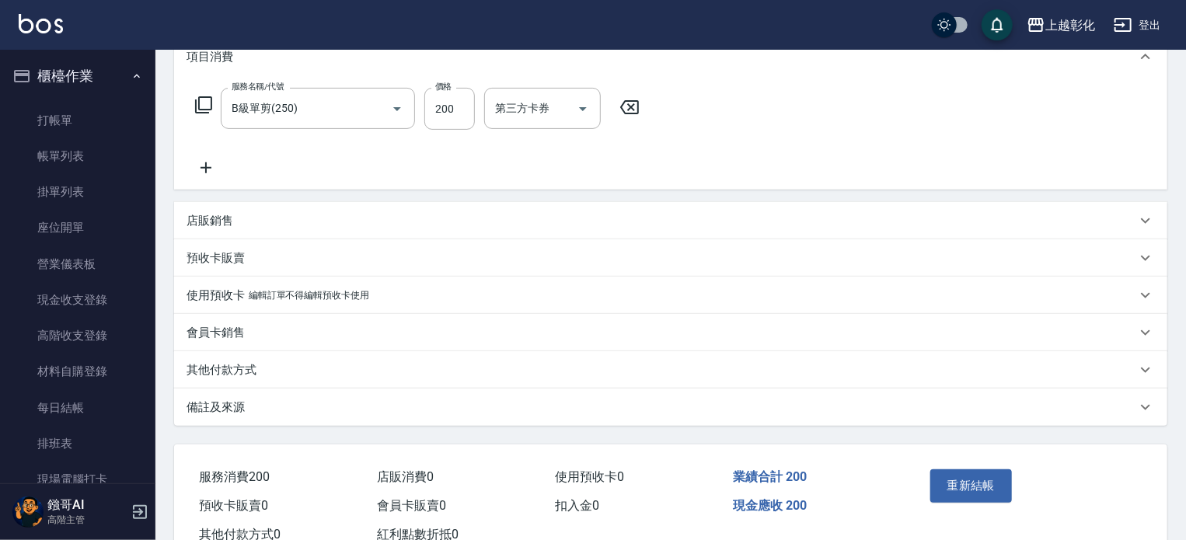
scroll to position [196, 0]
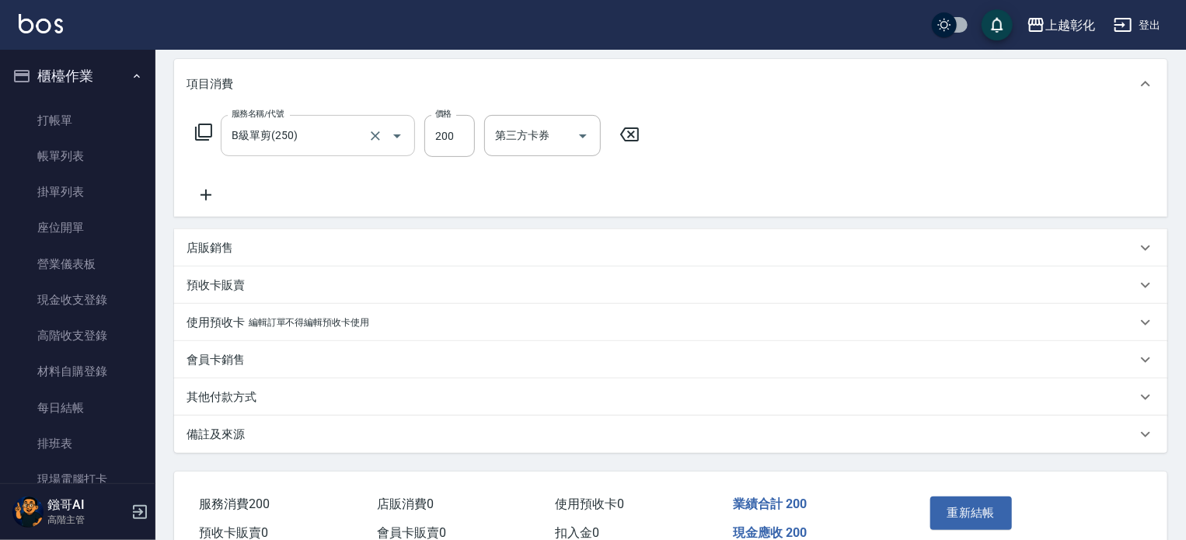
click at [319, 136] on input "B級單剪(250)" at bounding box center [296, 135] width 137 height 27
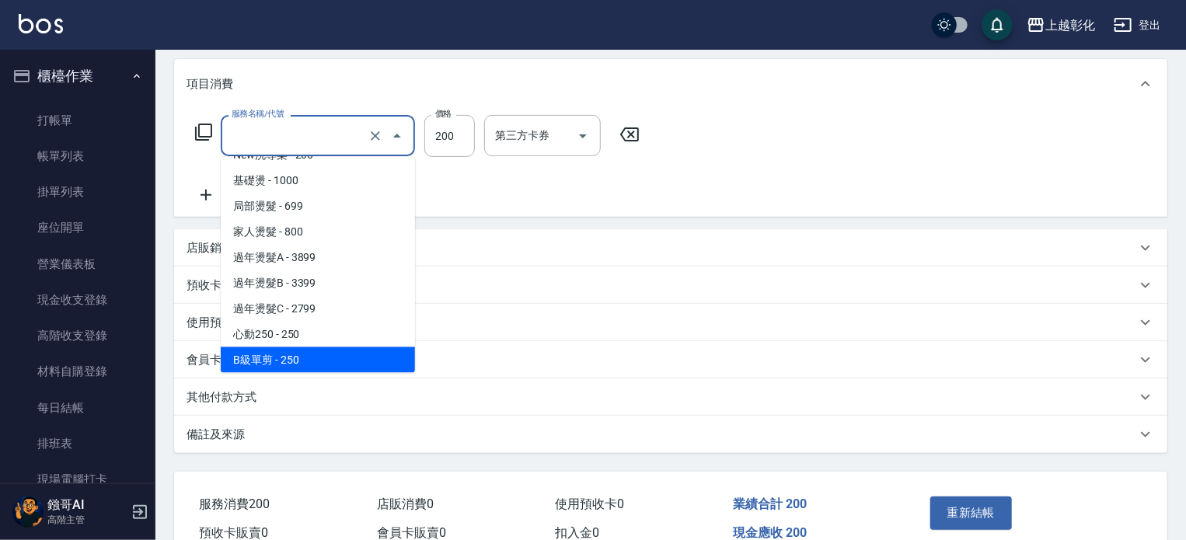
scroll to position [6, 0]
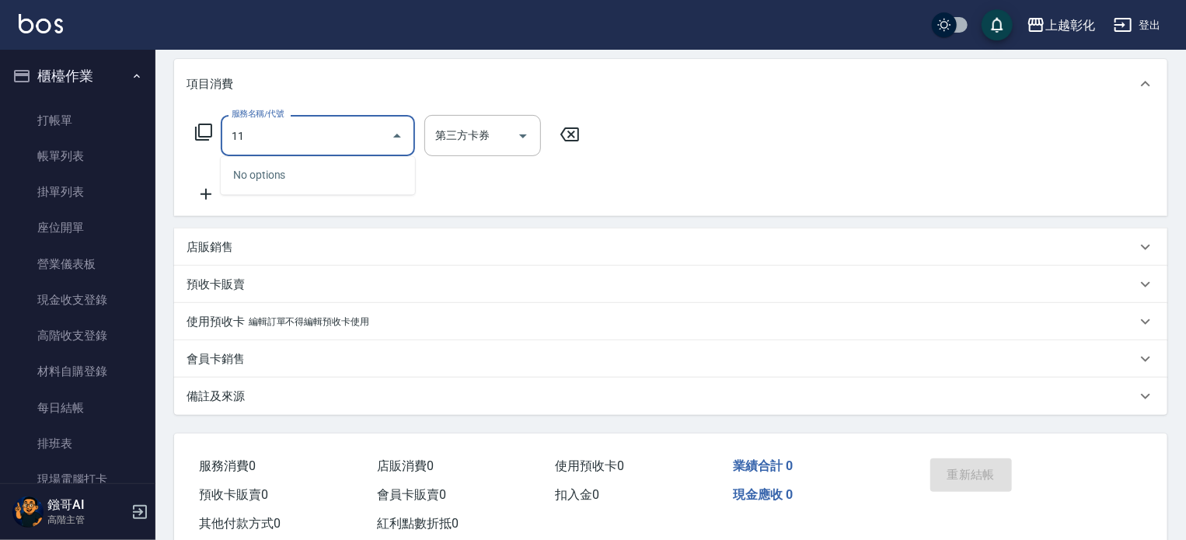
type input "1"
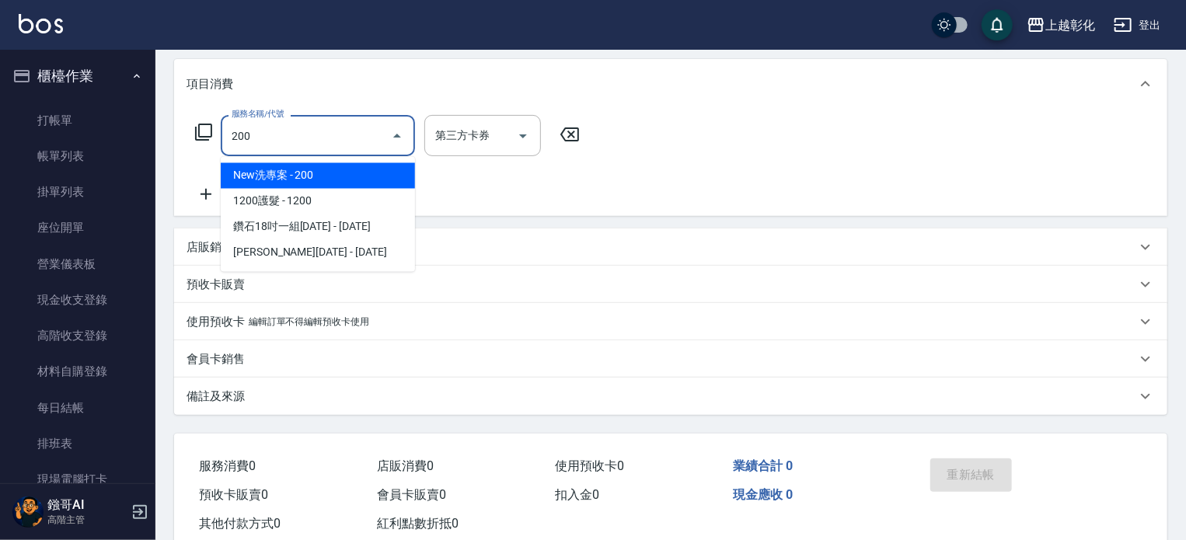
click at [300, 171] on span "New洗專案 - 200" at bounding box center [318, 176] width 194 height 26
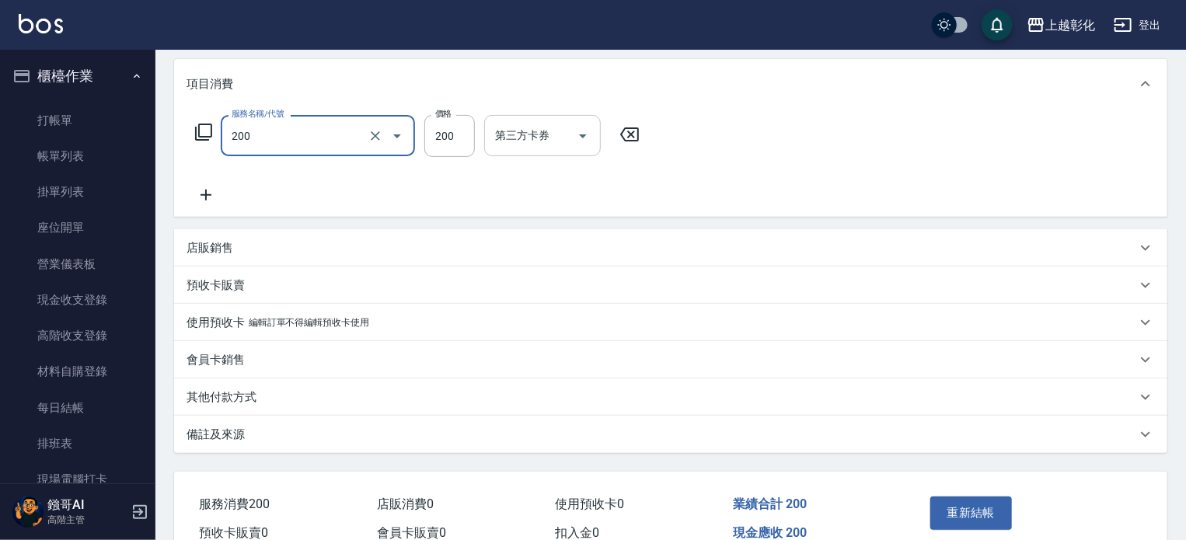
type input "New洗專案(200)"
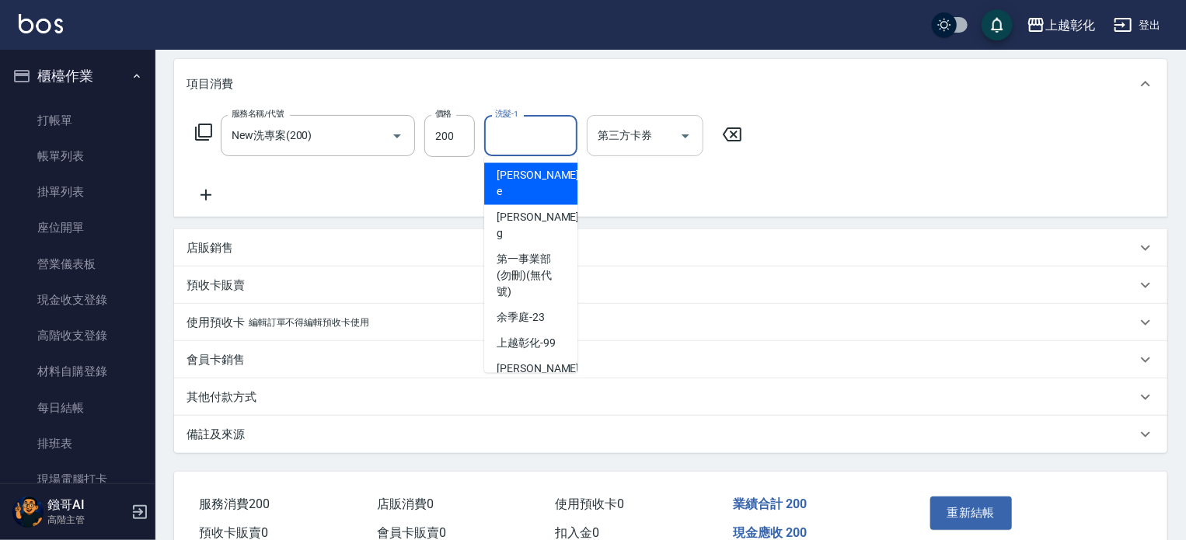
click at [507, 144] on input "洗髮-1" at bounding box center [530, 135] width 79 height 27
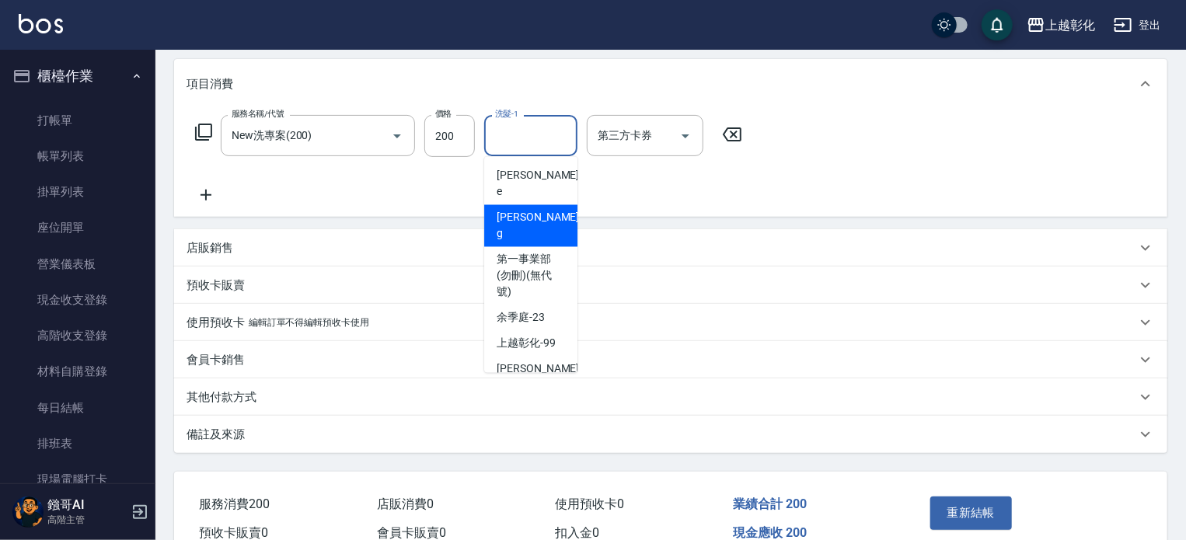
click at [517, 210] on span "Gary -g" at bounding box center [538, 226] width 85 height 33
type input "Gary-g"
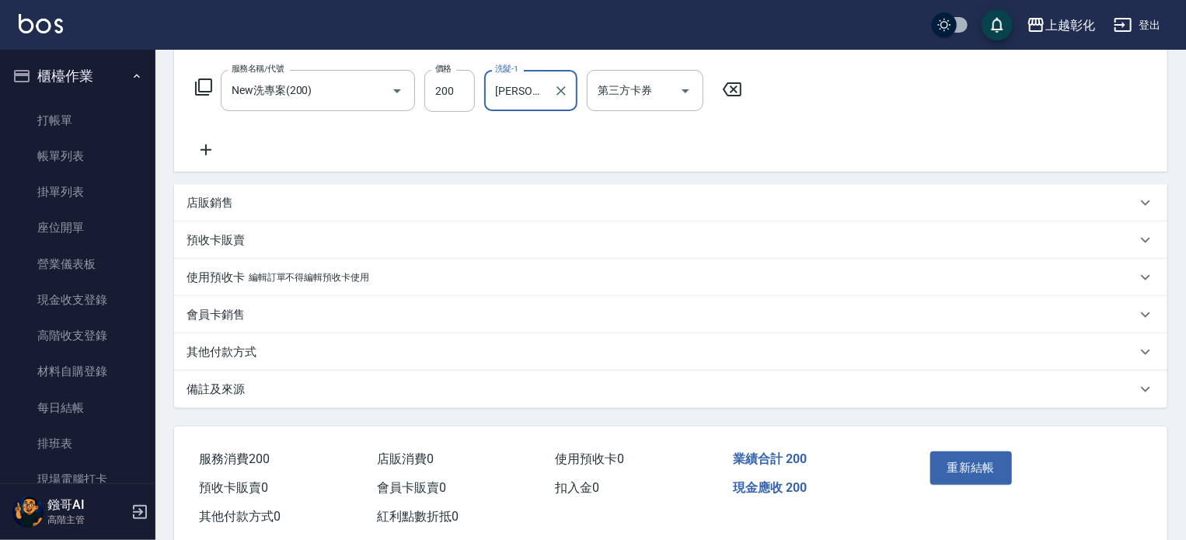
scroll to position [274, 0]
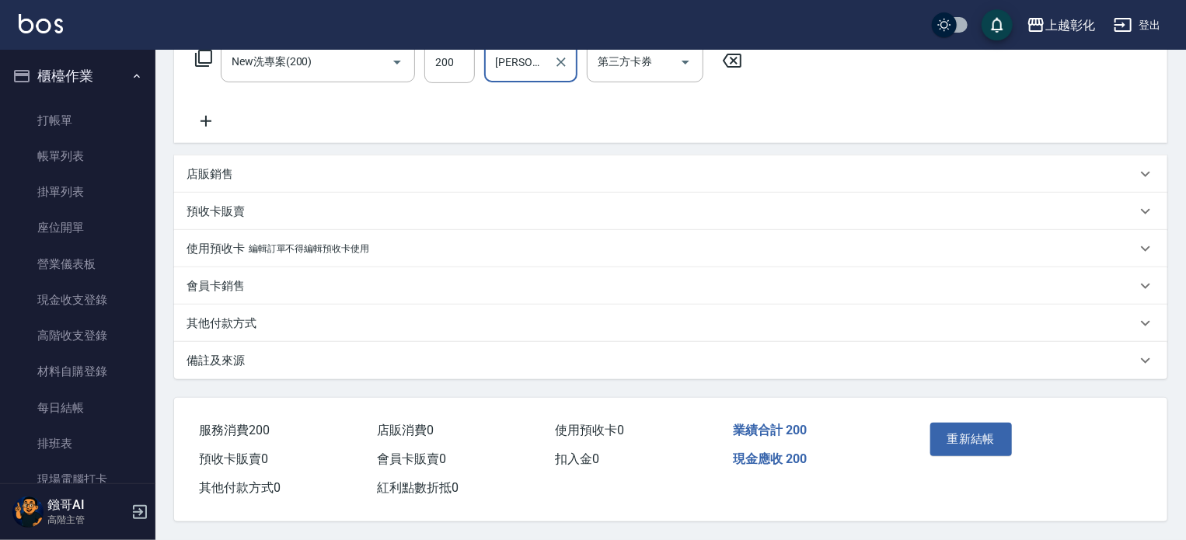
click at [950, 429] on button "重新結帳" at bounding box center [971, 439] width 82 height 33
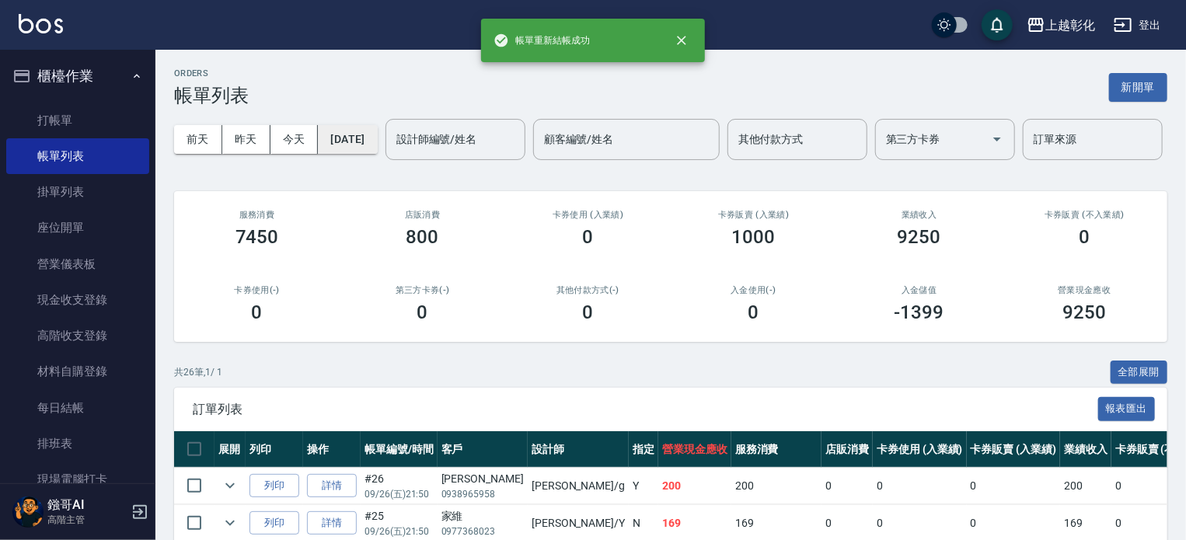
click at [373, 145] on button "2025/09/26" at bounding box center [347, 139] width 59 height 29
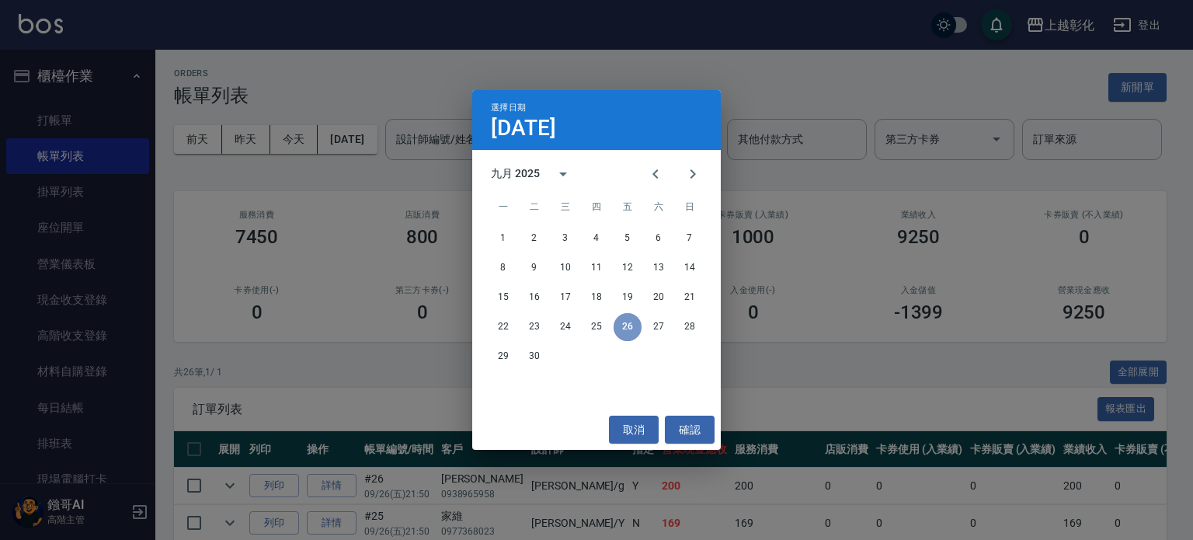
click at [625, 325] on button "26" at bounding box center [628, 327] width 28 height 28
click at [260, 211] on div "選擇日期 9月26日 九月 2025 一 二 三 四 五 六 日 1 2 3 4 5 6 7 8 9 10 11 12 13 14 15 16 17 18 1…" at bounding box center [596, 270] width 1193 height 540
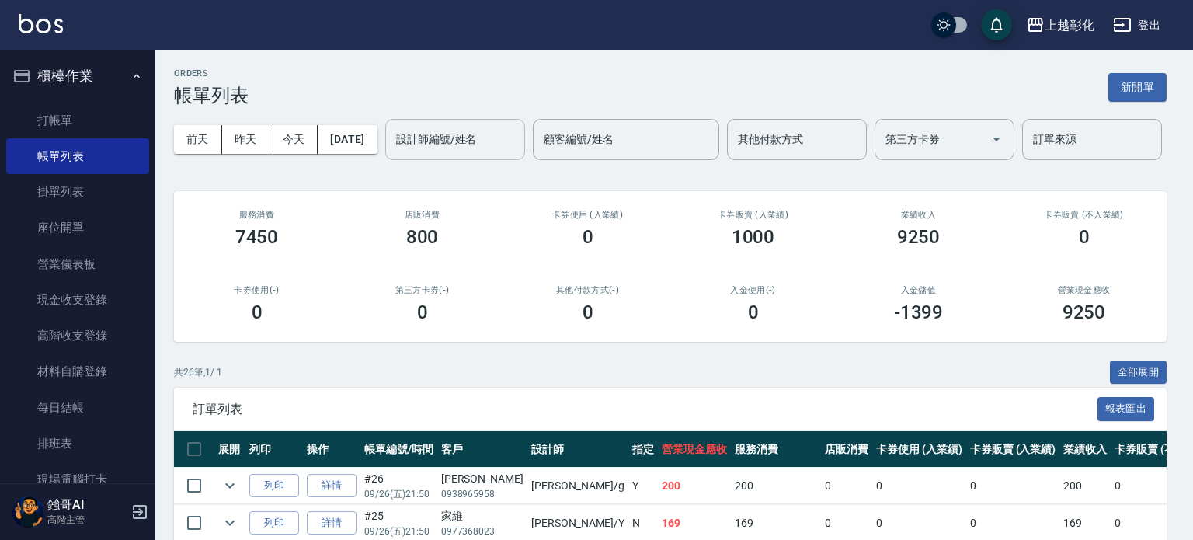
click at [392, 153] on input "設計師編號/姓名" at bounding box center [455, 139] width 126 height 27
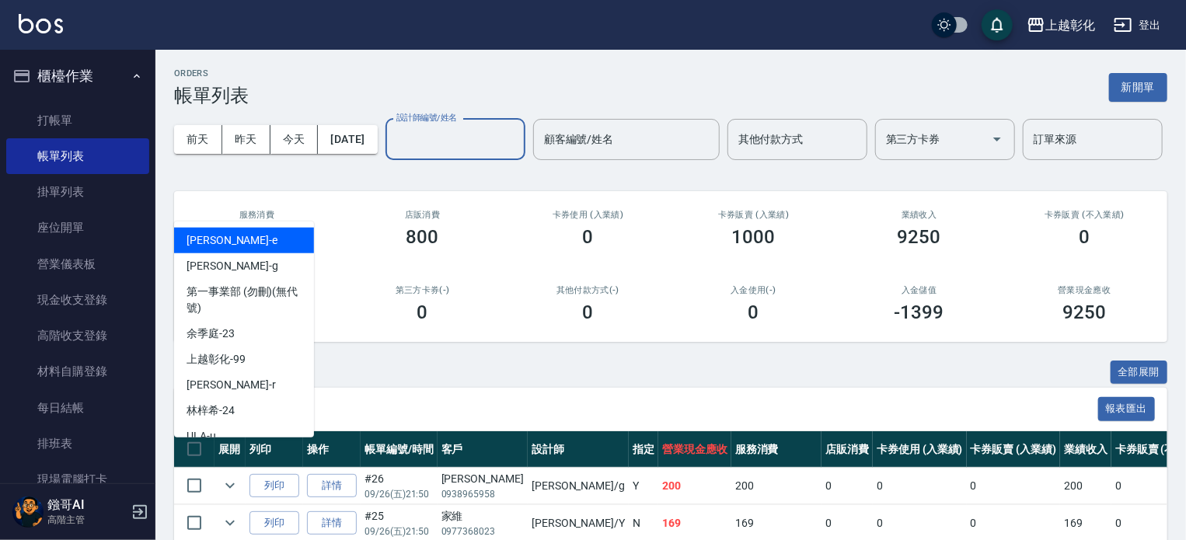
click at [235, 261] on div "Gary -g" at bounding box center [244, 266] width 140 height 26
type input "Gary-g"
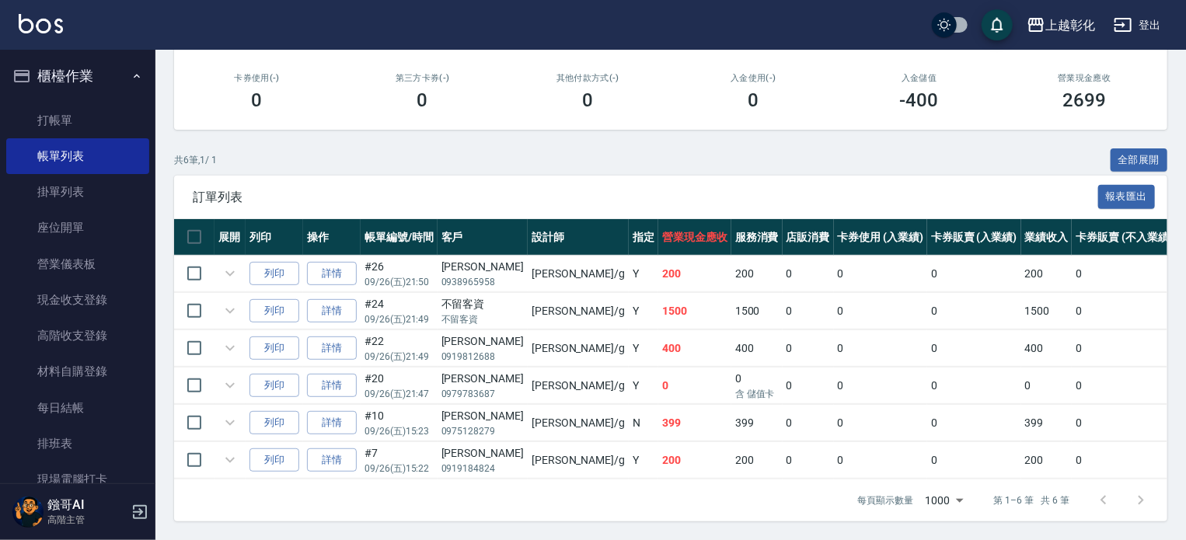
scroll to position [233, 0]
click at [329, 472] on link "詳情" at bounding box center [332, 460] width 50 height 24
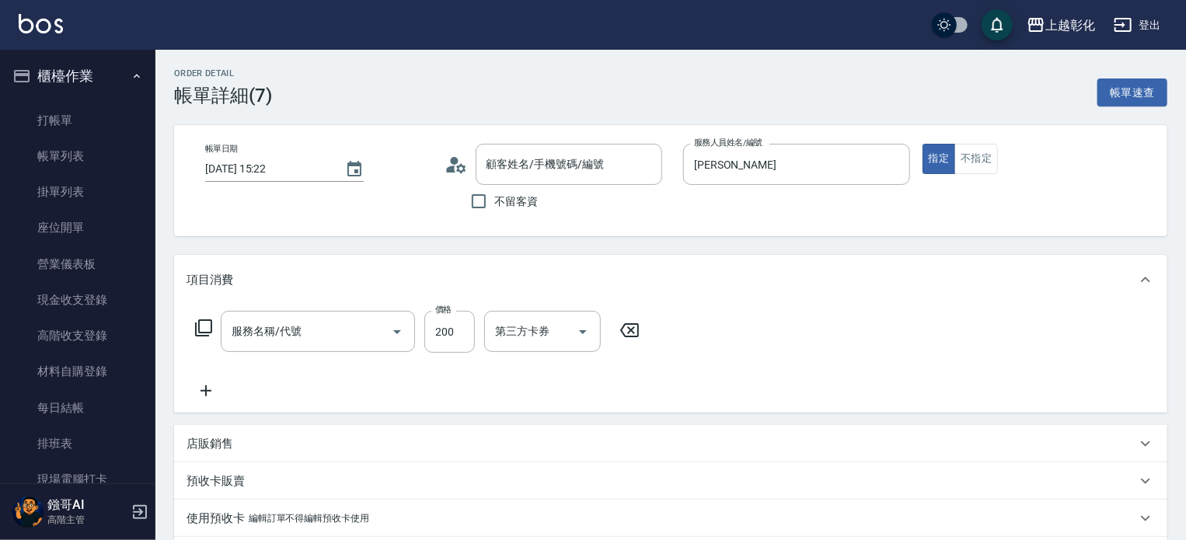
type input "2025/09/26 15:22"
type input "Gary-g"
type input "王柏凱/0919184824/null"
type input "New洗專案(200)"
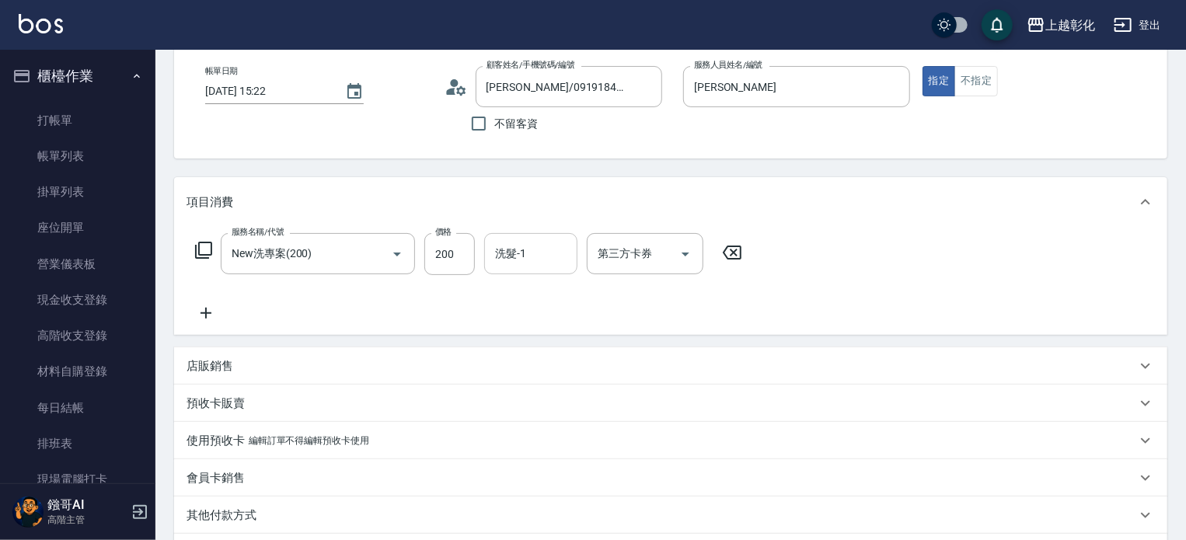
click at [541, 263] on input "洗髮-1" at bounding box center [530, 253] width 79 height 27
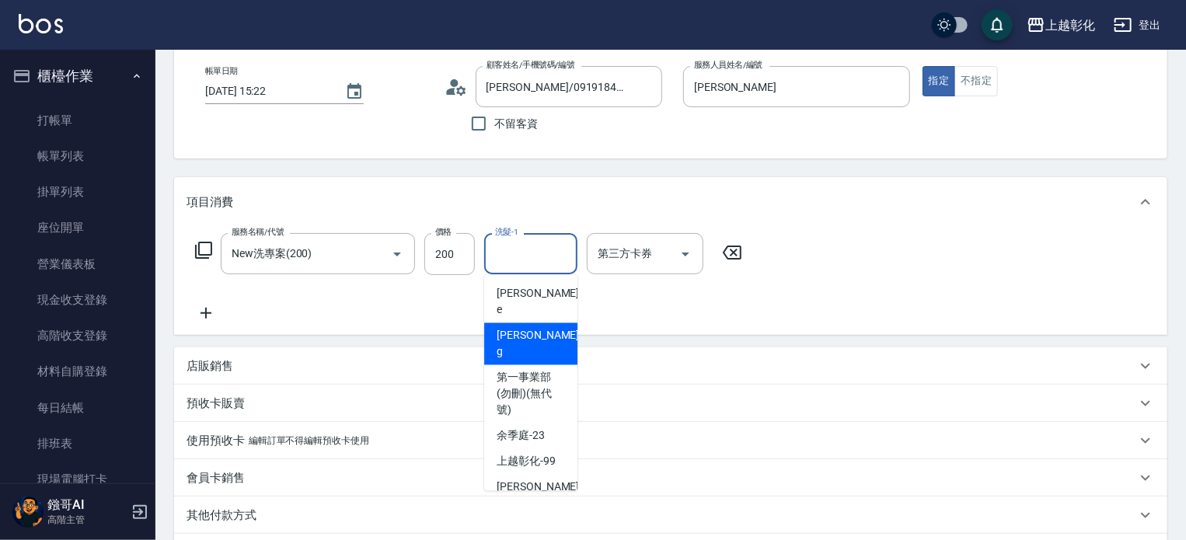
click at [524, 323] on div "Gary -g" at bounding box center [530, 344] width 93 height 42
type input "Gary-g"
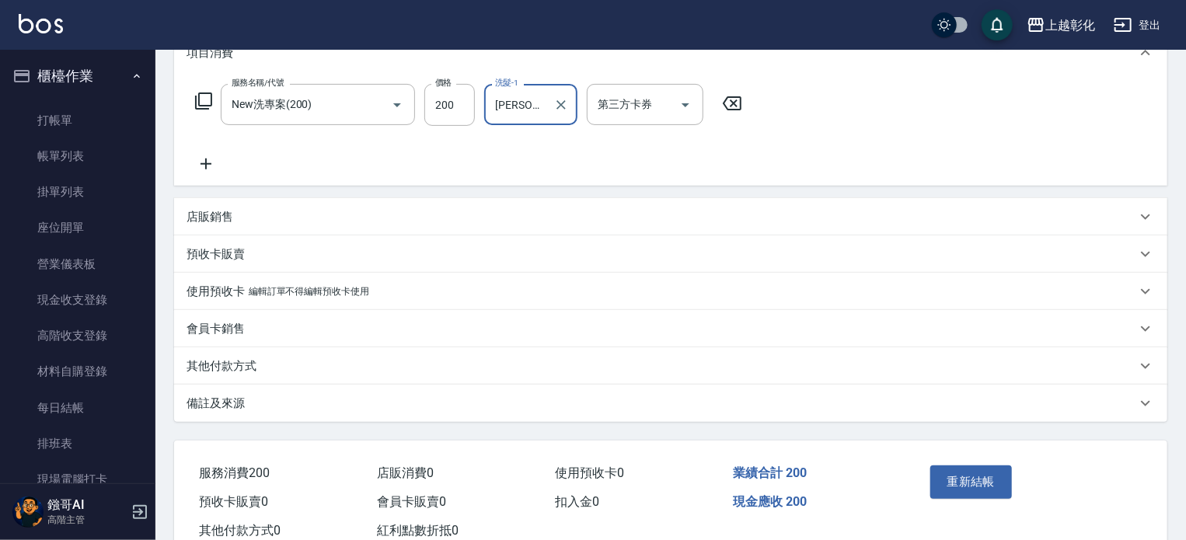
scroll to position [233, 0]
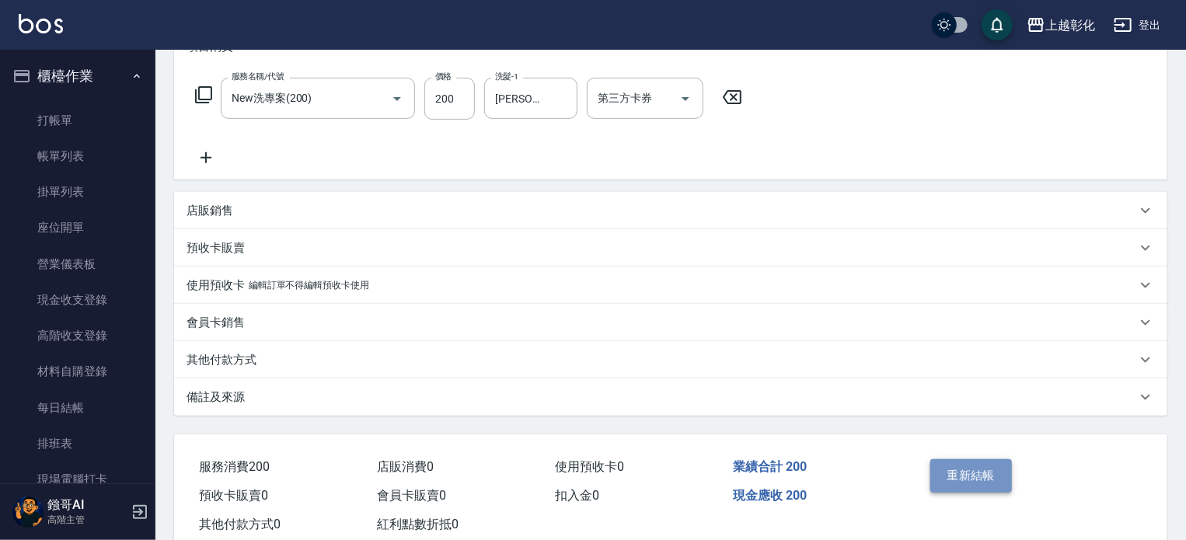
click at [952, 465] on button "重新結帳" at bounding box center [971, 475] width 82 height 33
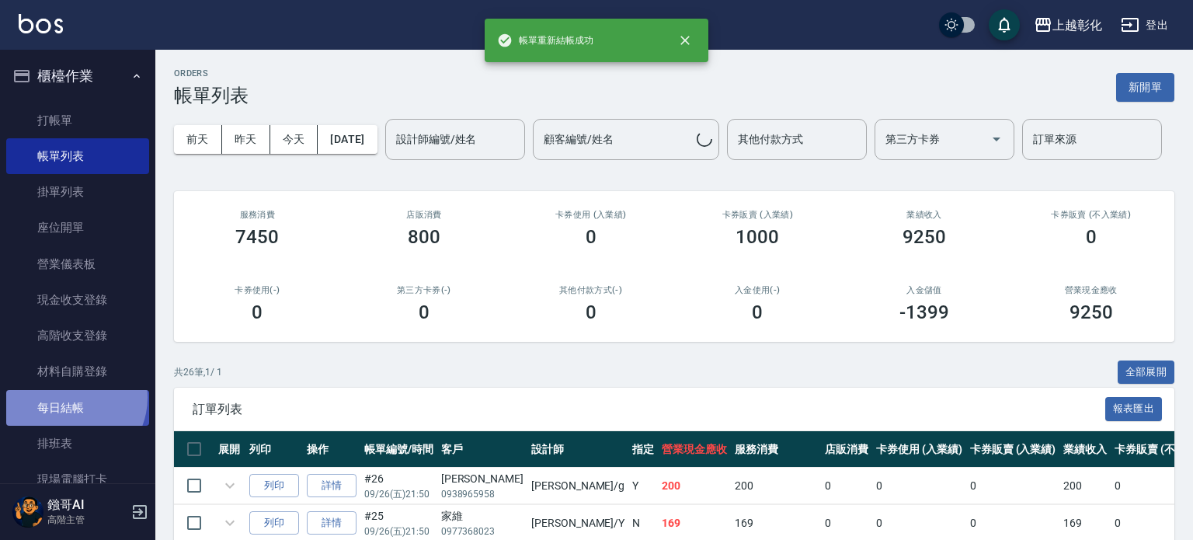
click at [69, 397] on link "每日結帳" at bounding box center [77, 408] width 143 height 36
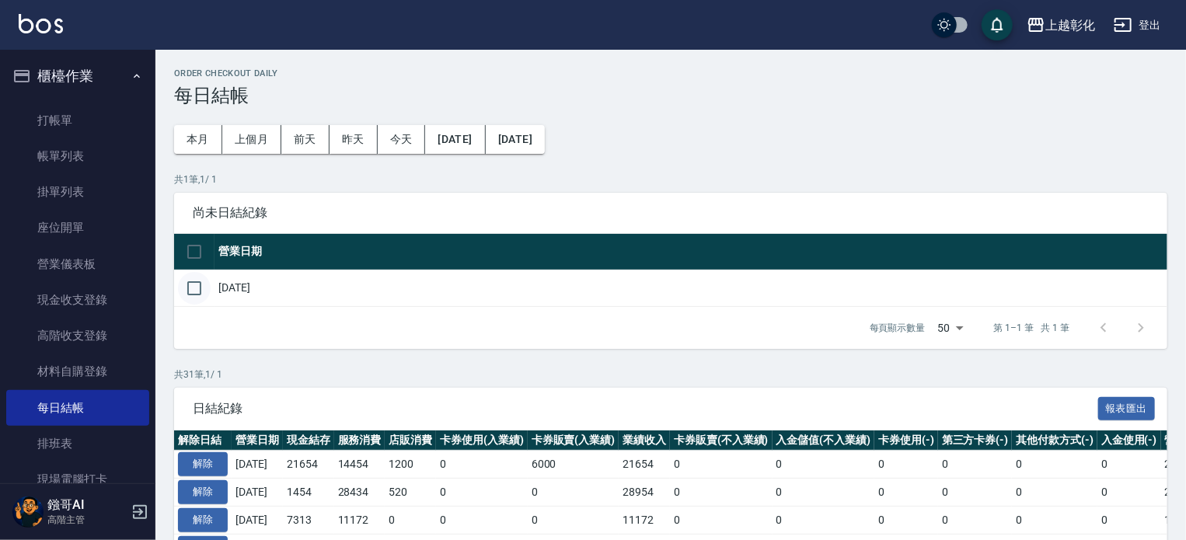
click at [202, 288] on td at bounding box center [194, 288] width 40 height 37
click at [202, 288] on input "checkbox" at bounding box center [194, 288] width 33 height 33
checkbox input "true"
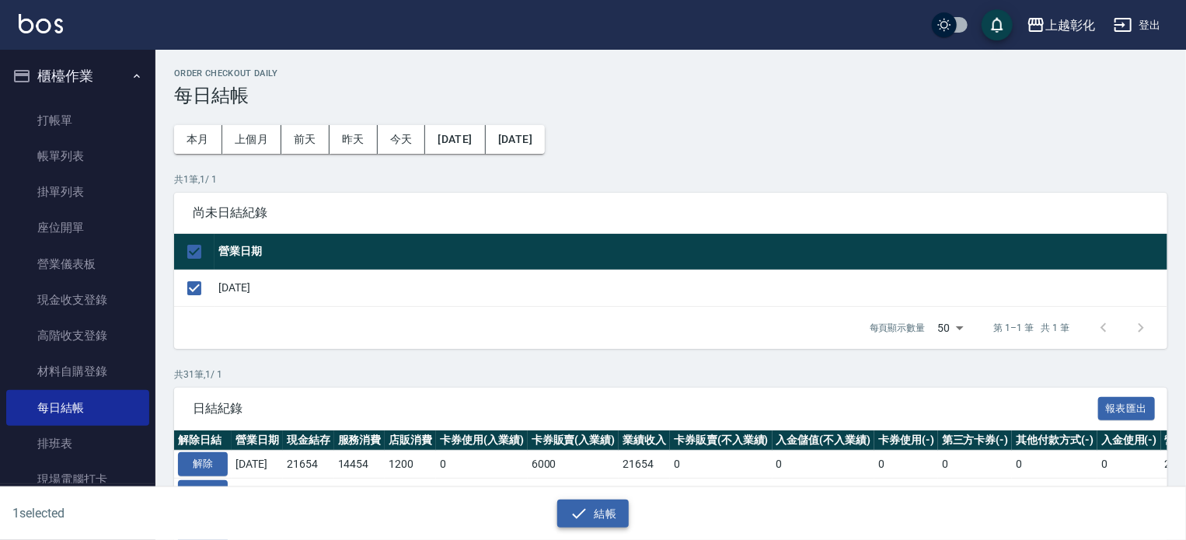
click at [595, 518] on button "結帳" at bounding box center [593, 514] width 72 height 29
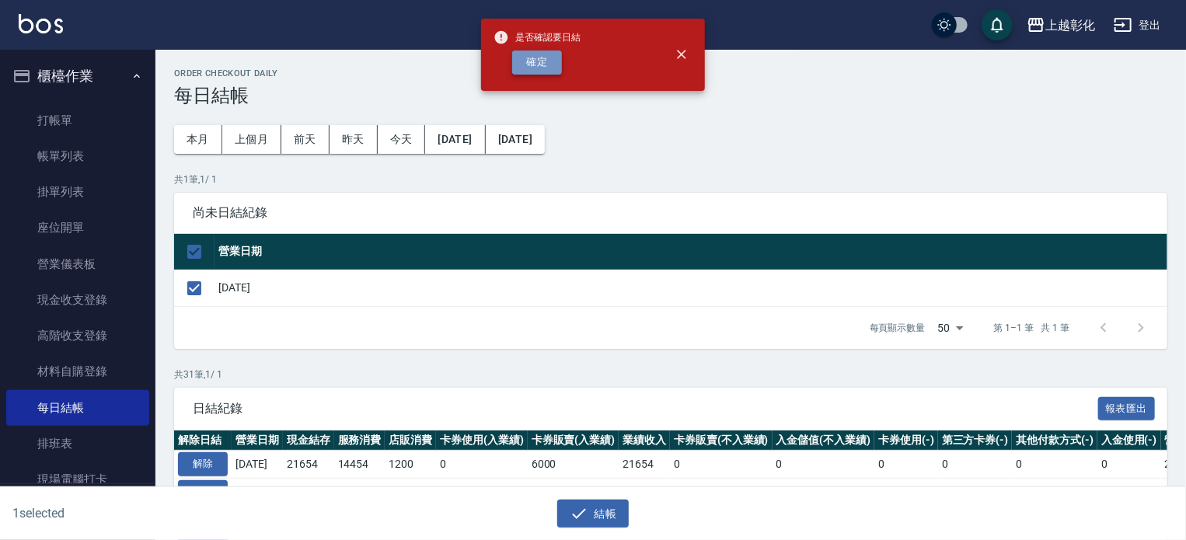
click at [538, 66] on button "確定" at bounding box center [537, 63] width 50 height 24
checkbox input "false"
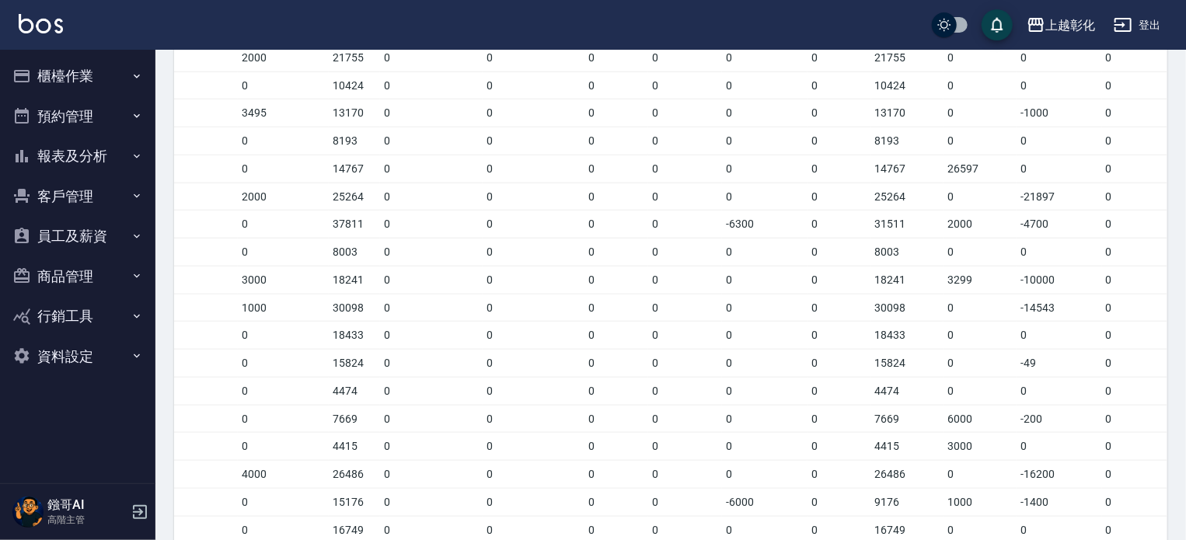
scroll to position [850, 0]
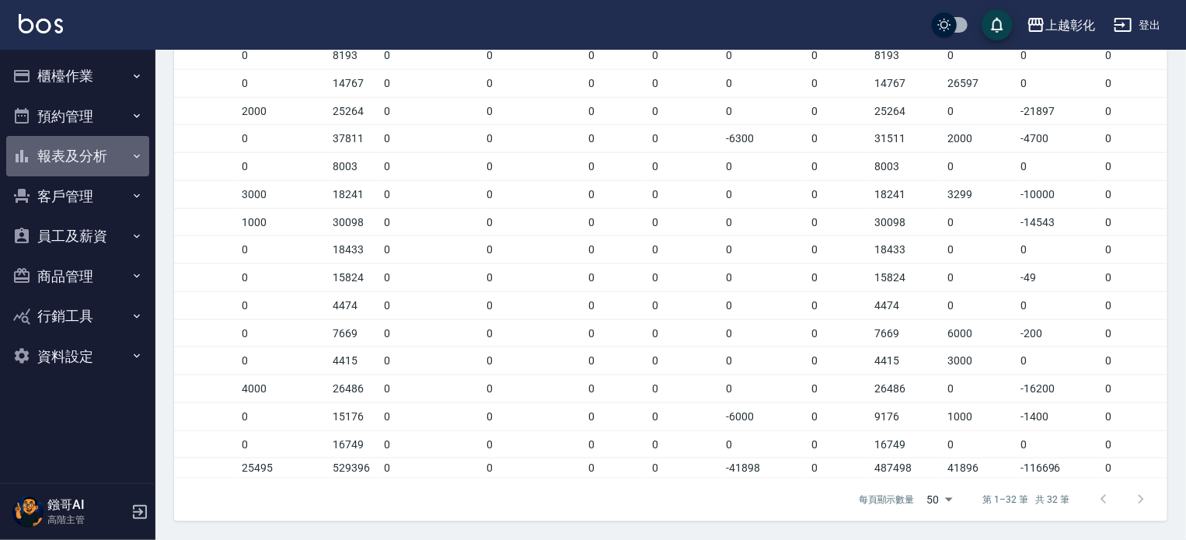
click at [84, 162] on button "報表及分析" at bounding box center [77, 156] width 143 height 40
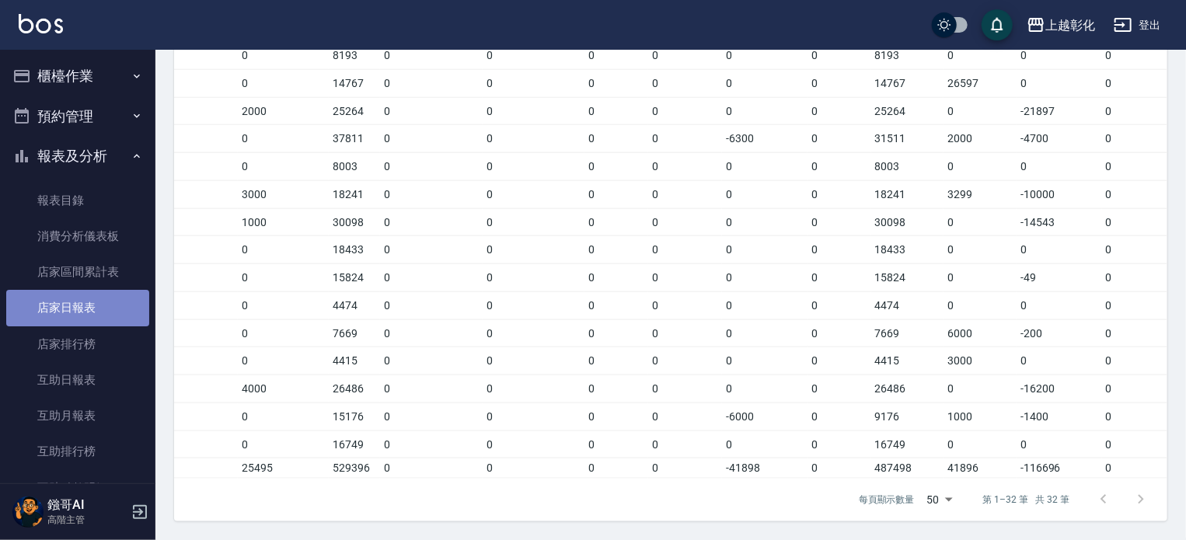
click at [78, 310] on link "店家日報表" at bounding box center [77, 308] width 143 height 36
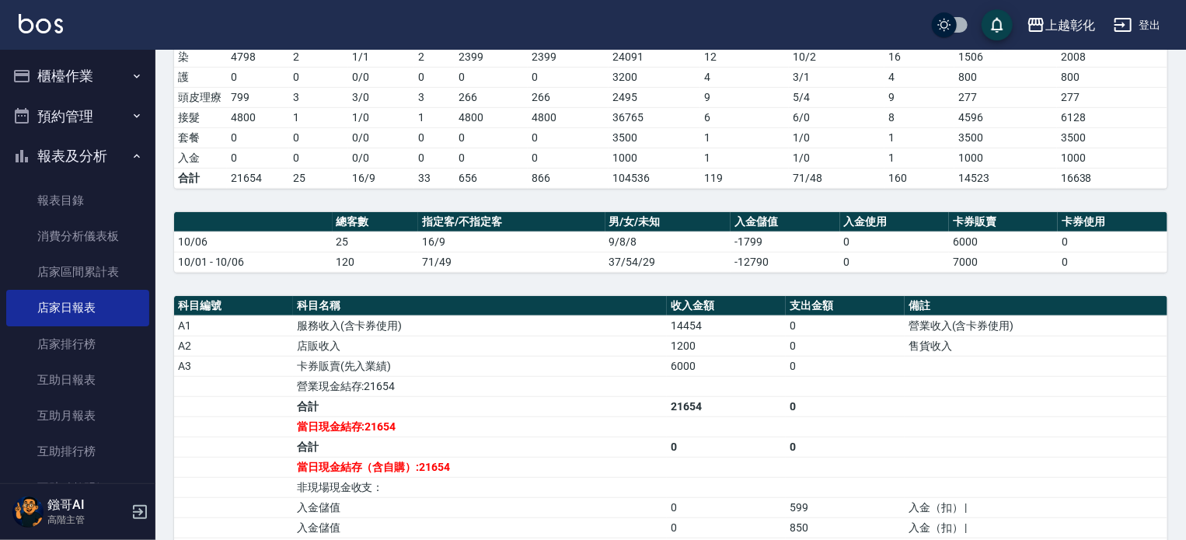
scroll to position [311, 0]
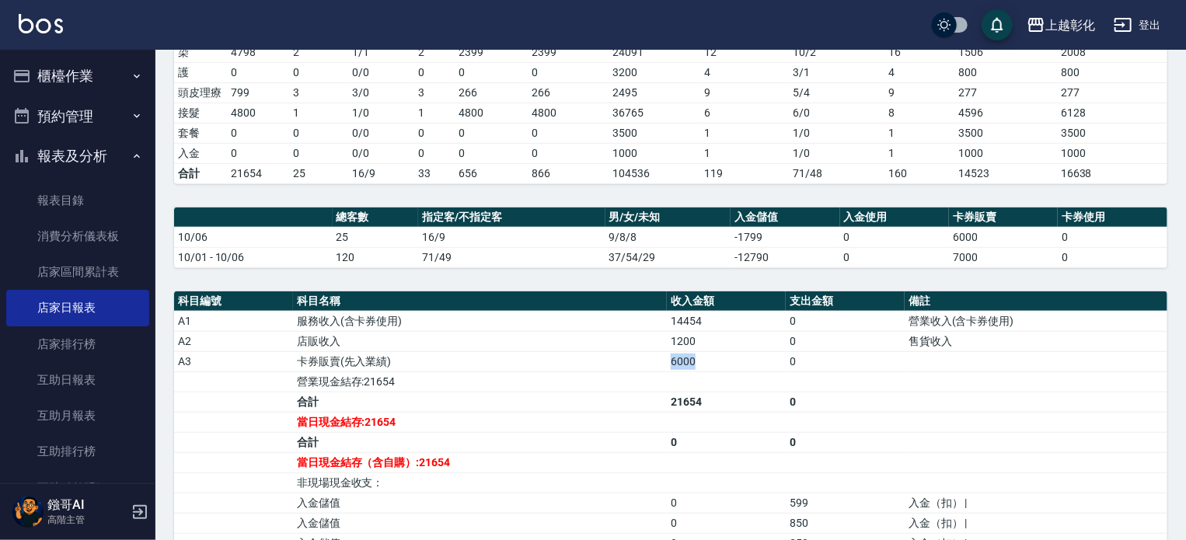
drag, startPoint x: 667, startPoint y: 363, endPoint x: 729, endPoint y: 358, distance: 62.3
click at [729, 358] on td "6000" at bounding box center [726, 361] width 119 height 20
click at [730, 358] on td "6000" at bounding box center [726, 361] width 119 height 20
drag, startPoint x: 746, startPoint y: 338, endPoint x: 692, endPoint y: 336, distance: 53.6
click at [693, 336] on td "1200" at bounding box center [726, 341] width 119 height 20
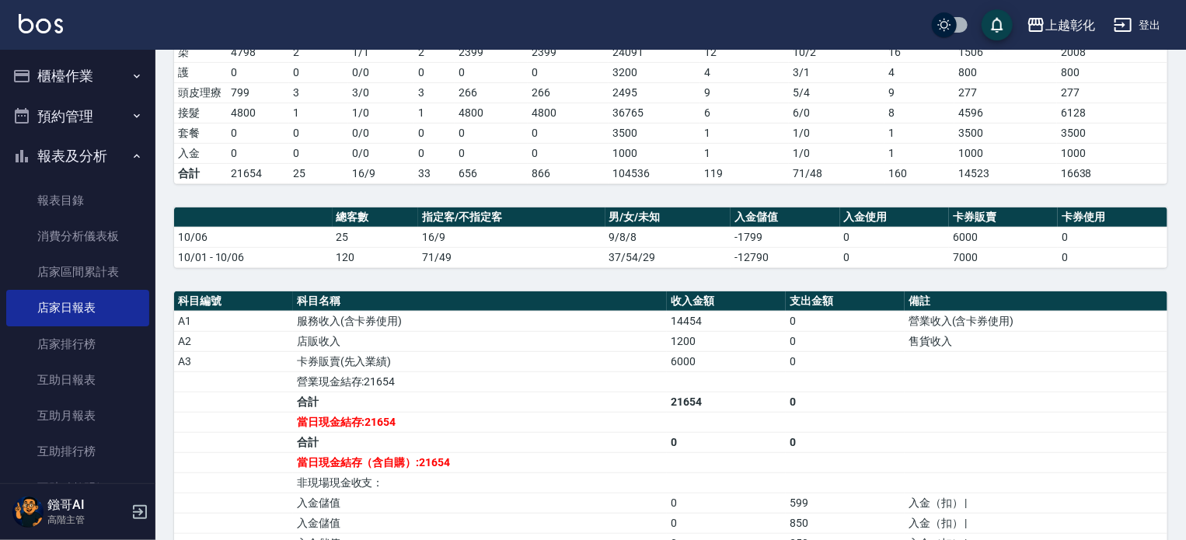
click at [692, 336] on td "1200" at bounding box center [726, 341] width 119 height 20
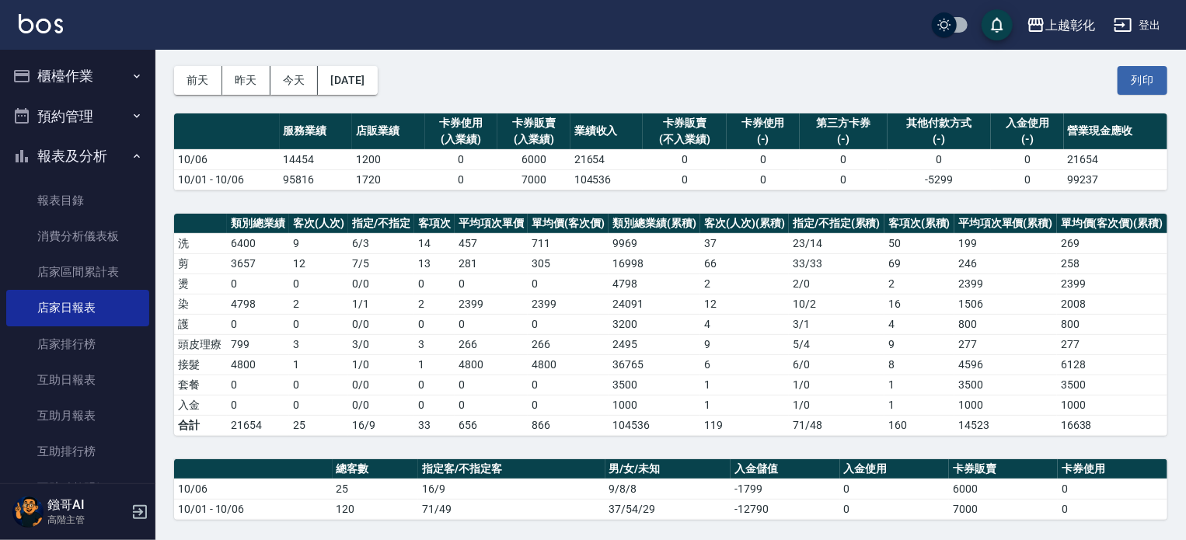
scroll to position [0, 0]
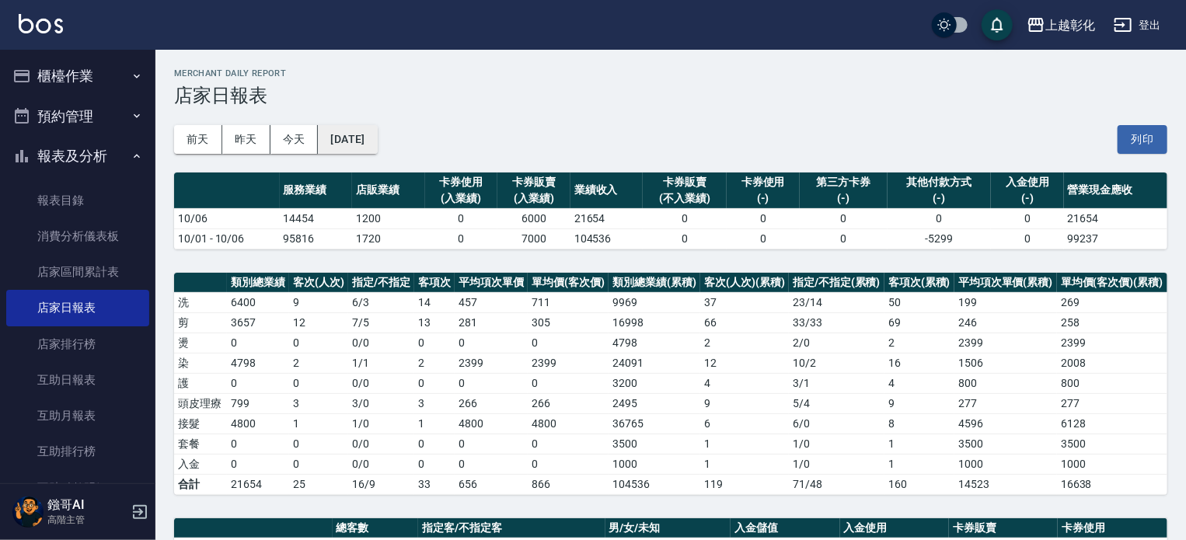
click at [370, 130] on button "[DATE]" at bounding box center [347, 139] width 59 height 29
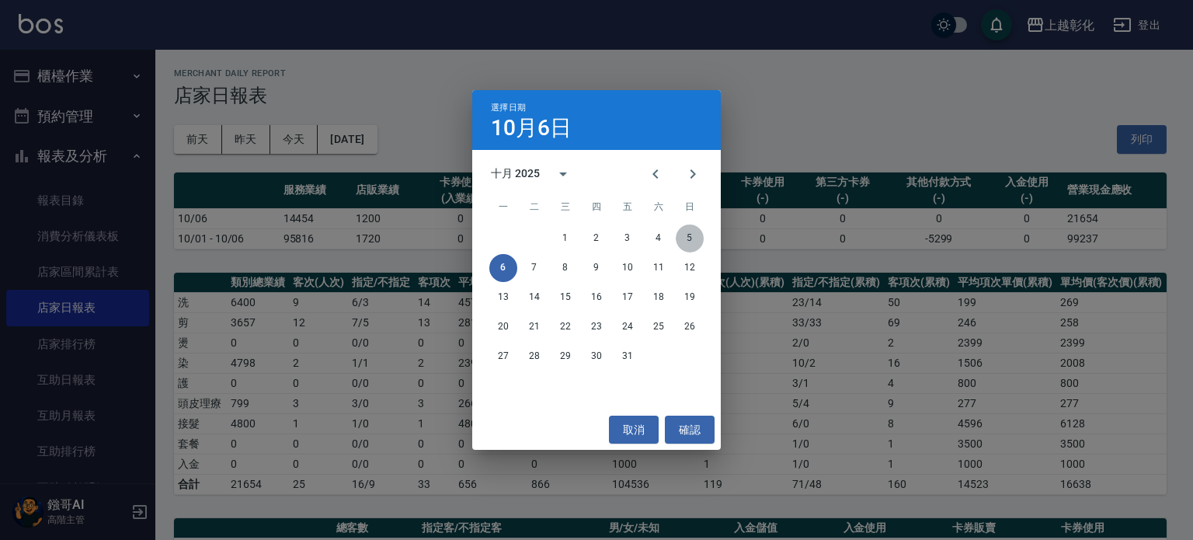
click at [697, 239] on button "5" at bounding box center [690, 239] width 28 height 28
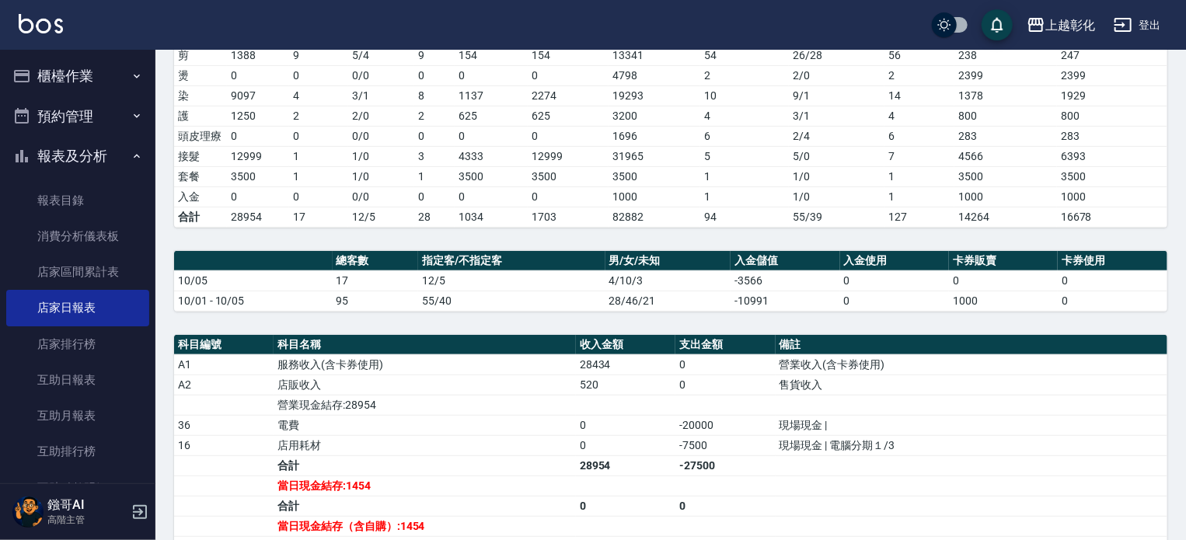
scroll to position [388, 0]
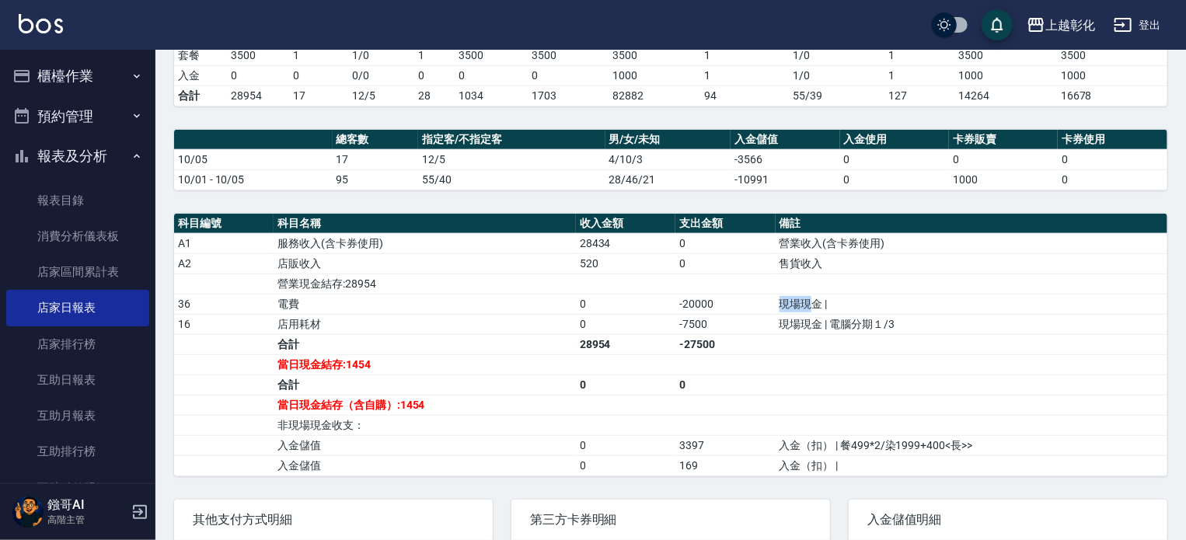
drag, startPoint x: 748, startPoint y: 301, endPoint x: 816, endPoint y: 299, distance: 67.6
click at [816, 299] on tr "36 電費 0 -20000 現場現金 |" at bounding box center [670, 304] width 993 height 20
click at [816, 299] on td "現場現金 |" at bounding box center [971, 304] width 392 height 20
drag, startPoint x: 827, startPoint y: 296, endPoint x: 786, endPoint y: 296, distance: 41.2
click at [786, 296] on td "現場現金 |" at bounding box center [971, 304] width 392 height 20
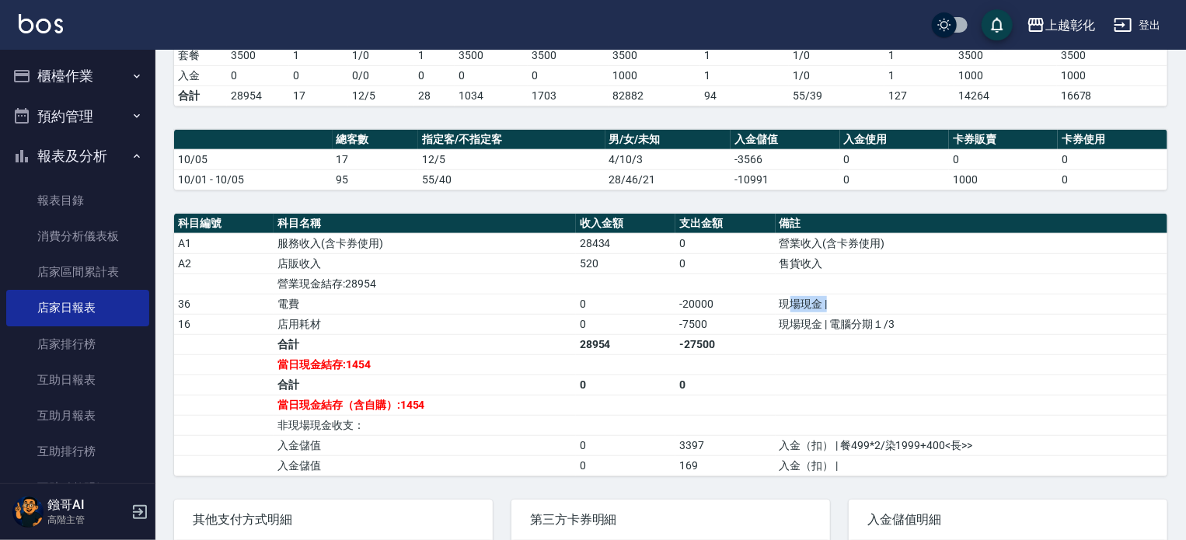
click at [786, 296] on td "現場現金 |" at bounding box center [971, 304] width 392 height 20
drag, startPoint x: 775, startPoint y: 308, endPoint x: 897, endPoint y: 309, distance: 122.8
click at [897, 309] on td "現場現金 |" at bounding box center [971, 304] width 392 height 20
click at [899, 314] on td "現場現金 | 電腦分期１/3" at bounding box center [971, 324] width 392 height 20
drag, startPoint x: 900, startPoint y: 321, endPoint x: 799, endPoint y: 327, distance: 101.2
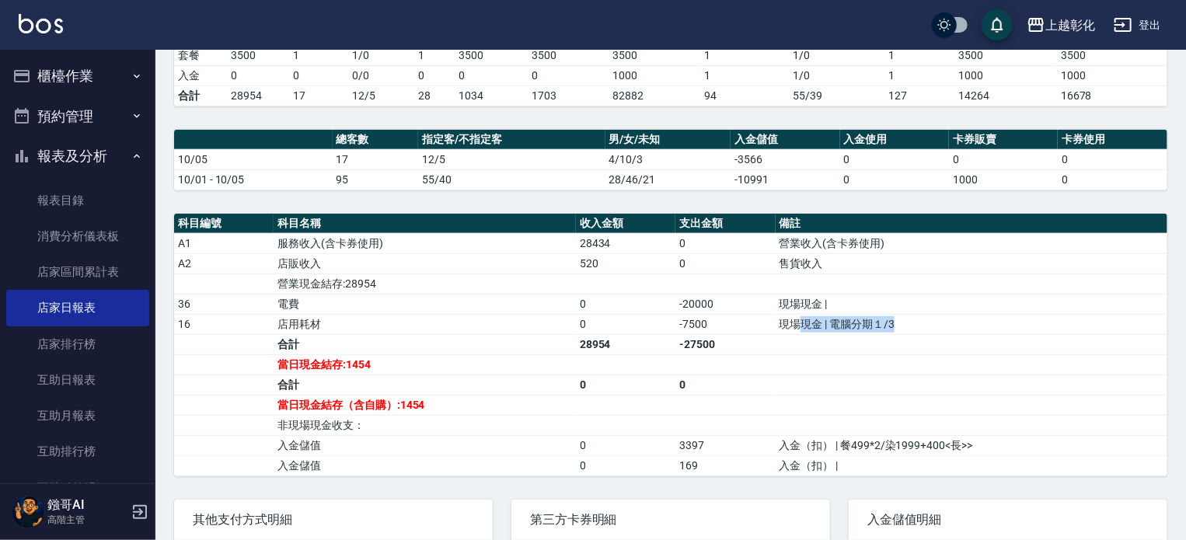
click at [799, 327] on td "現場現金 | 電腦分期１/3" at bounding box center [971, 324] width 392 height 20
click at [799, 328] on td "現場現金 | 電腦分期１/3" at bounding box center [971, 324] width 392 height 20
drag, startPoint x: 744, startPoint y: 322, endPoint x: 675, endPoint y: 321, distance: 69.2
click at [675, 321] on td "-7500" at bounding box center [724, 324] width 99 height 20
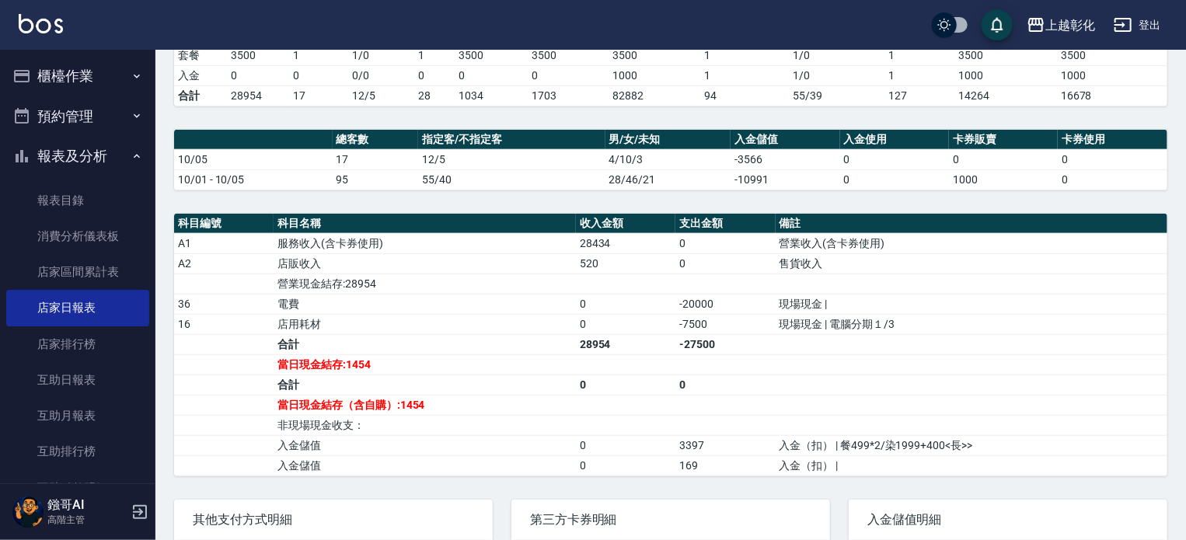
click at [719, 319] on td "-7500" at bounding box center [724, 324] width 99 height 20
drag, startPoint x: 719, startPoint y: 319, endPoint x: 648, endPoint y: 322, distance: 70.8
click at [648, 322] on tr "16 店用耗材 0 -7500 現場現金 | 電腦分期１/3" at bounding box center [670, 324] width 993 height 20
click at [656, 321] on td "0" at bounding box center [625, 324] width 99 height 20
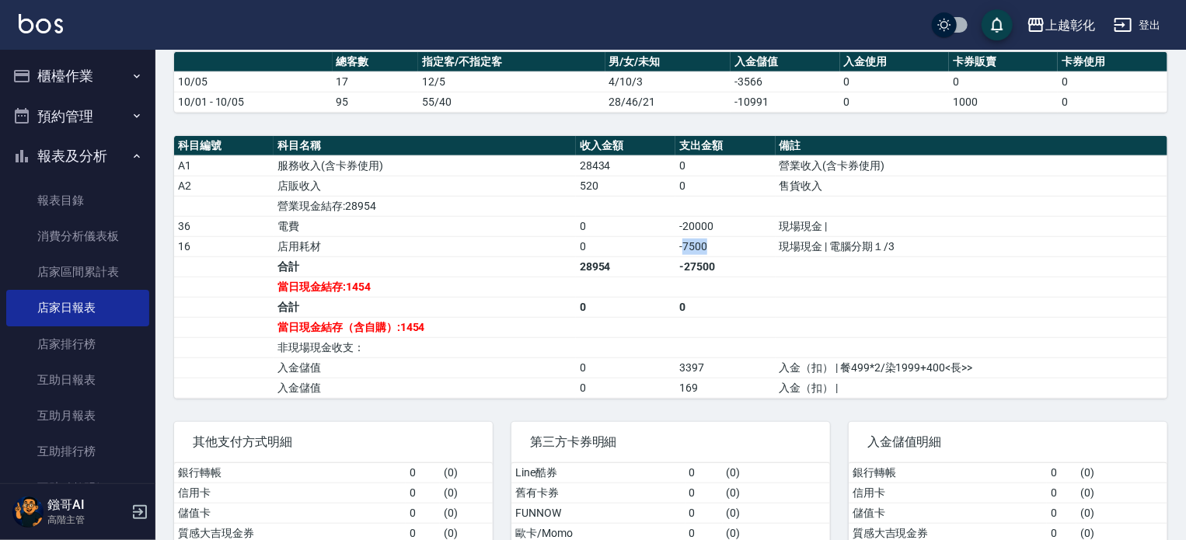
drag, startPoint x: 735, startPoint y: 242, endPoint x: 681, endPoint y: 247, distance: 54.7
click at [681, 247] on td "-7500" at bounding box center [724, 246] width 99 height 20
drag, startPoint x: 832, startPoint y: 357, endPoint x: 890, endPoint y: 357, distance: 57.5
click at [890, 357] on td "入金（扣） | 餐499*2/染1999+400<長>>" at bounding box center [971, 367] width 392 height 20
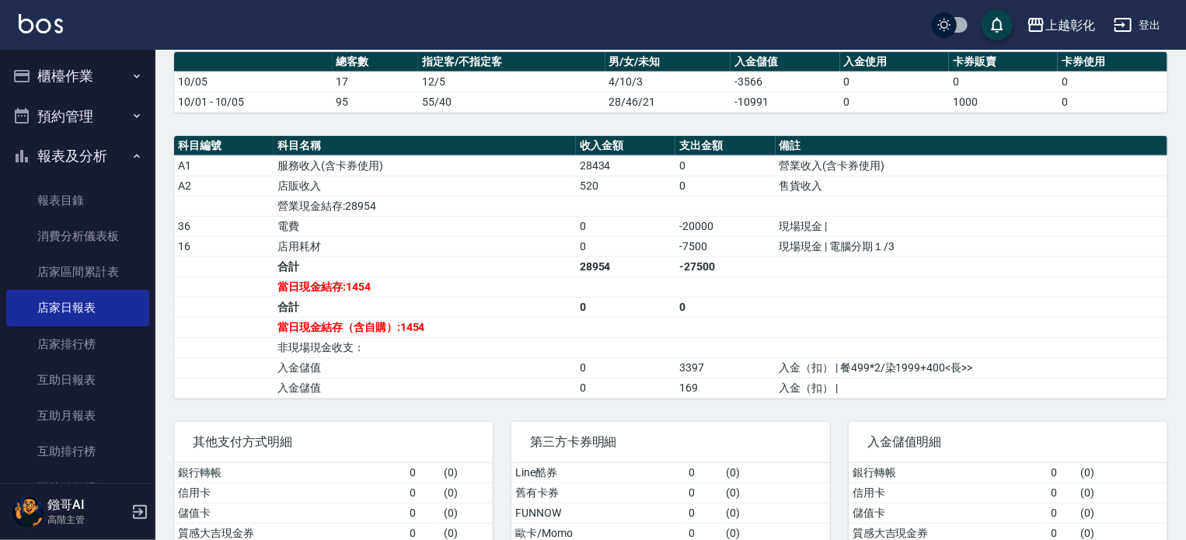
click at [737, 236] on td "-7500" at bounding box center [724, 246] width 99 height 20
click at [723, 266] on td "-27500" at bounding box center [724, 266] width 99 height 20
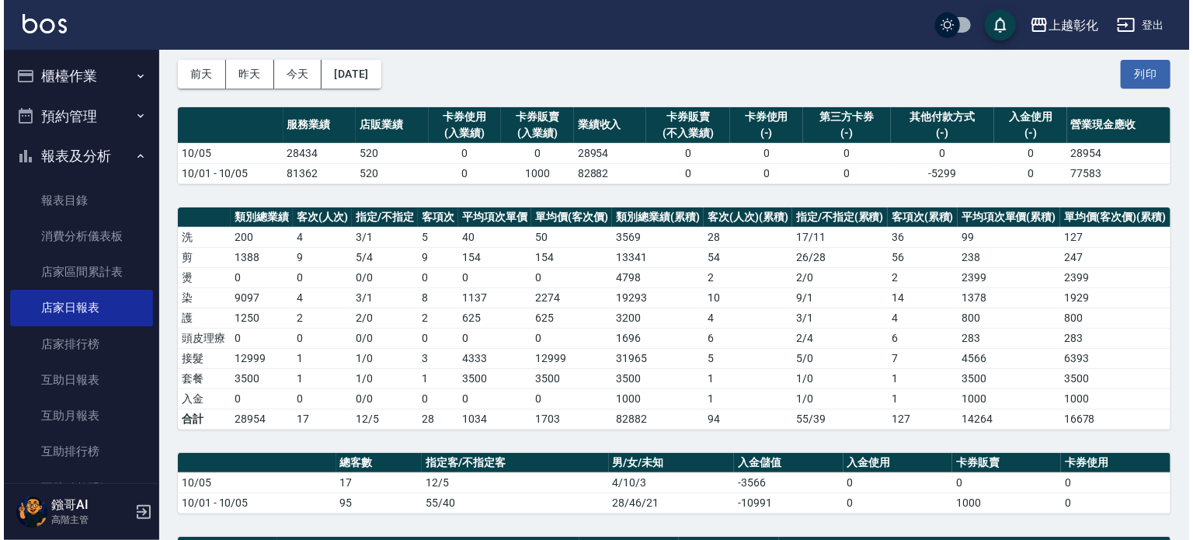
scroll to position [0, 0]
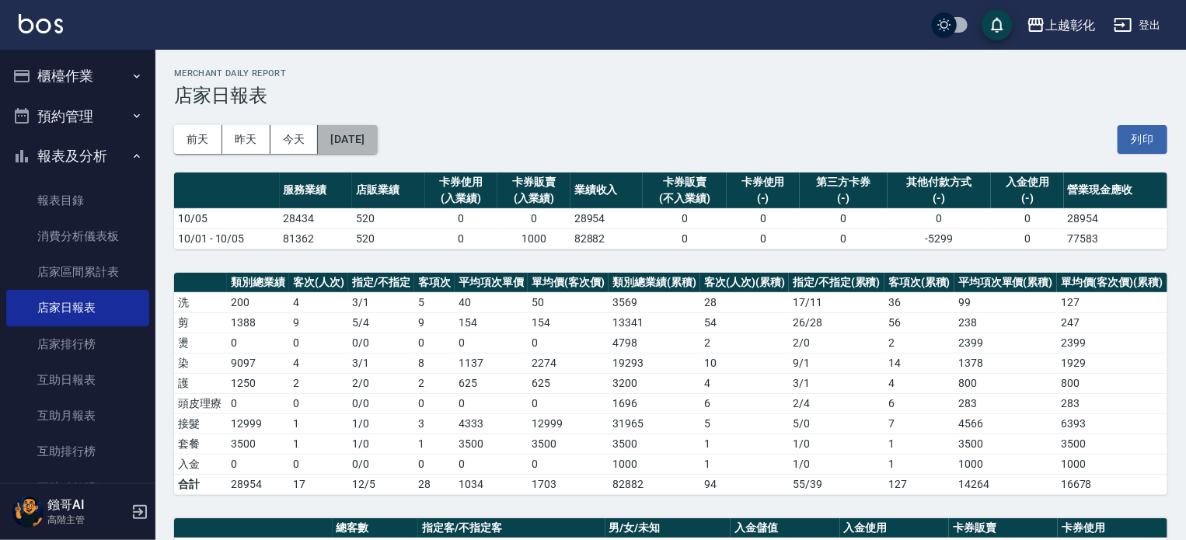
click at [374, 144] on button "[DATE]" at bounding box center [347, 139] width 59 height 29
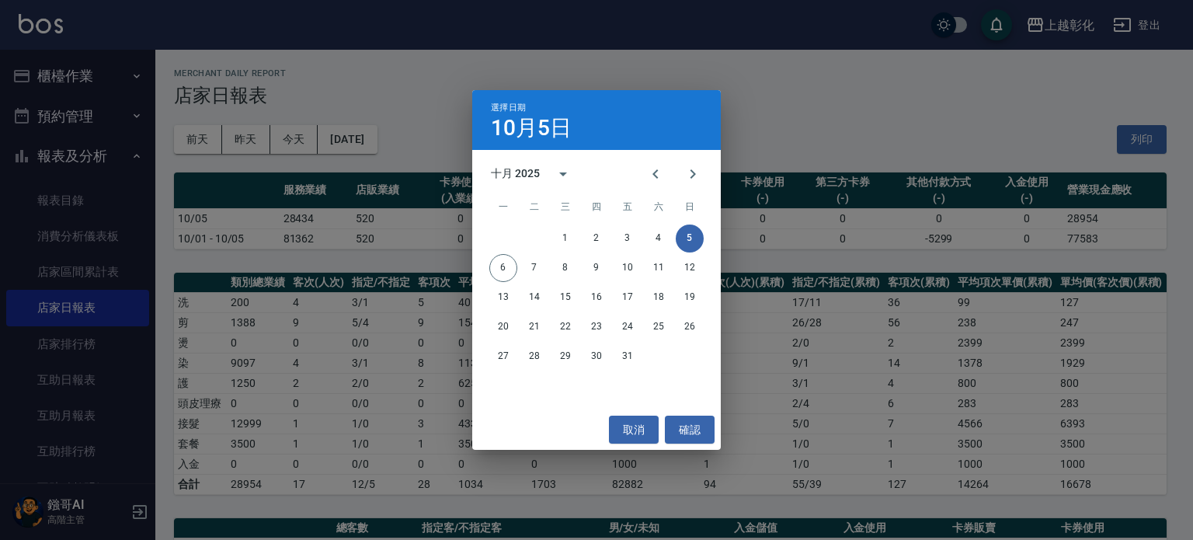
click at [786, 225] on div "選擇日期 10月5日 十月 2025 一 二 三 四 五 六 日 1 2 3 4 5 6 7 8 9 10 11 12 13 14 15 16 17 18 1…" at bounding box center [596, 270] width 1193 height 540
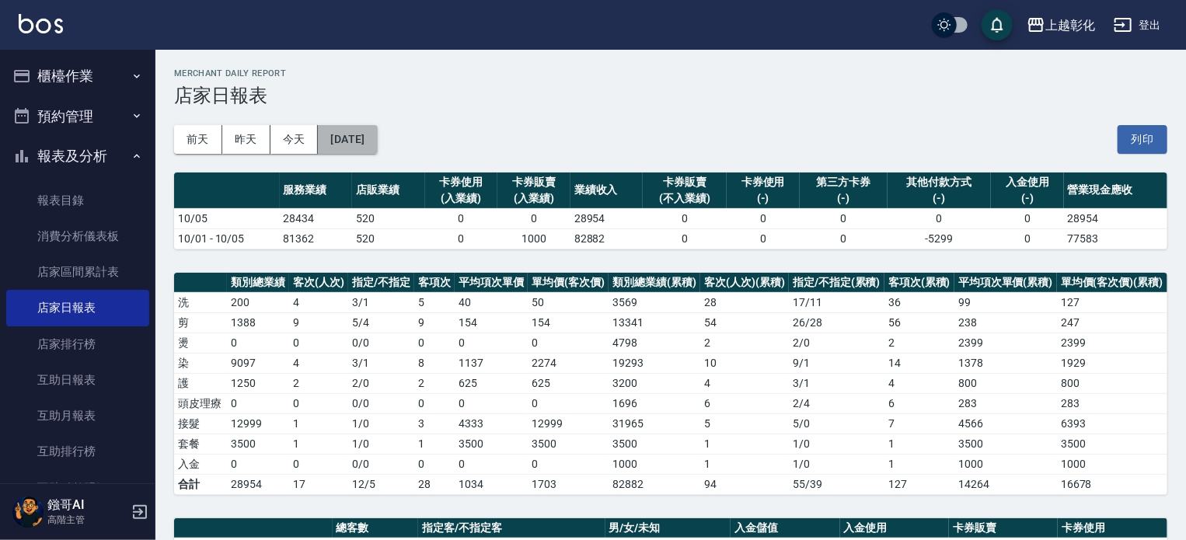
click at [373, 138] on button "[DATE]" at bounding box center [347, 139] width 59 height 29
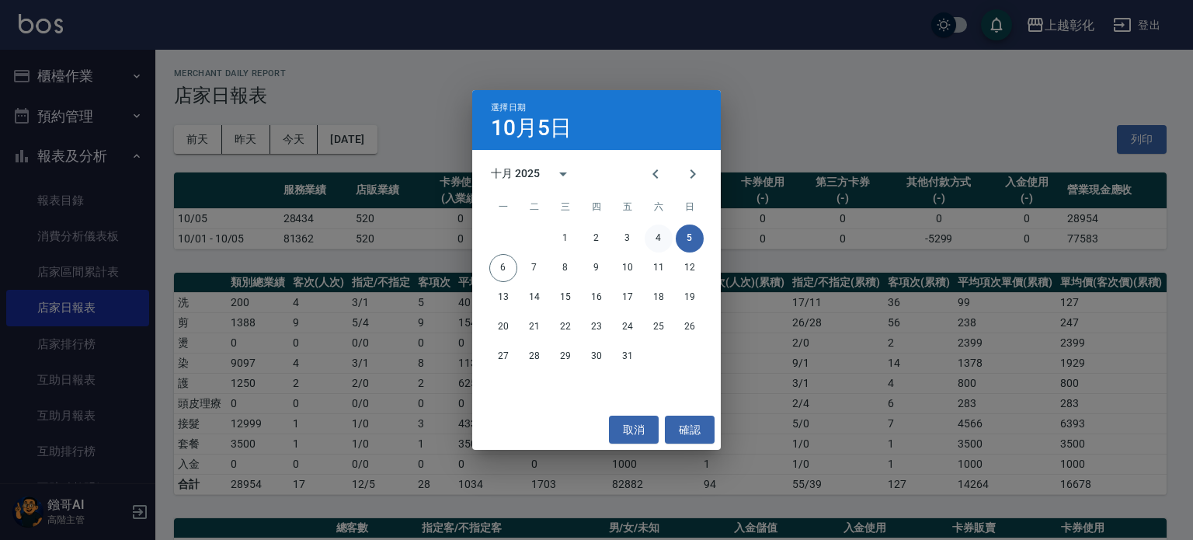
click at [664, 234] on button "4" at bounding box center [659, 239] width 28 height 28
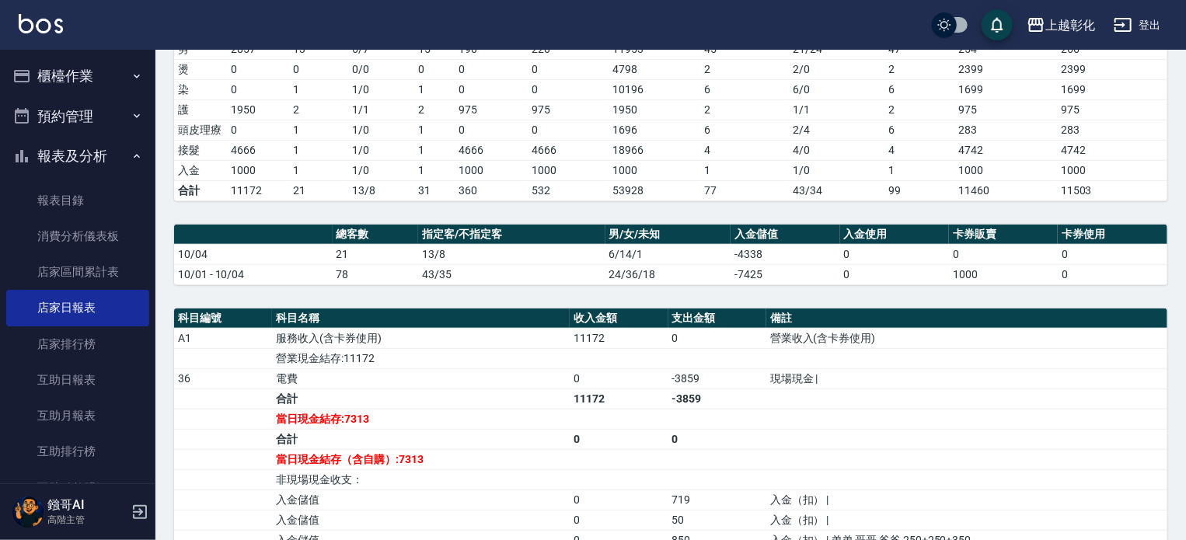
scroll to position [388, 0]
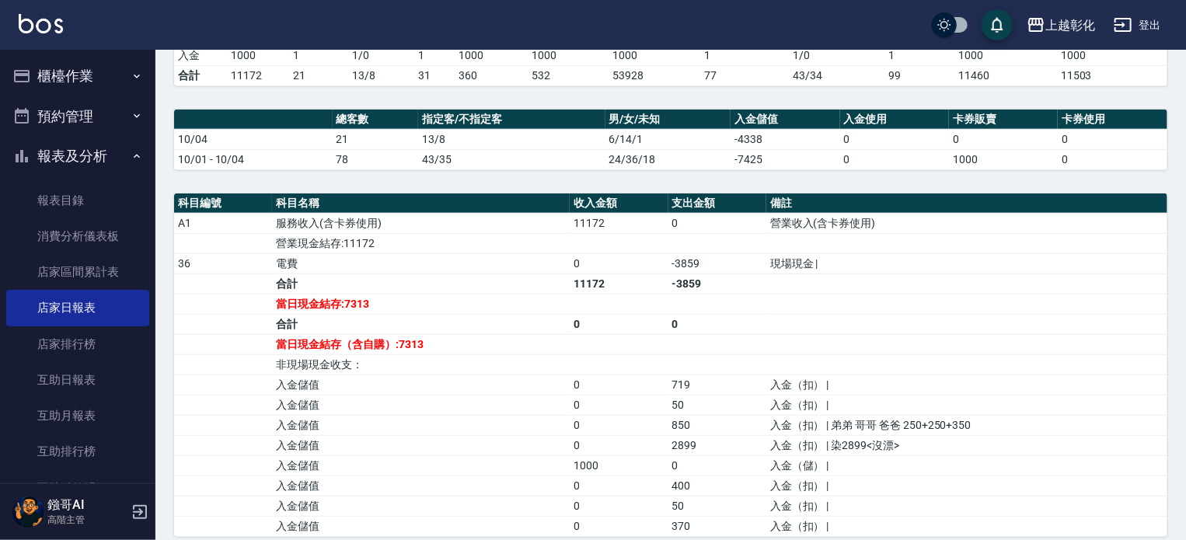
click at [721, 267] on td "-3859" at bounding box center [717, 263] width 98 height 20
drag, startPoint x: 720, startPoint y: 257, endPoint x: 657, endPoint y: 257, distance: 62.9
click at [657, 257] on tr "36 電費 0 -3859 現場現金 |" at bounding box center [670, 263] width 993 height 20
click at [657, 258] on td "0" at bounding box center [619, 263] width 98 height 20
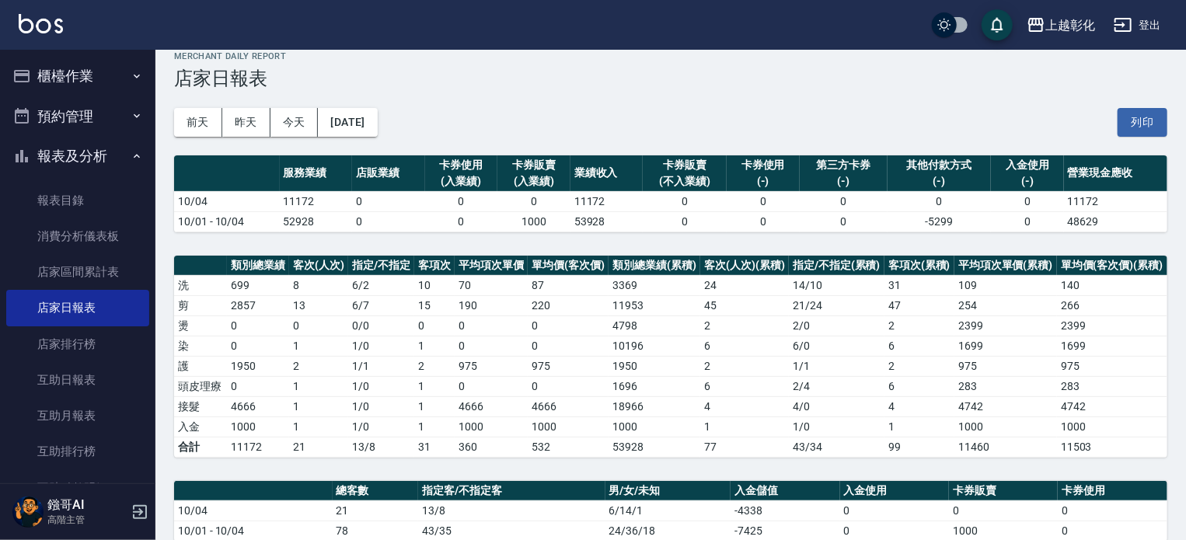
scroll to position [0, 0]
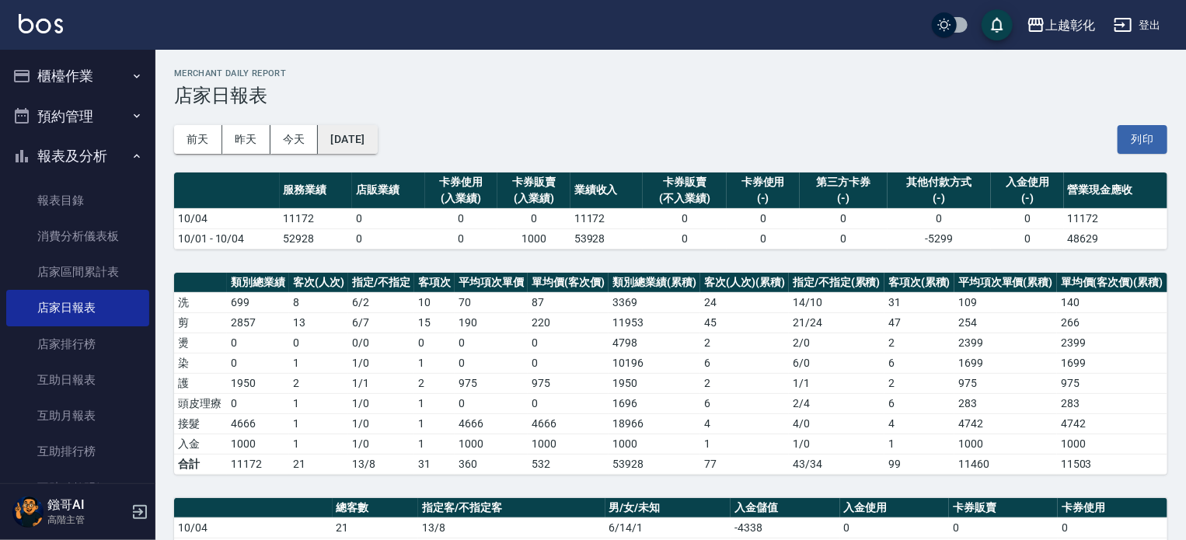
click at [345, 144] on button "2025/10/04" at bounding box center [347, 139] width 59 height 29
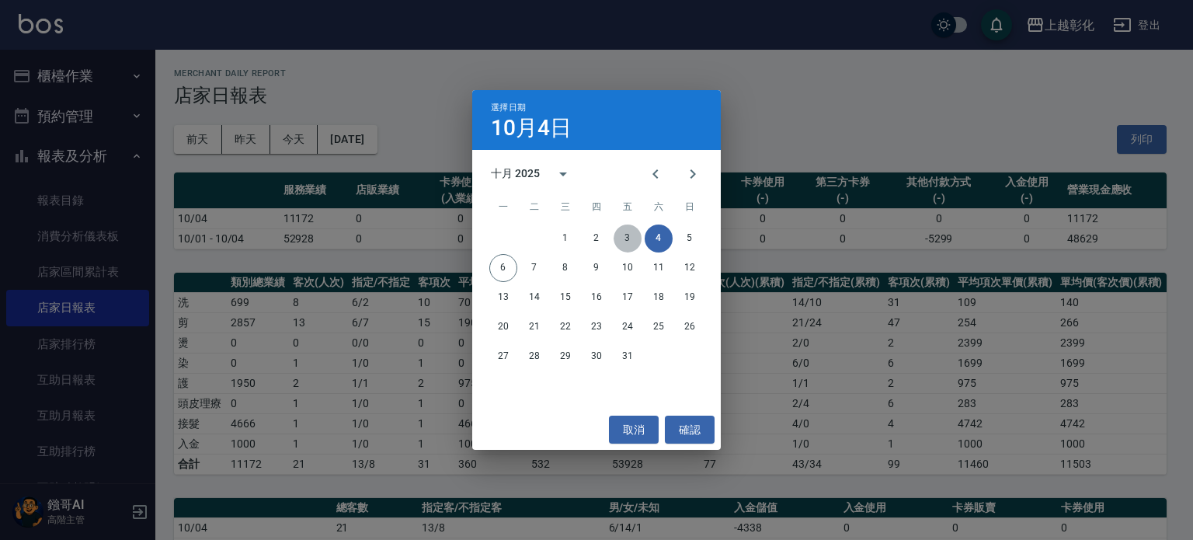
click at [625, 238] on button "3" at bounding box center [628, 239] width 28 height 28
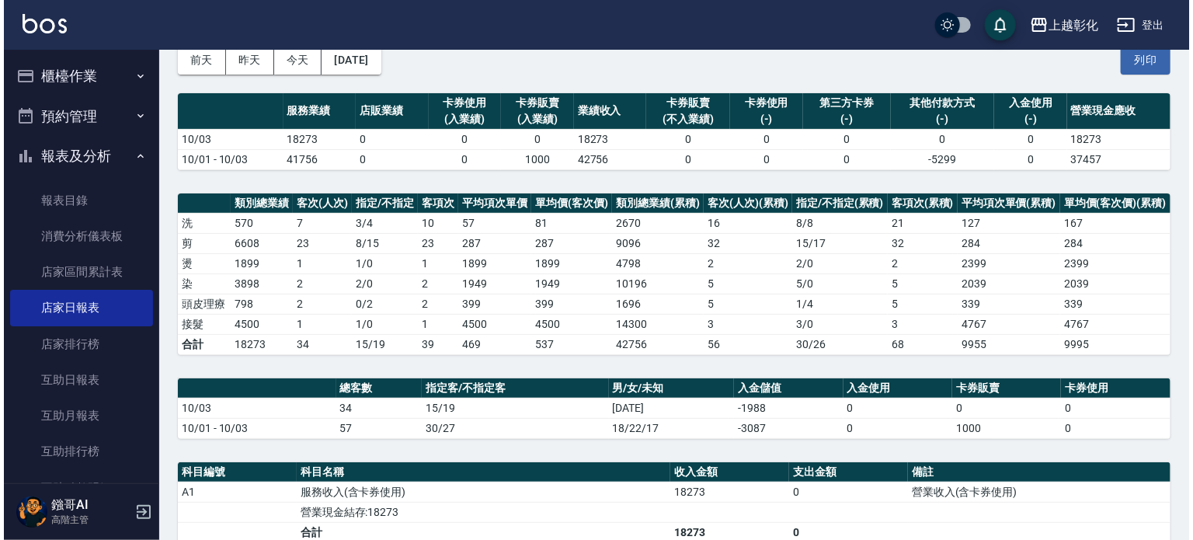
scroll to position [78, 0]
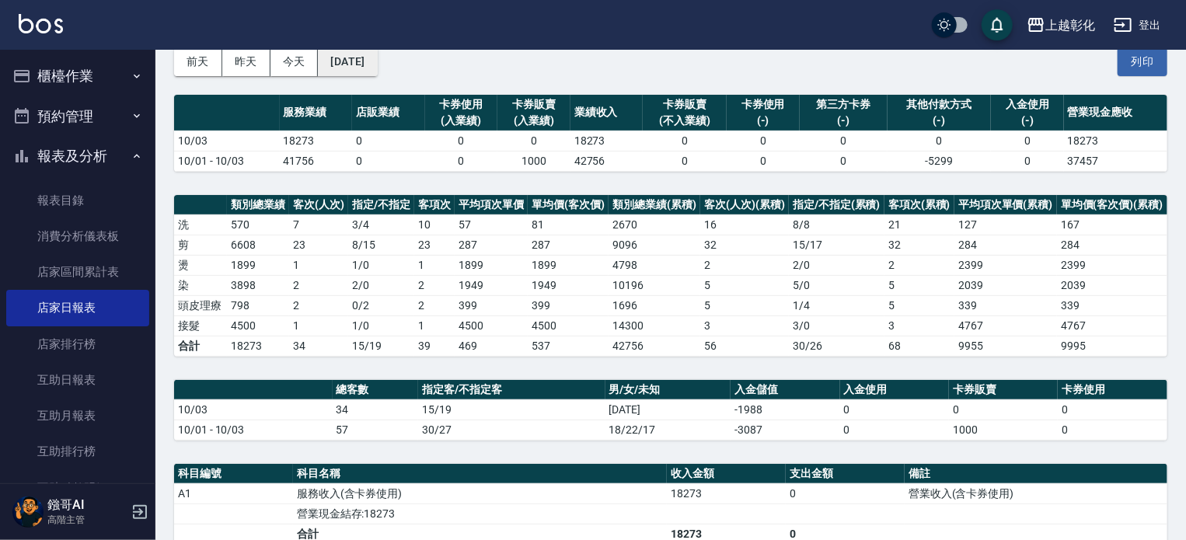
click at [368, 66] on button "2025/10/03" at bounding box center [347, 61] width 59 height 29
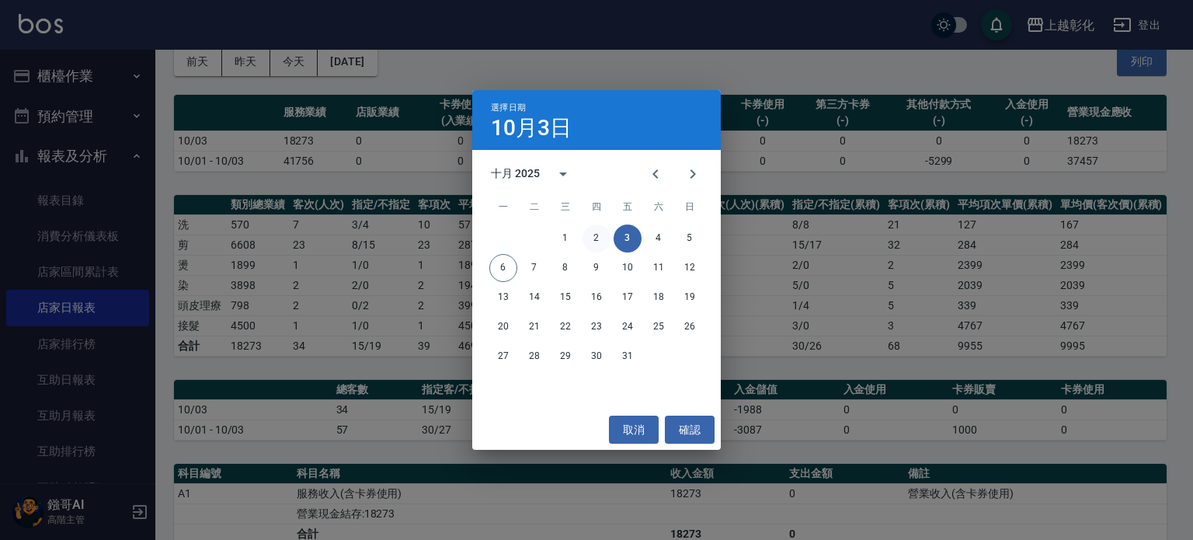
click at [594, 239] on button "2" at bounding box center [597, 239] width 28 height 28
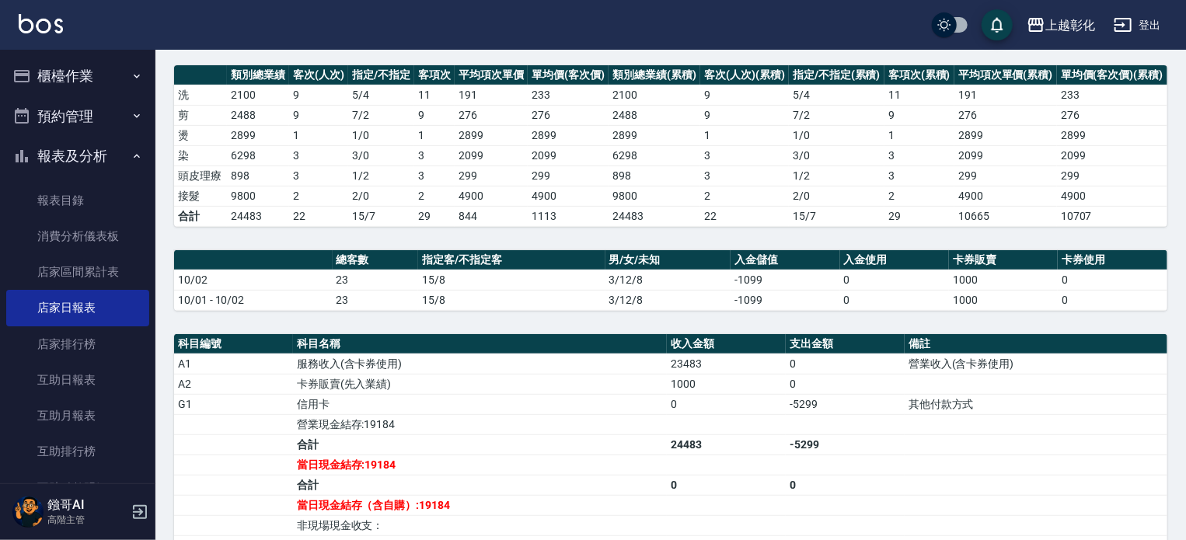
scroll to position [233, 0]
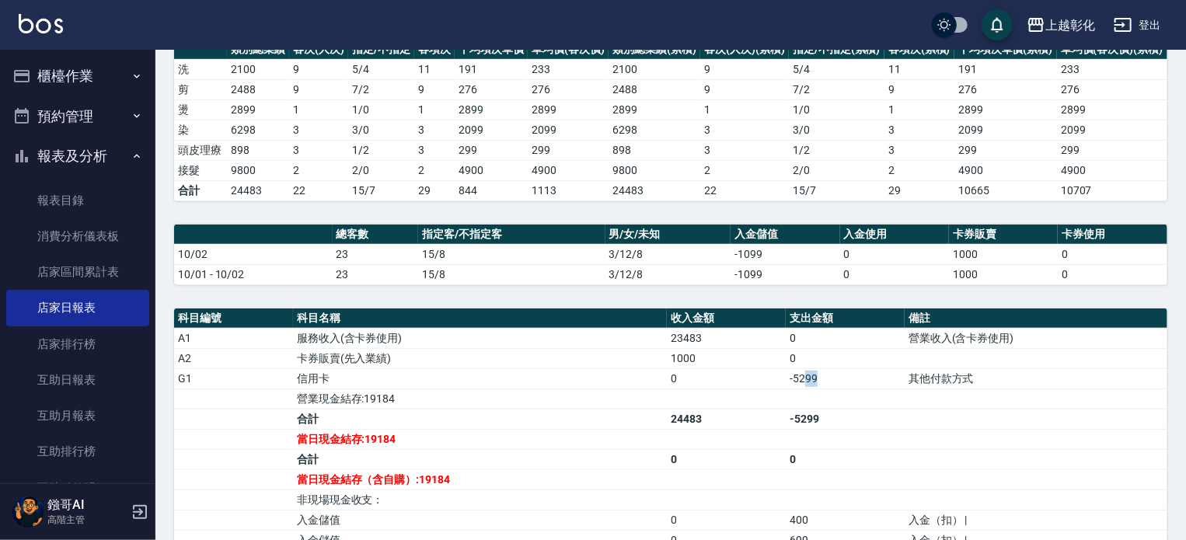
drag, startPoint x: 819, startPoint y: 372, endPoint x: 800, endPoint y: 372, distance: 18.6
click at [802, 372] on td "-5299" at bounding box center [845, 378] width 119 height 20
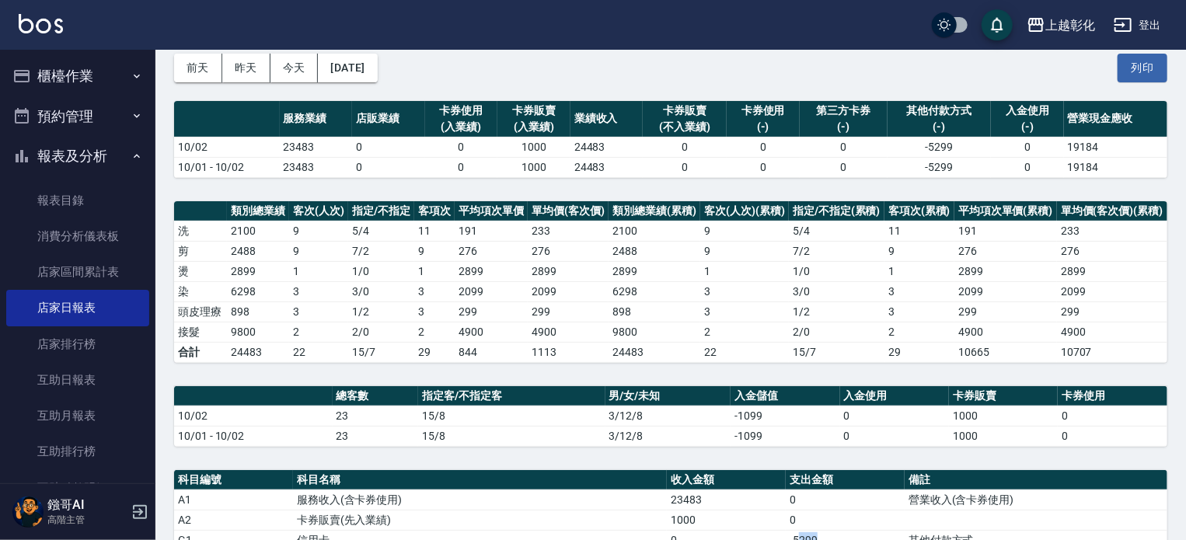
scroll to position [155, 0]
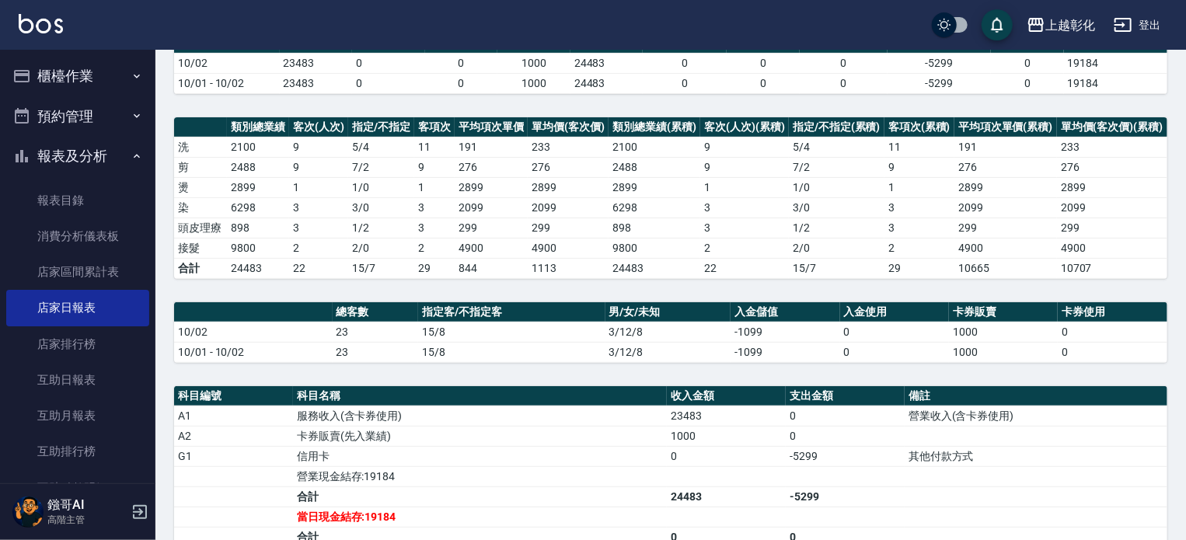
click at [779, 451] on td "0" at bounding box center [726, 456] width 119 height 20
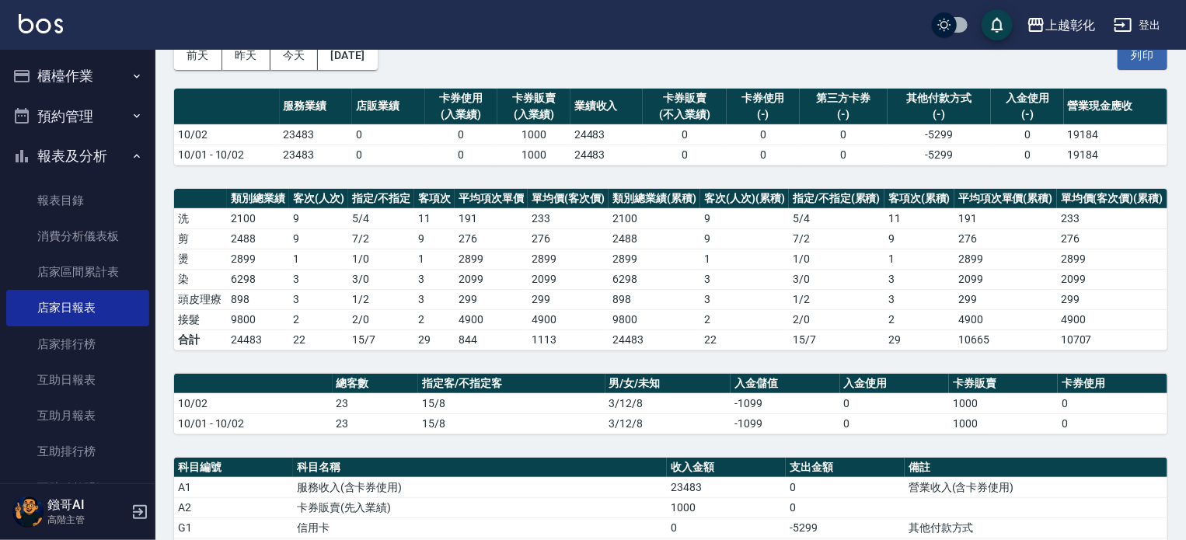
scroll to position [0, 0]
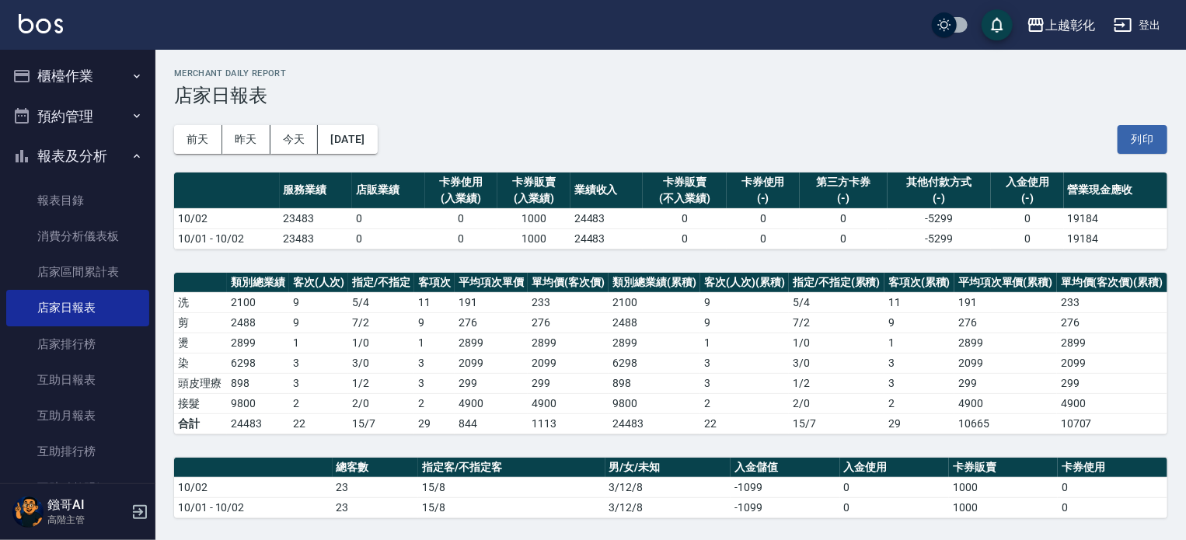
click at [769, 136] on div "前天 昨天 今天 2025/10/02 列印" at bounding box center [670, 139] width 993 height 66
click at [377, 140] on button "2025/10/02" at bounding box center [347, 139] width 59 height 29
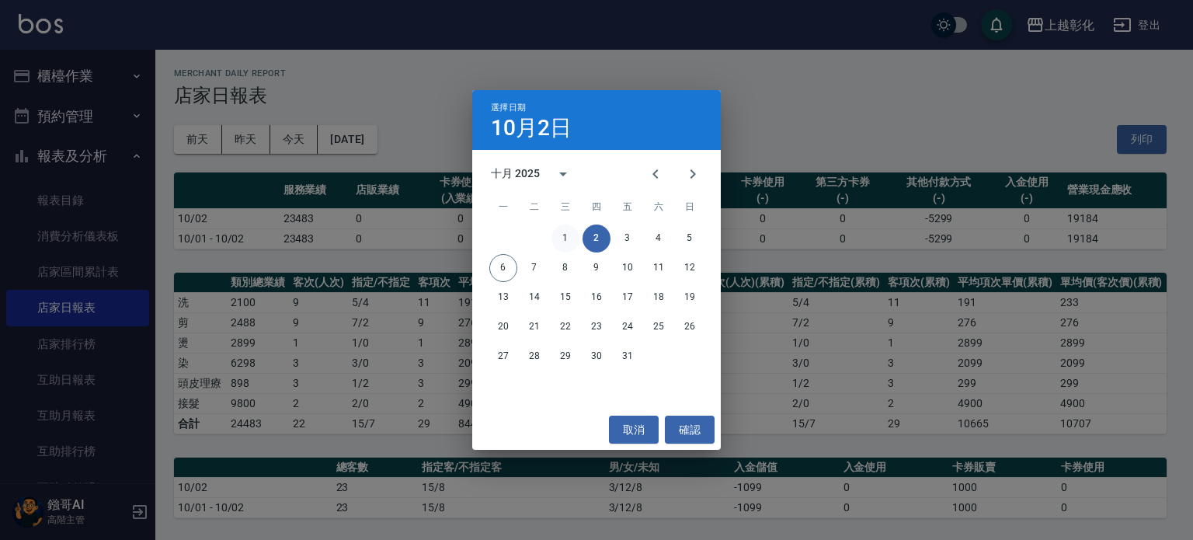
click at [554, 235] on button "1" at bounding box center [566, 239] width 28 height 28
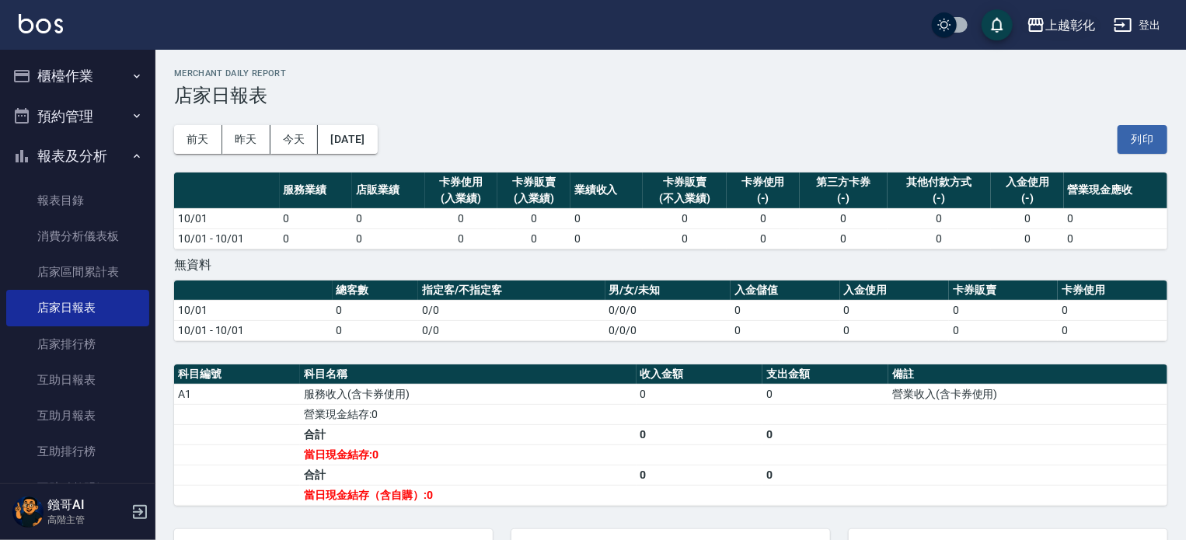
click at [1050, 33] on div "上越彰化" at bounding box center [1070, 25] width 50 height 19
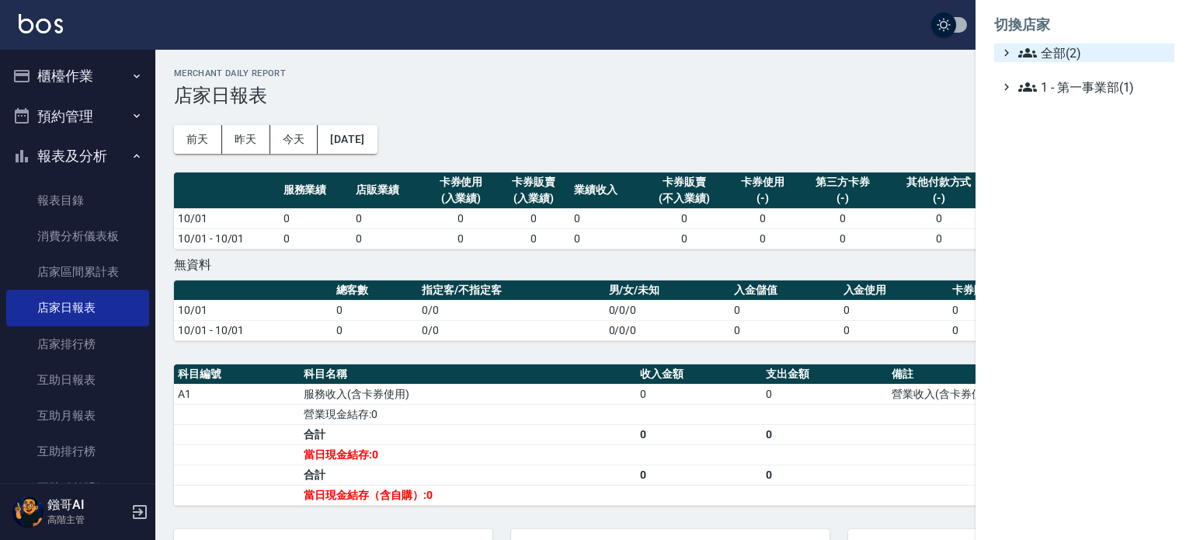
click at [1050, 54] on span "全部(2)" at bounding box center [1094, 53] width 150 height 19
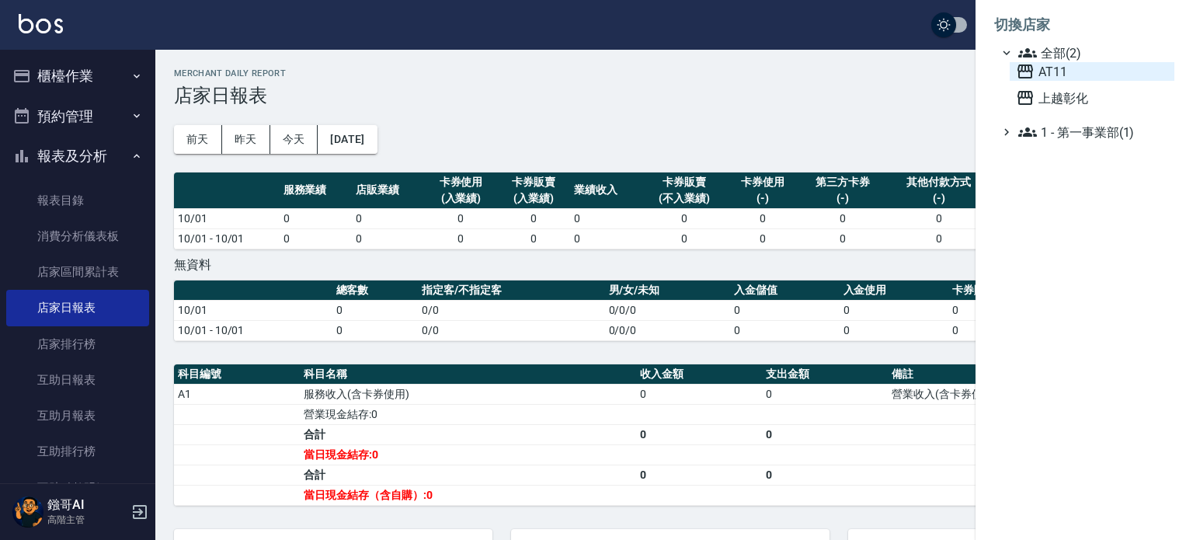
click at [1043, 70] on span "AT11" at bounding box center [1092, 71] width 152 height 19
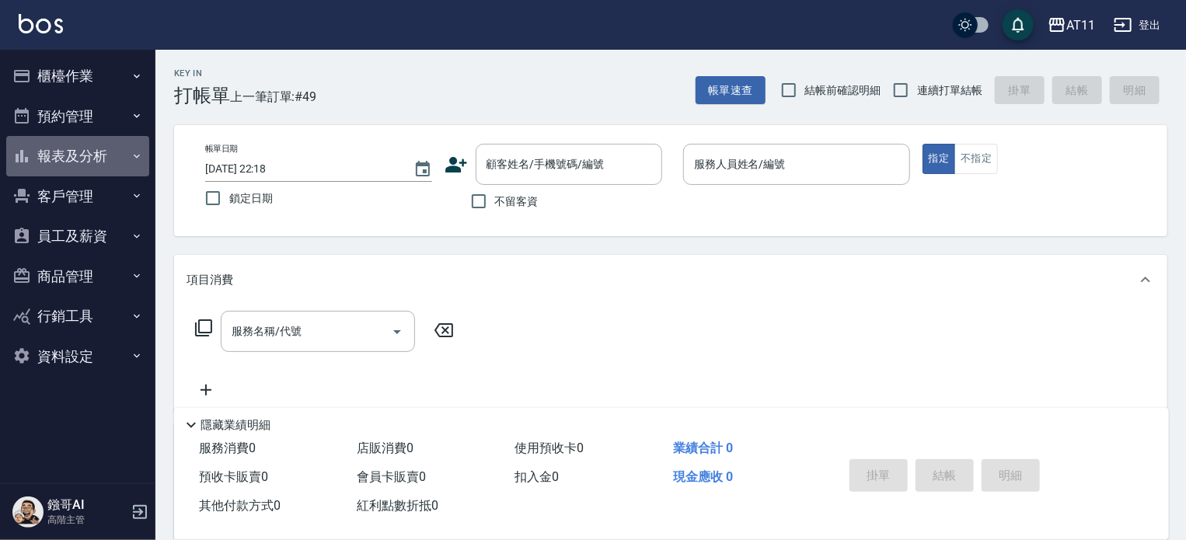
click at [113, 165] on button "報表及分析" at bounding box center [77, 156] width 143 height 40
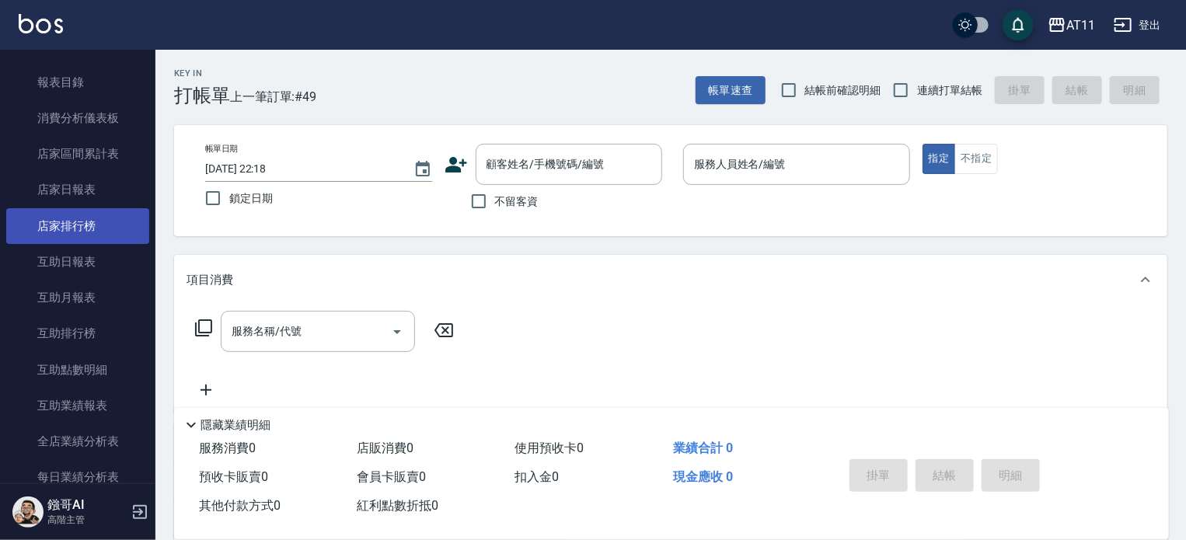
scroll to position [78, 0]
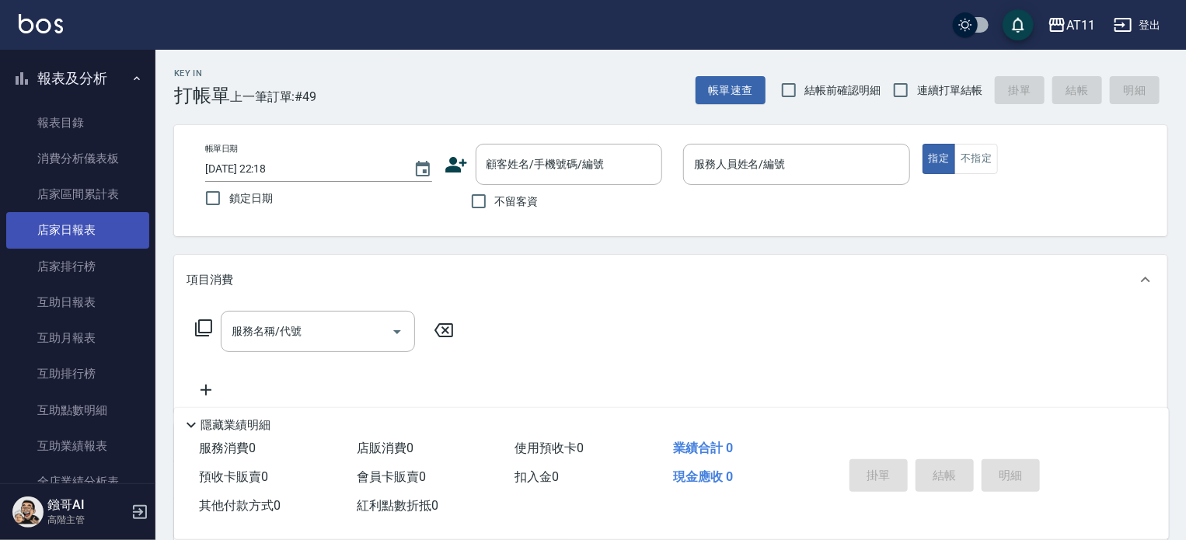
click at [91, 231] on link "店家日報表" at bounding box center [77, 230] width 143 height 36
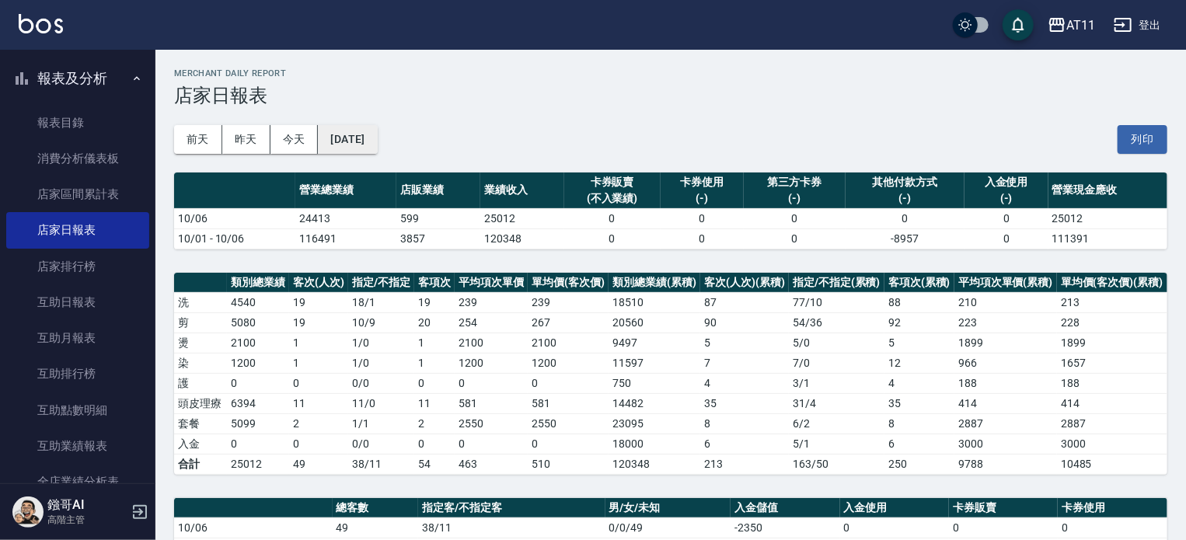
click at [369, 136] on button "[DATE]" at bounding box center [347, 139] width 59 height 29
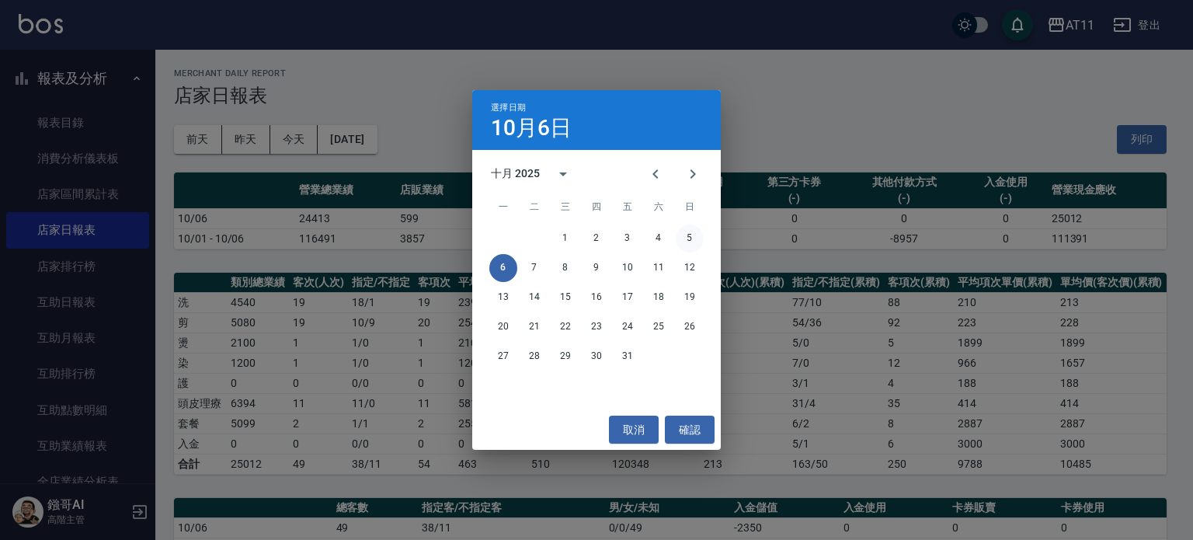
click at [683, 242] on button "5" at bounding box center [690, 239] width 28 height 28
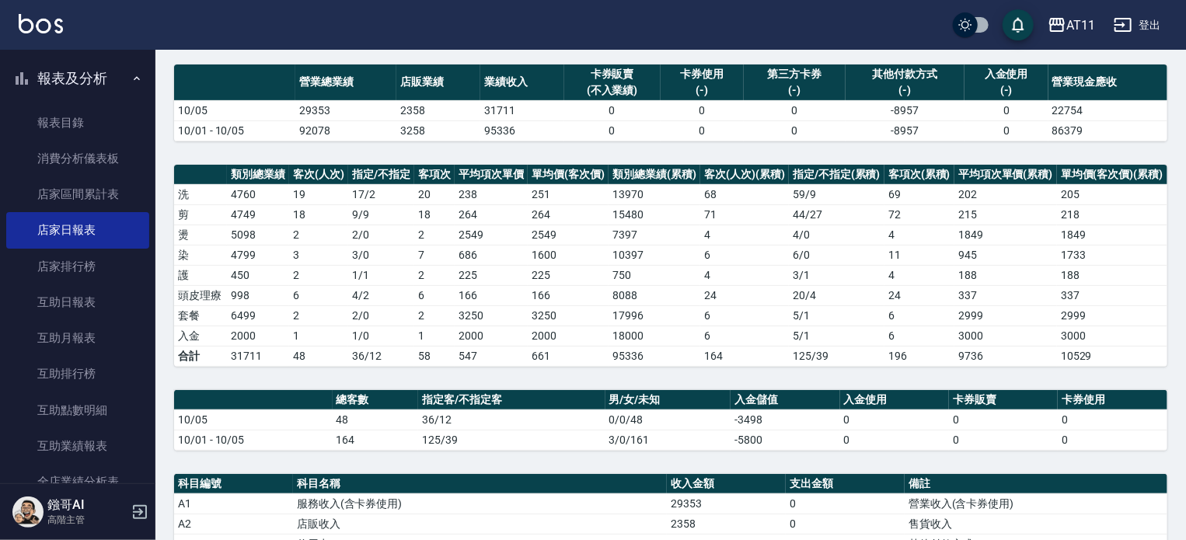
scroll to position [311, 0]
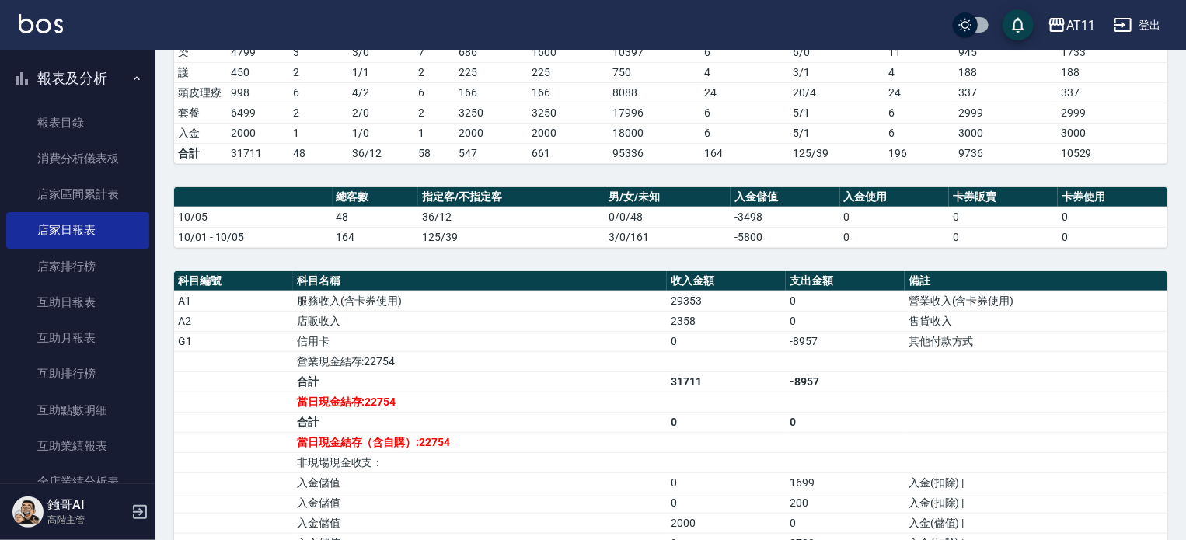
click at [827, 337] on td "-8957" at bounding box center [845, 341] width 119 height 20
drag, startPoint x: 824, startPoint y: 336, endPoint x: 783, endPoint y: 339, distance: 41.3
click at [783, 339] on tr "G1 信用卡 0 -8957 其他付款方式" at bounding box center [670, 341] width 993 height 20
click at [783, 340] on td "0" at bounding box center [726, 341] width 119 height 20
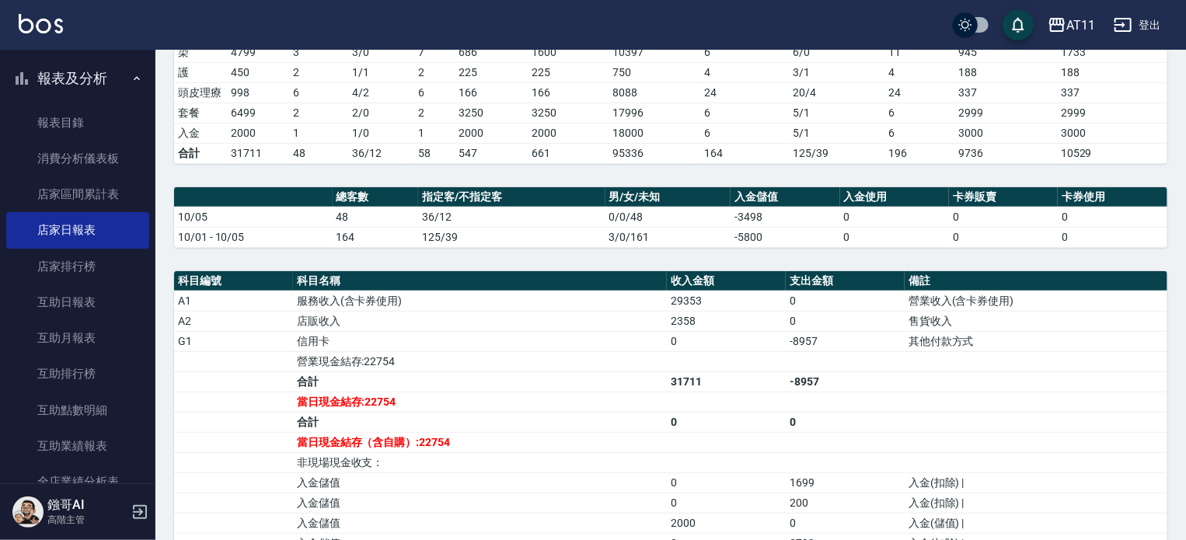
click at [793, 341] on td "-8957" at bounding box center [845, 341] width 119 height 20
drag, startPoint x: 792, startPoint y: 341, endPoint x: 818, endPoint y: 341, distance: 25.6
click at [818, 341] on td "-8957" at bounding box center [845, 341] width 119 height 20
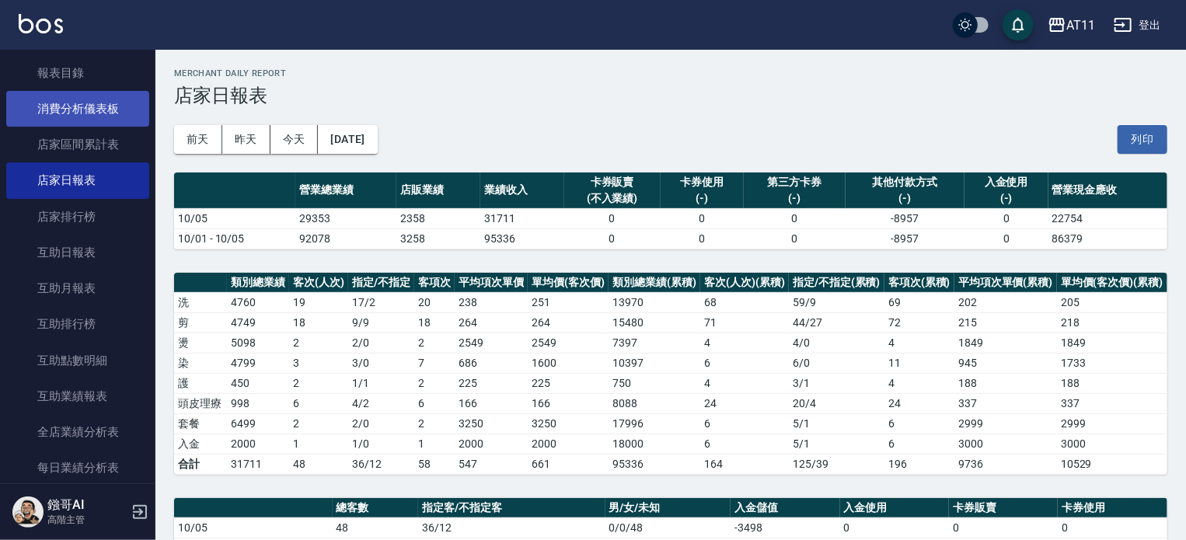
scroll to position [0, 0]
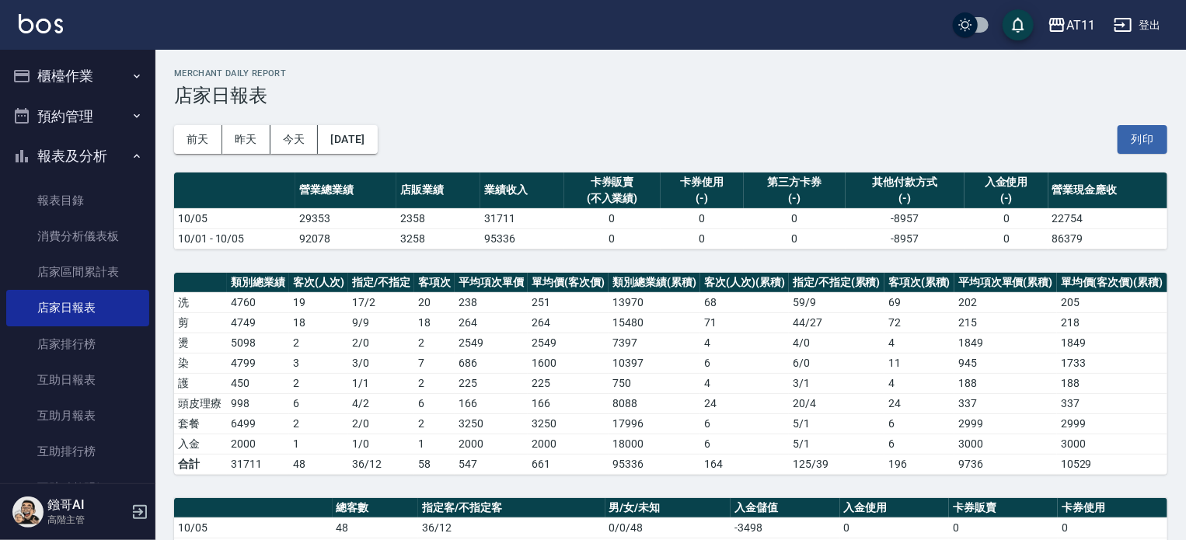
click at [84, 87] on button "櫃檯作業" at bounding box center [77, 76] width 143 height 40
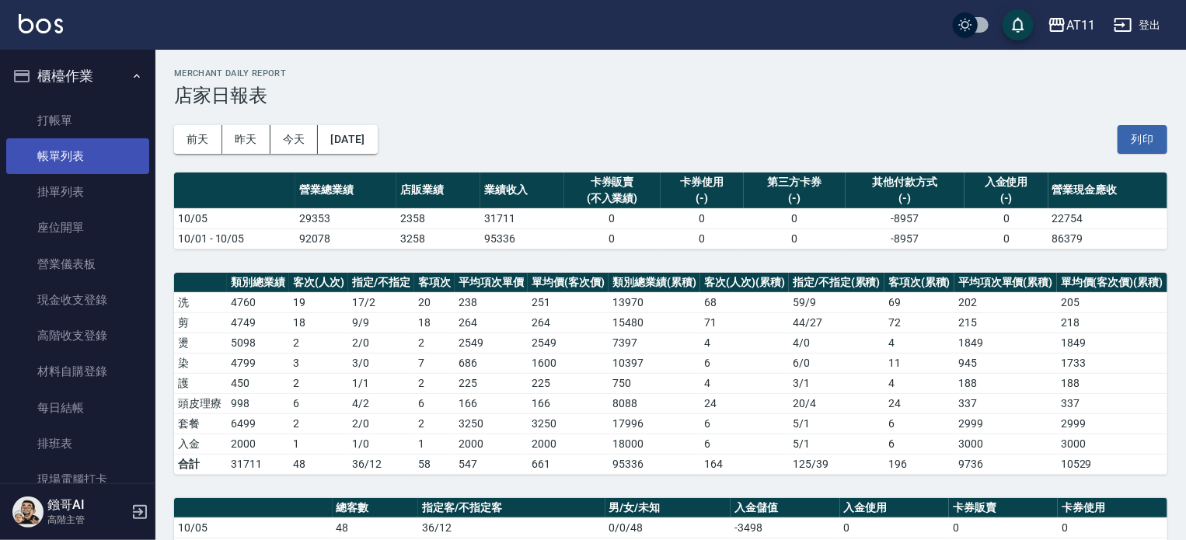
click at [85, 158] on link "帳單列表" at bounding box center [77, 156] width 143 height 36
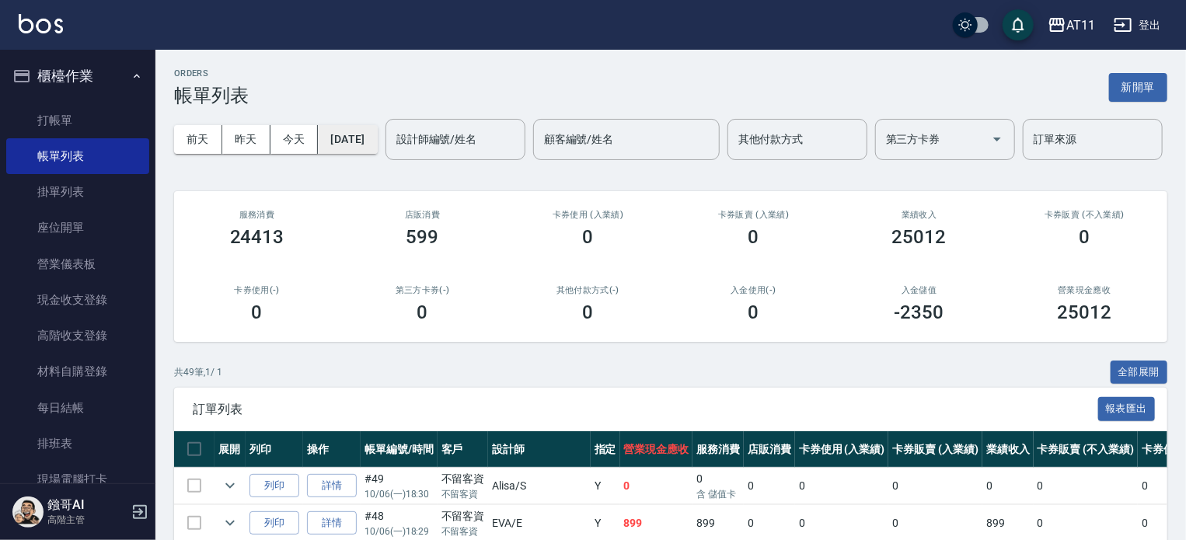
click at [377, 138] on button "2025/10/06" at bounding box center [347, 139] width 59 height 29
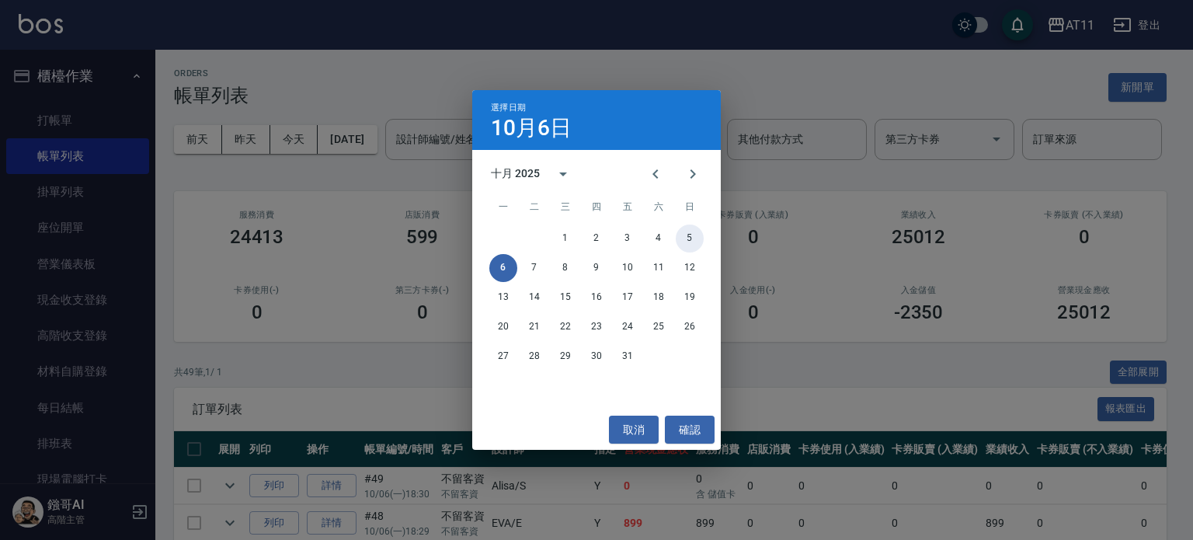
click at [684, 237] on button "5" at bounding box center [690, 239] width 28 height 28
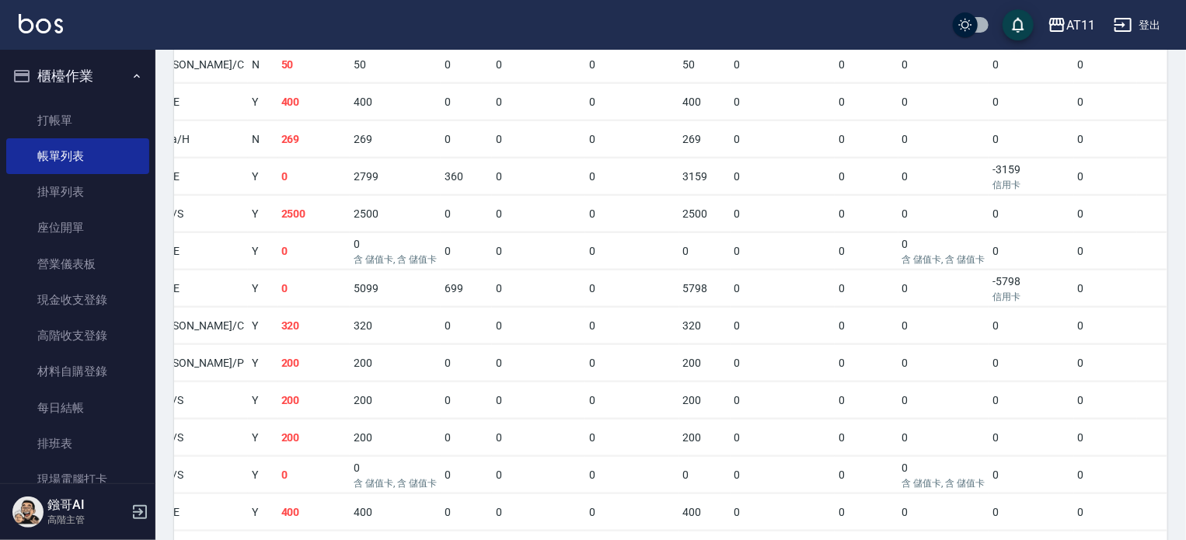
scroll to position [737, 0]
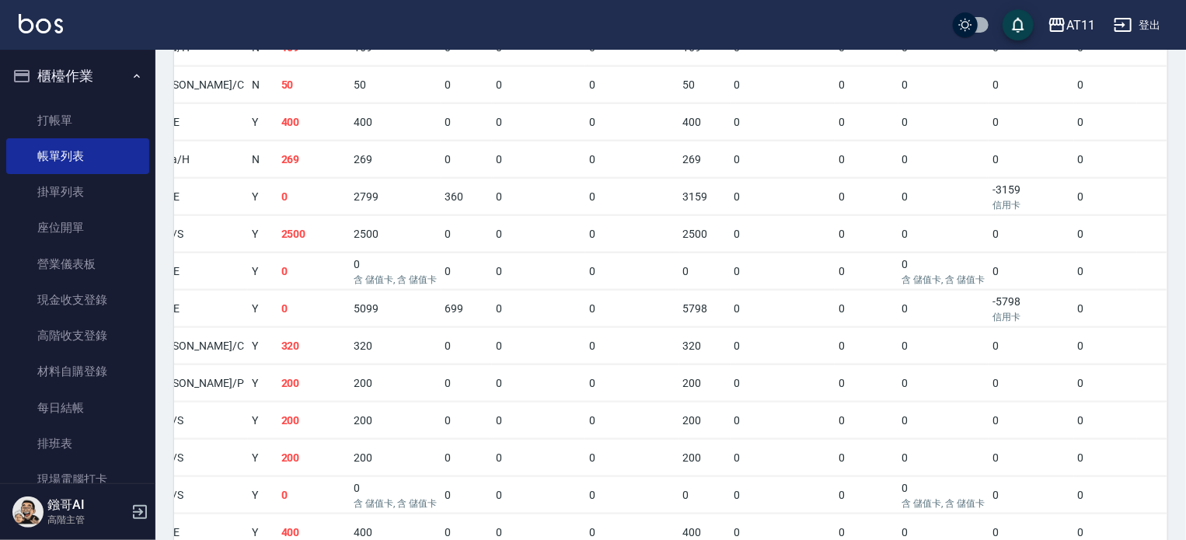
click at [988, 327] on td "-5798 信用卡" at bounding box center [1030, 309] width 85 height 37
drag, startPoint x: 963, startPoint y: 354, endPoint x: 219, endPoint y: 364, distance: 744.4
click at [219, 327] on tr "列印 詳情 #33 10/05 (日) 18:28 不留客資 不留客資 EVA /E Y 0 5099 699 0 0 5798 0 0 0 -5798 信用…" at bounding box center [524, 309] width 1386 height 37
click at [277, 327] on td "0" at bounding box center [313, 309] width 73 height 37
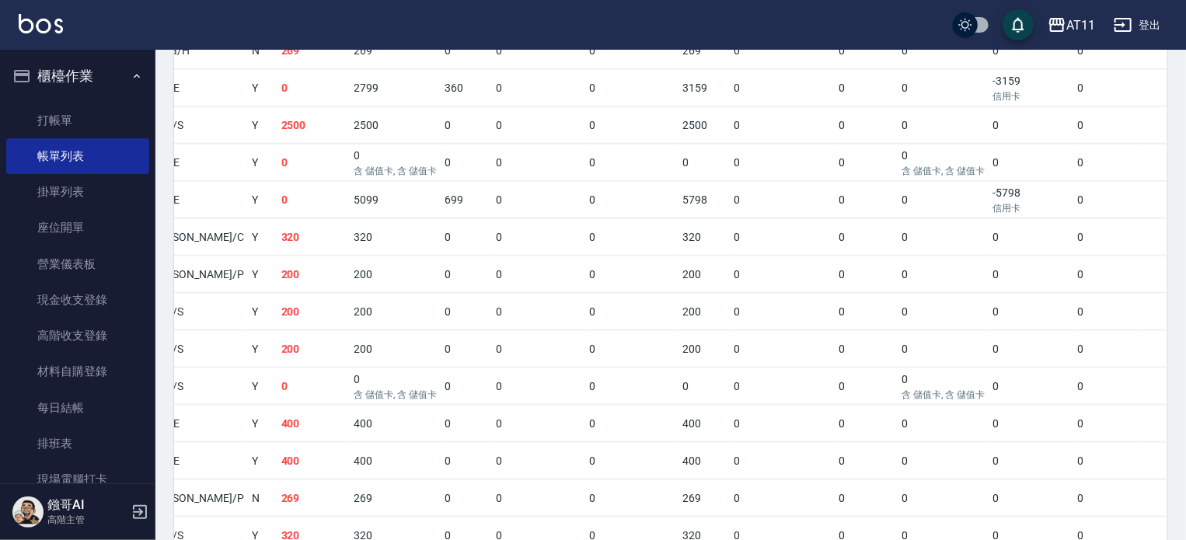
scroll to position [659, 0]
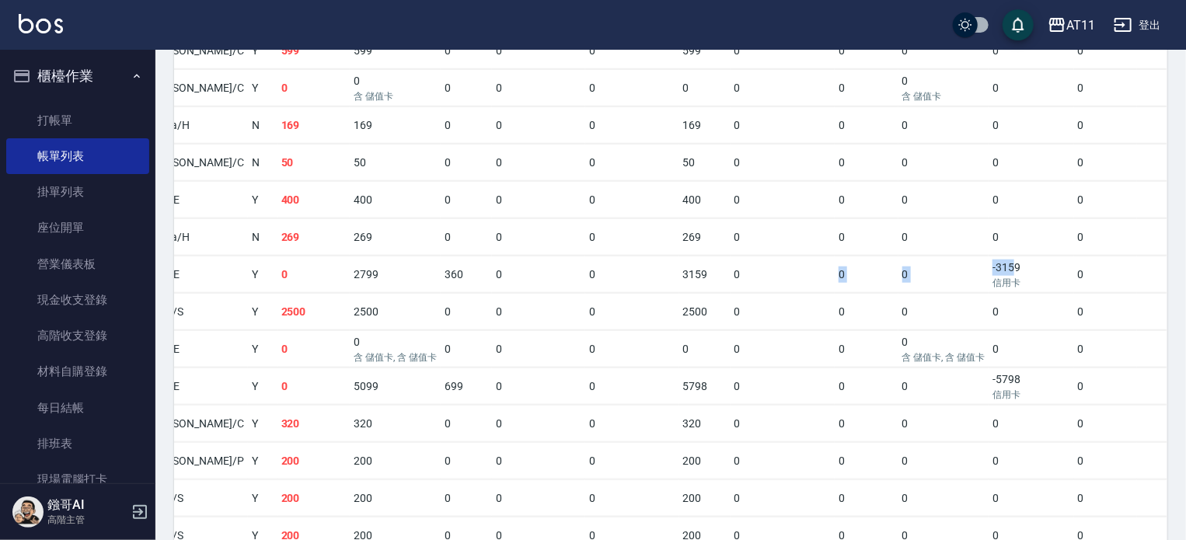
drag, startPoint x: 963, startPoint y: 315, endPoint x: 747, endPoint y: 317, distance: 215.2
click at [747, 293] on tr "列印 詳情 #36 10/05 (日) 20:26 不留客資 不留客資 EVA /E Y 0 2799 360 0 0 3159 0 0 0 -3159 信用…" at bounding box center [524, 274] width 1386 height 37
click at [747, 293] on td "0" at bounding box center [782, 274] width 104 height 37
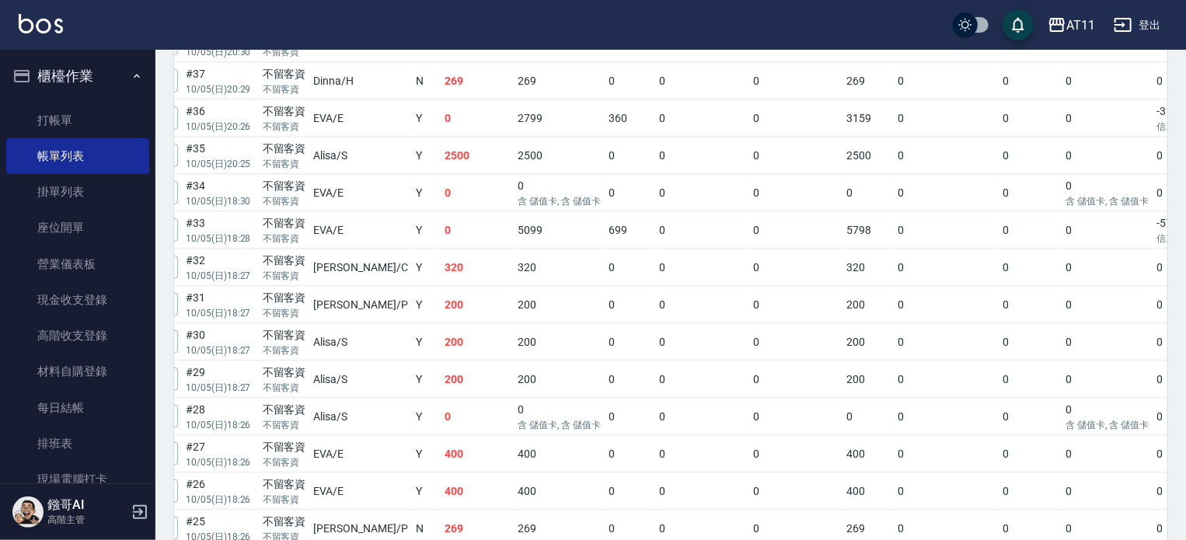
scroll to position [814, 0]
drag, startPoint x: 368, startPoint y: 270, endPoint x: 534, endPoint y: 279, distance: 165.7
click at [534, 249] on tr "列印 詳情 #33 10/05 (日) 18:28 不留客資 不留客資 EVA /E Y 0 5099 699 0 0 5798 0 0 0 -5798 信用…" at bounding box center [688, 231] width 1386 height 37
click at [535, 249] on td "5099" at bounding box center [559, 231] width 91 height 37
drag, startPoint x: 857, startPoint y: 169, endPoint x: 398, endPoint y: 167, distance: 459.2
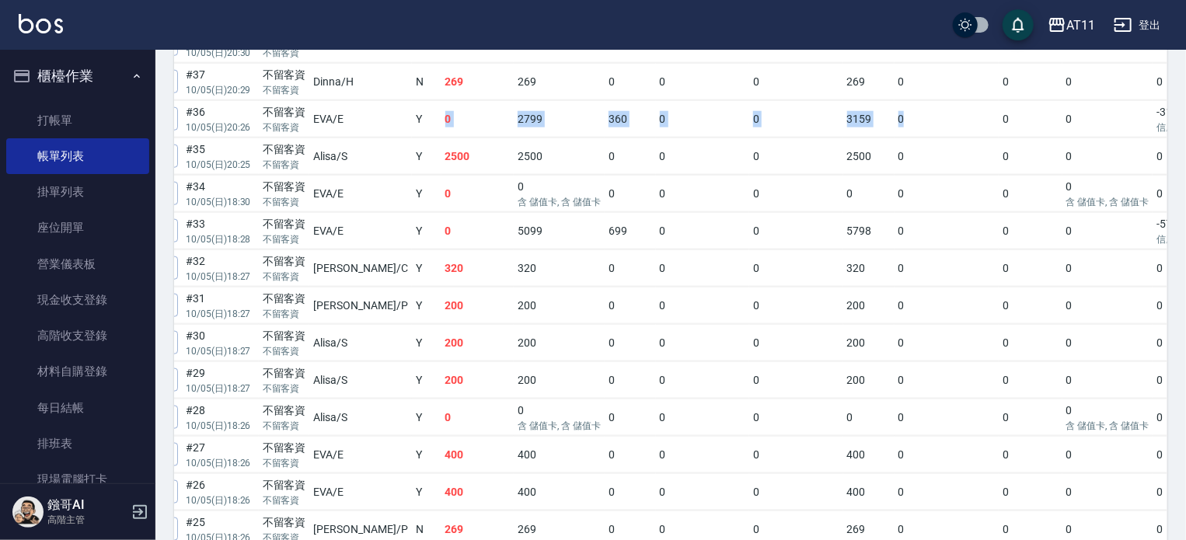
click at [398, 138] on tr "列印 詳情 #36 10/05 (日) 20:26 不留客資 不留客資 EVA /E Y 0 2799 360 0 0 3159 0 0 0 -3159 信用…" at bounding box center [688, 119] width 1386 height 37
click at [514, 138] on td "2799" at bounding box center [559, 119] width 91 height 37
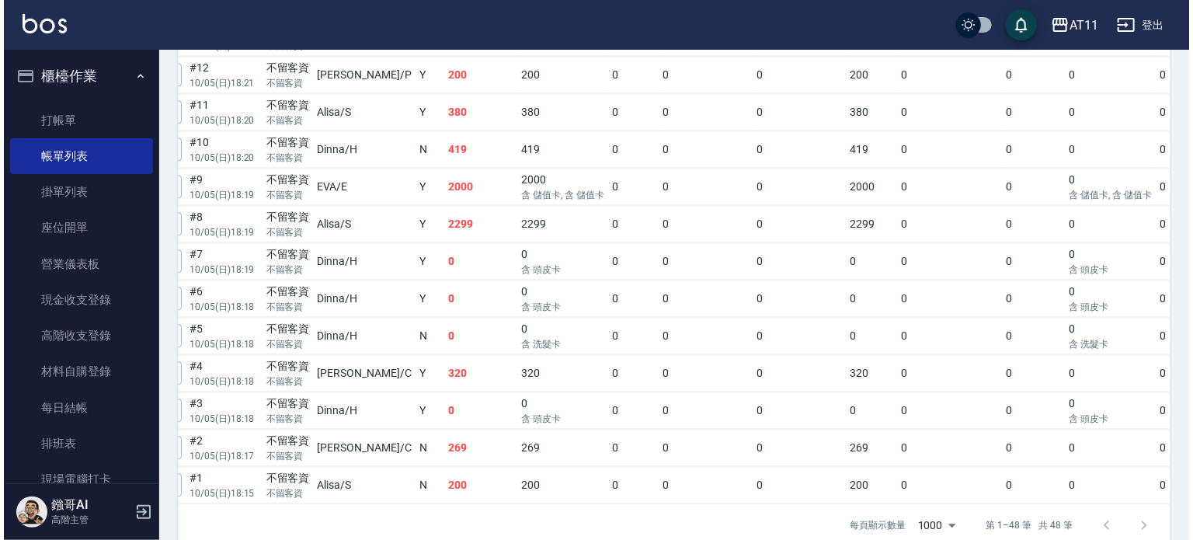
scroll to position [1824, 0]
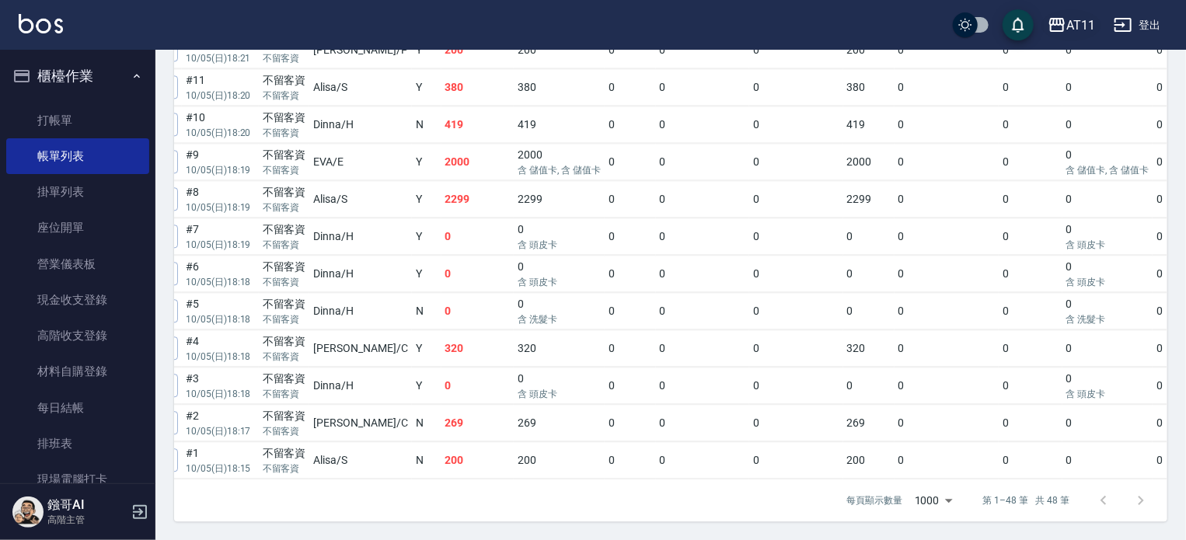
click at [1062, 19] on icon "button" at bounding box center [1057, 25] width 16 height 14
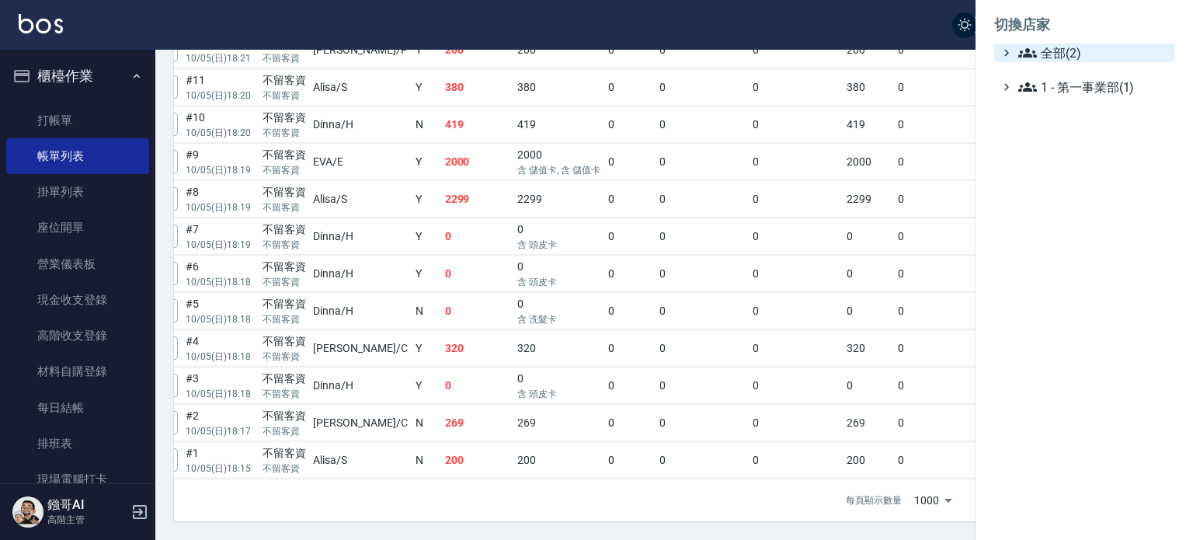
click at [1054, 55] on span "全部(2)" at bounding box center [1094, 53] width 150 height 19
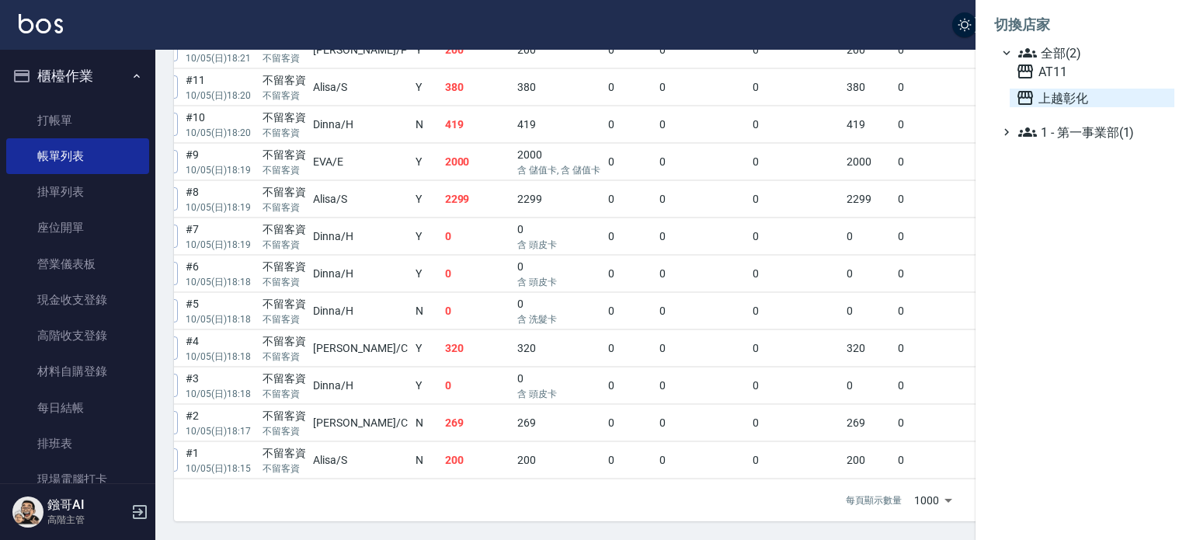
click at [1063, 91] on span "上越彰化" at bounding box center [1092, 98] width 152 height 19
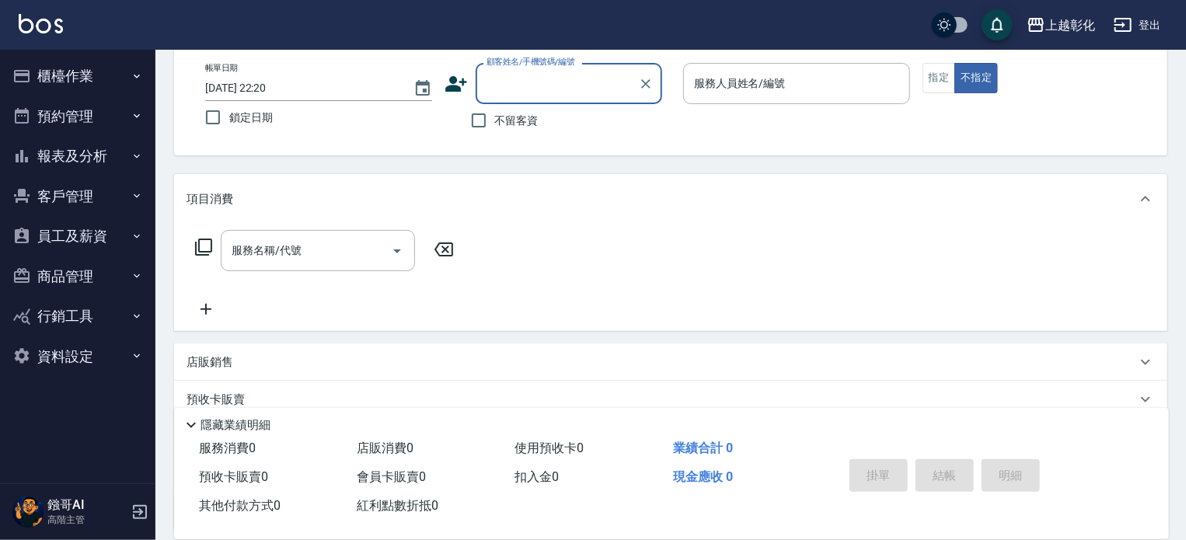
scroll to position [218, 0]
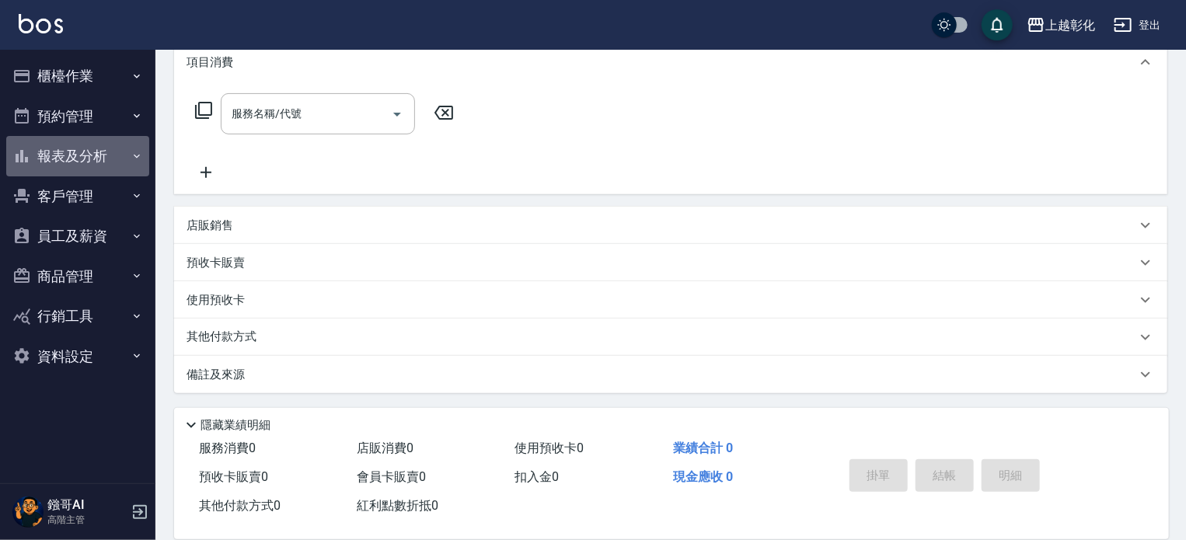
click at [96, 160] on button "報表及分析" at bounding box center [77, 156] width 143 height 40
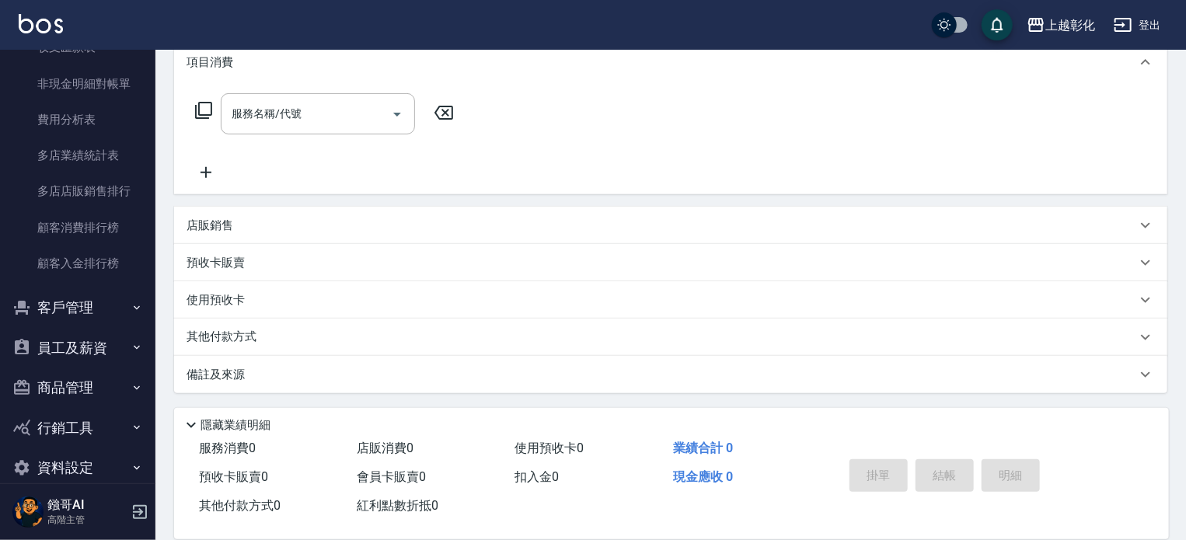
scroll to position [1433, 0]
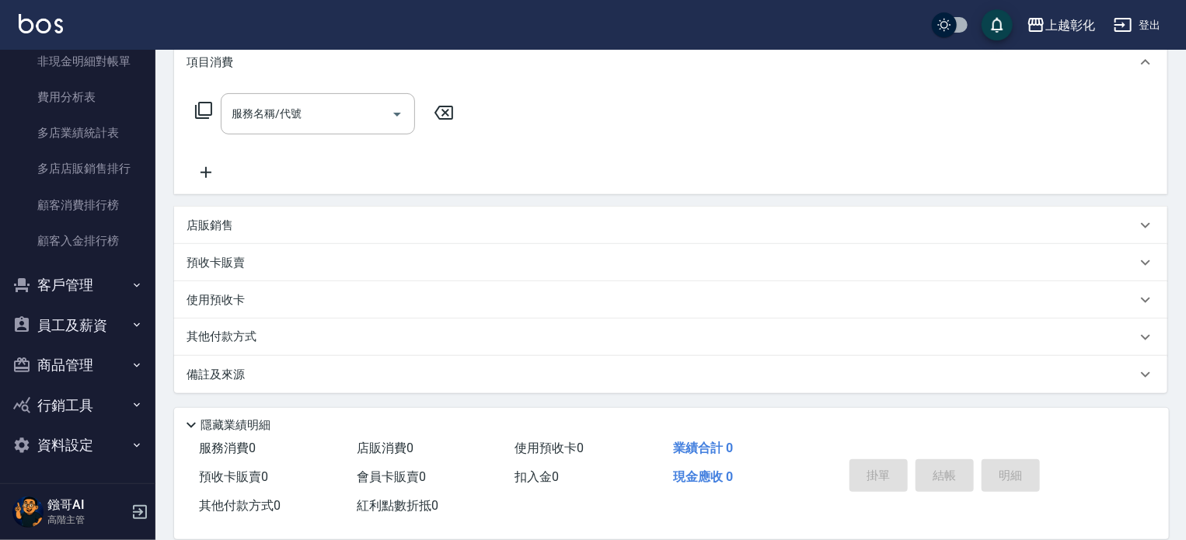
click at [99, 326] on button "員工及薪資" at bounding box center [77, 325] width 143 height 40
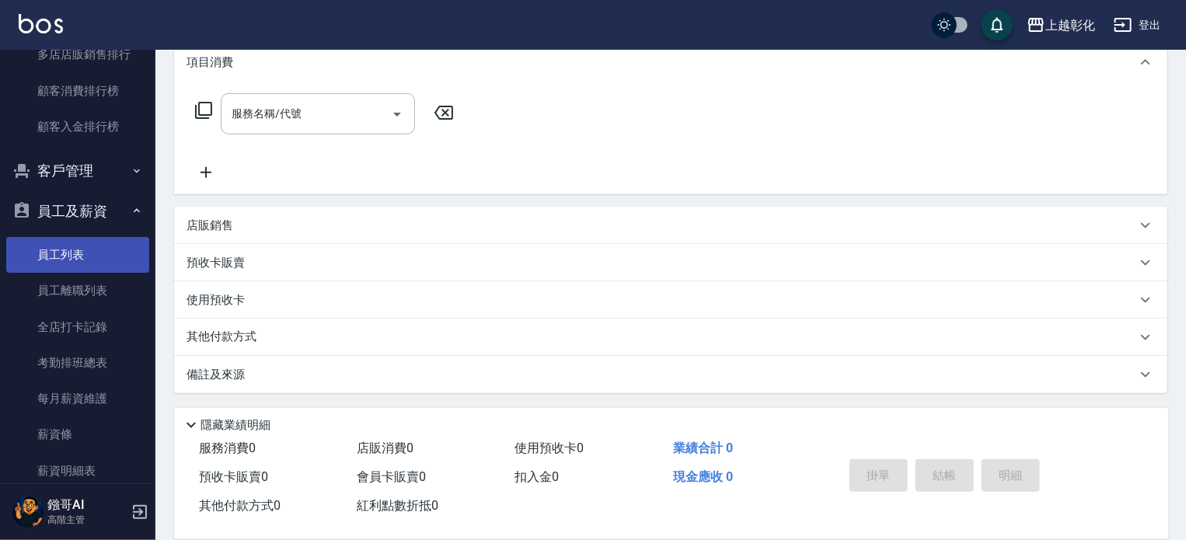
scroll to position [1666, 0]
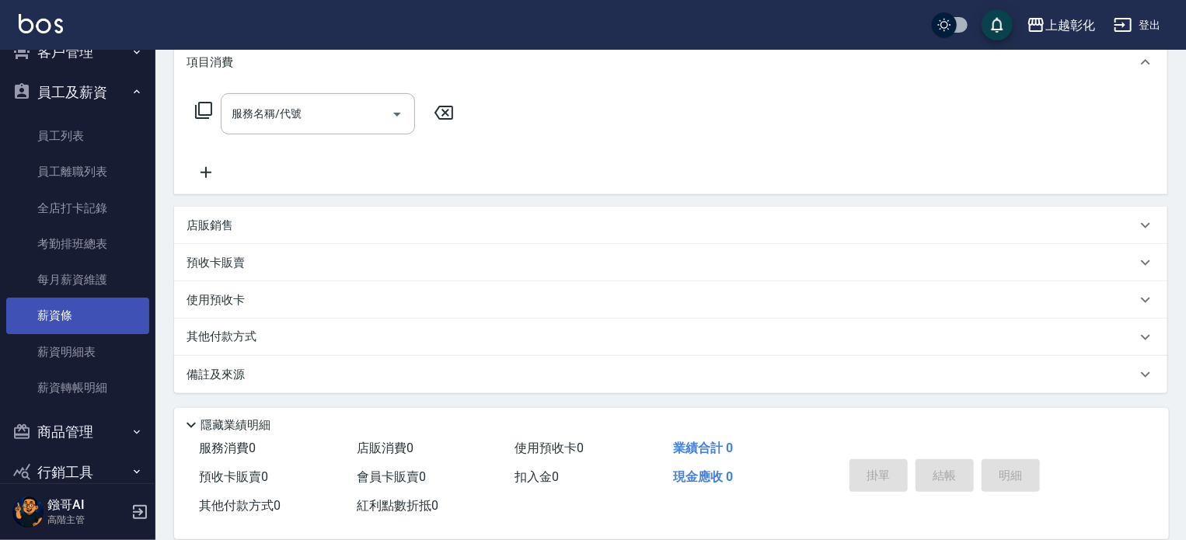
click at [99, 315] on link "薪資條" at bounding box center [77, 316] width 143 height 36
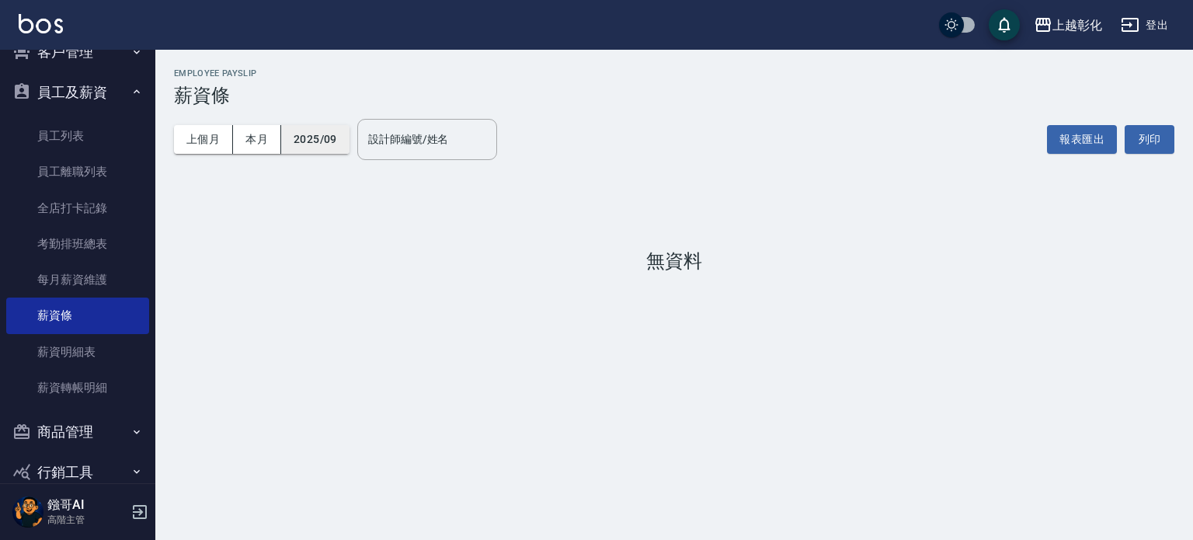
click at [324, 130] on button "2025/09" at bounding box center [315, 139] width 68 height 29
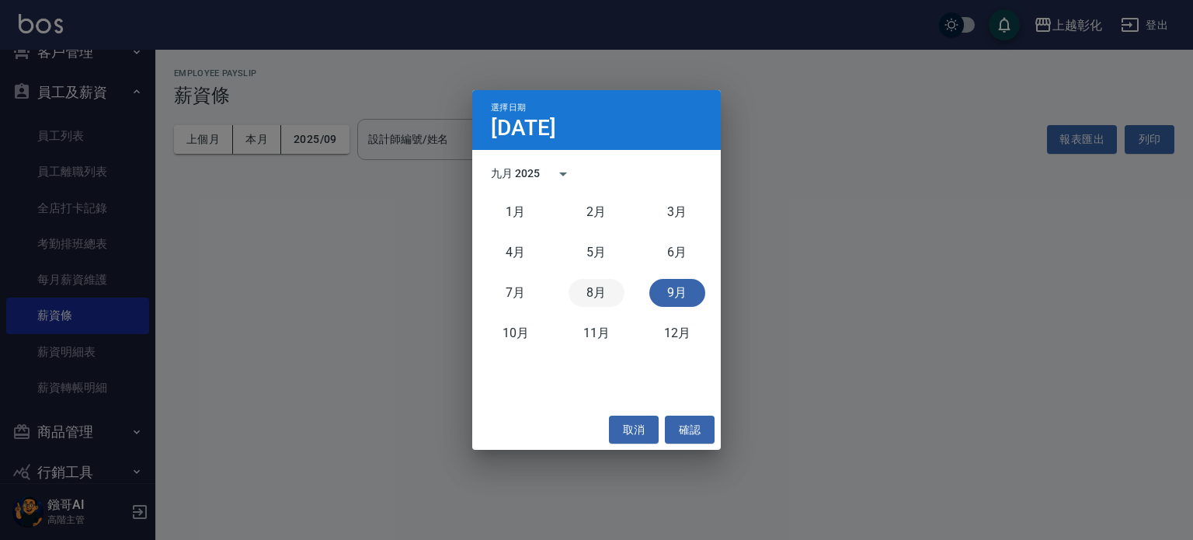
click at [601, 279] on button "8月" at bounding box center [597, 293] width 56 height 28
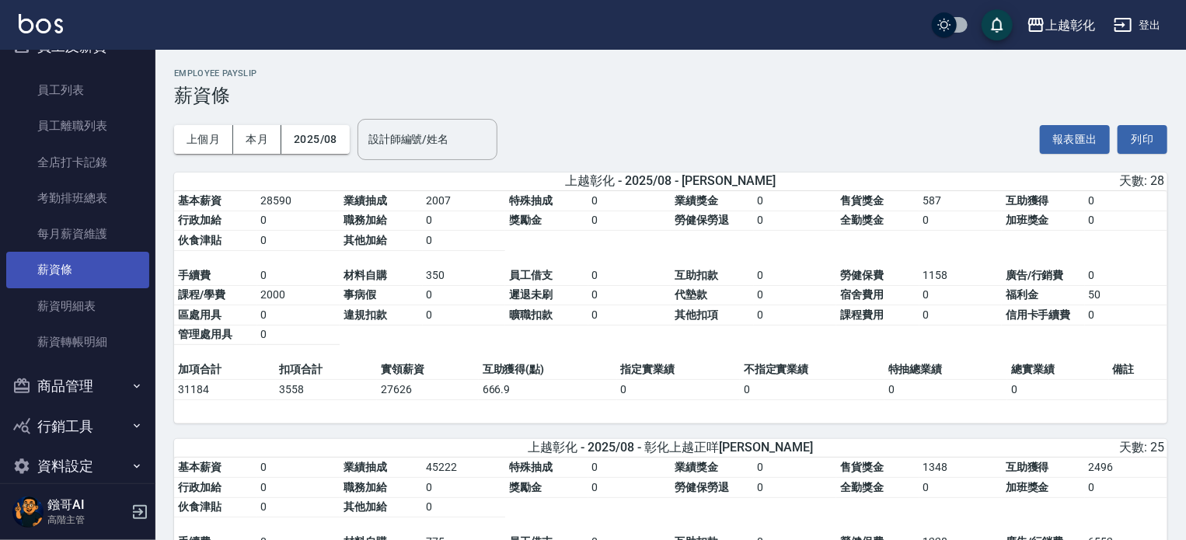
scroll to position [1733, 0]
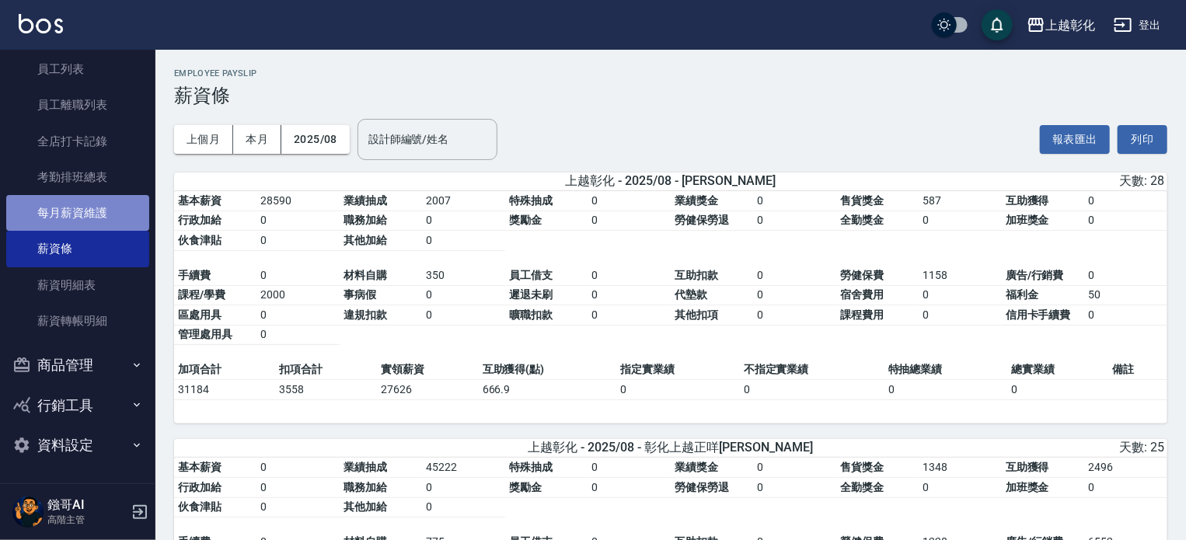
click at [96, 220] on link "每月薪資維護" at bounding box center [77, 213] width 143 height 36
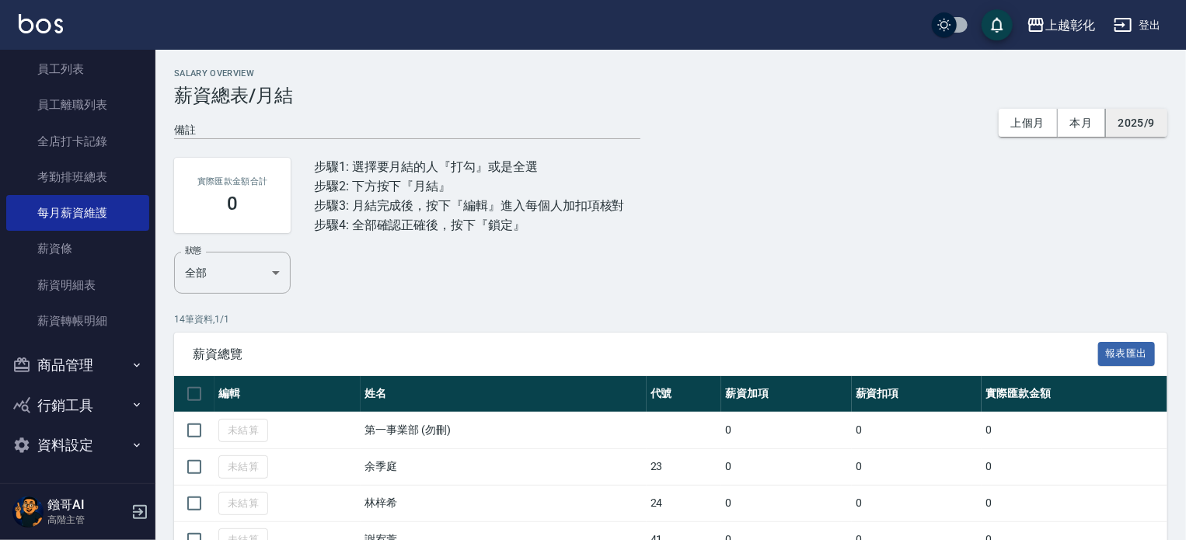
click at [1130, 114] on button "2025/9" at bounding box center [1136, 123] width 61 height 29
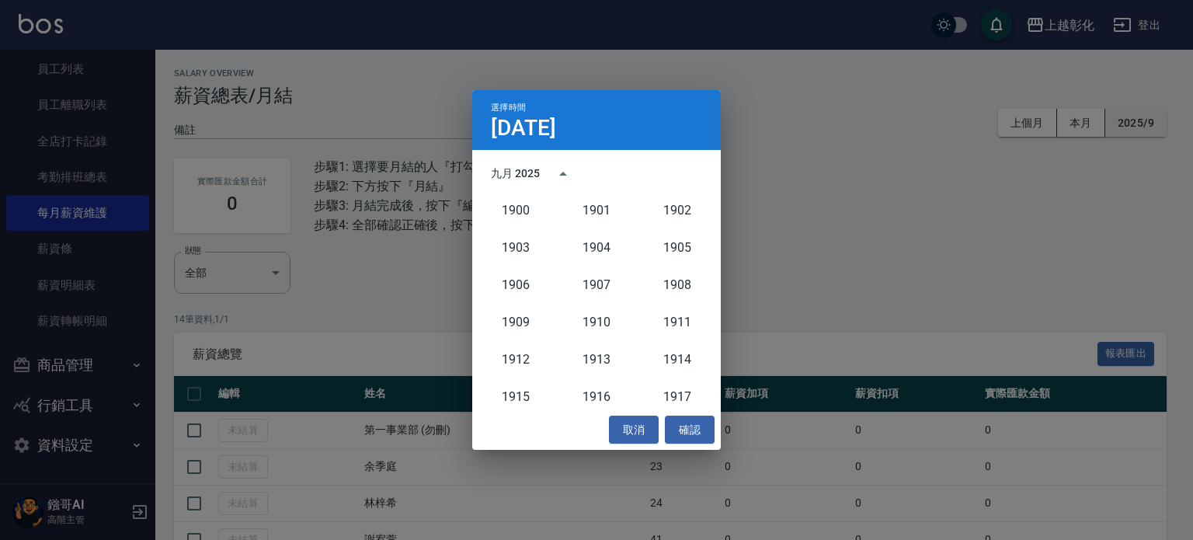
scroll to position [1439, 0]
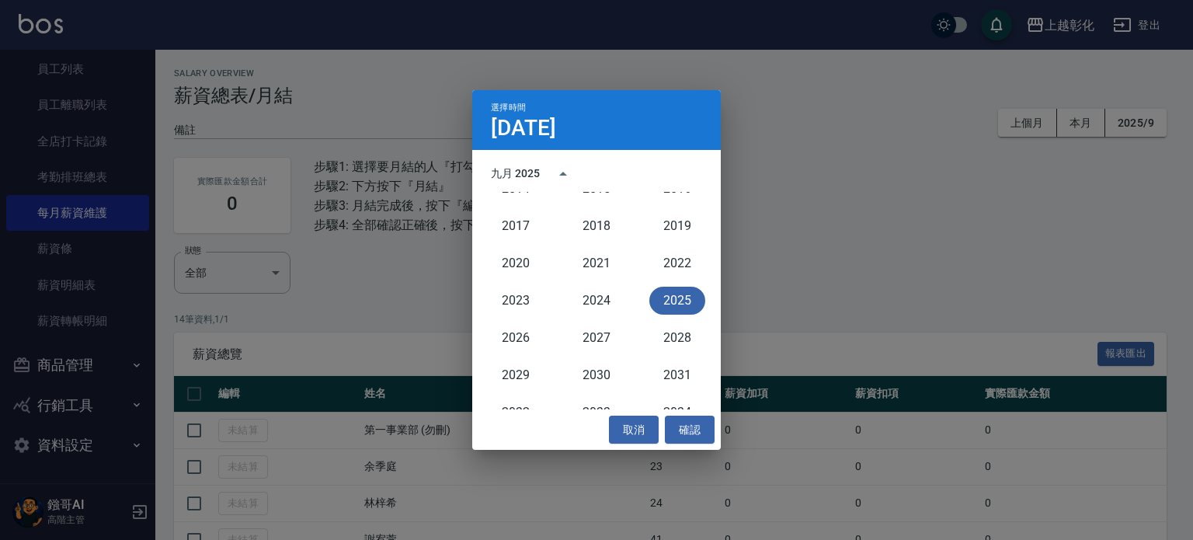
click at [665, 292] on button "2025" at bounding box center [678, 301] width 56 height 28
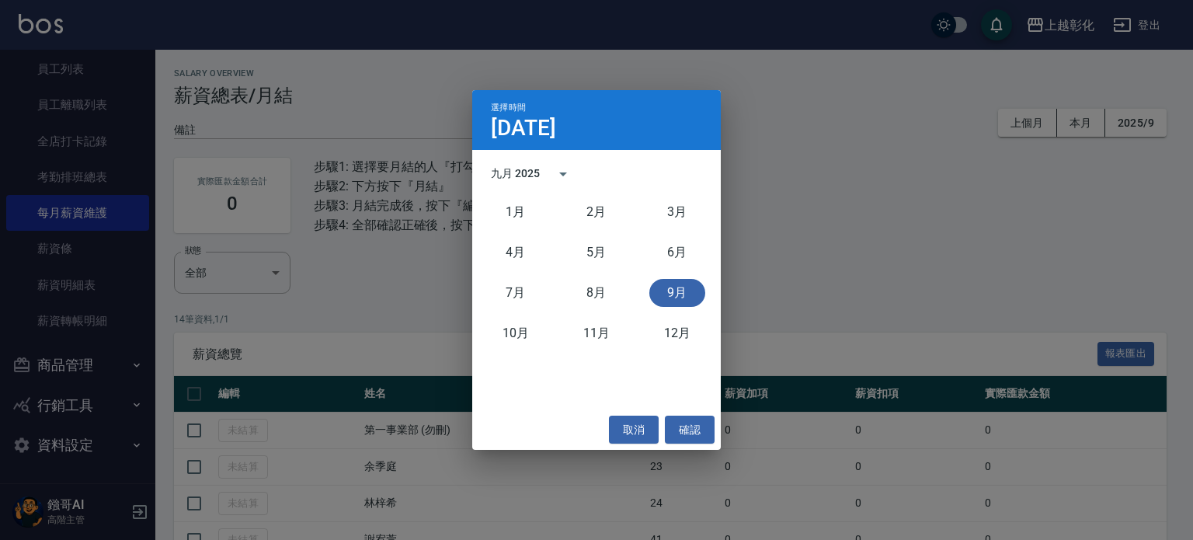
click at [668, 284] on button "9月" at bounding box center [678, 293] width 56 height 28
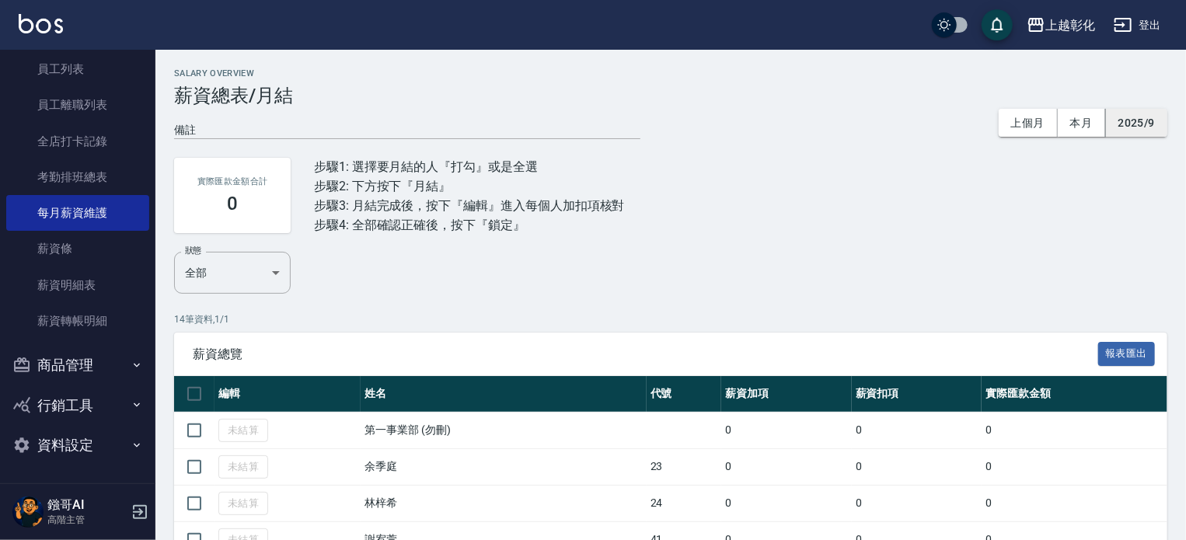
click at [1133, 114] on button "2025/9" at bounding box center [1136, 123] width 61 height 29
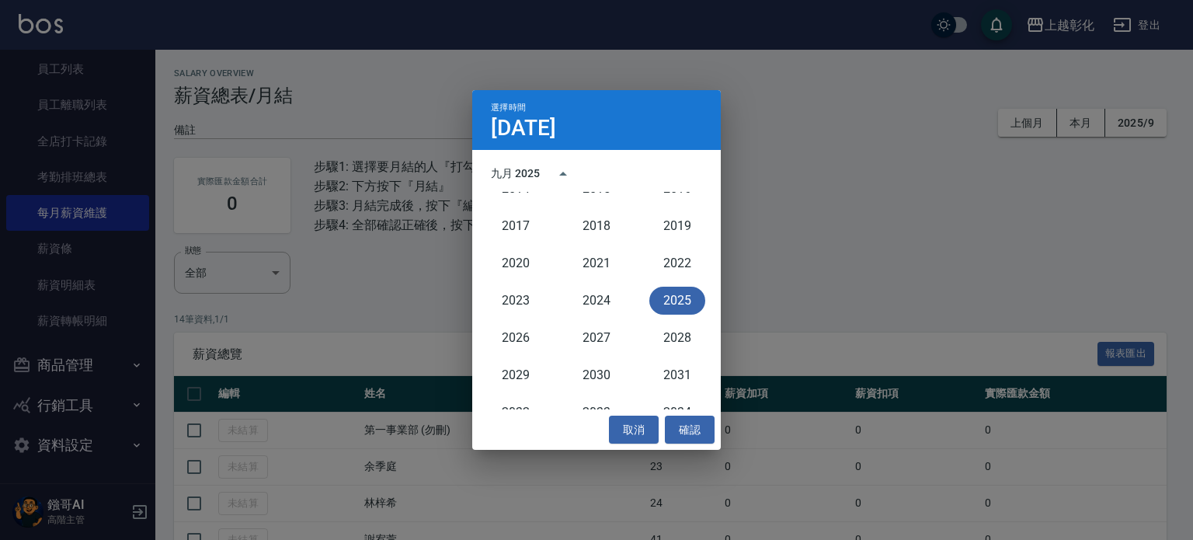
click at [674, 284] on div "2025" at bounding box center [677, 300] width 81 height 37
click at [674, 296] on button "2025" at bounding box center [678, 301] width 56 height 28
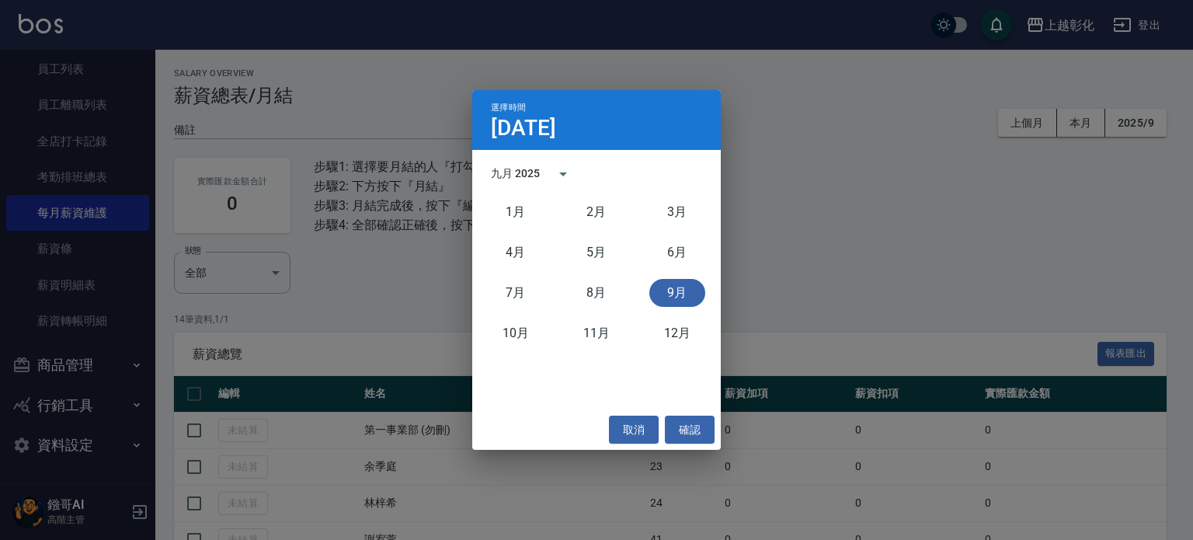
click at [774, 263] on div "選擇時間 9月6日 九月 2025 1月 2月 3月 4月 5月 6月 7月 8月 9月 10月 11月 12月 取消 確認" at bounding box center [596, 270] width 1193 height 540
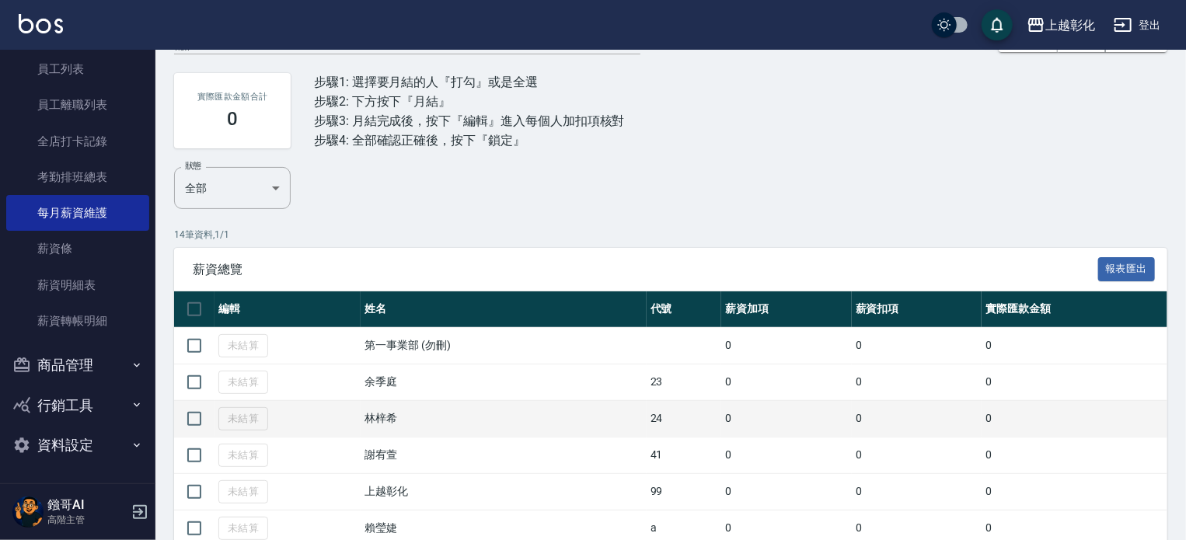
scroll to position [233, 0]
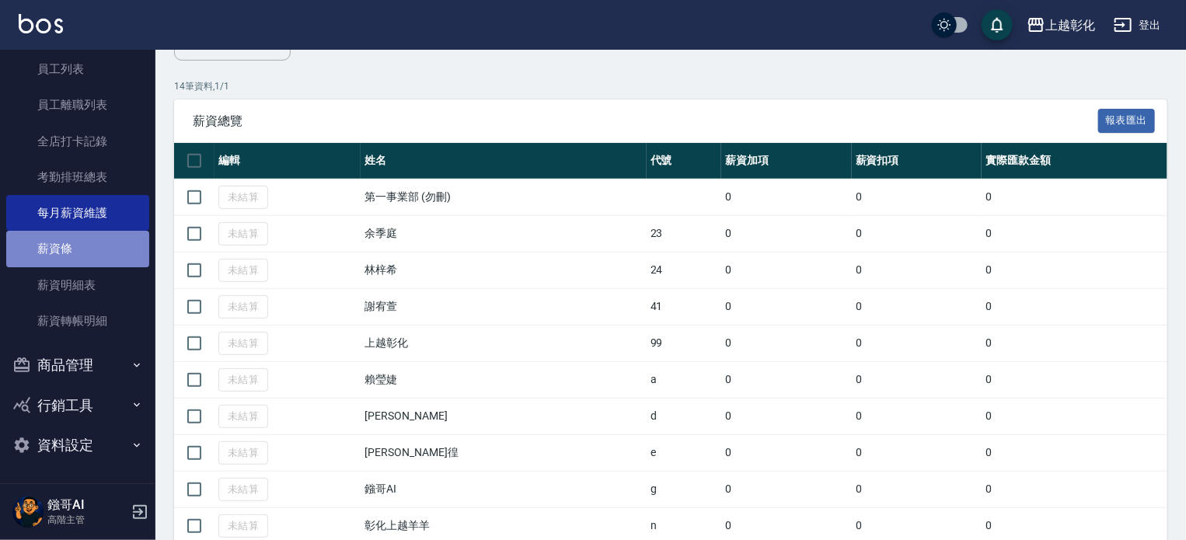
click at [103, 235] on link "薪資條" at bounding box center [77, 249] width 143 height 36
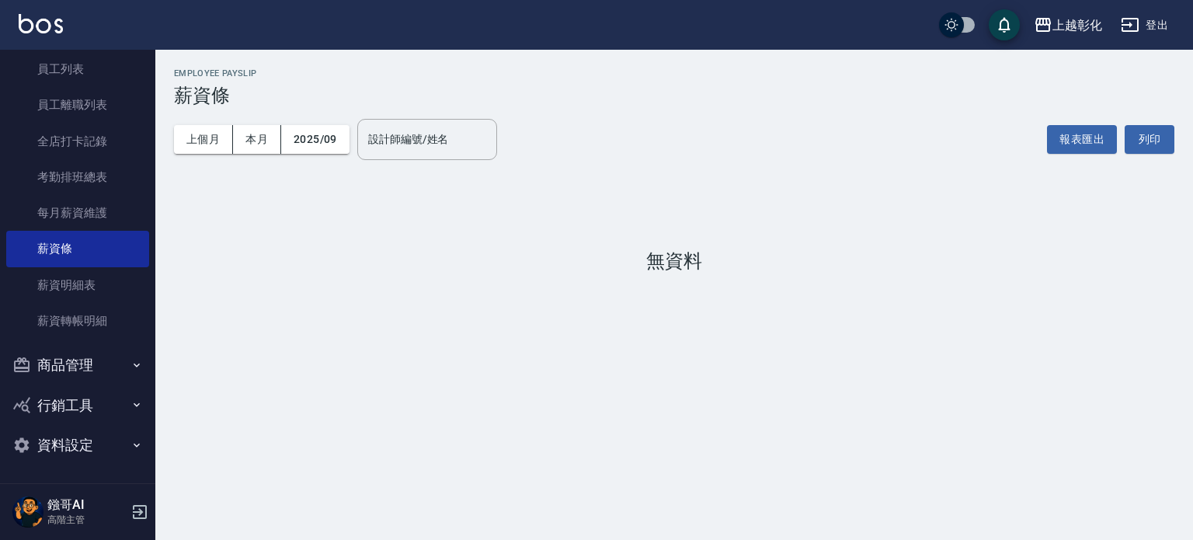
click at [341, 89] on h3 "薪資條" at bounding box center [674, 96] width 1001 height 22
click at [85, 244] on link "薪資條" at bounding box center [77, 249] width 143 height 36
click at [93, 214] on link "每月薪資維護" at bounding box center [77, 213] width 143 height 36
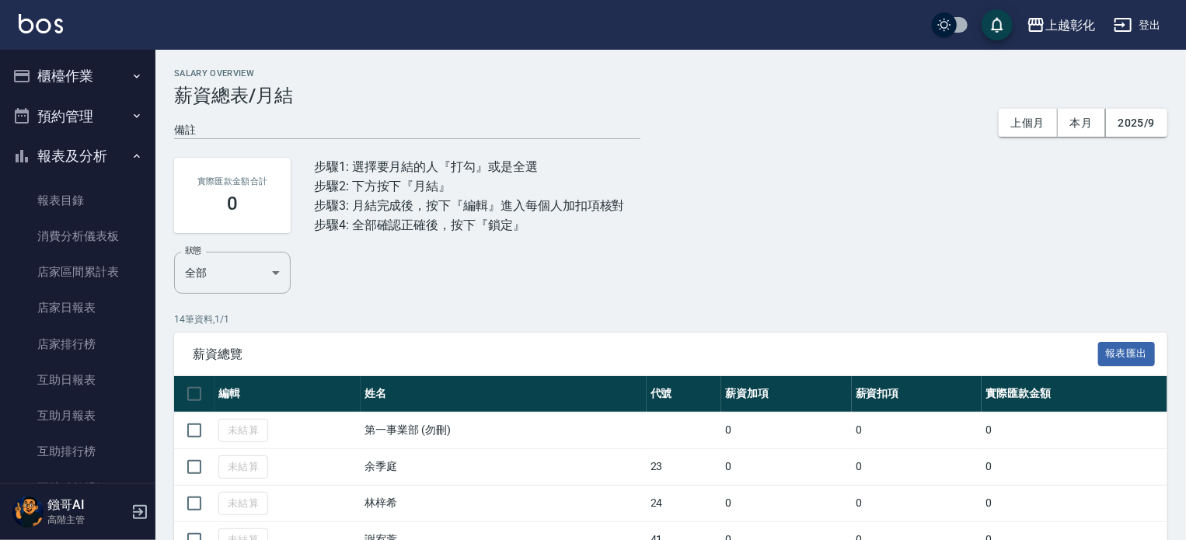
click at [110, 74] on button "櫃檯作業" at bounding box center [77, 76] width 143 height 40
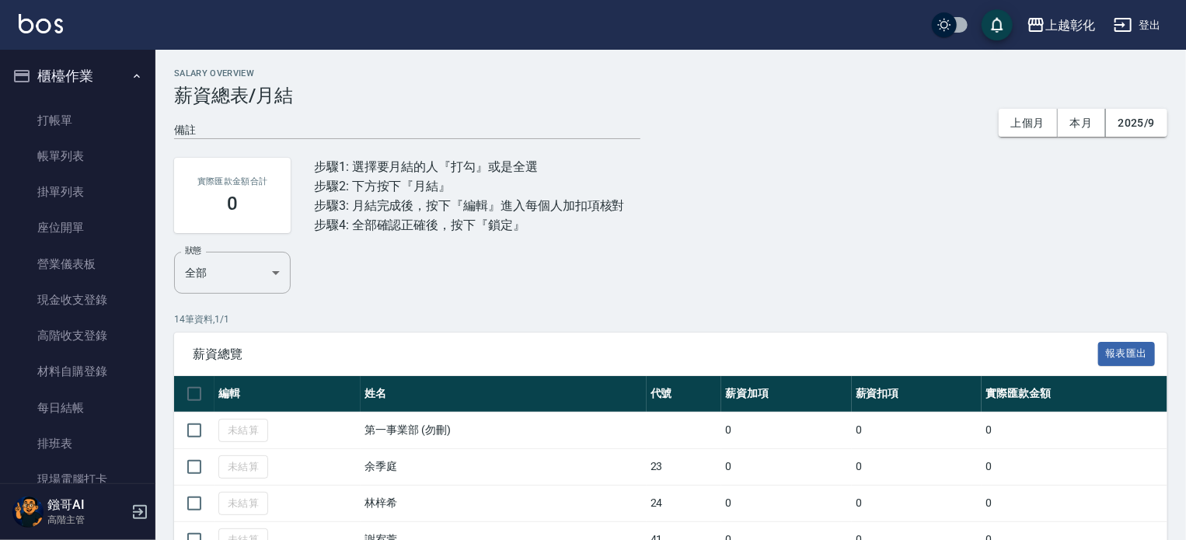
click at [113, 101] on ul "打帳單 帳單列表 掛單列表 座位開單 營業儀表板 現金收支登錄 高階收支登錄 材料自購登錄 每日結帳 排班表 現場電腦打卡 掃碼打卡" at bounding box center [77, 318] width 143 height 444
click at [77, 138] on link "帳單列表" at bounding box center [77, 156] width 143 height 36
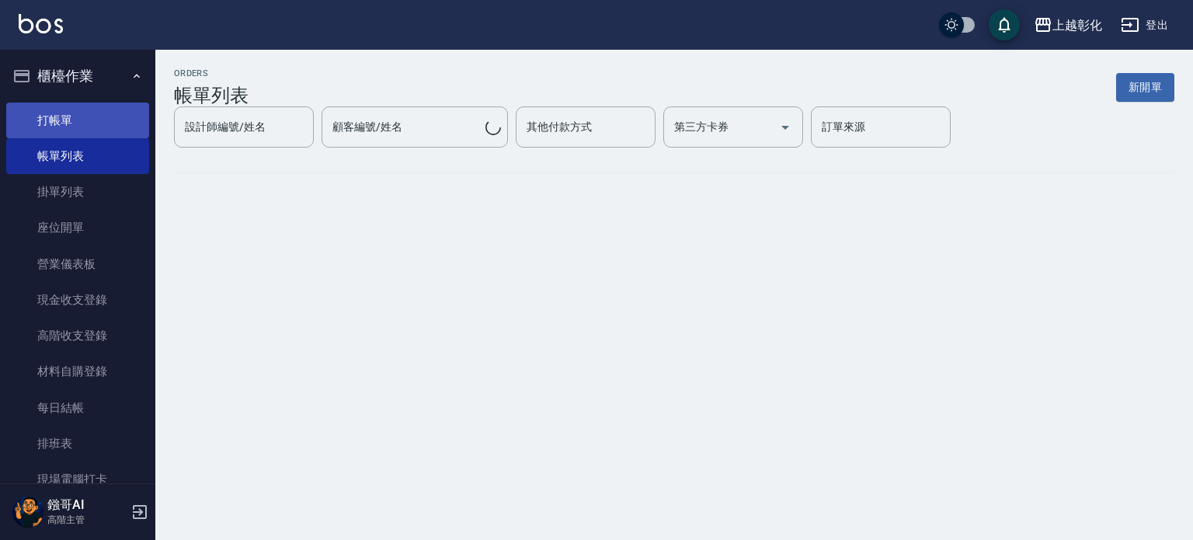
click at [96, 129] on link "打帳單" at bounding box center [77, 121] width 143 height 36
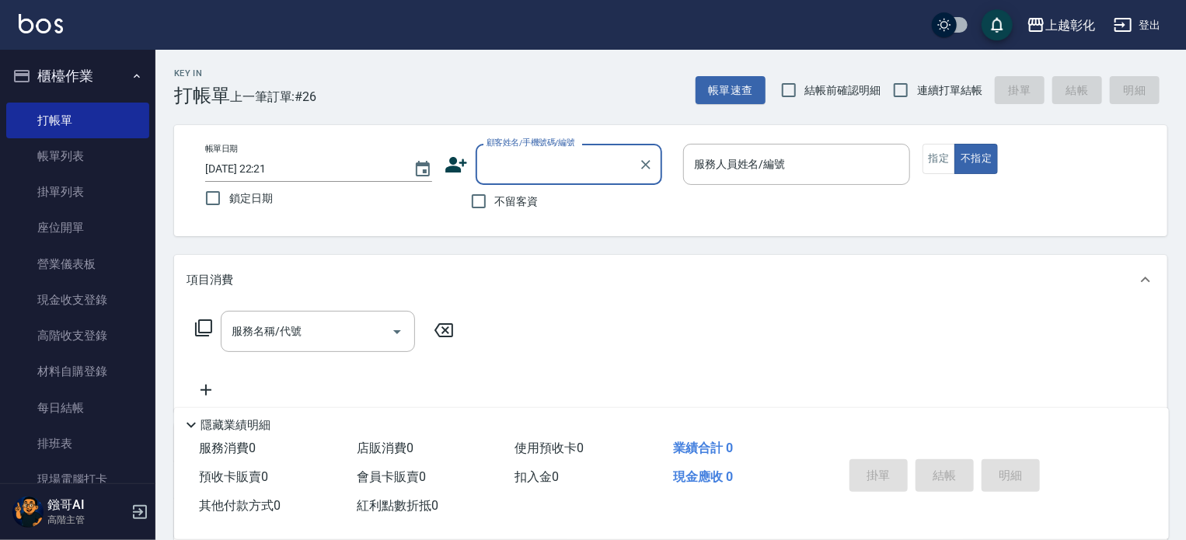
click at [1147, 22] on button "登出" at bounding box center [1137, 25] width 60 height 29
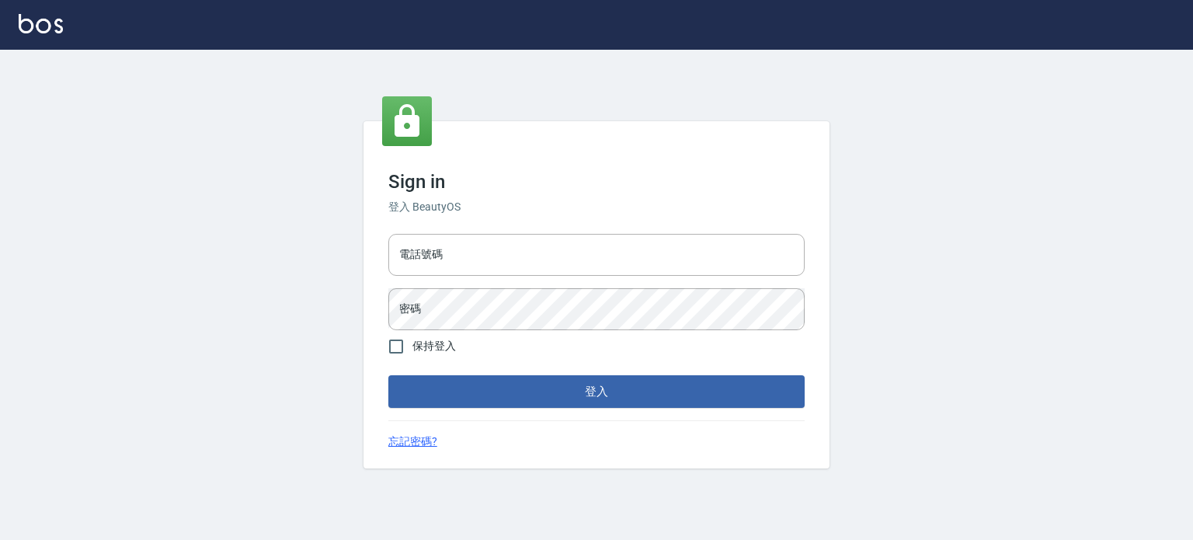
click at [746, 85] on div "Sign in 登入 BeautyOS 電話號碼 電話號碼 密碼 密碼 保持登入 登入 忘記密碼?" at bounding box center [596, 295] width 1193 height 490
